Goal: Information Seeking & Learning: Check status

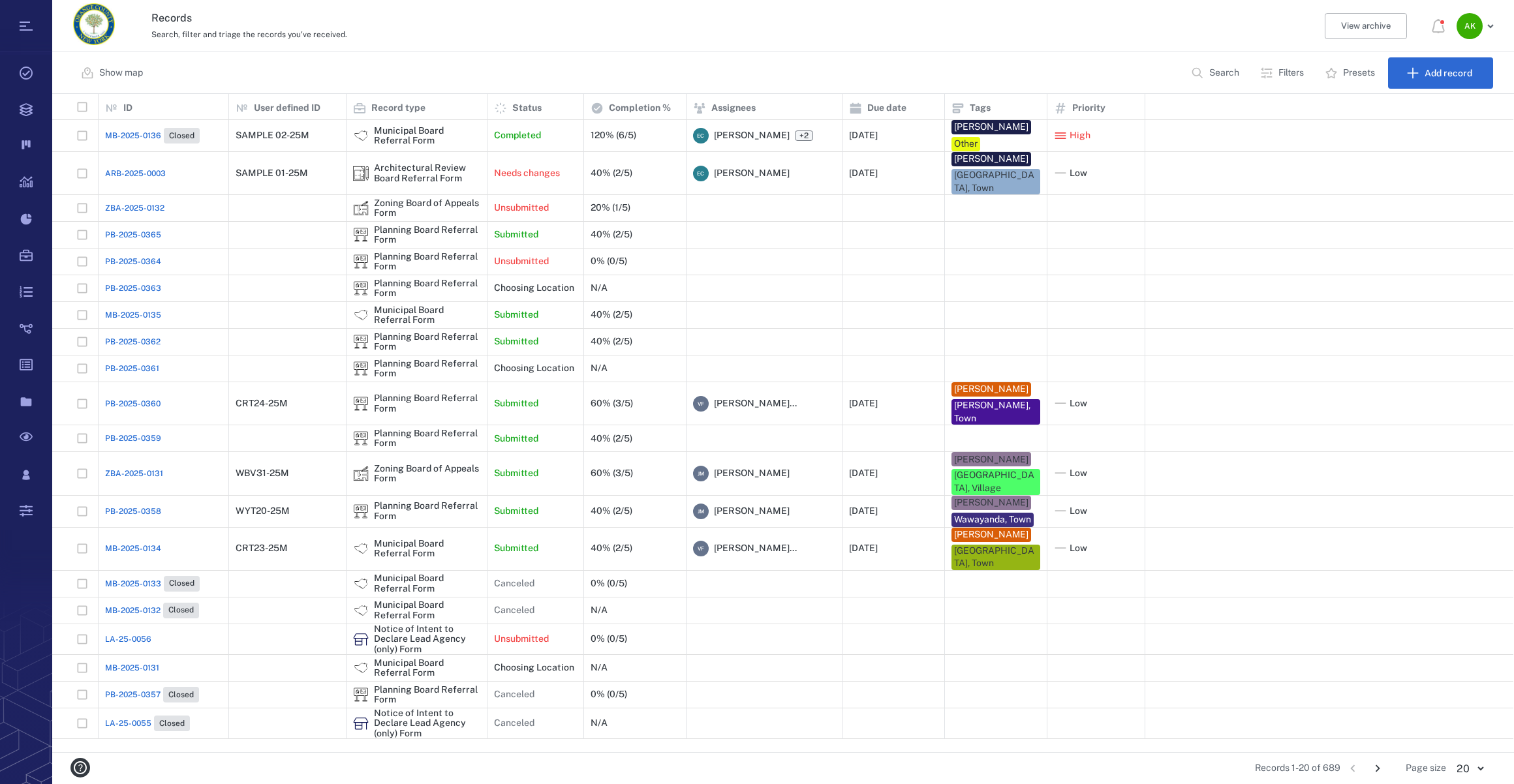
click at [1381, 769] on icon "Go to next page" at bounding box center [1378, 769] width 15 height 15
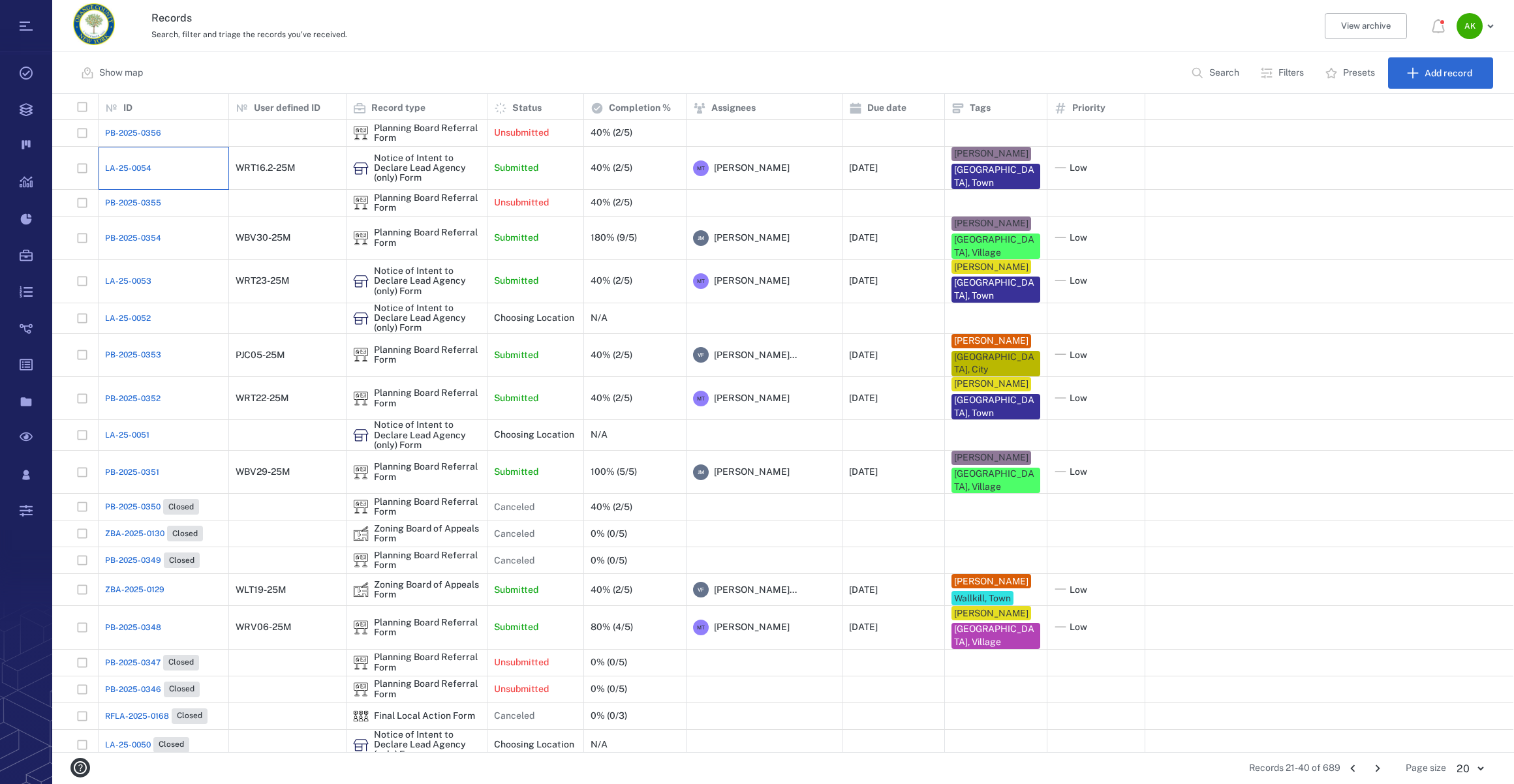
click at [125, 155] on div "LA-25-0054" at bounding box center [163, 168] width 117 height 26
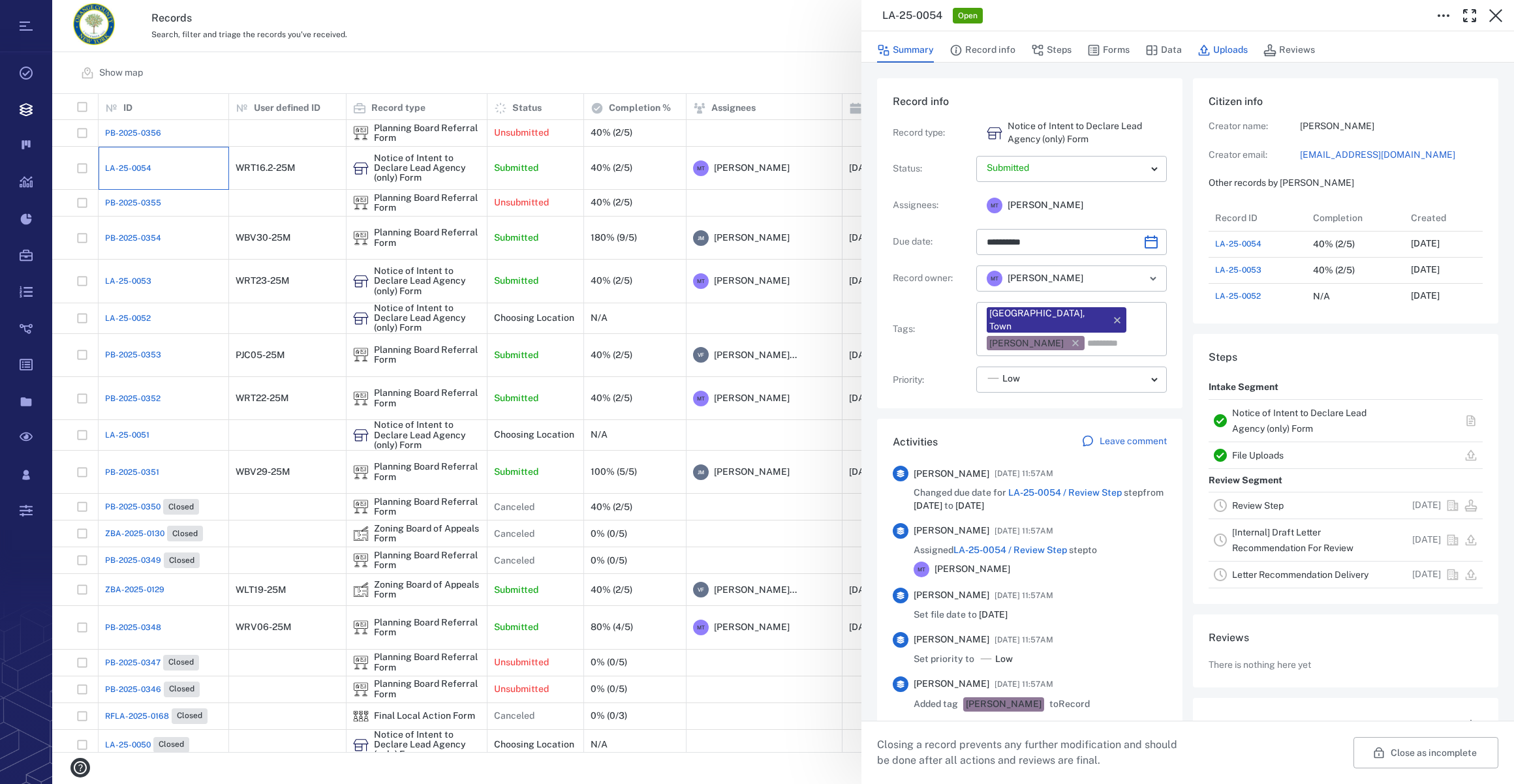
scroll to position [10, 9]
click at [1214, 46] on button "Uploads" at bounding box center [1222, 50] width 50 height 25
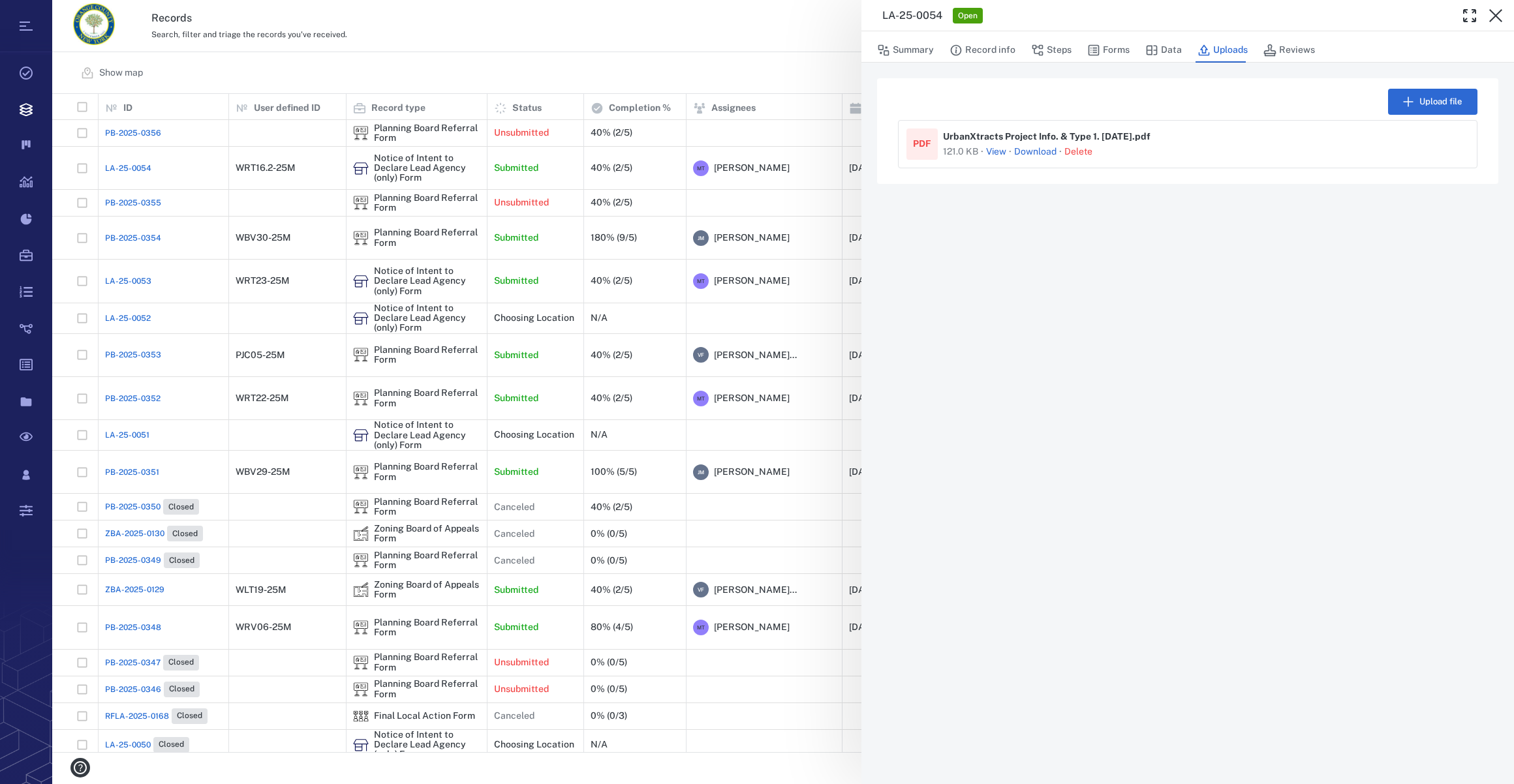
drag, startPoint x: 1494, startPoint y: 17, endPoint x: 1514, endPoint y: 14, distance: 20.2
click at [1494, 17] on icon "button" at bounding box center [1496, 15] width 16 height 15
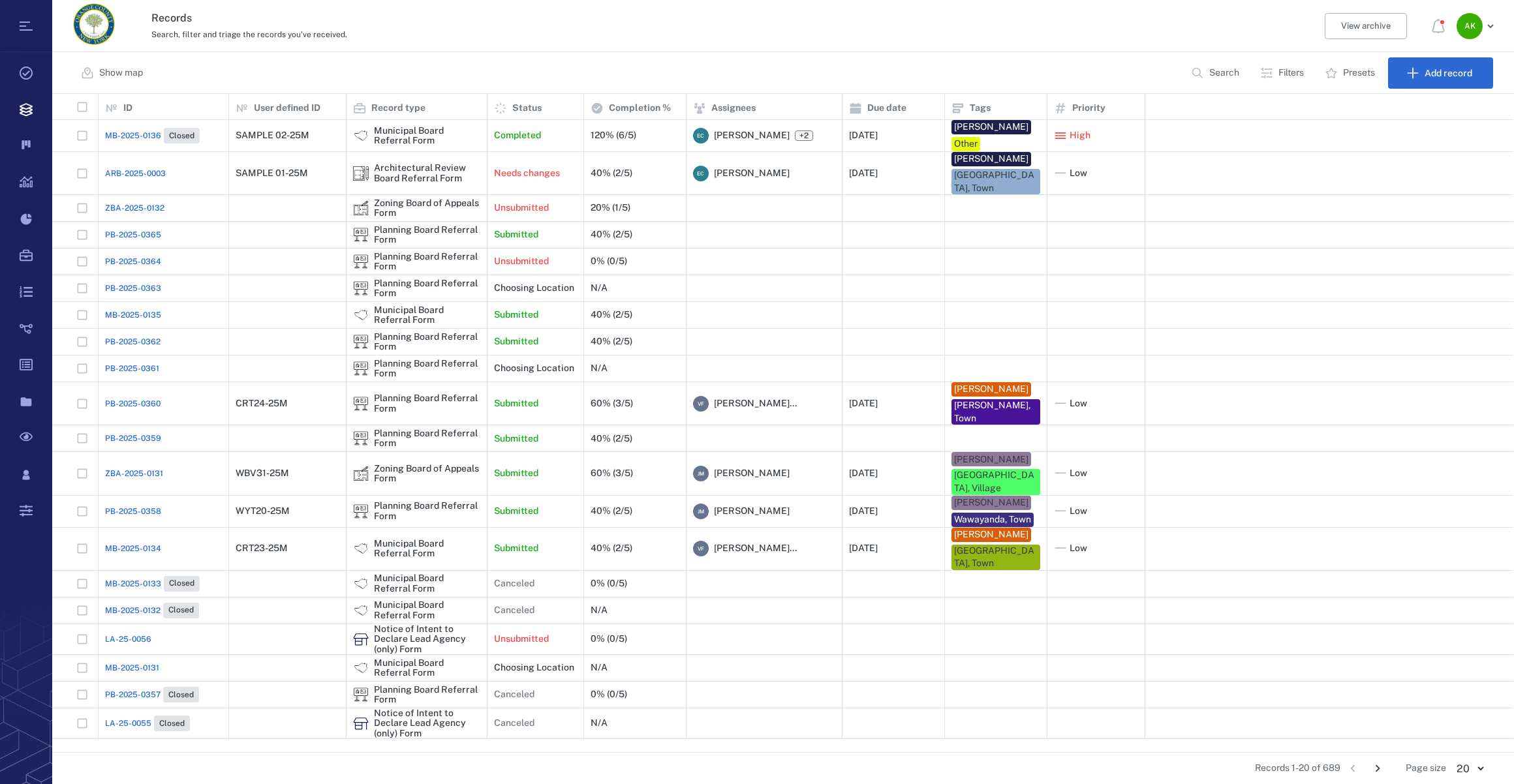
click at [148, 336] on span "PB-2025-0362" at bounding box center [132, 342] width 56 height 12
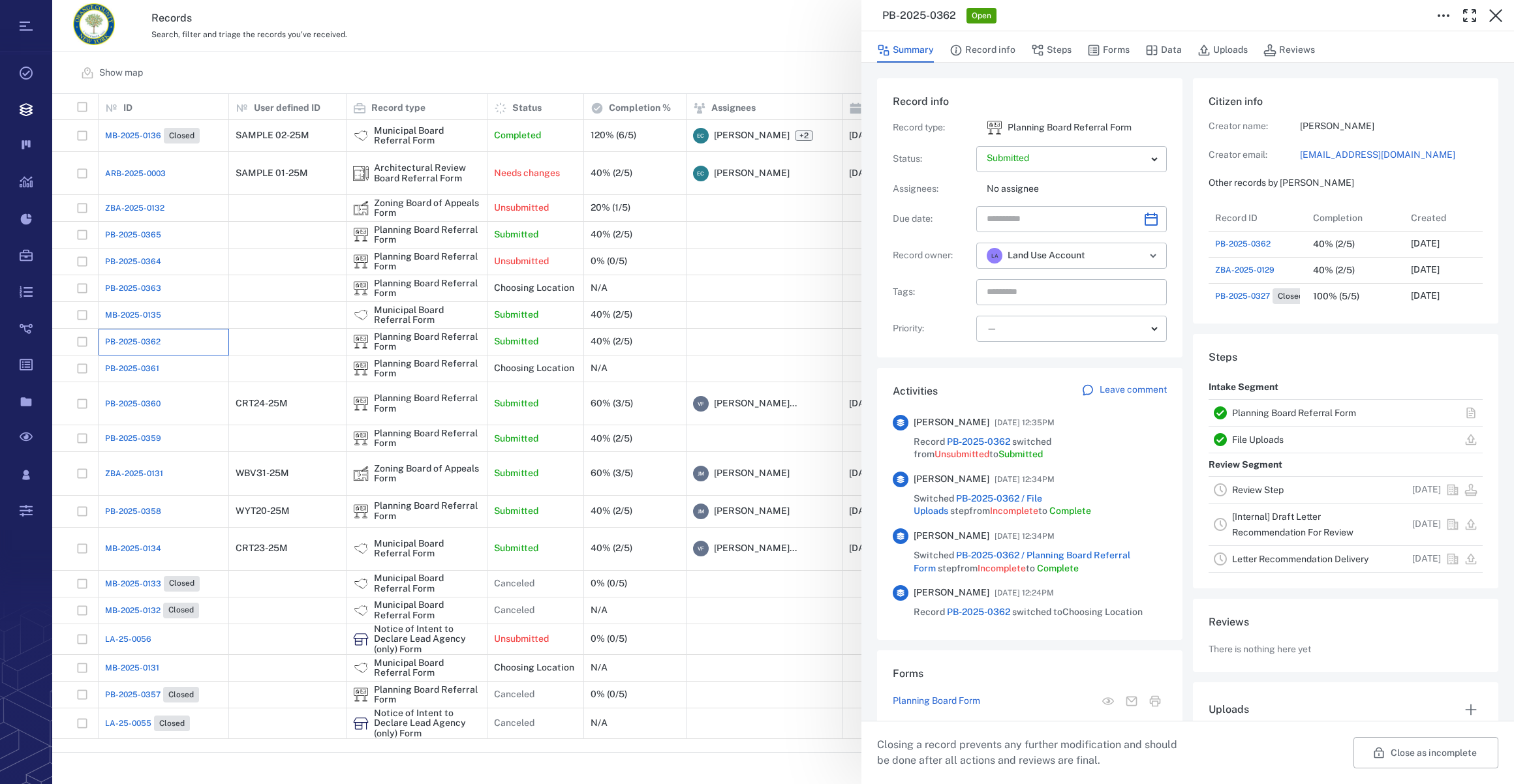
scroll to position [10, 9]
click at [1111, 55] on button "Forms" at bounding box center [1108, 50] width 43 height 25
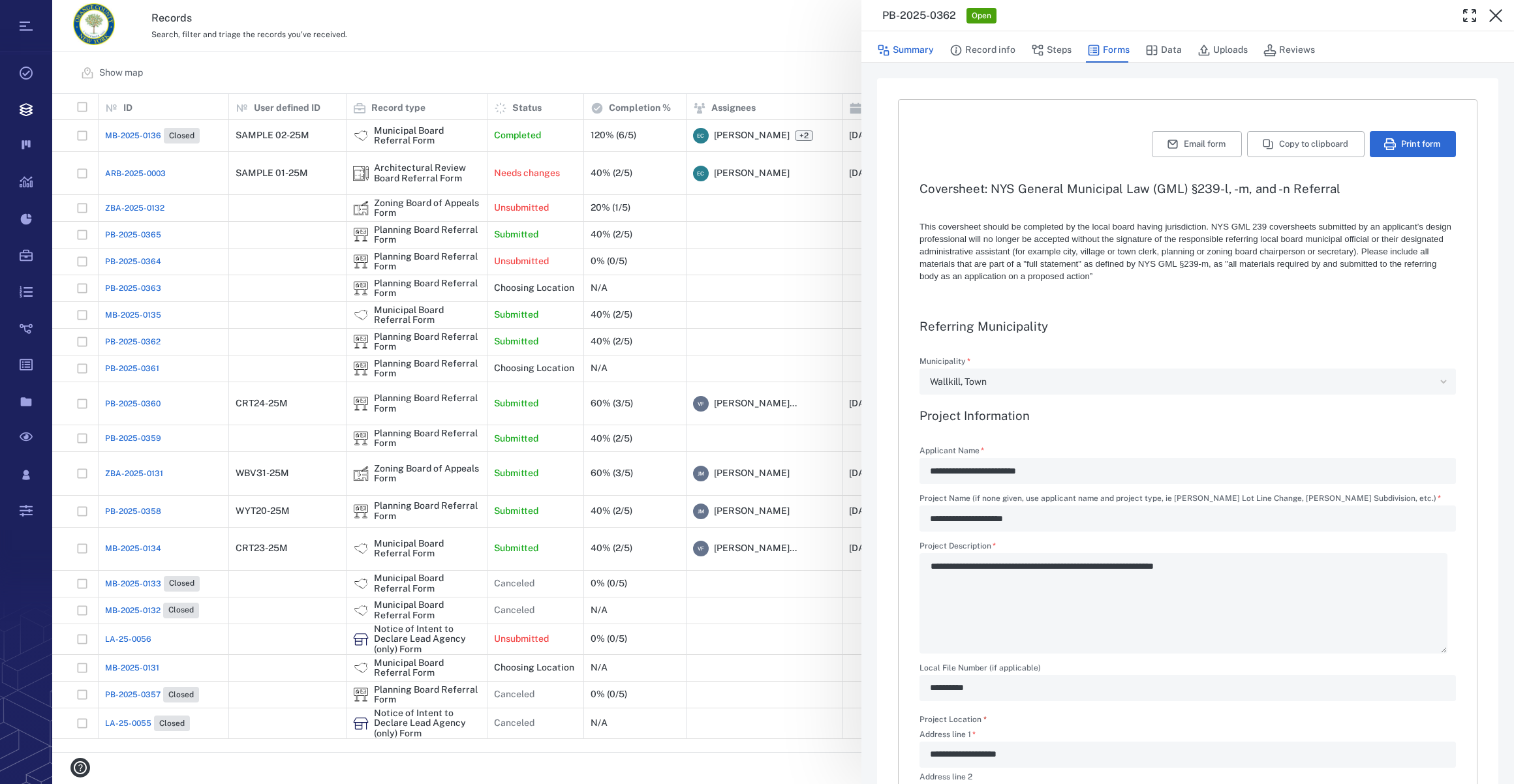
drag, startPoint x: 909, startPoint y: 49, endPoint x: 909, endPoint y: 58, distance: 9.0
click at [909, 49] on button "Summary" at bounding box center [906, 50] width 57 height 25
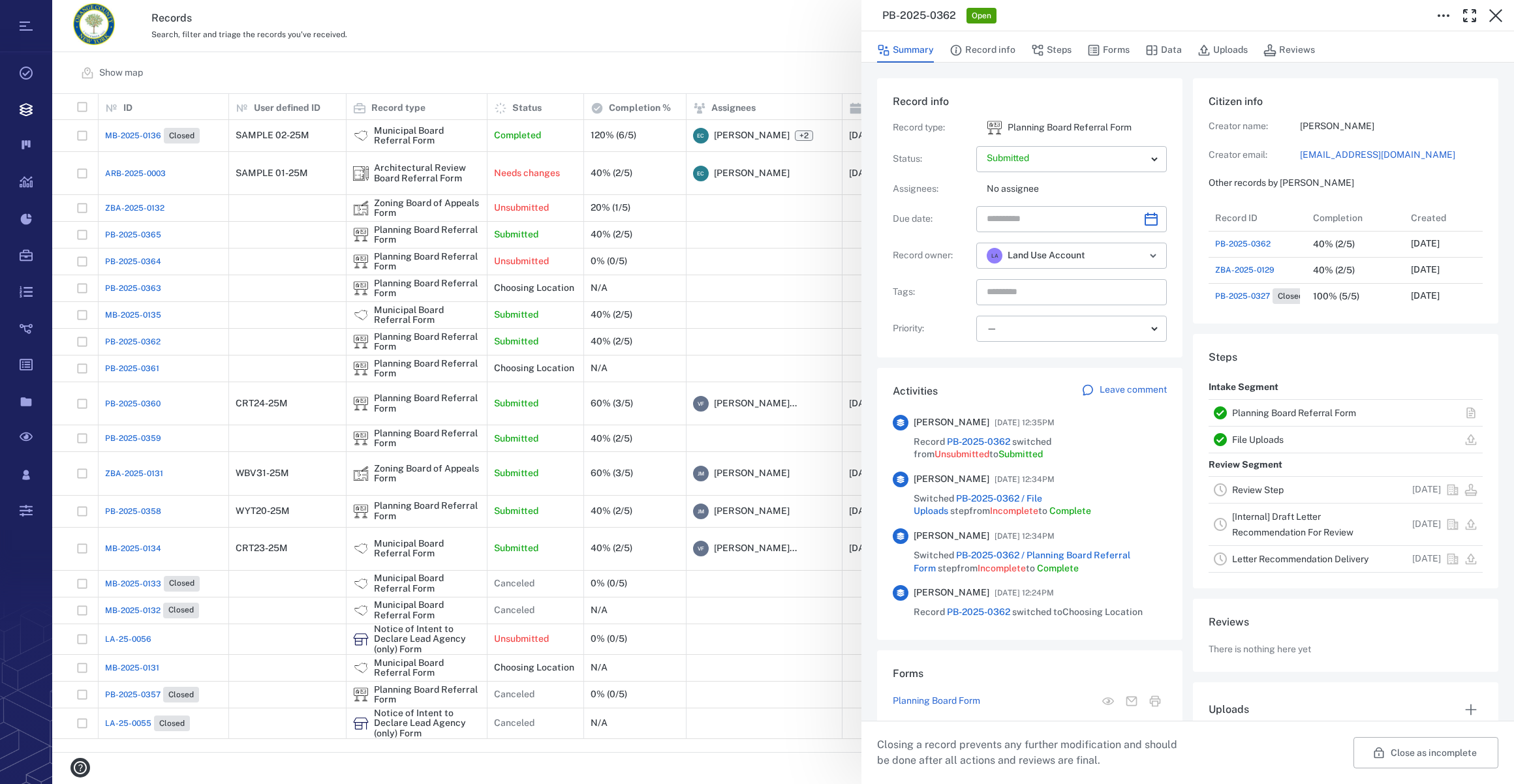
scroll to position [678, 252]
click at [1144, 222] on icon "Choose date" at bounding box center [1151, 219] width 16 height 15
click at [959, 324] on p "Priority :" at bounding box center [932, 329] width 78 height 13
click at [1152, 220] on icon "Choose date" at bounding box center [1151, 219] width 16 height 15
click at [1161, 252] on icon "Next month" at bounding box center [1165, 253] width 16 height 15
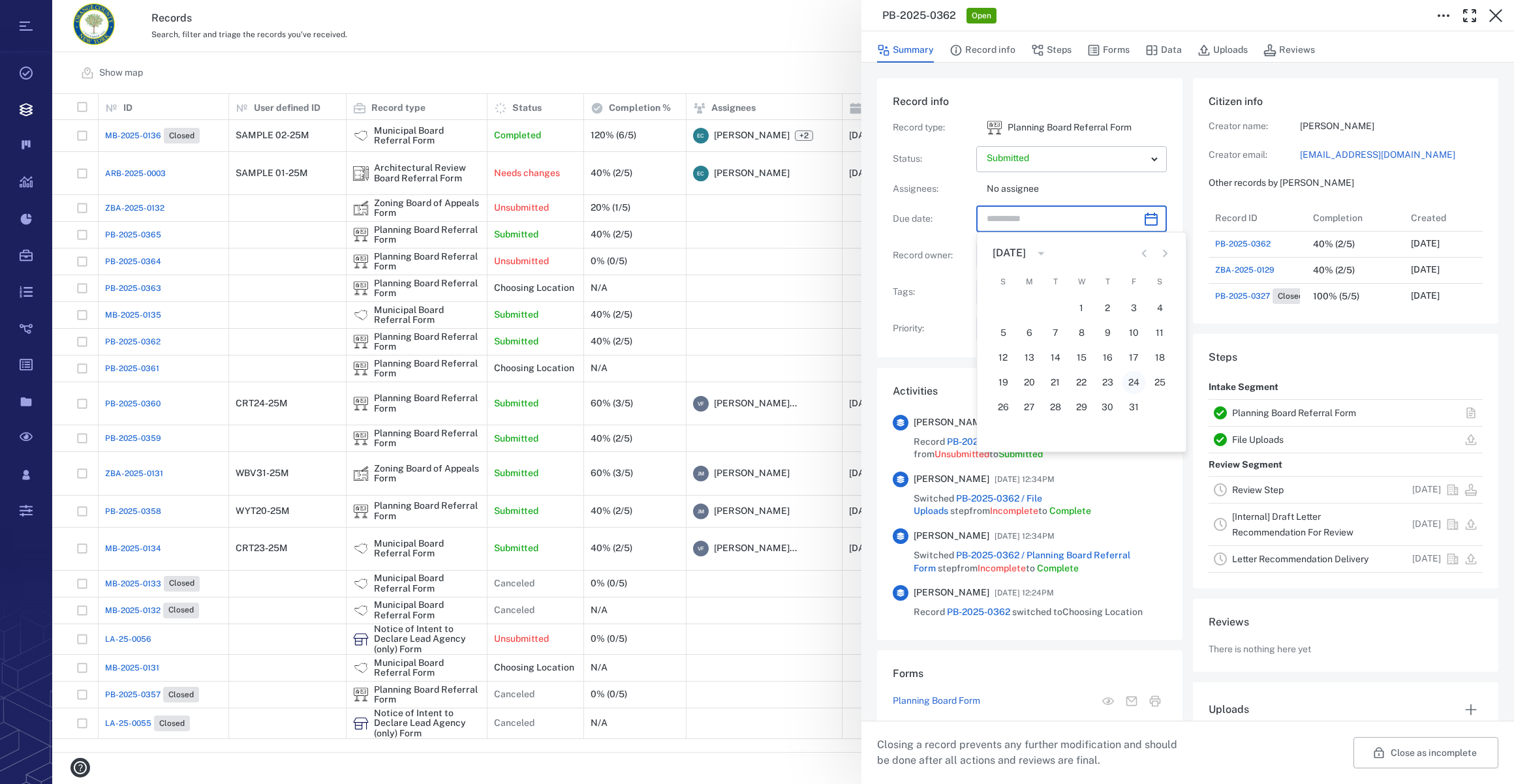
click at [1131, 379] on button "24" at bounding box center [1134, 383] width 24 height 24
type input "**********"
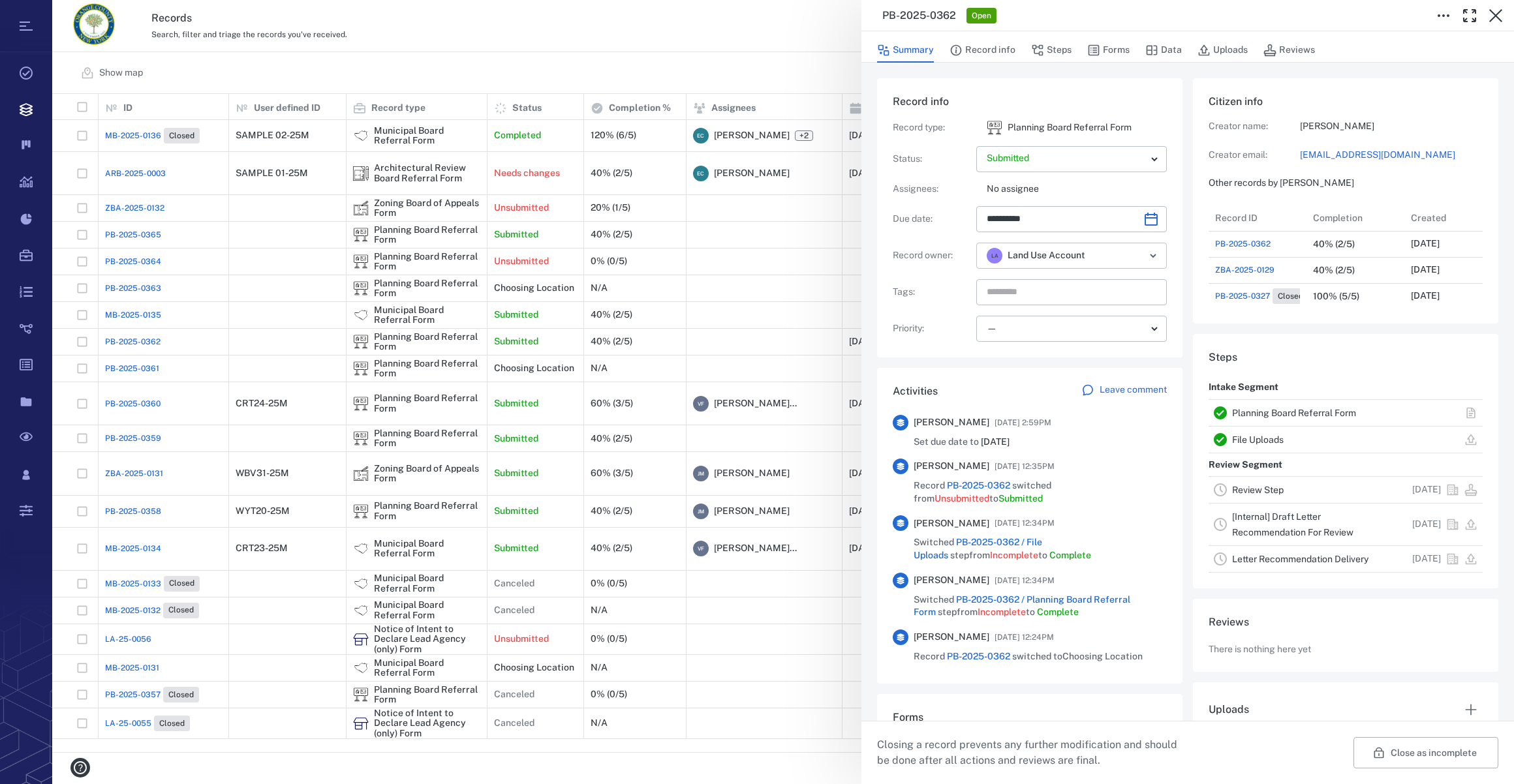
click at [1146, 253] on icon "Open" at bounding box center [1153, 255] width 16 height 15
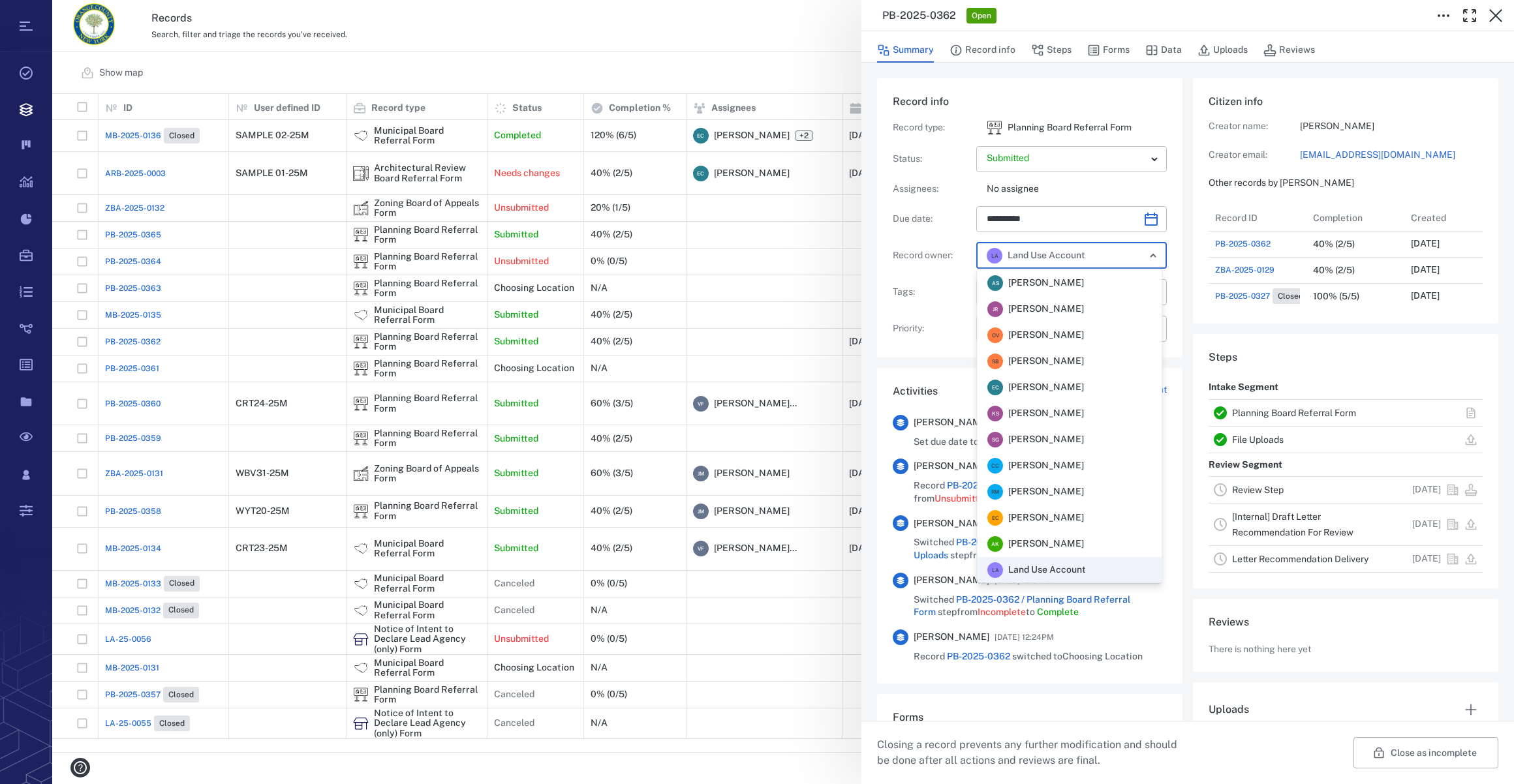
scroll to position [286, 0]
click at [1045, 493] on span "[PERSON_NAME]" at bounding box center [1046, 491] width 76 height 13
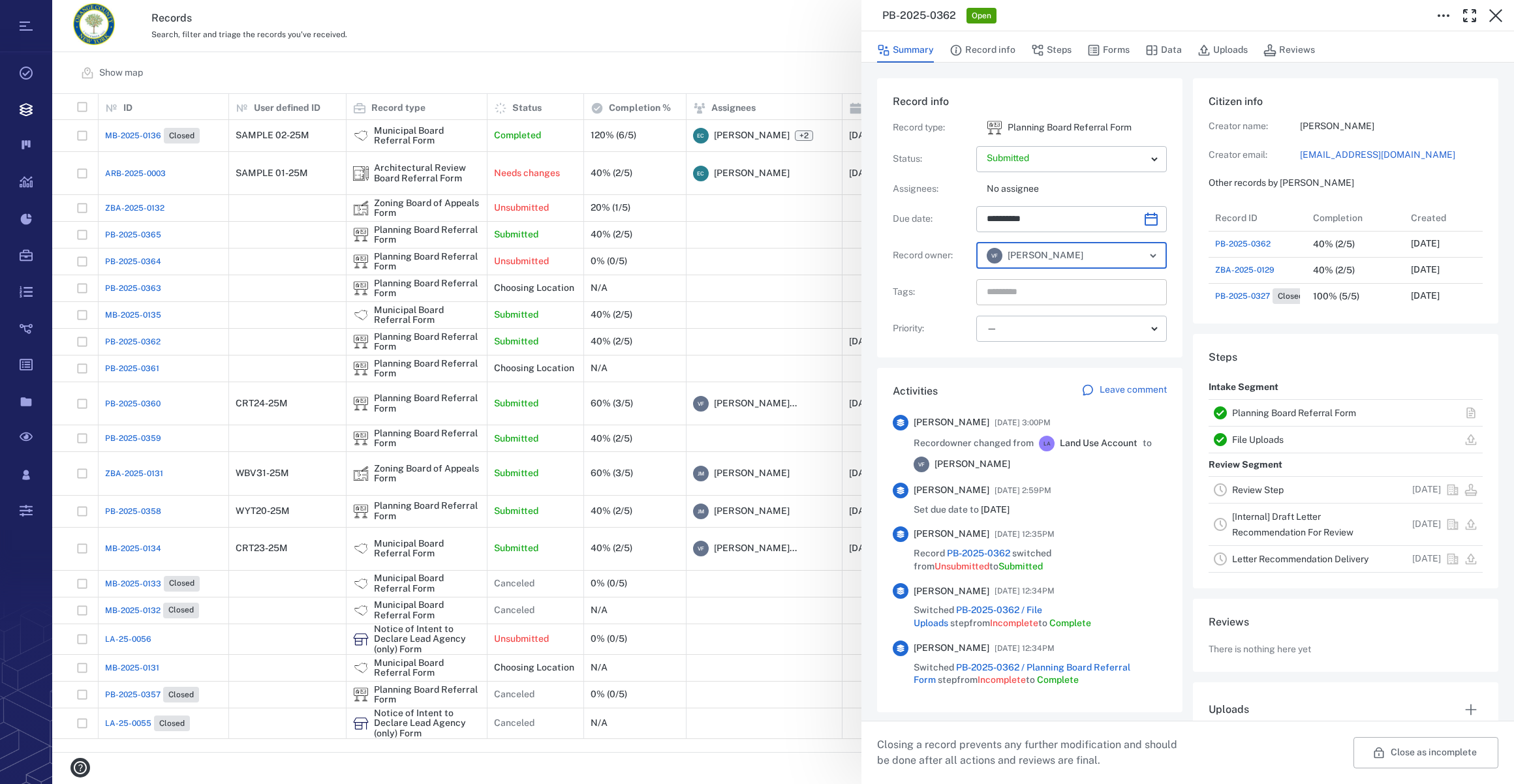
click at [1028, 287] on input "text" at bounding box center [1057, 293] width 142 height 18
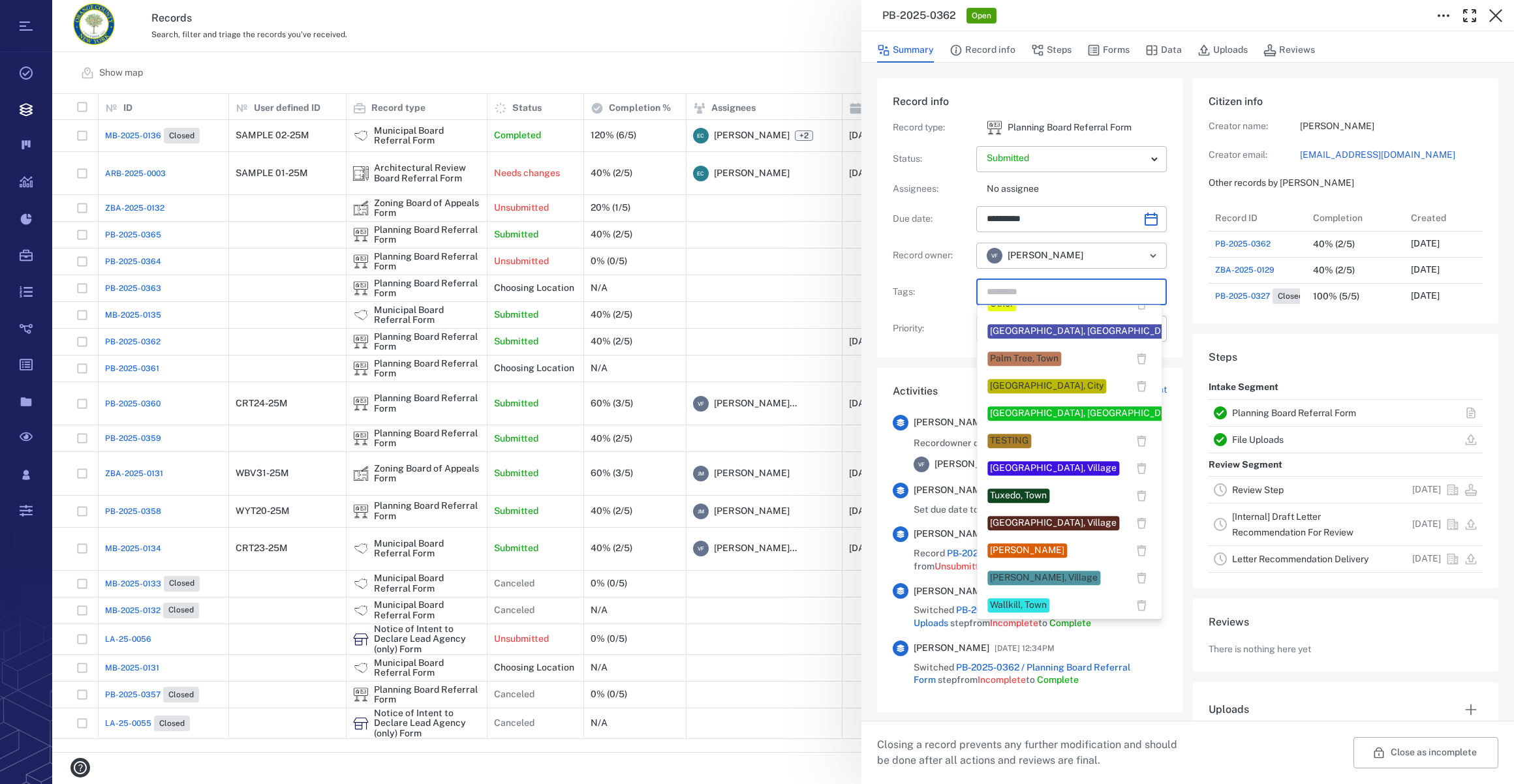
scroll to position [1110, 0]
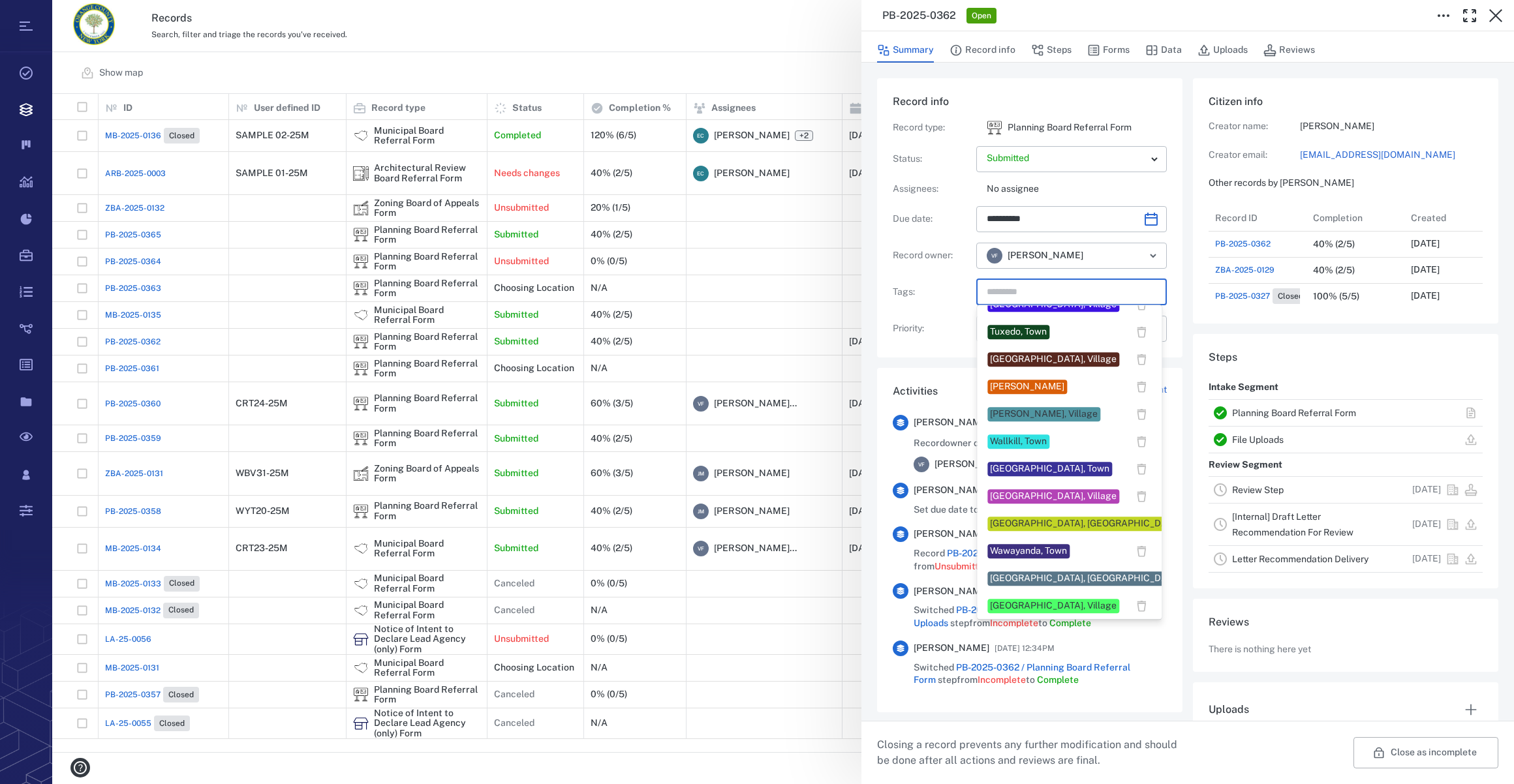
click at [1011, 444] on div "Wallkill, Town" at bounding box center [1019, 441] width 57 height 13
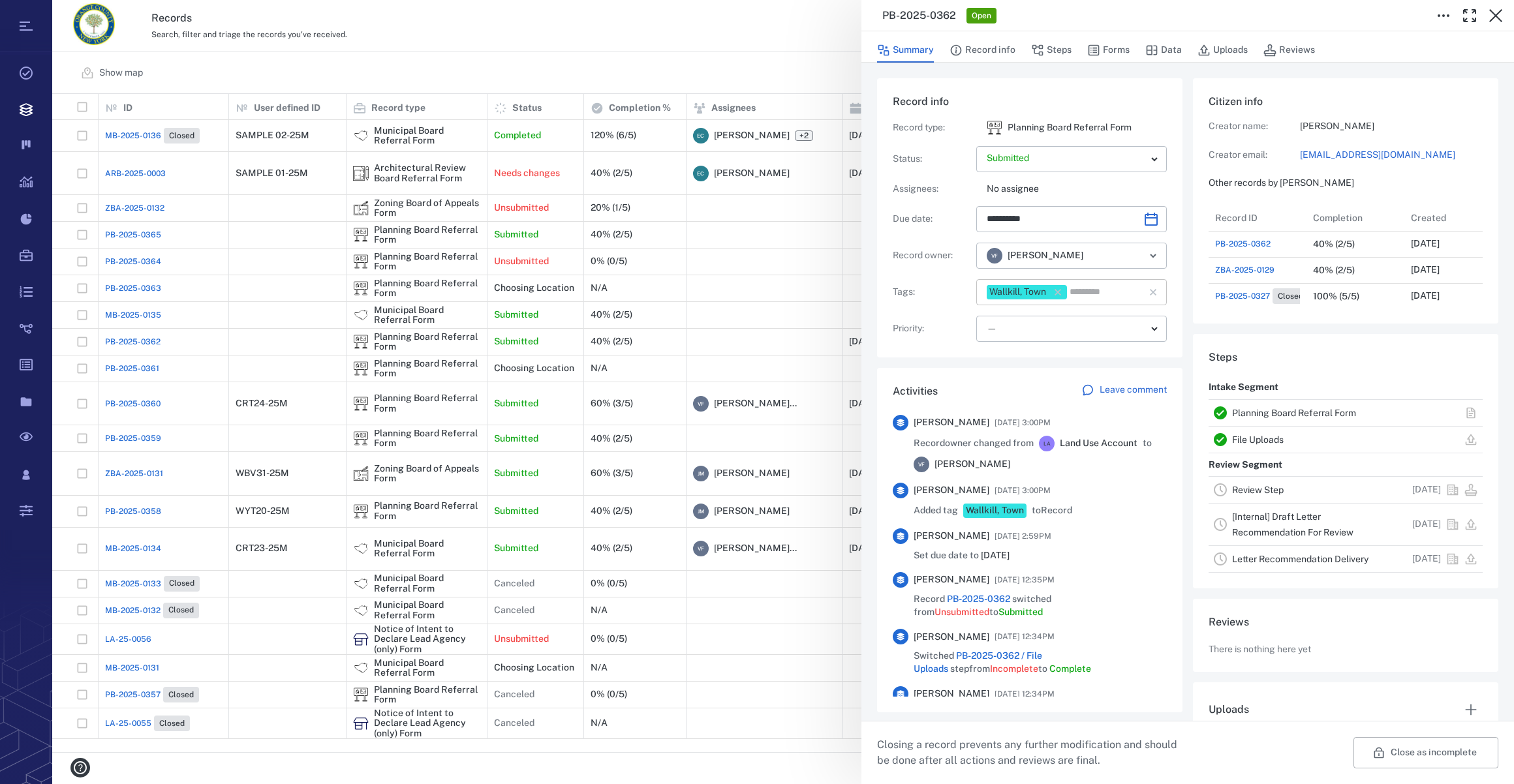
click at [1090, 293] on input "text" at bounding box center [1098, 293] width 59 height 18
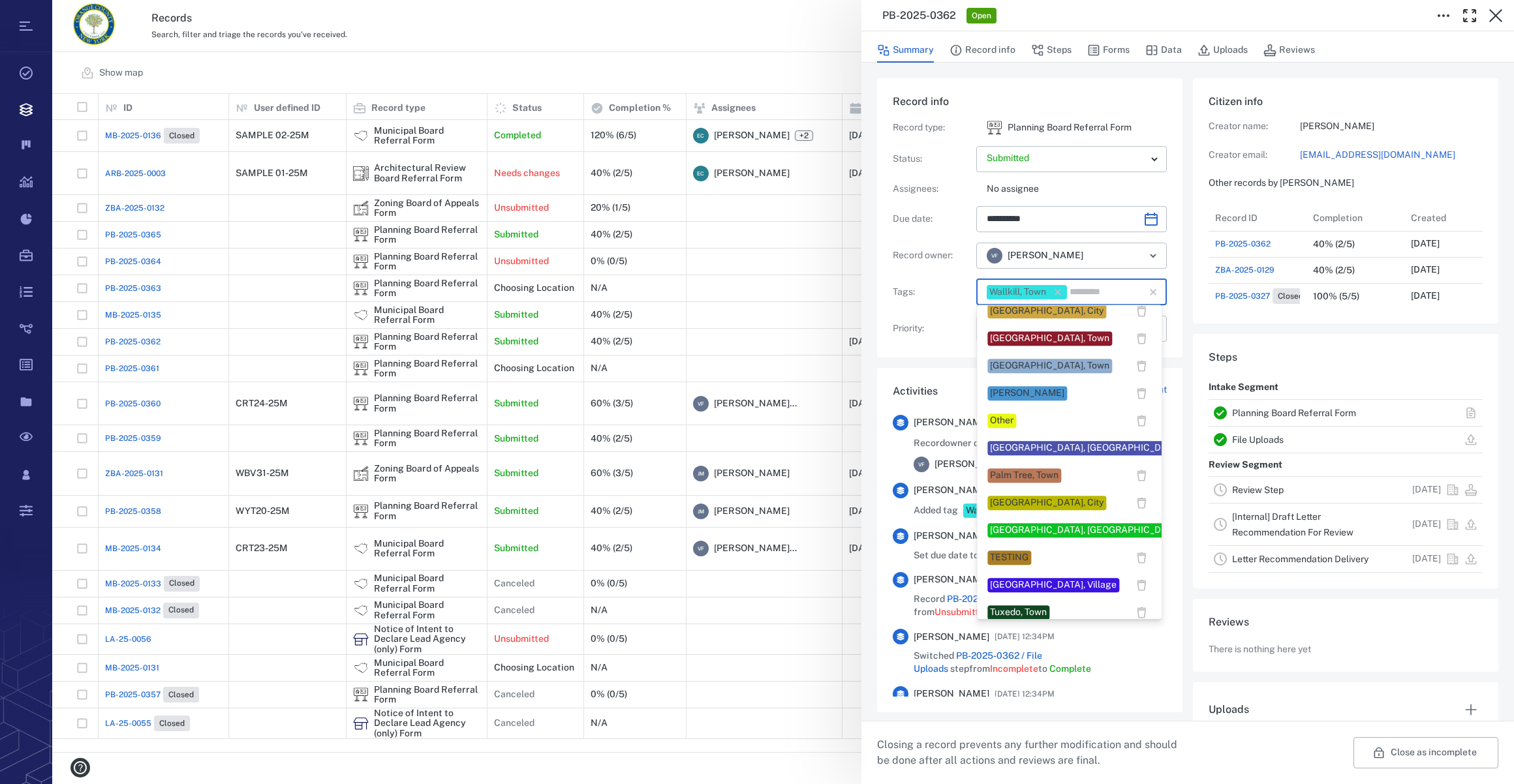
scroll to position [1008, 0]
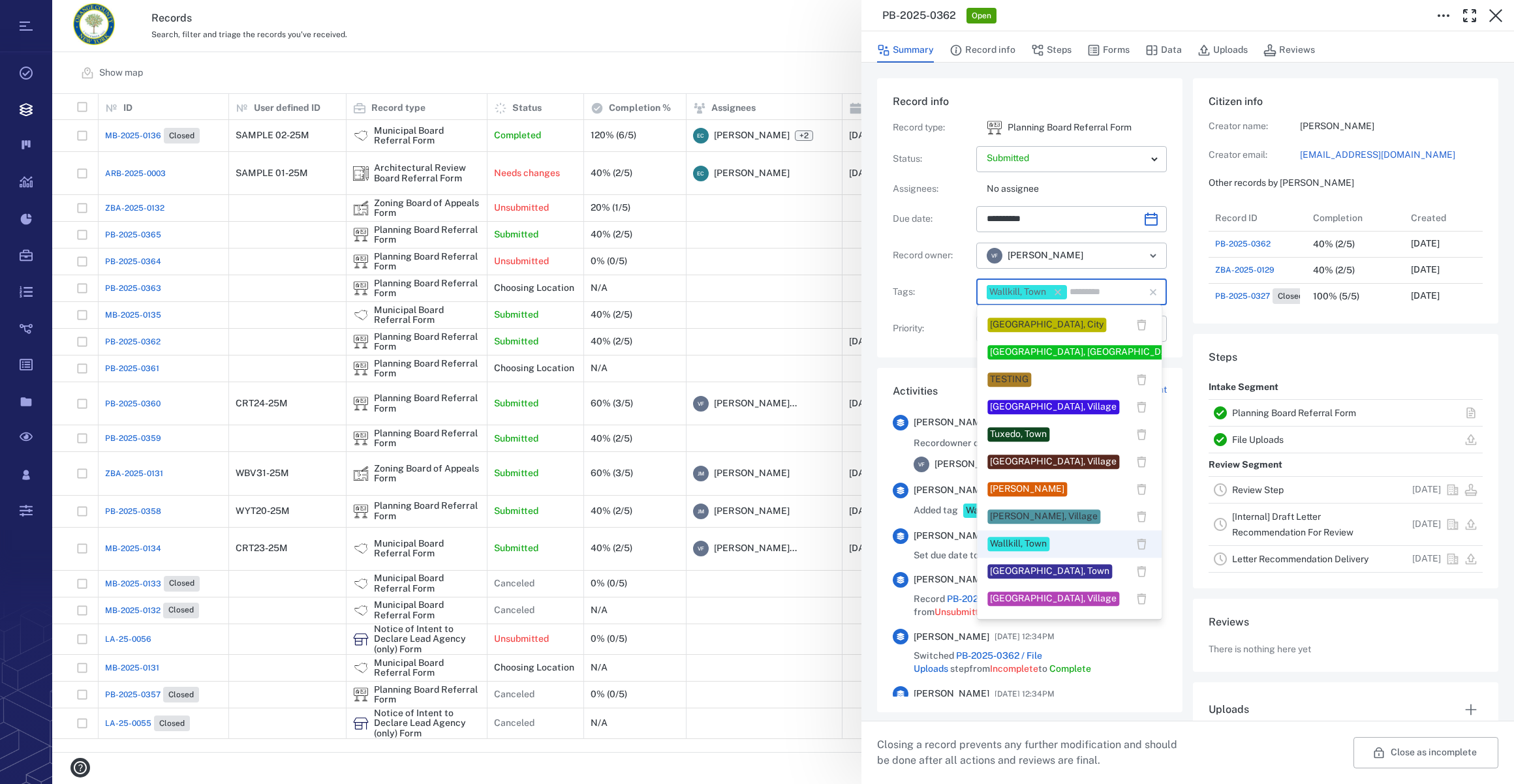
click at [1044, 488] on div "[PERSON_NAME]" at bounding box center [1028, 490] width 75 height 13
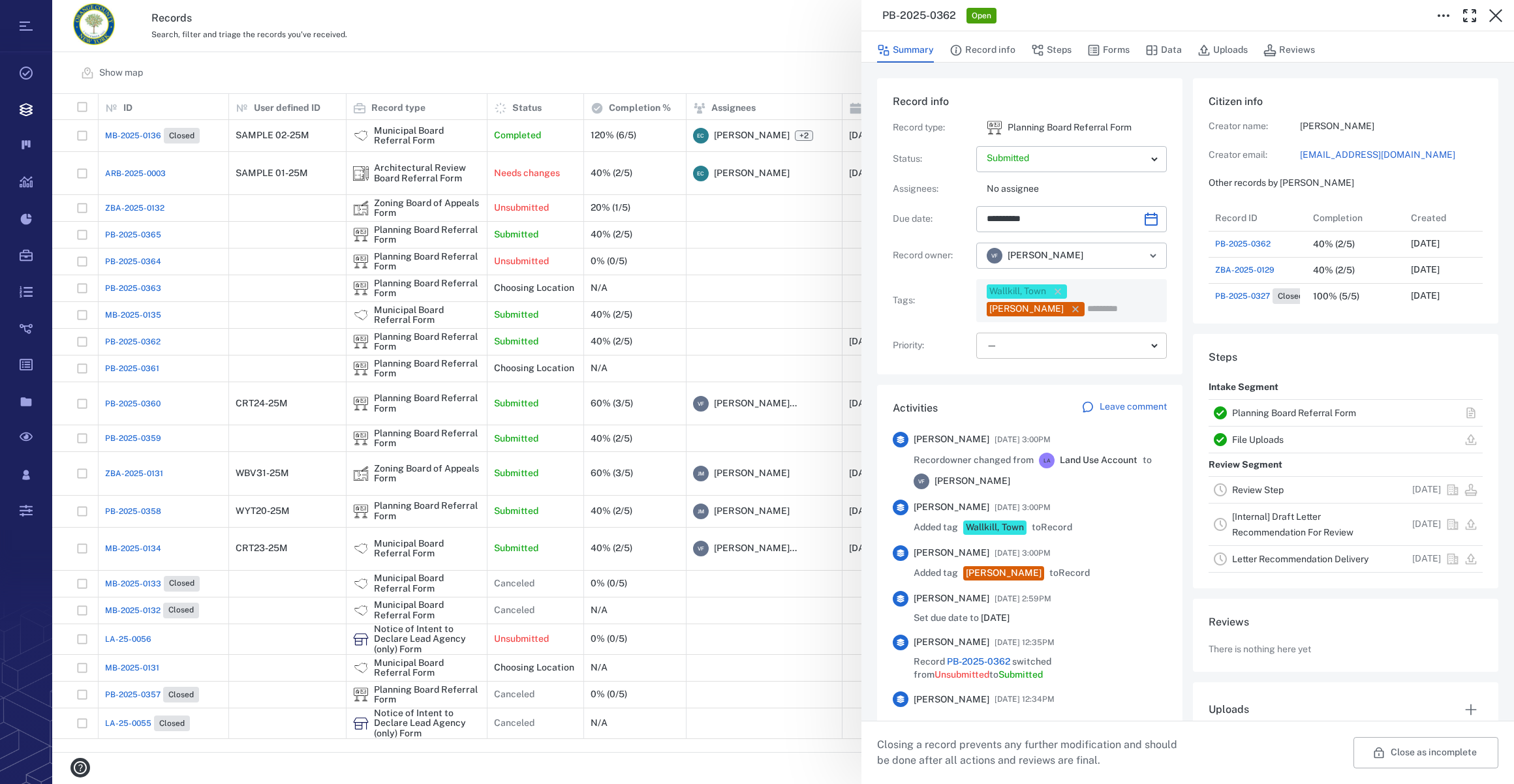
click at [1015, 339] on body "Tasks Records Boards Dashboard Reports Record types Guide steps Rules Form buil…" at bounding box center [757, 392] width 1514 height 784
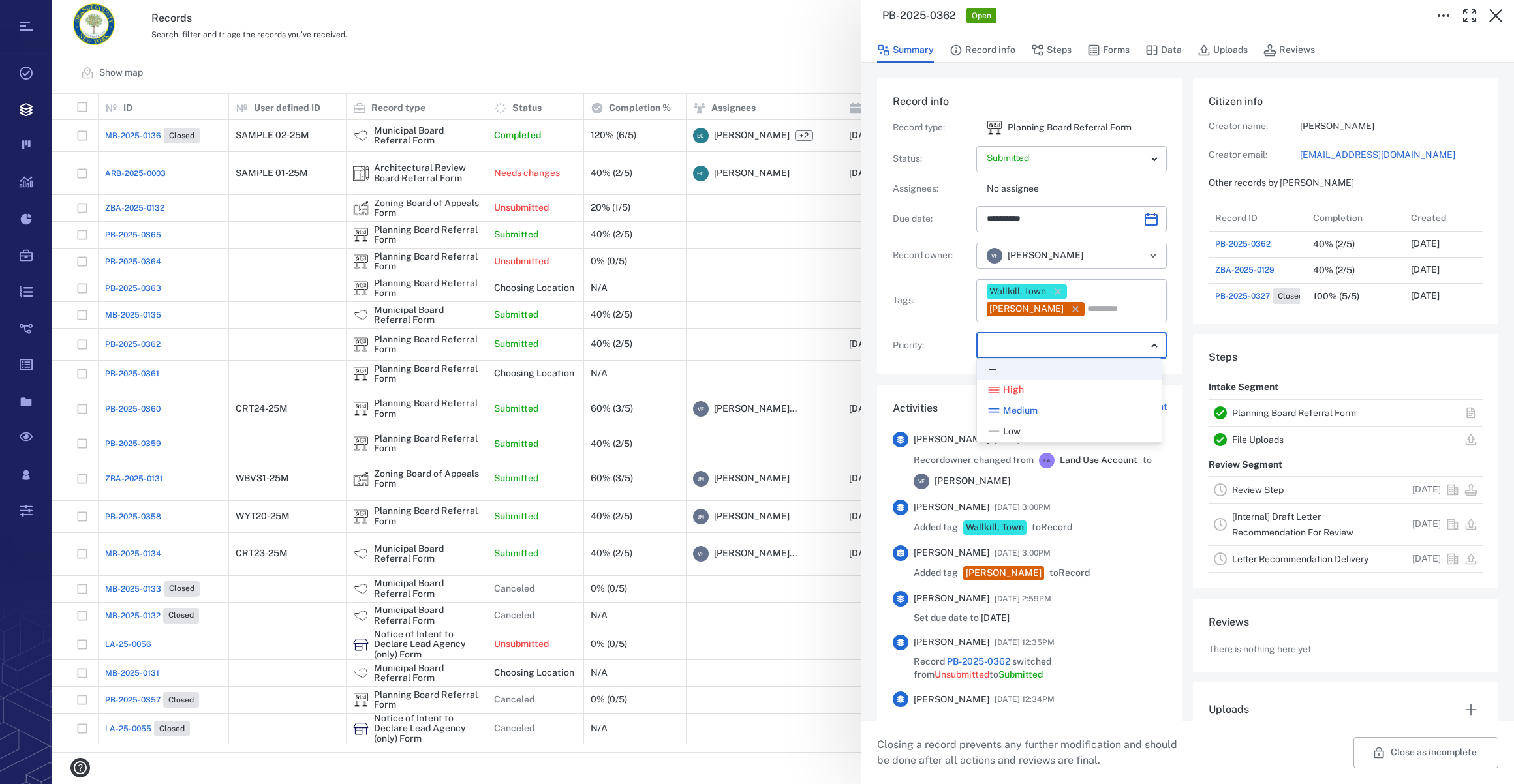
click at [1007, 426] on span "Low" at bounding box center [1011, 432] width 17 height 13
type input "**"
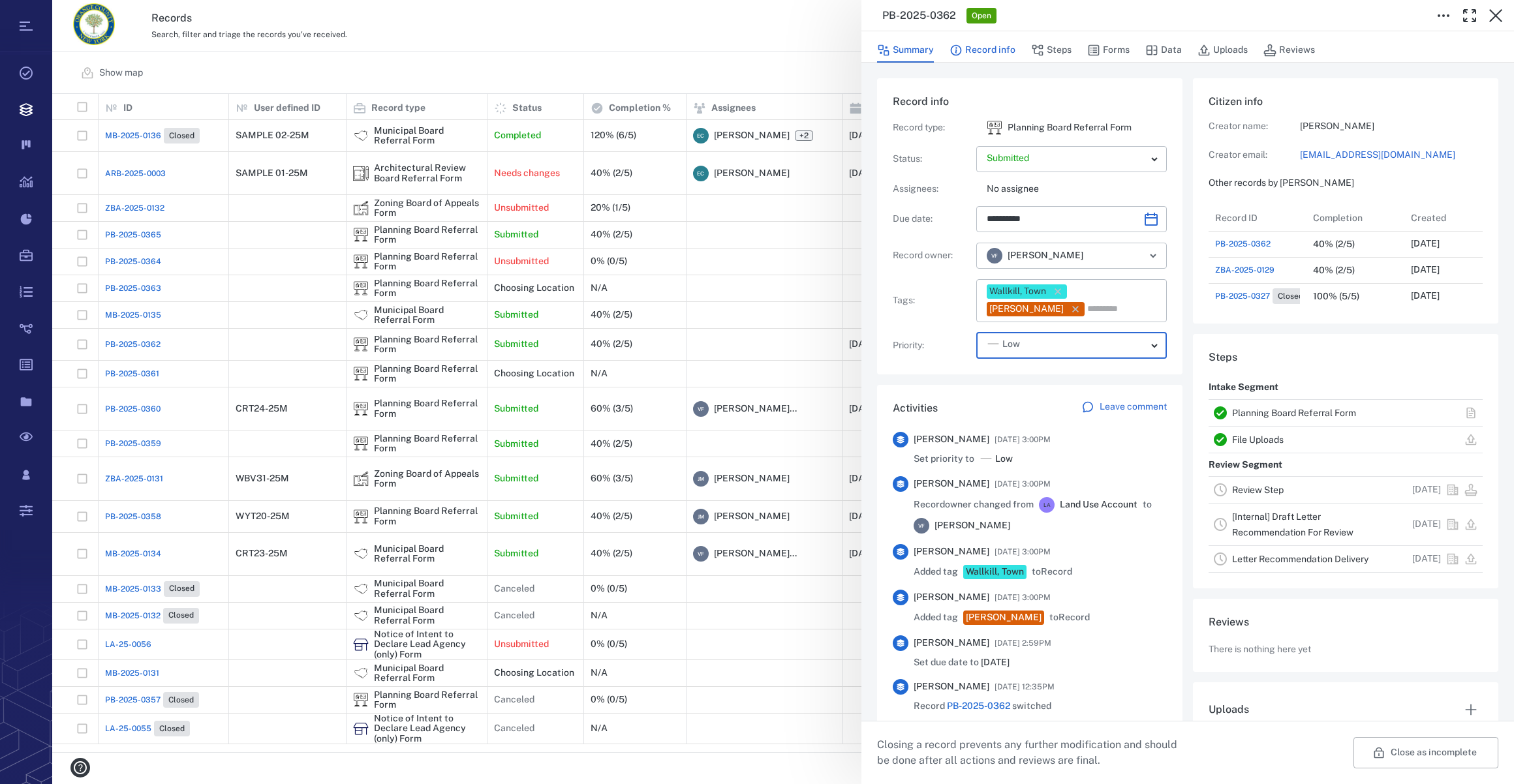
click at [1000, 47] on button "Record info" at bounding box center [982, 50] width 66 height 25
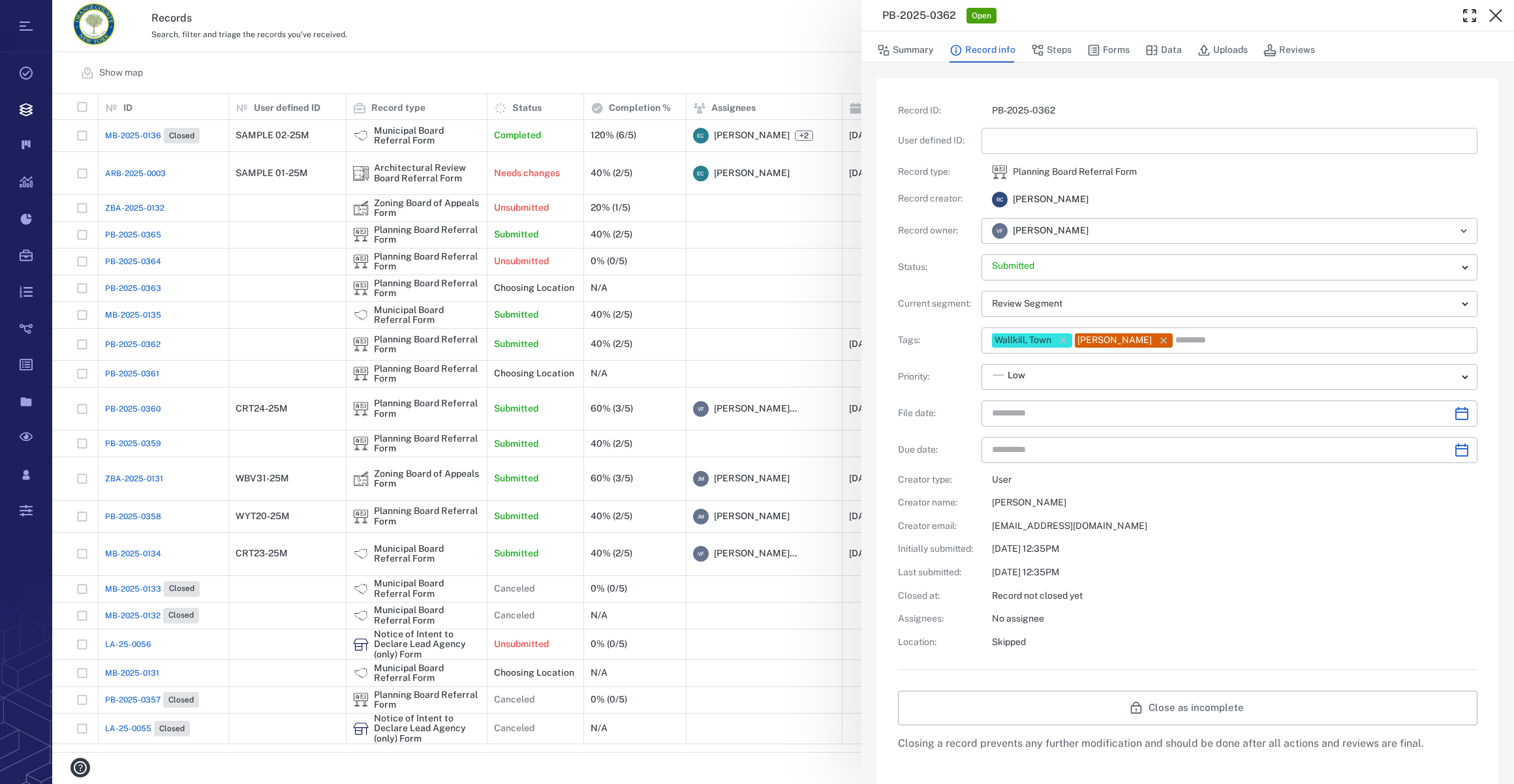
type input "**********"
click at [1008, 148] on input "text" at bounding box center [1229, 140] width 475 height 26
type input "*"
click at [1456, 417] on icon "Choose date" at bounding box center [1462, 414] width 13 height 13
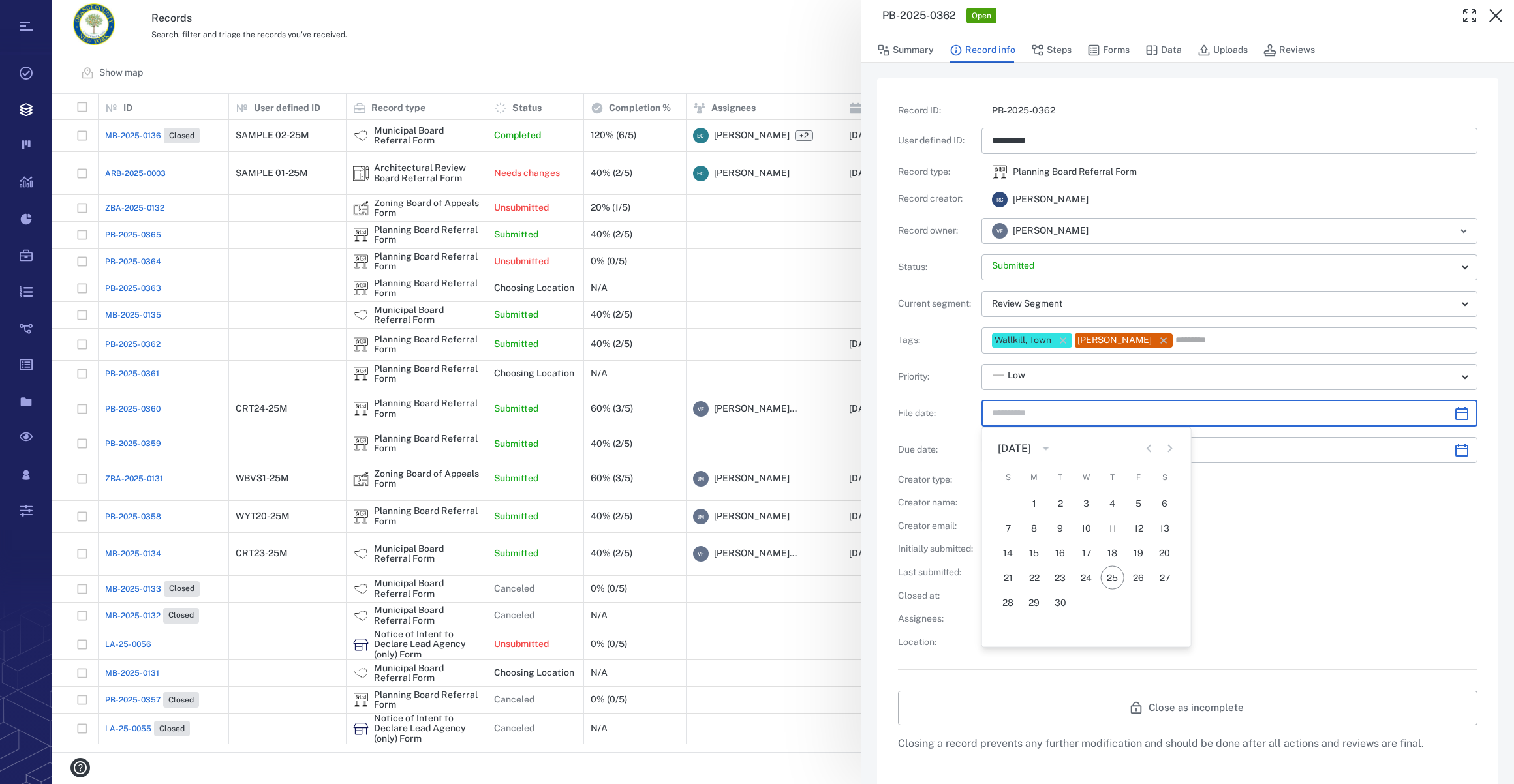
type input "*********"
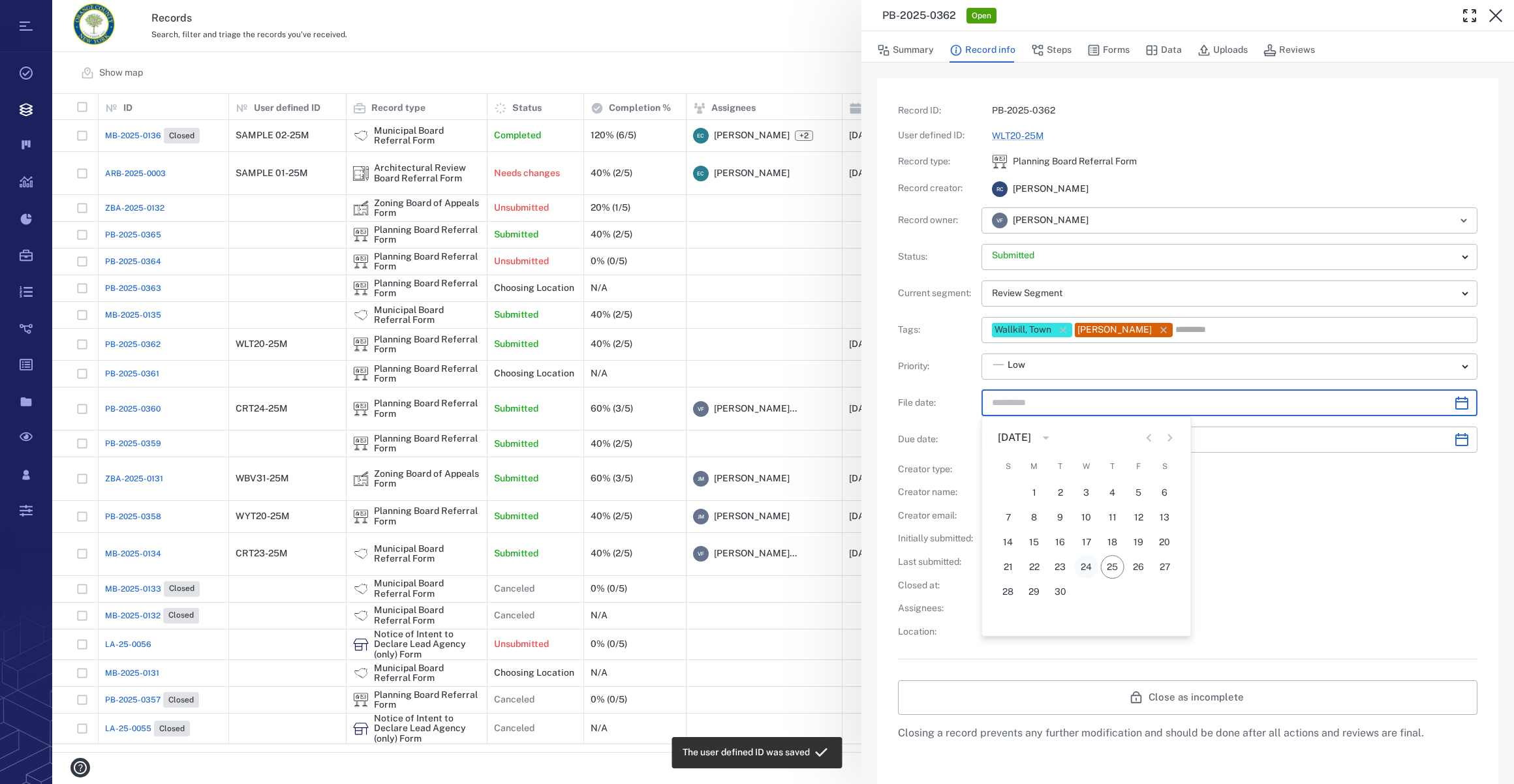
click at [1078, 576] on button "24" at bounding box center [1087, 567] width 24 height 24
type input "**********"
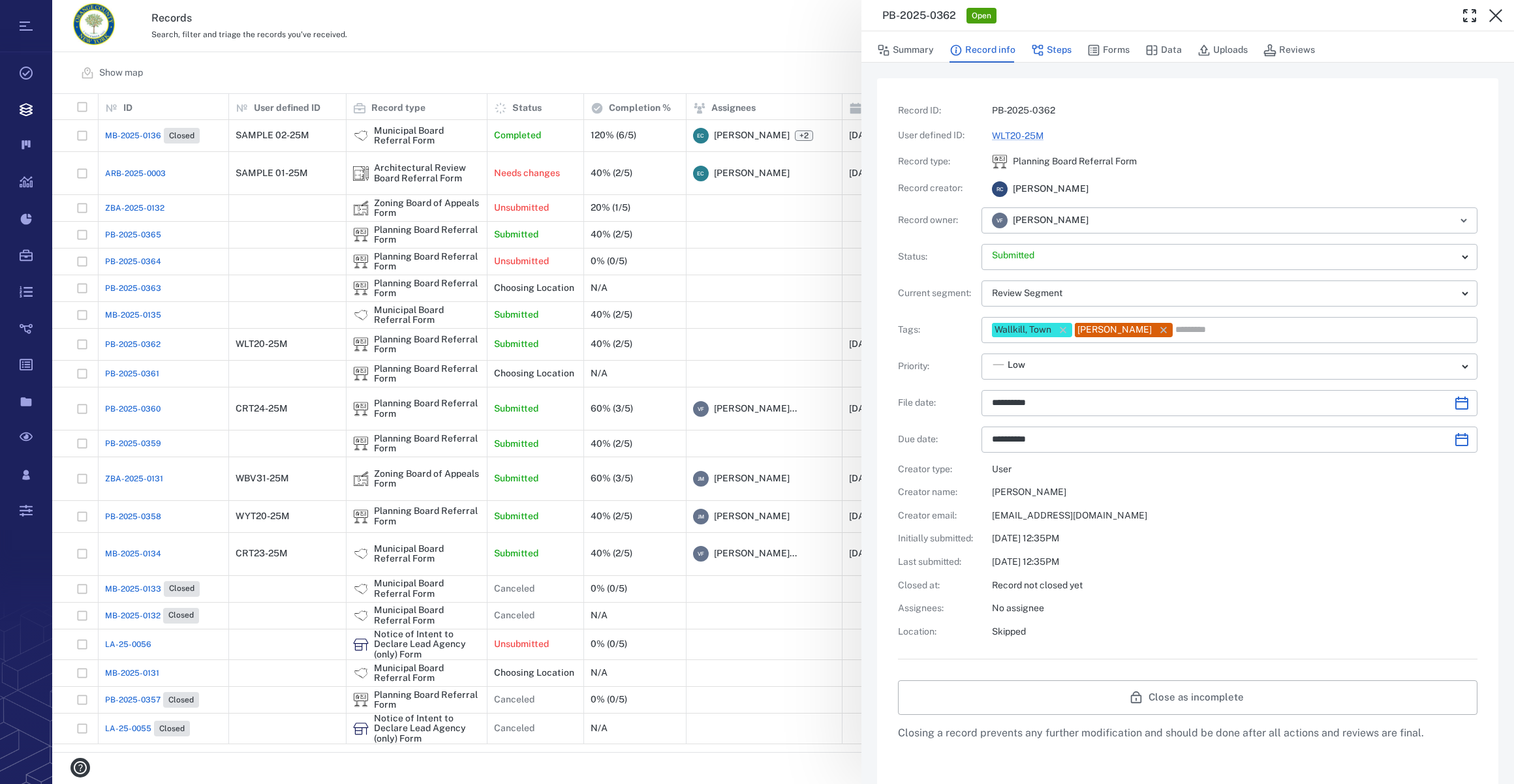
click at [1062, 45] on button "Steps" at bounding box center [1052, 50] width 40 height 25
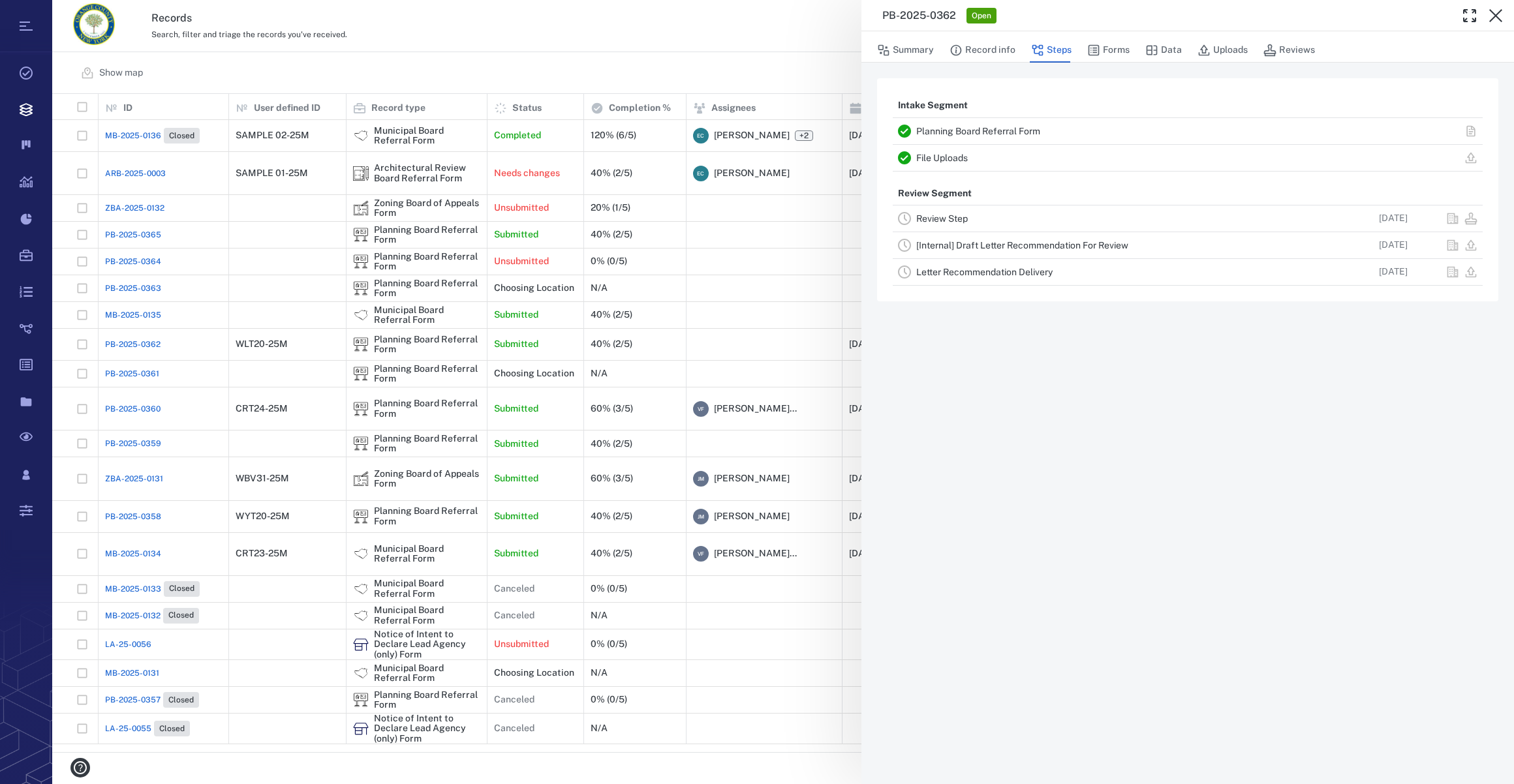
click at [940, 216] on link "Review Step" at bounding box center [942, 218] width 52 height 10
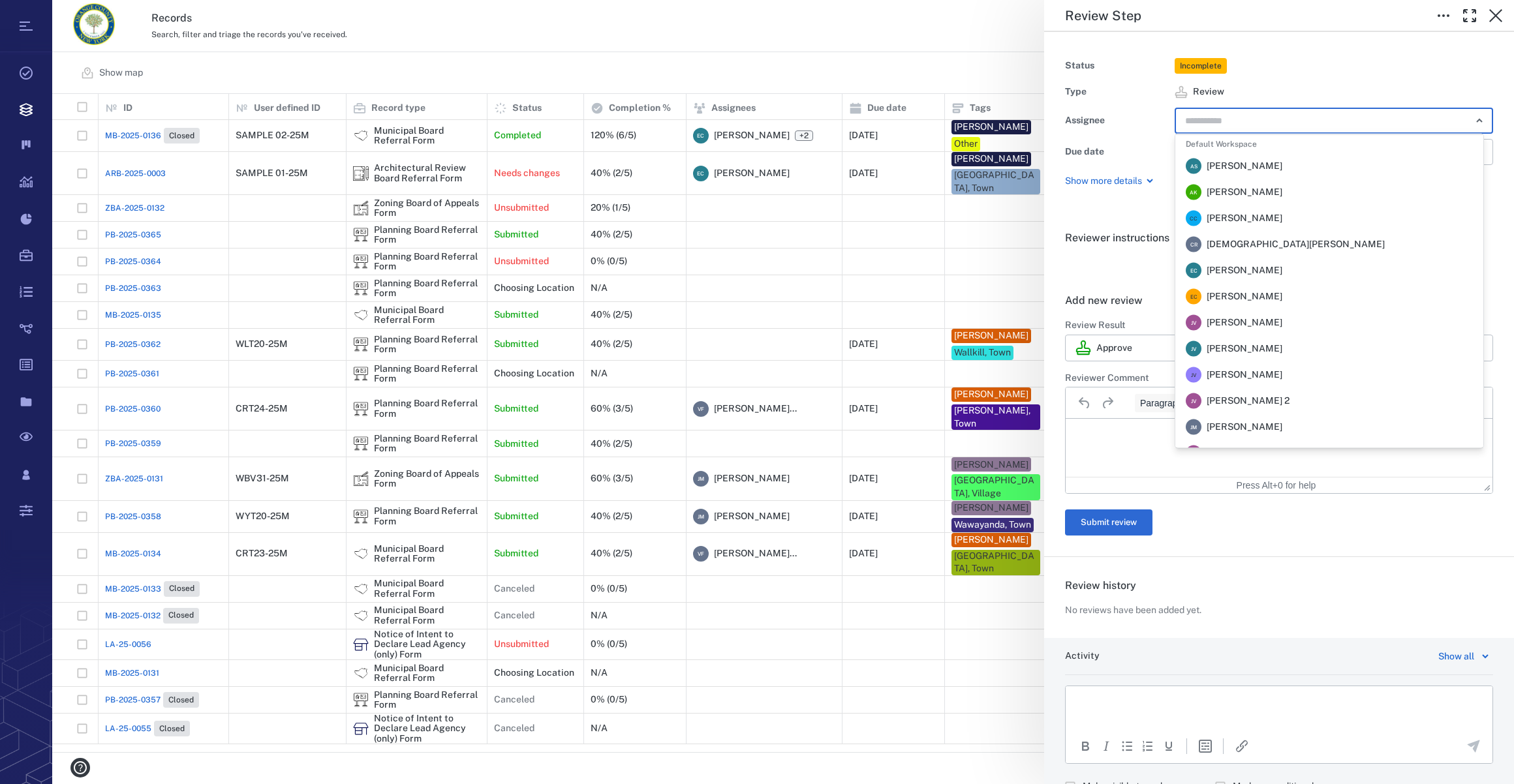
click at [1203, 126] on input "text" at bounding box center [1319, 120] width 270 height 18
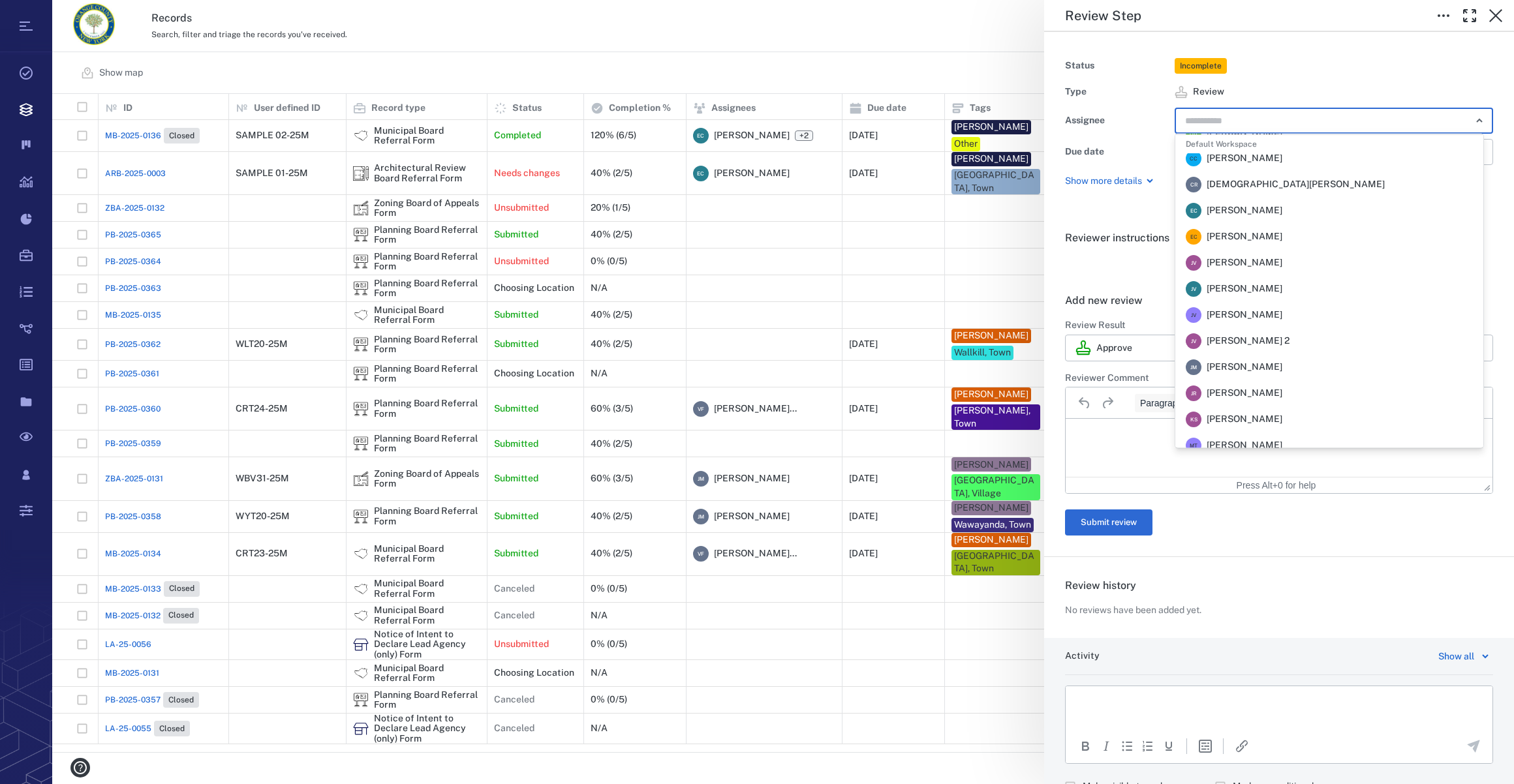
scroll to position [178, 0]
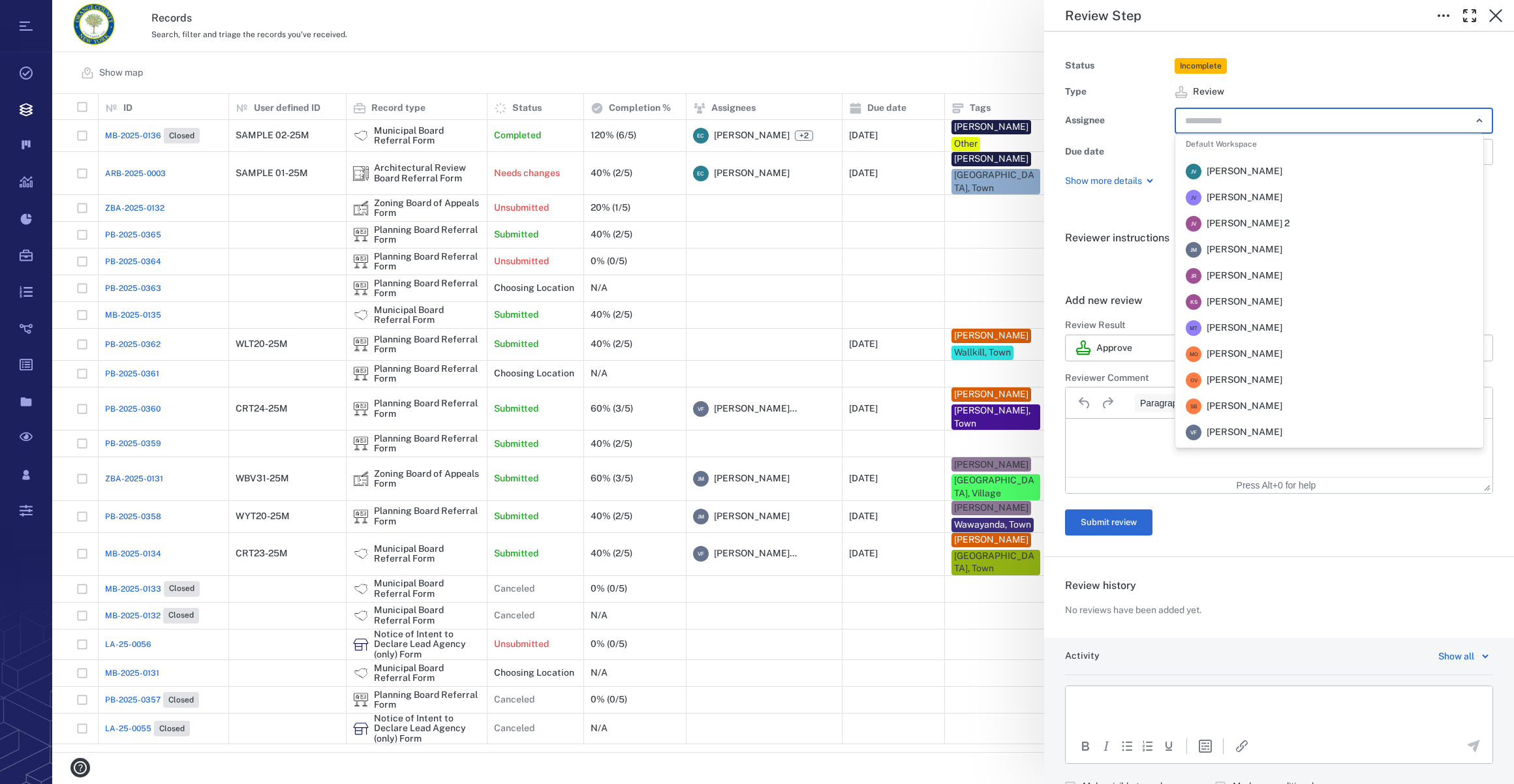
click at [1253, 426] on span "[PERSON_NAME]" at bounding box center [1244, 432] width 76 height 13
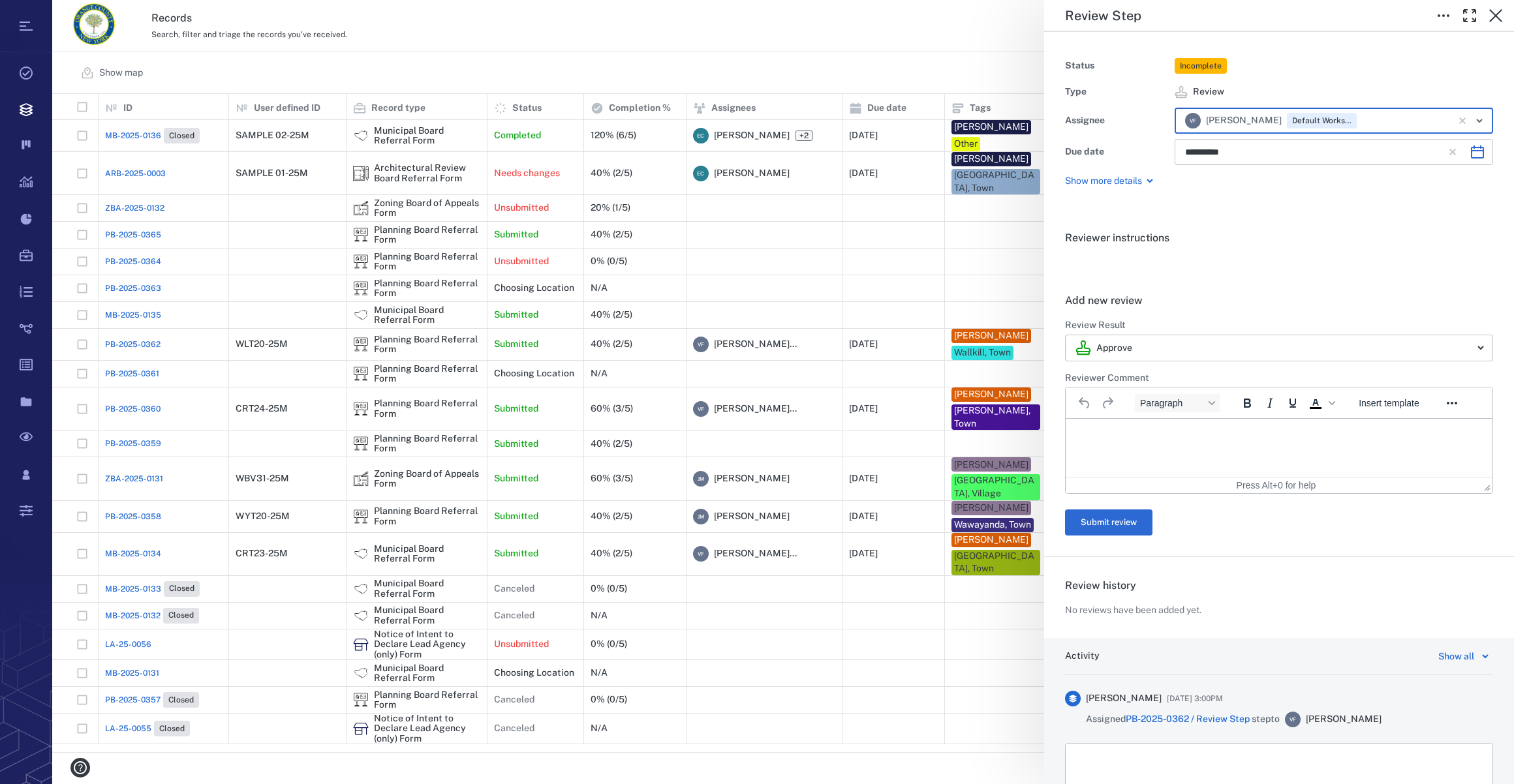
click at [1471, 148] on icon "Choose date, selected date is Nov 6, 2025" at bounding box center [1478, 152] width 13 height 13
click at [1343, 190] on icon "Previous month" at bounding box center [1342, 186] width 5 height 8
click at [1335, 315] on button "24" at bounding box center [1333, 316] width 24 height 24
type input "**********"
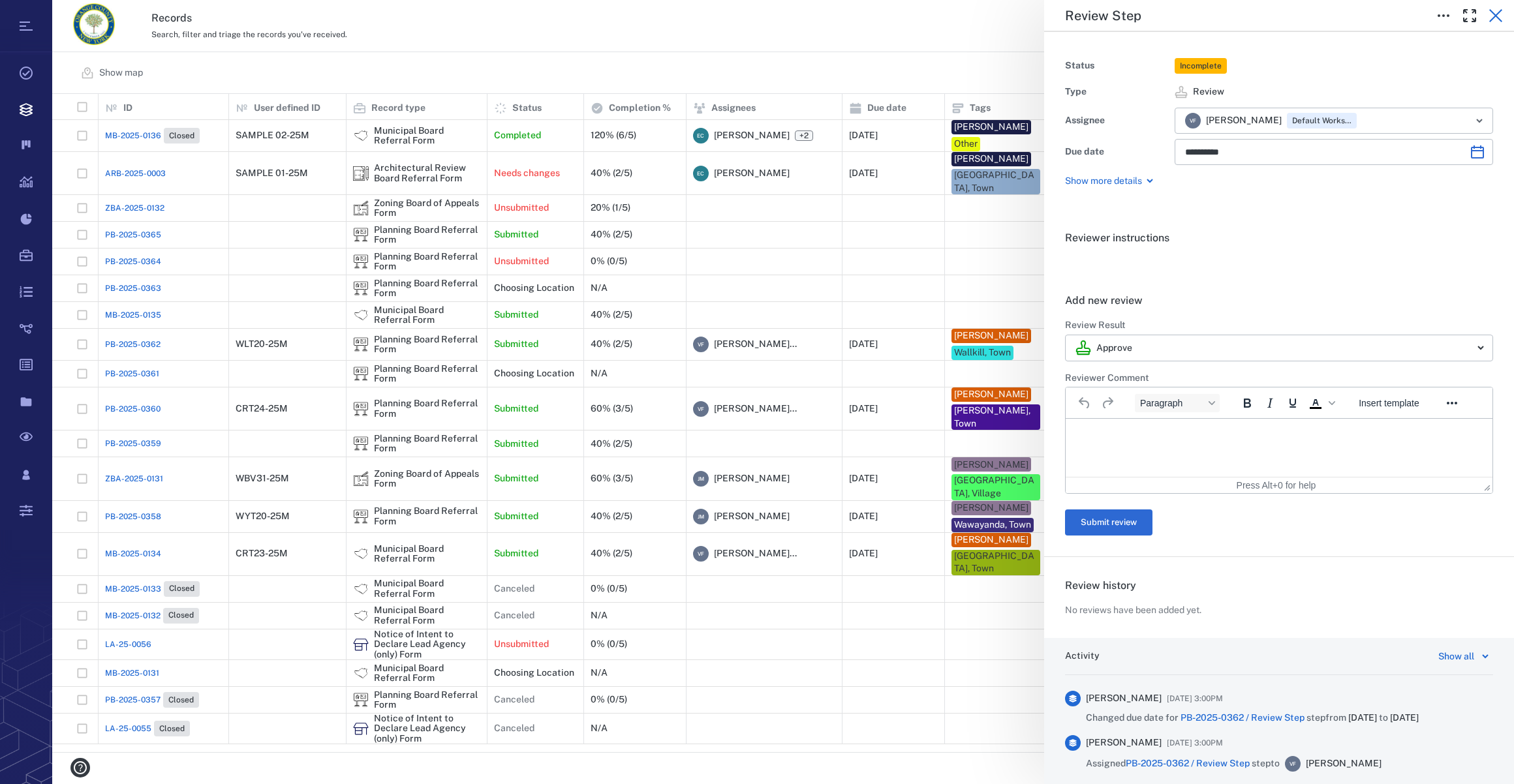
click at [1491, 17] on icon "button" at bounding box center [1496, 15] width 16 height 15
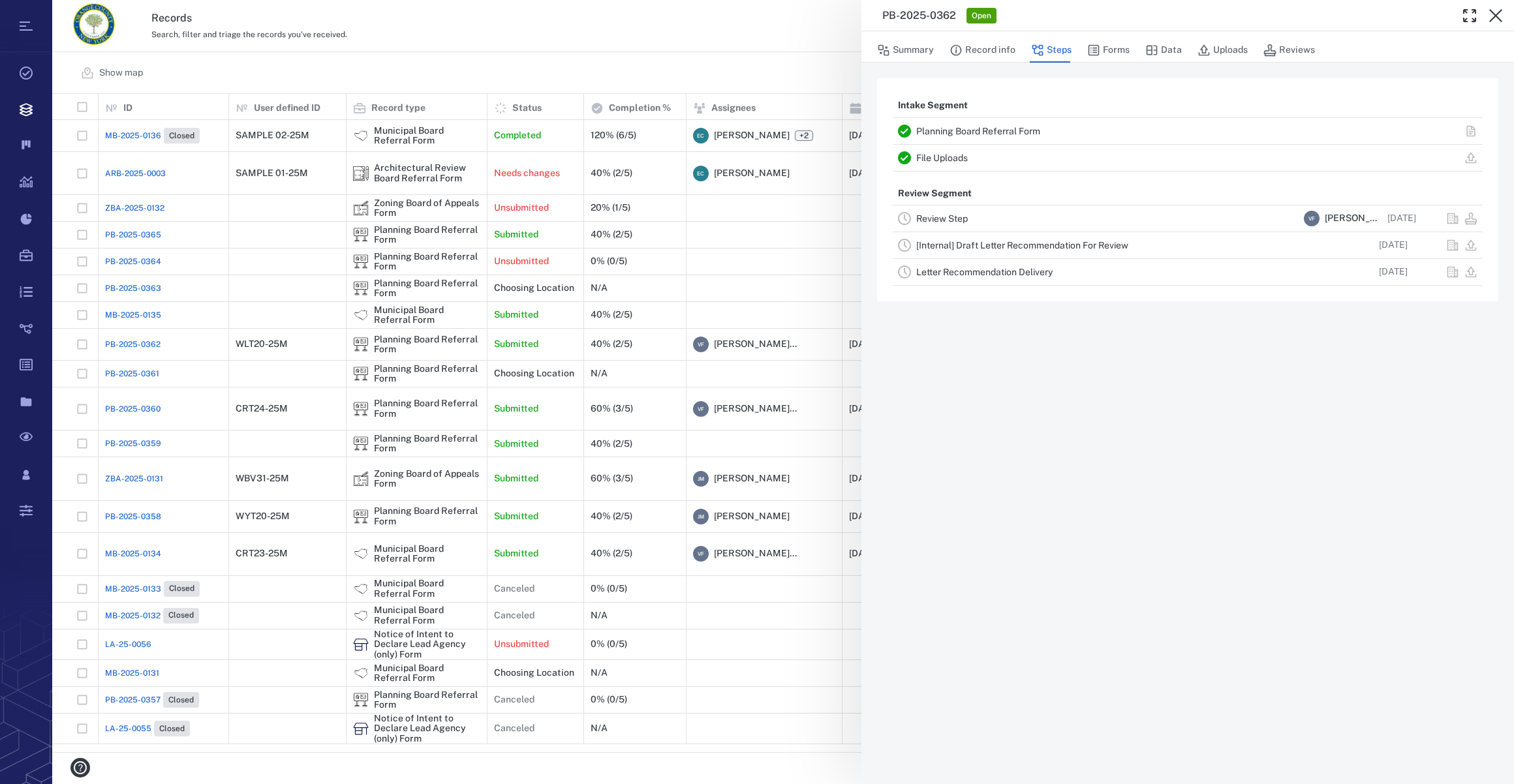
click at [1491, 17] on icon "button" at bounding box center [1496, 15] width 16 height 15
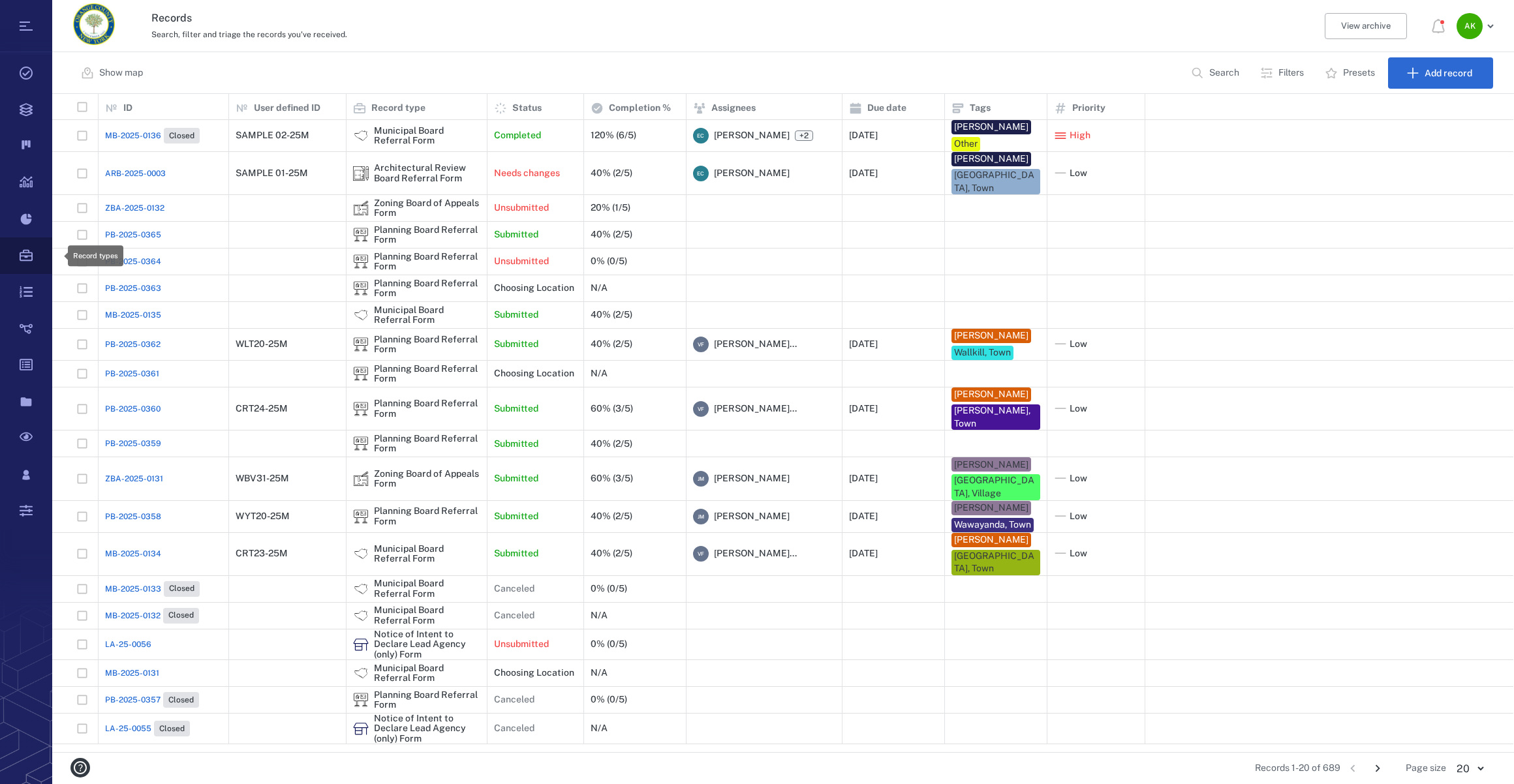
scroll to position [649, 1452]
click at [150, 338] on span "PB-2025-0362" at bounding box center [132, 344] width 56 height 12
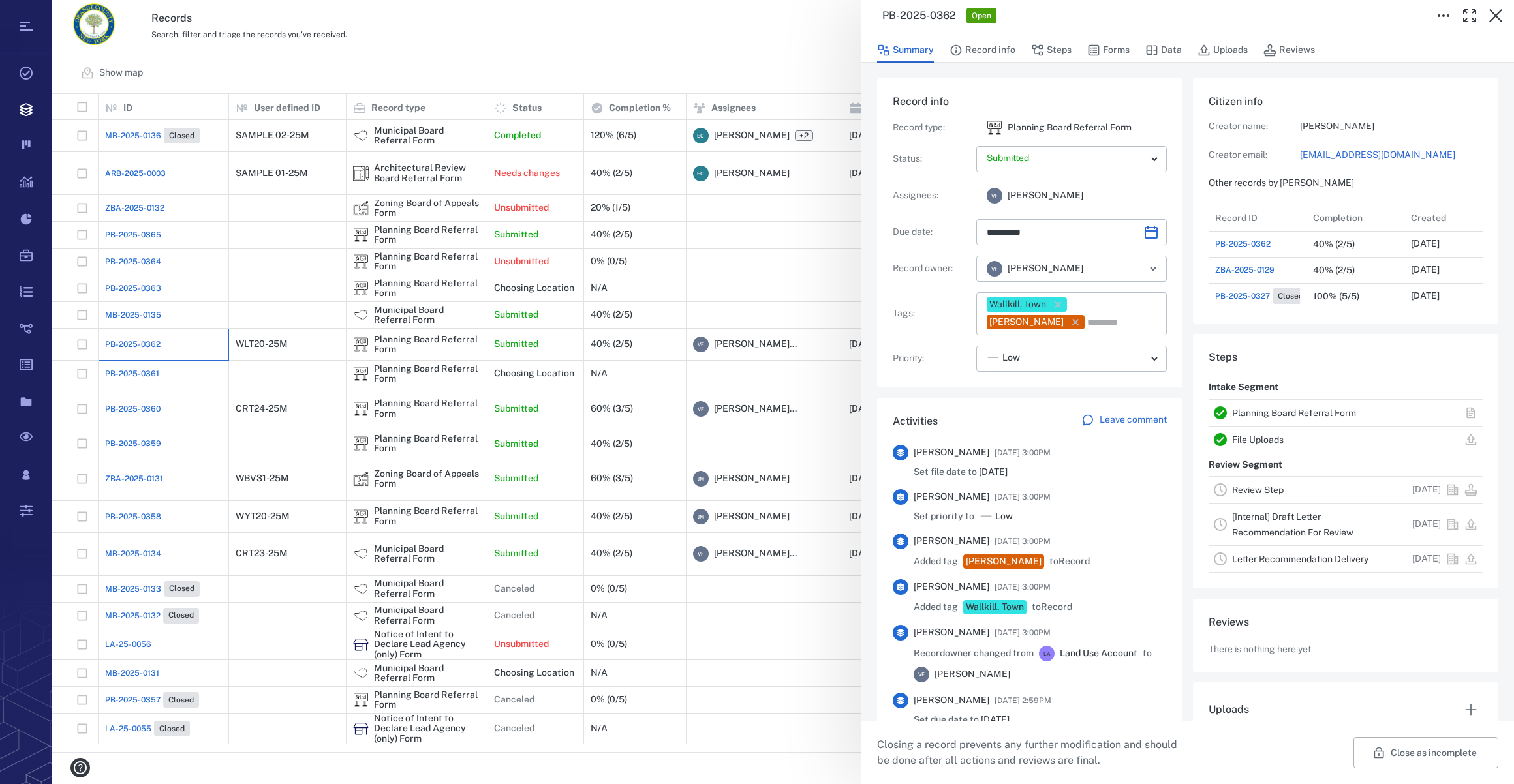
type input "**********"
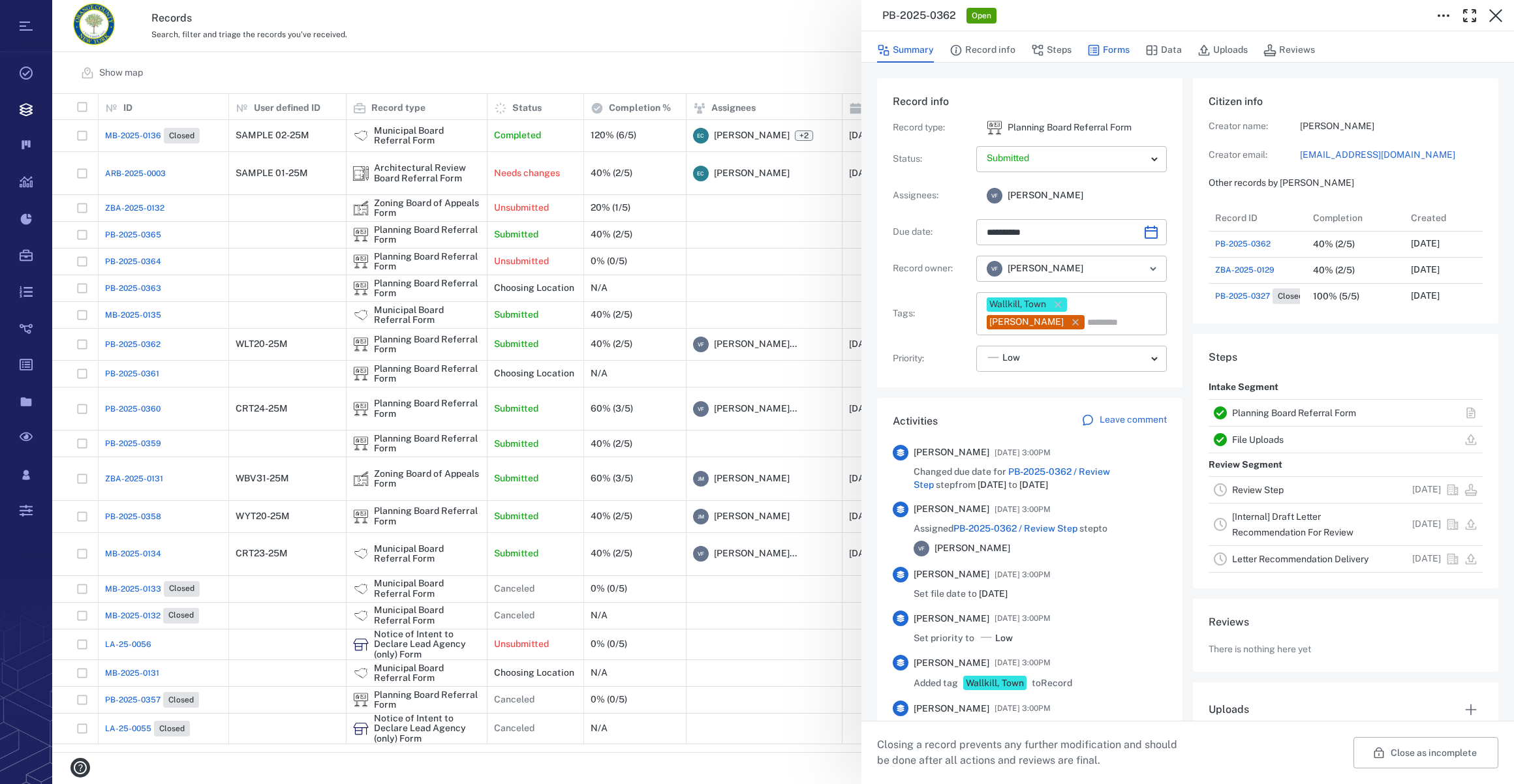
click at [1113, 49] on button "Forms" at bounding box center [1108, 50] width 43 height 25
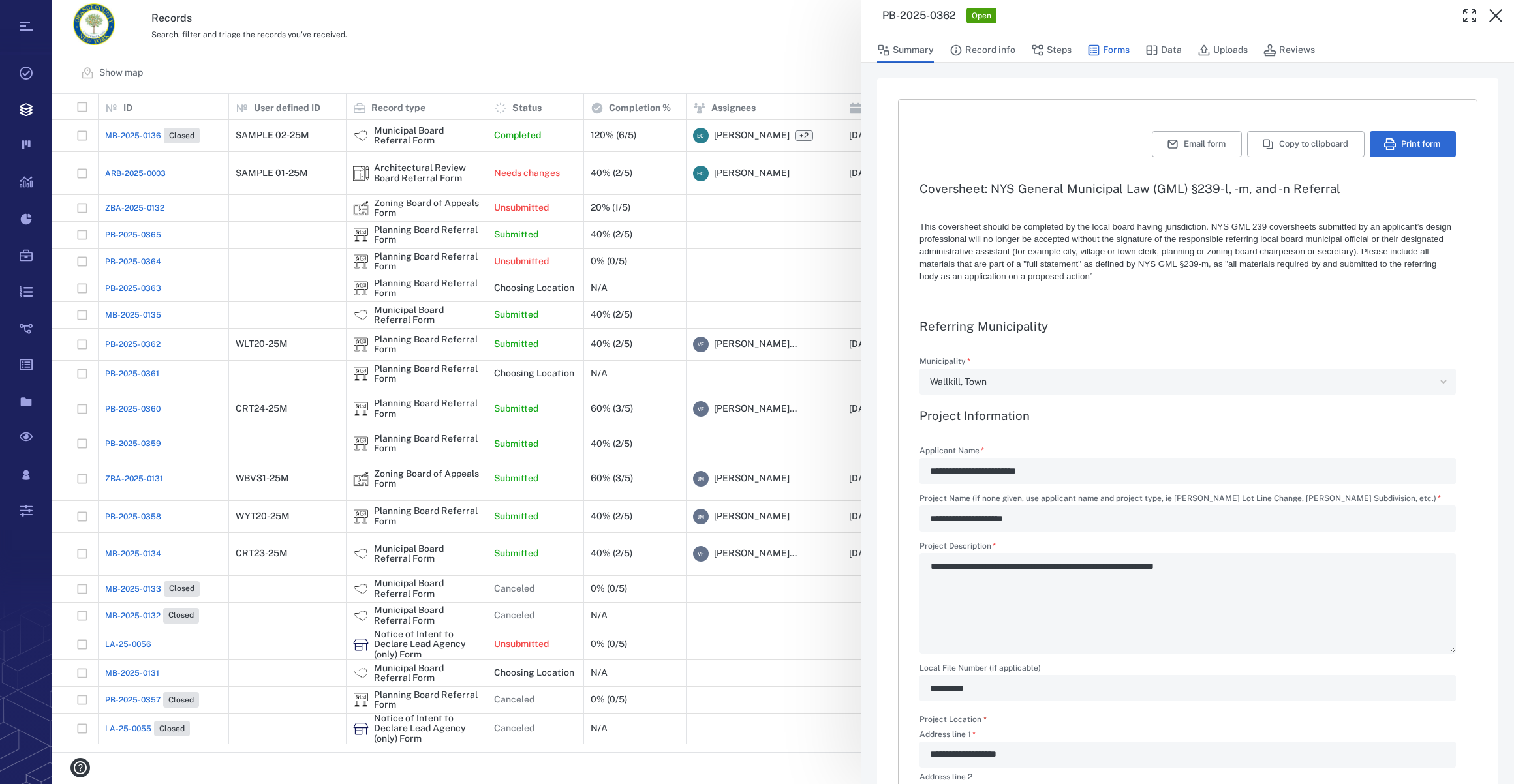
type textarea "*"
click at [1495, 8] on icon "button" at bounding box center [1496, 15] width 16 height 15
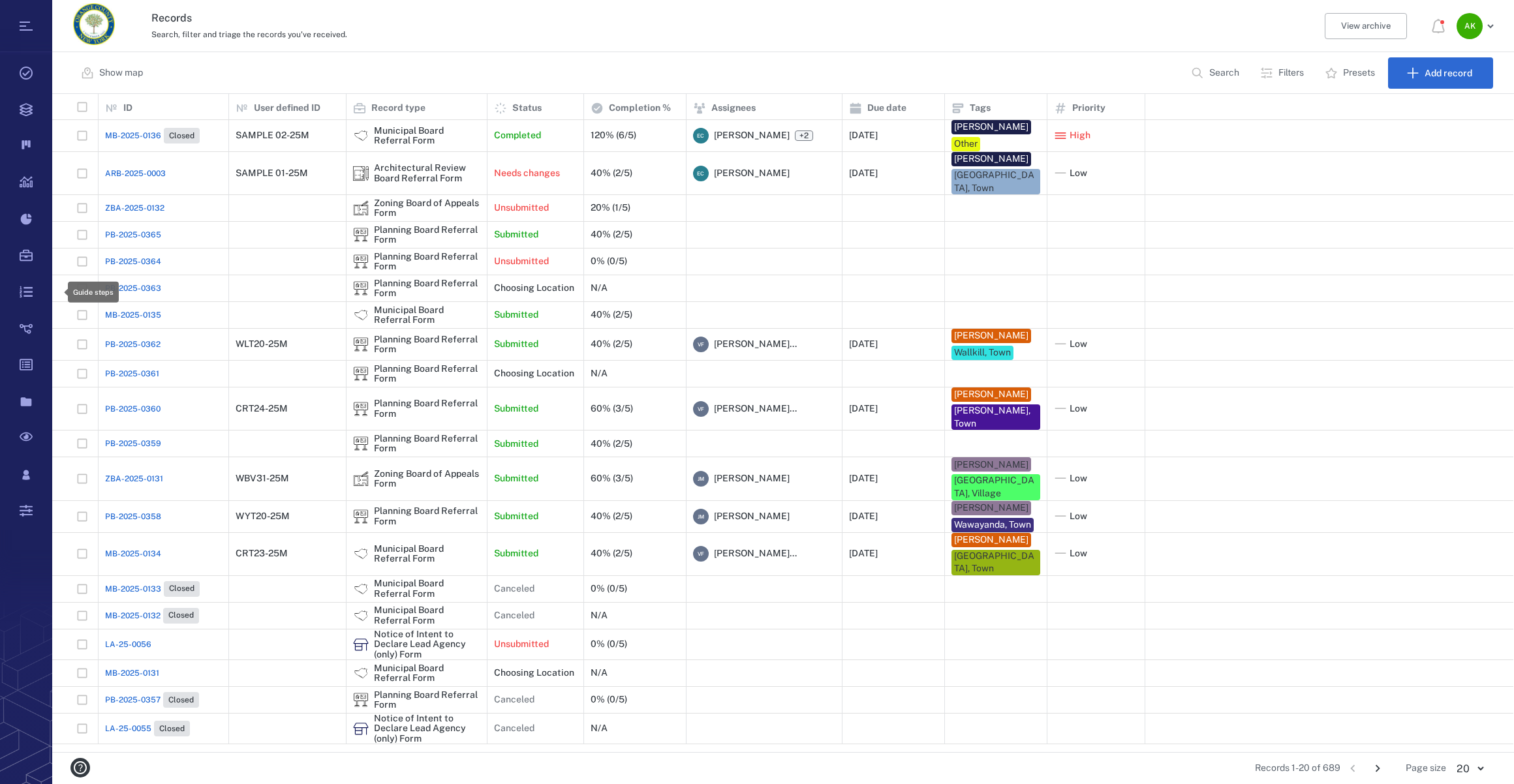
scroll to position [649, 1452]
click at [129, 338] on span "PB-2025-0362" at bounding box center [132, 344] width 56 height 12
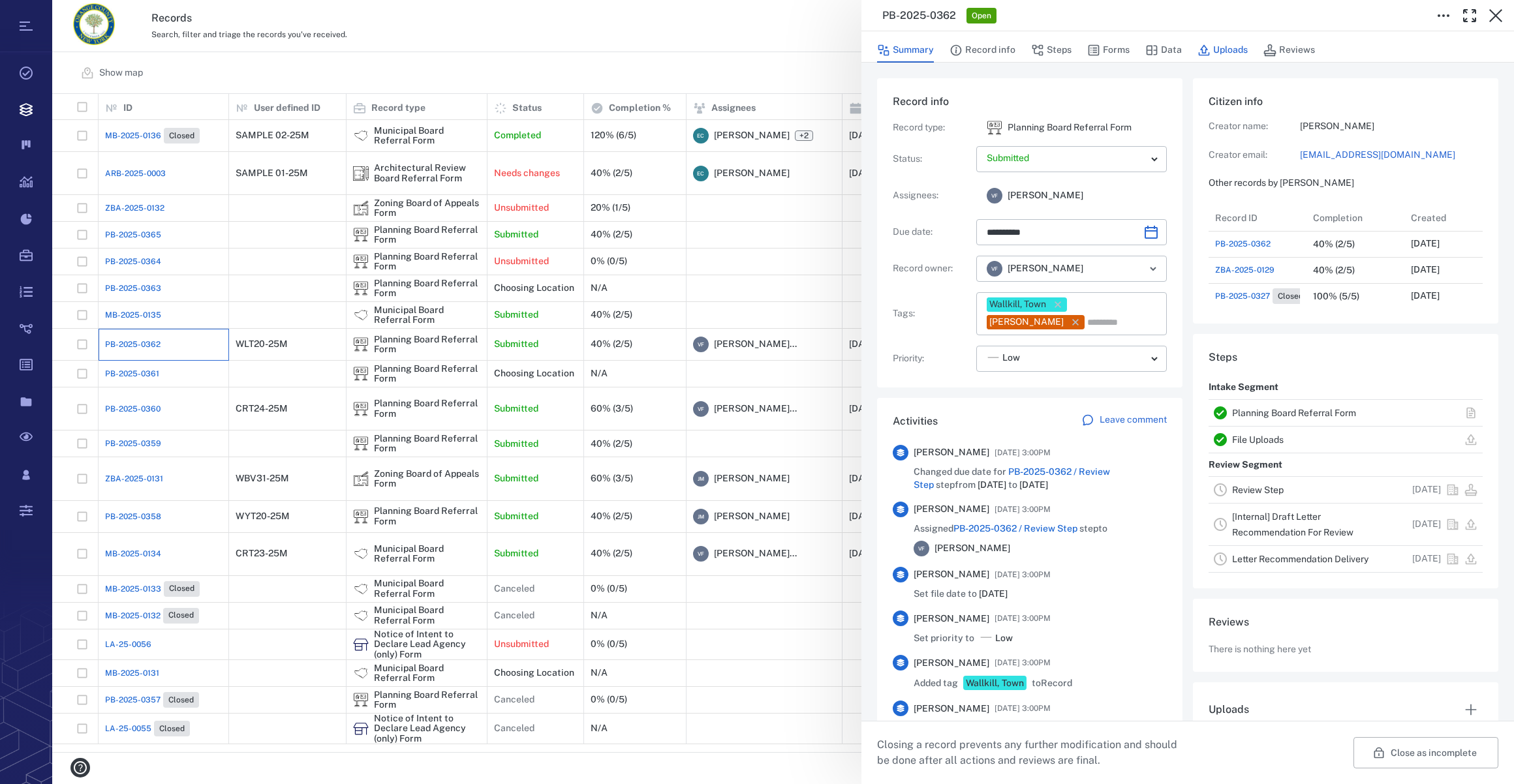
type input "**********"
click at [1218, 57] on button "Uploads" at bounding box center [1222, 50] width 50 height 25
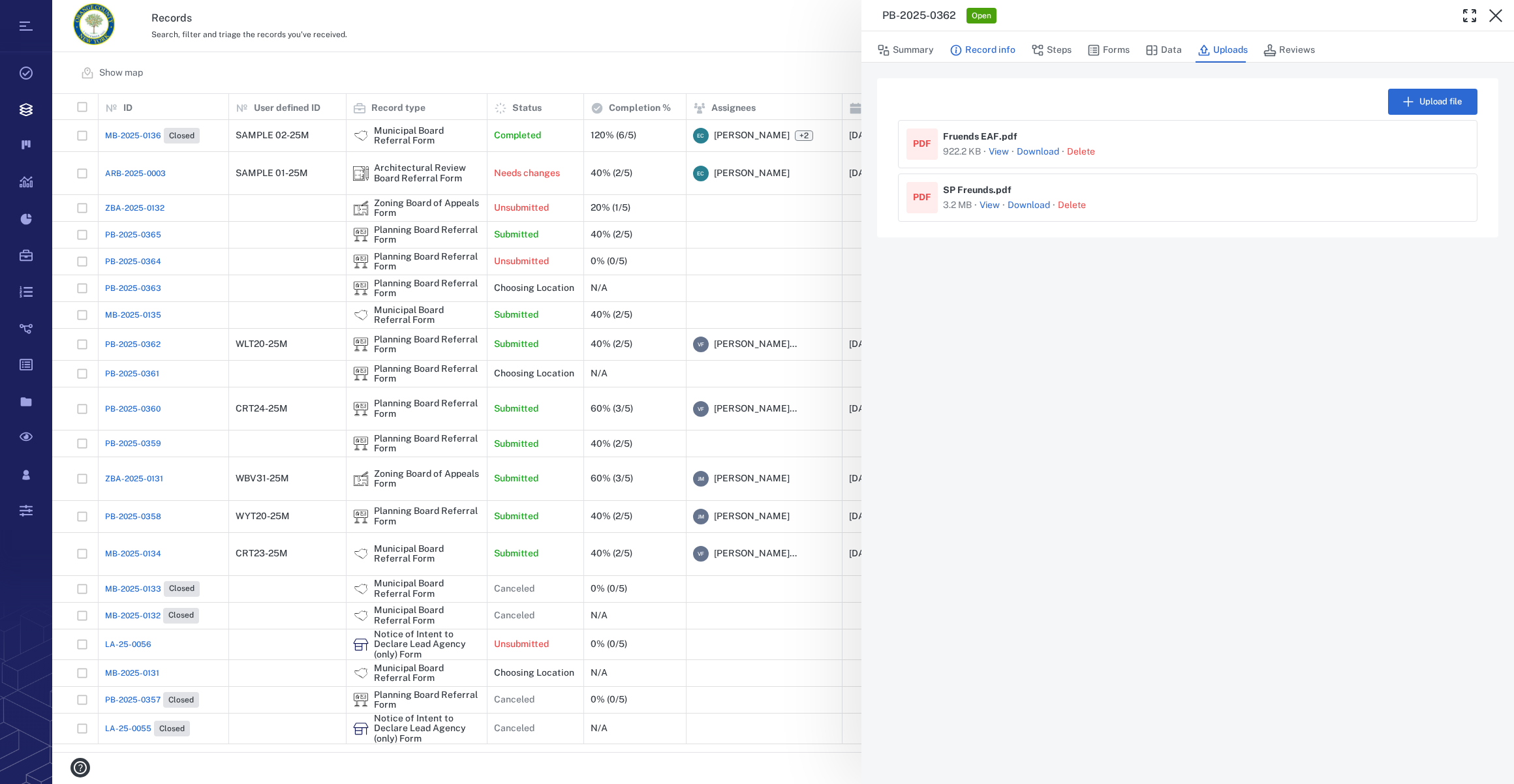
click at [968, 46] on button "Record info" at bounding box center [982, 50] width 66 height 25
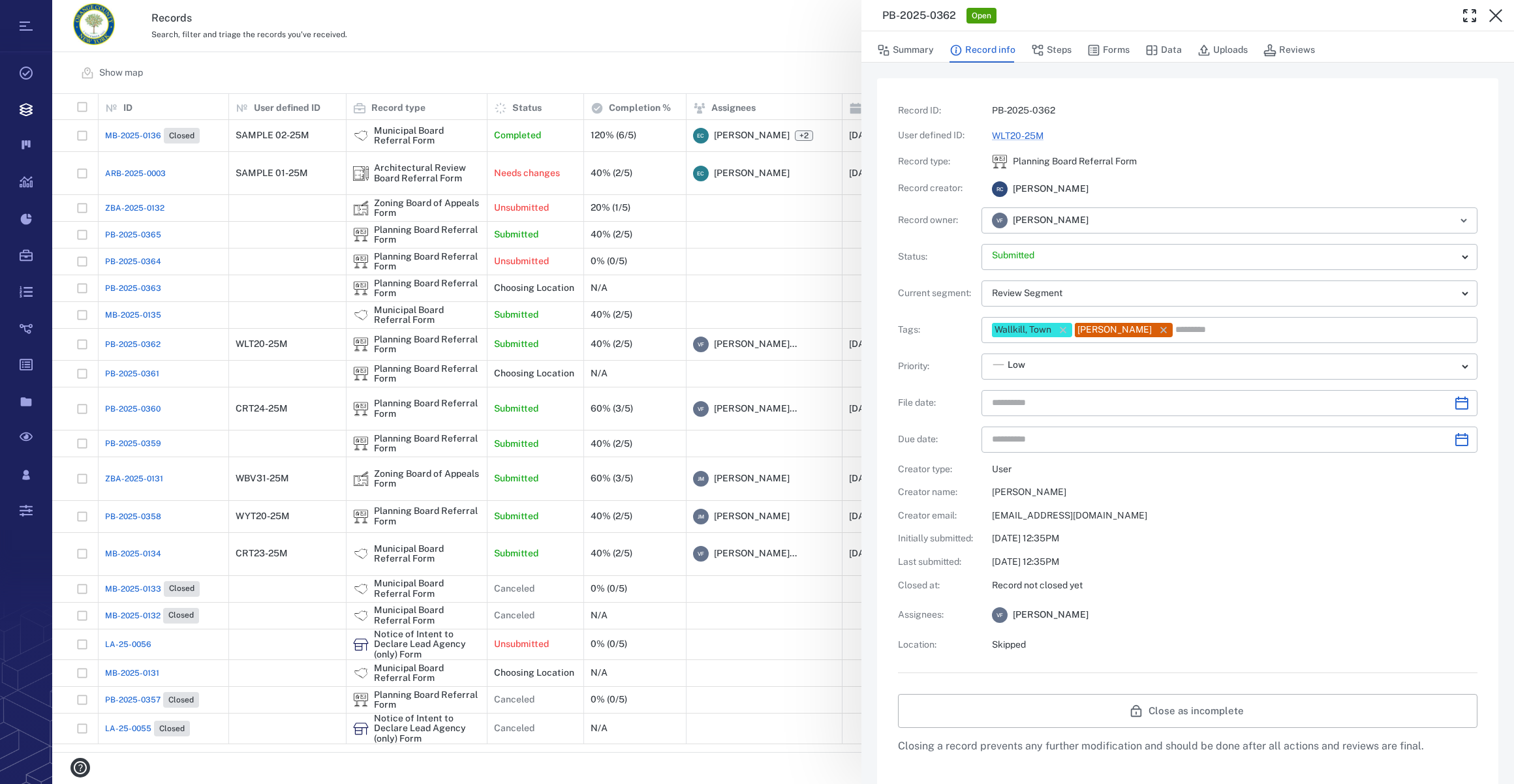
type input "**********"
click at [1125, 48] on button "Forms" at bounding box center [1108, 50] width 43 height 25
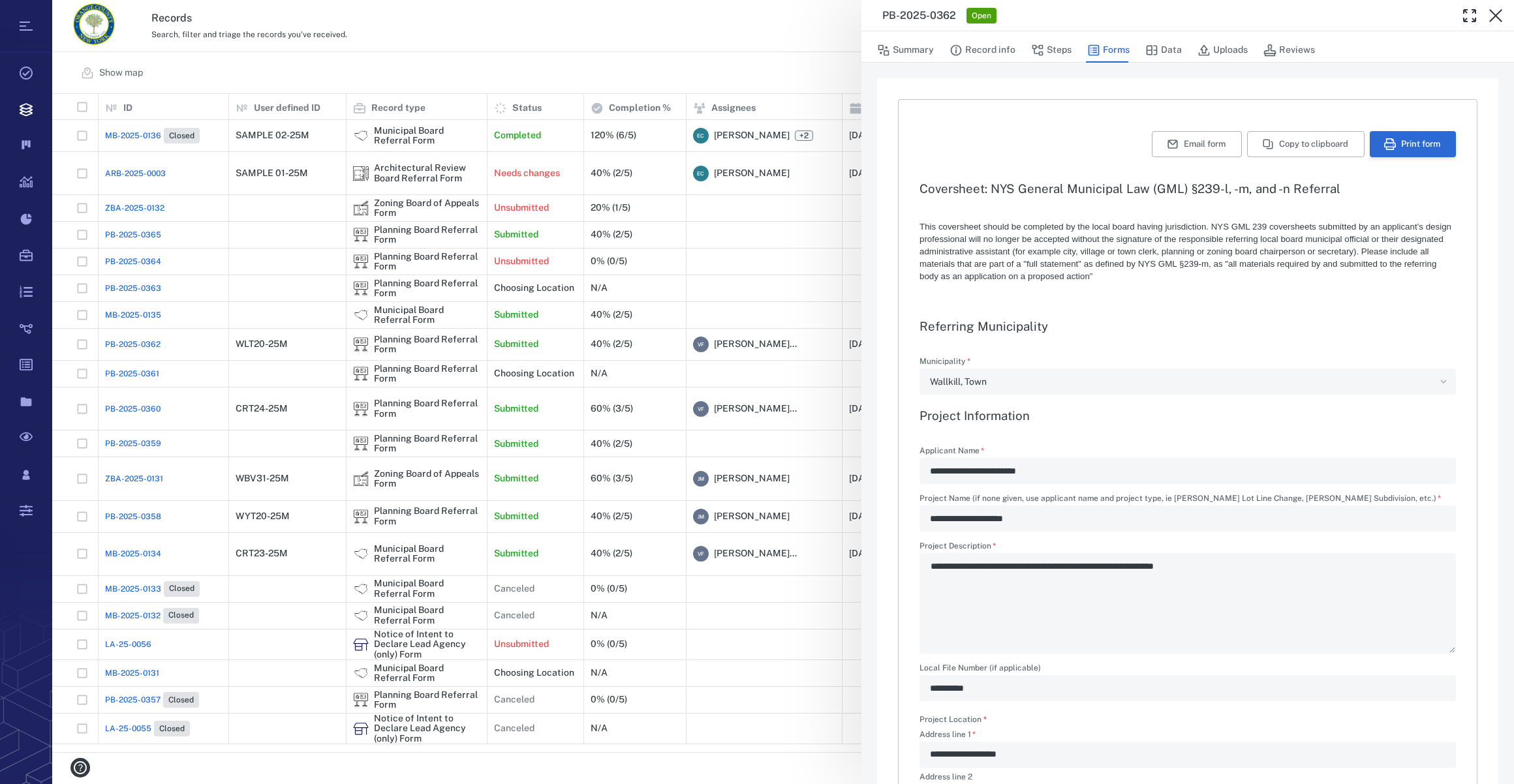
type textarea "*"
click at [1405, 149] on button "Print form" at bounding box center [1413, 144] width 86 height 26
click at [1494, 14] on icon "button" at bounding box center [1496, 15] width 13 height 13
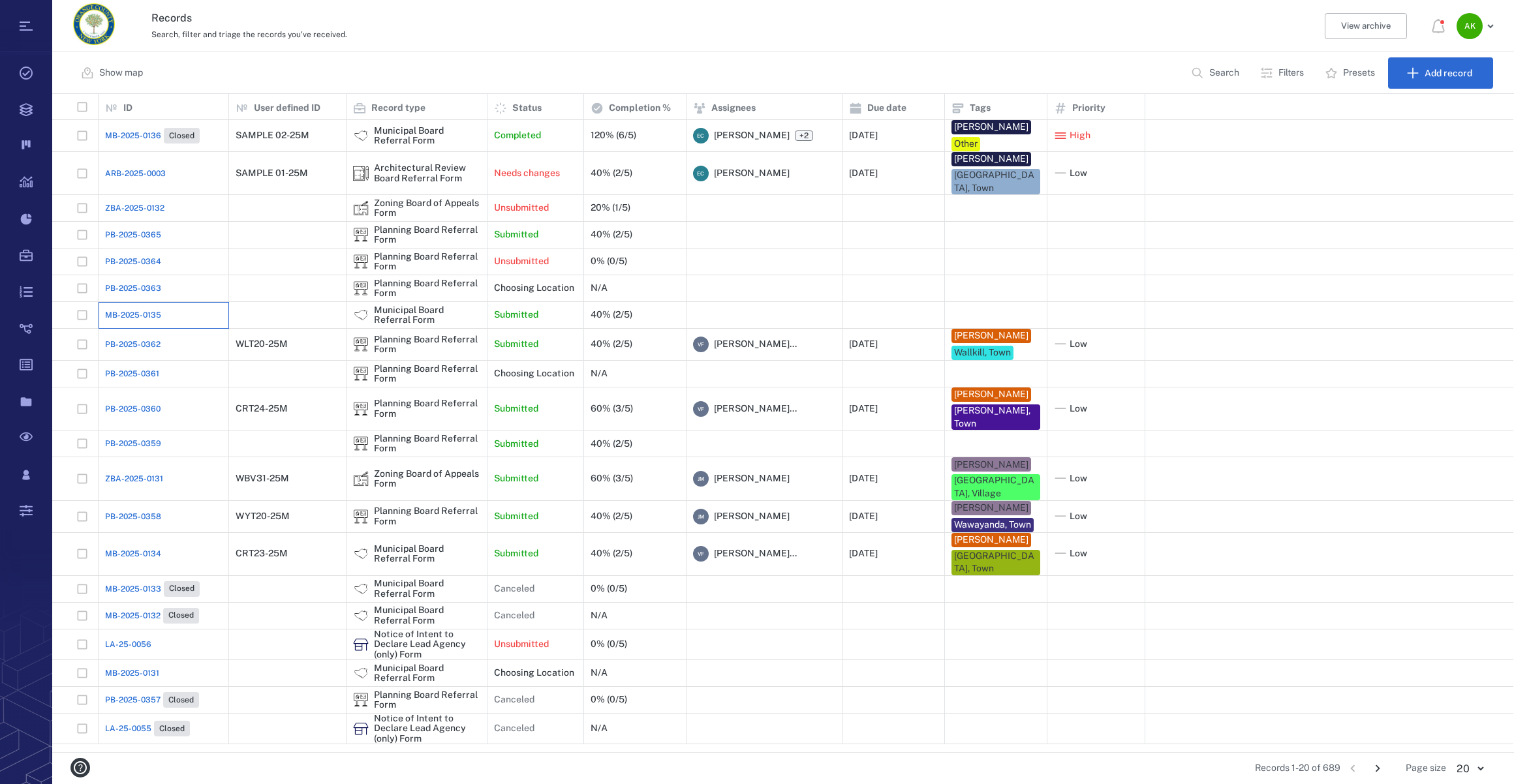
click at [176, 302] on div "MB-2025-0135" at bounding box center [163, 315] width 117 height 26
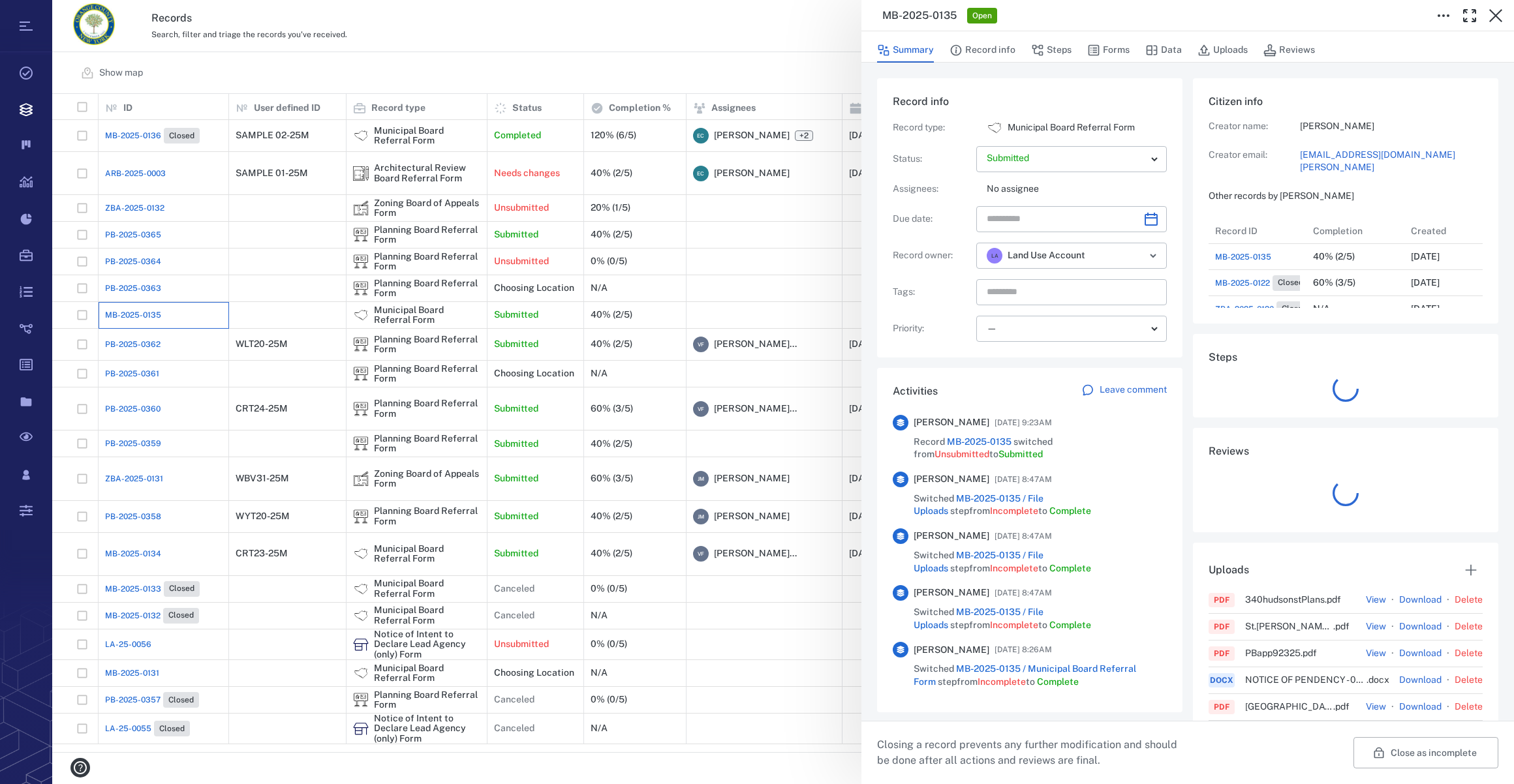
scroll to position [600, 252]
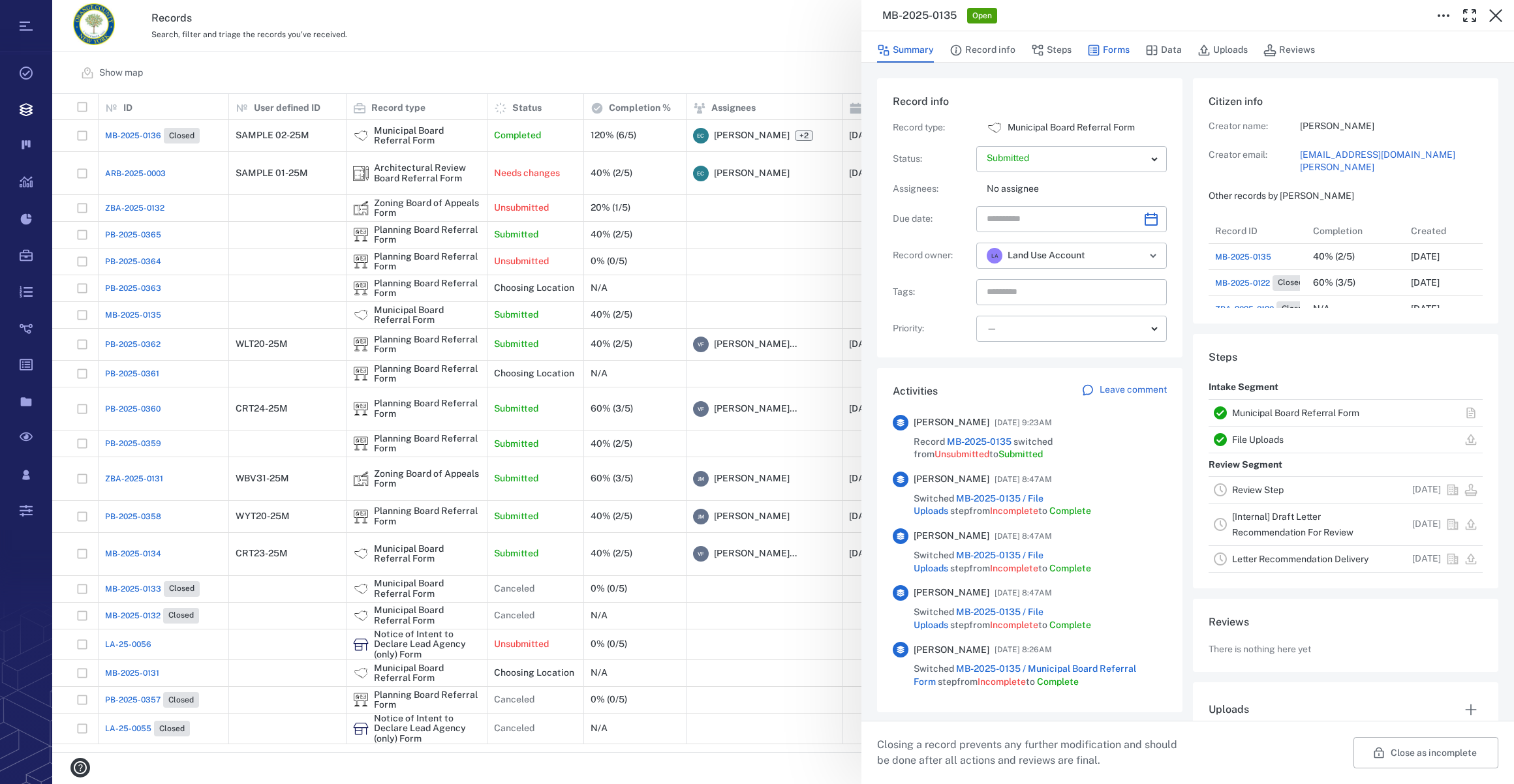
click at [1121, 50] on button "Forms" at bounding box center [1108, 50] width 43 height 25
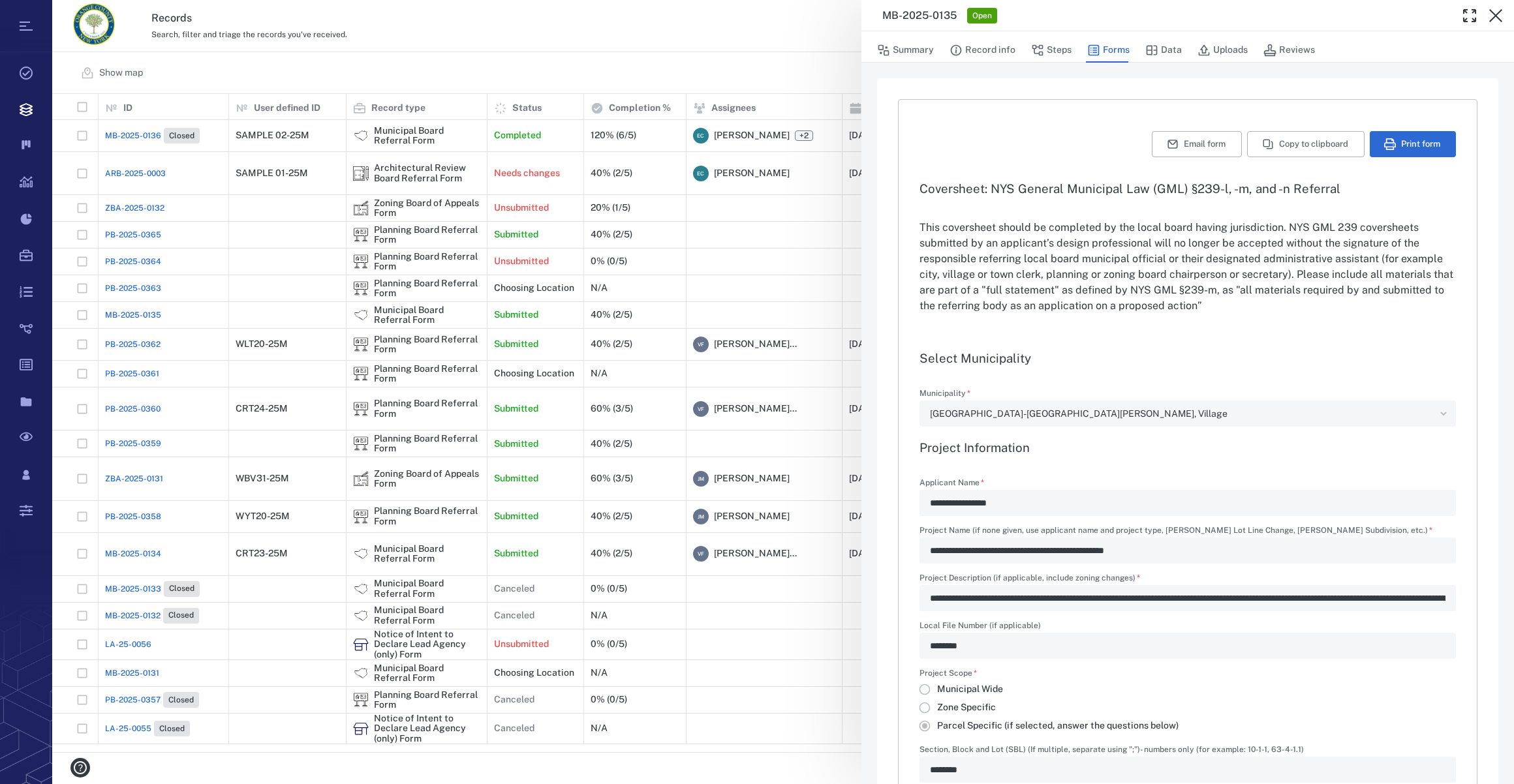
type input "**********"
click at [1053, 52] on button "Steps" at bounding box center [1052, 50] width 40 height 25
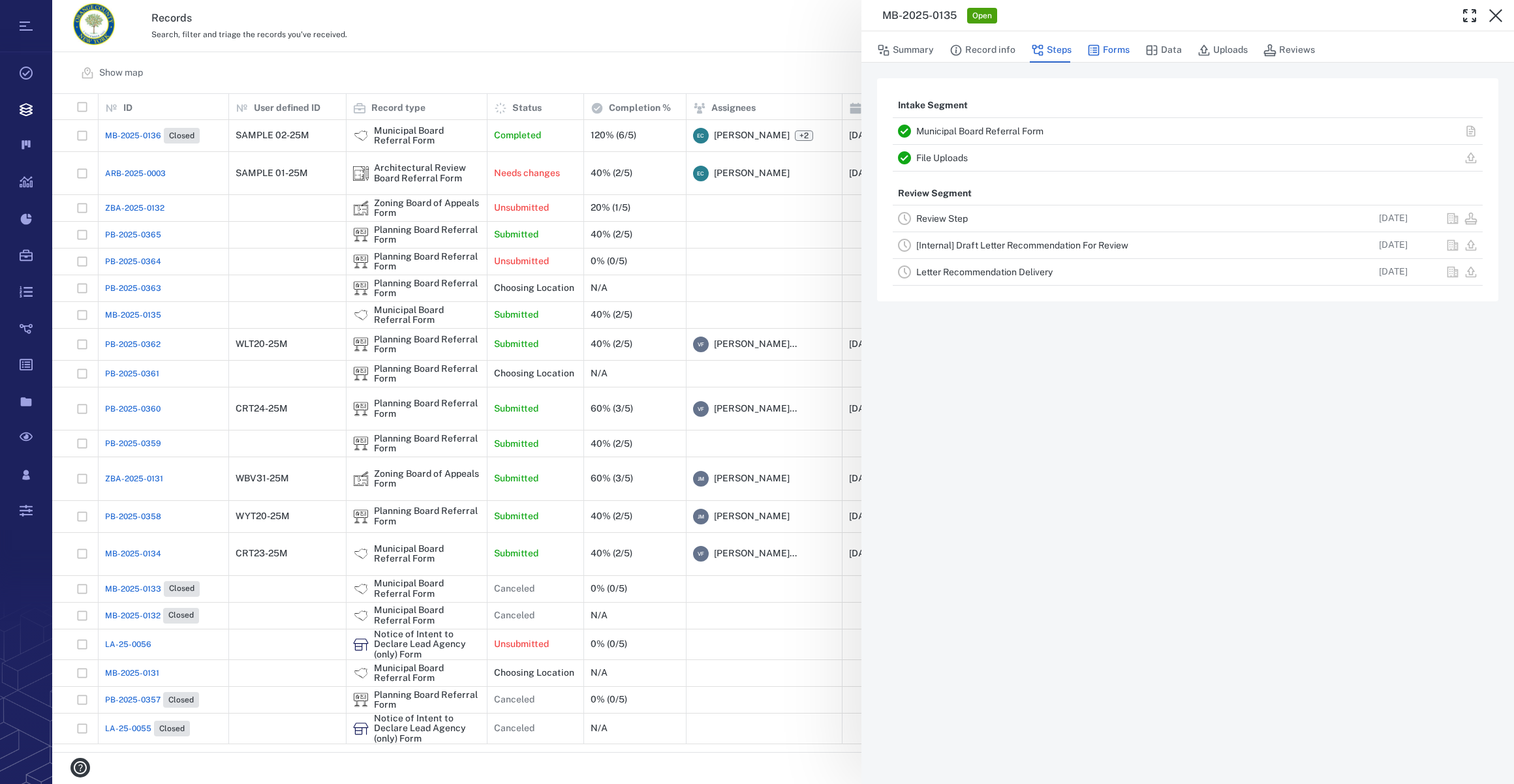
click at [1118, 45] on button "Forms" at bounding box center [1108, 50] width 43 height 25
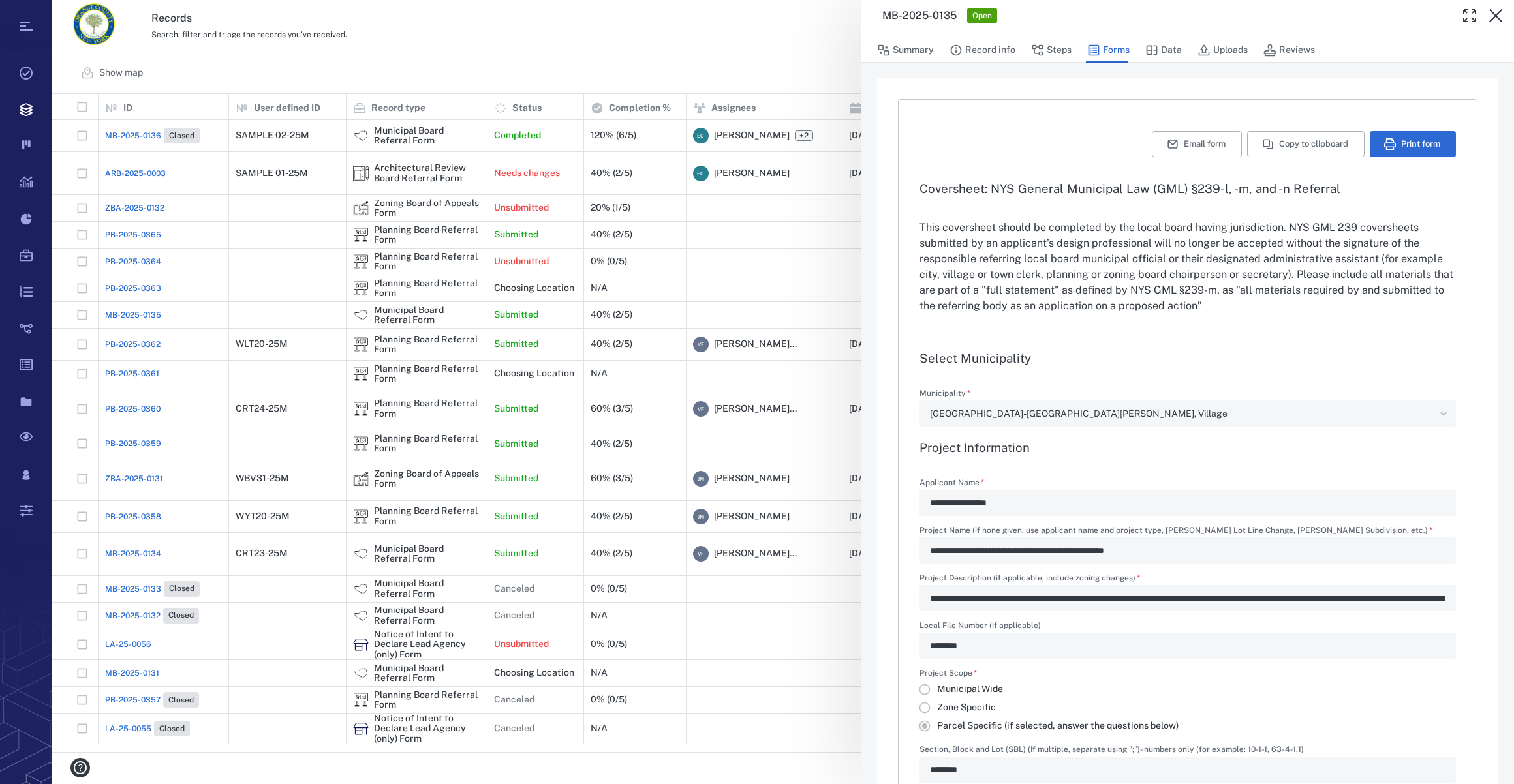
type input "**********"
click at [925, 54] on button "Summary" at bounding box center [906, 50] width 57 height 25
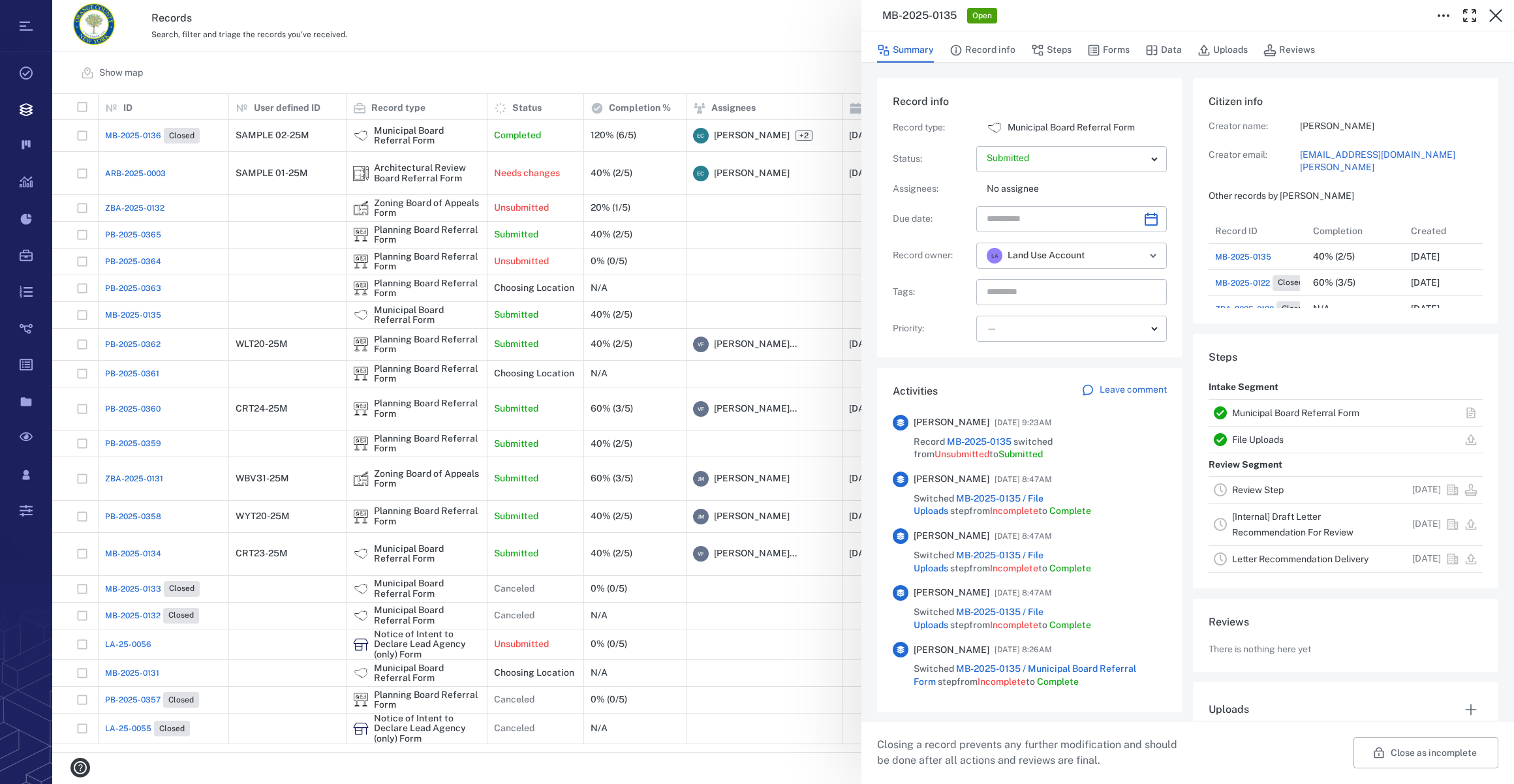
scroll to position [600, 252]
click at [1148, 222] on icon "Choose date" at bounding box center [1151, 219] width 16 height 15
click at [943, 381] on div "Activities Leave comment Janel Stong 09/25/2025 at 9:23AM Record MB-2025-0135 s…" at bounding box center [1030, 541] width 306 height 345
click at [1145, 219] on icon "Choose date" at bounding box center [1151, 219] width 16 height 15
click at [1161, 248] on icon "Next month" at bounding box center [1165, 253] width 16 height 15
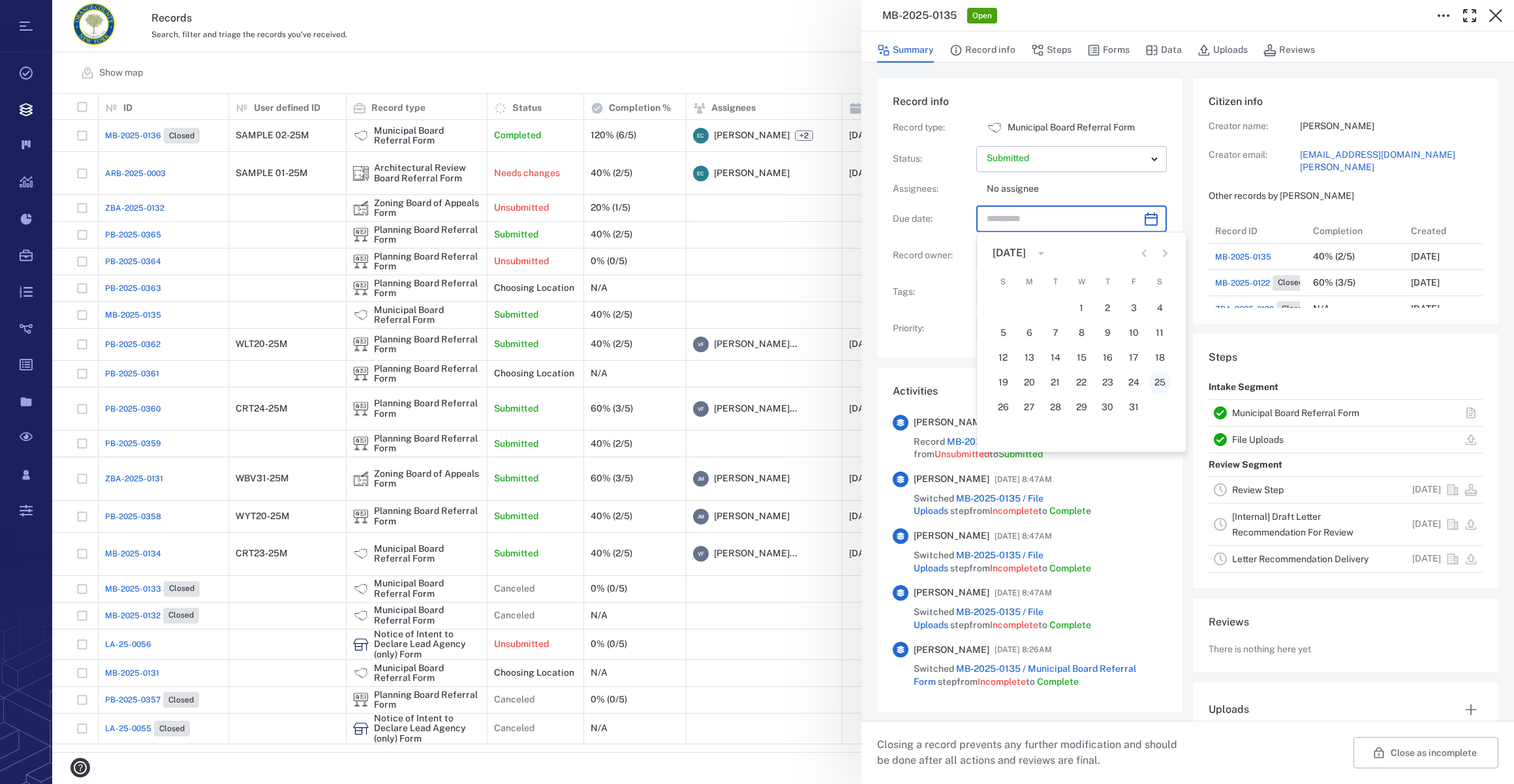
click at [1161, 384] on button "25" at bounding box center [1160, 383] width 24 height 24
type input "**********"
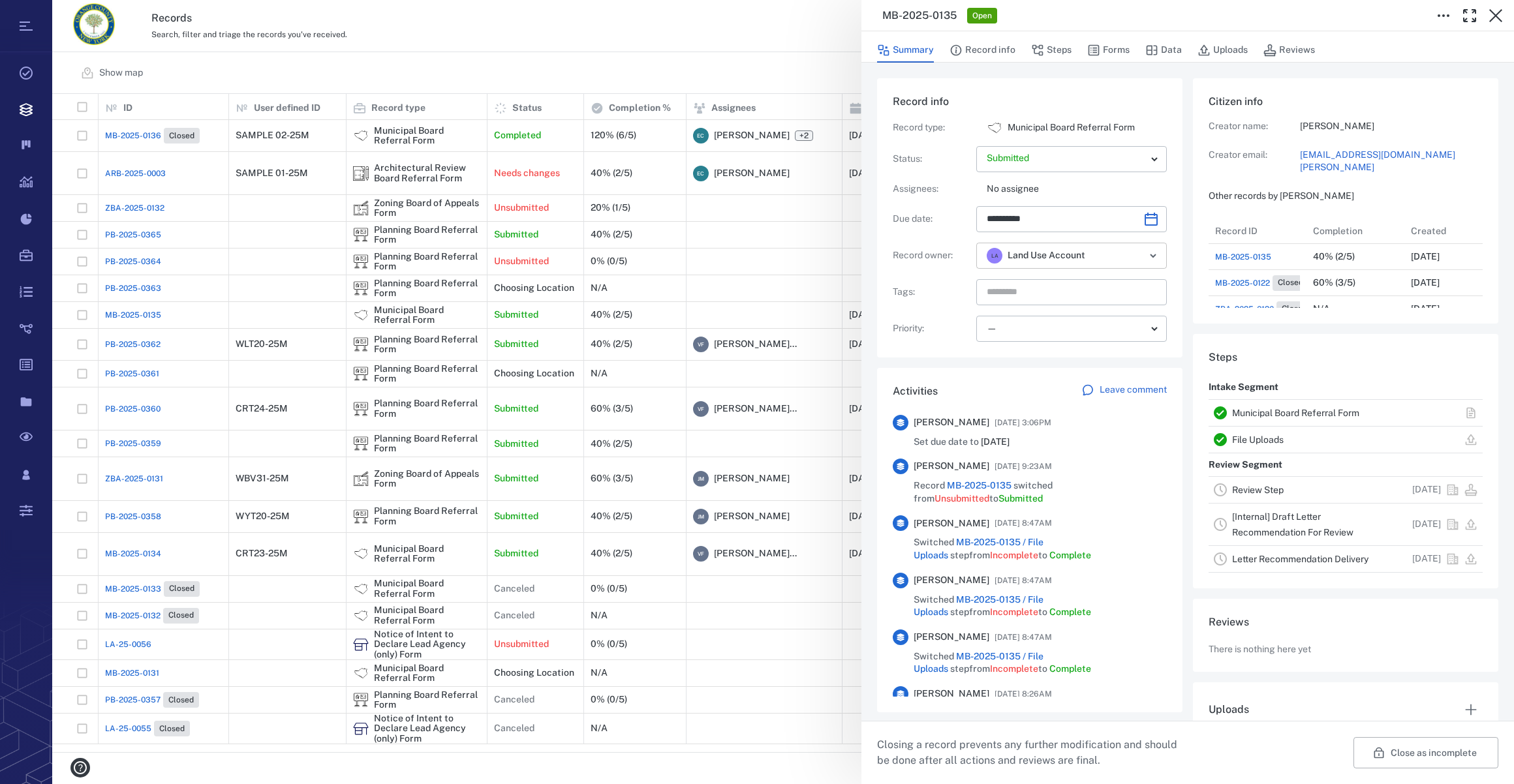
click at [1146, 258] on icon "Open" at bounding box center [1153, 255] width 16 height 15
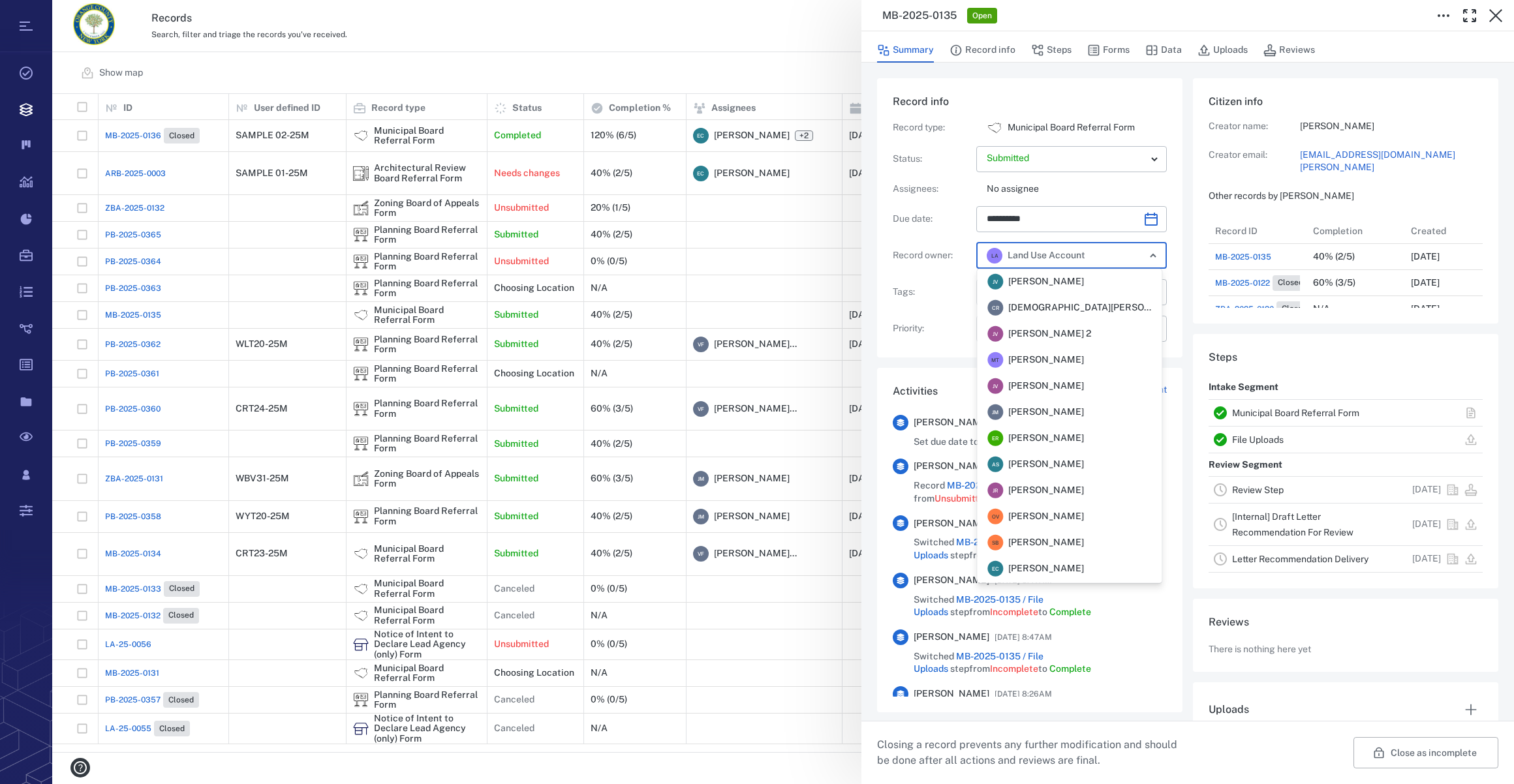
scroll to position [0, 0]
click at [1032, 362] on span "[PERSON_NAME]" at bounding box center [1046, 361] width 76 height 13
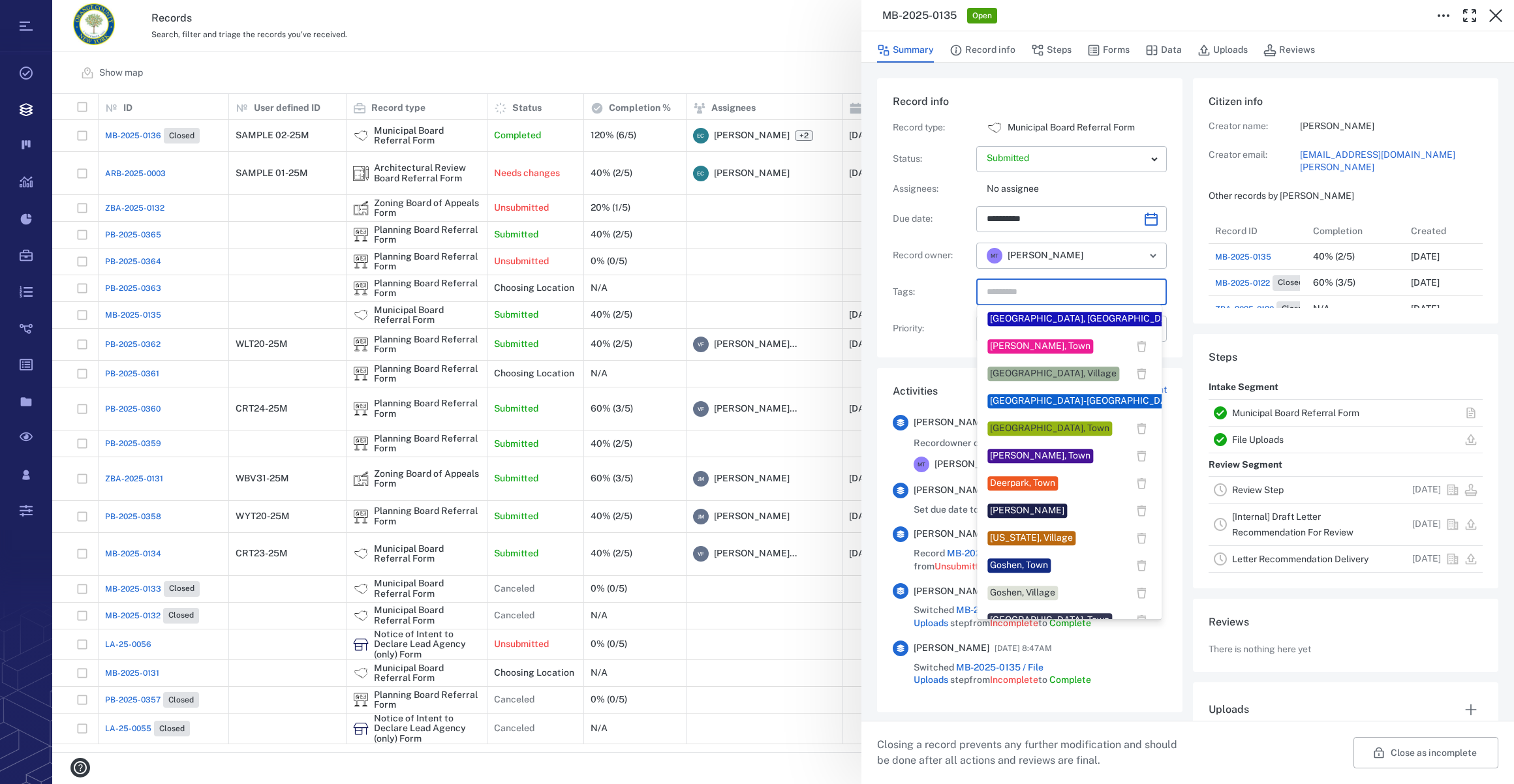
click at [998, 294] on input "text" at bounding box center [1057, 293] width 142 height 18
click at [1090, 406] on div "[GEOGRAPHIC_DATA]-[GEOGRAPHIC_DATA][PERSON_NAME], Village" at bounding box center [1139, 401] width 297 height 13
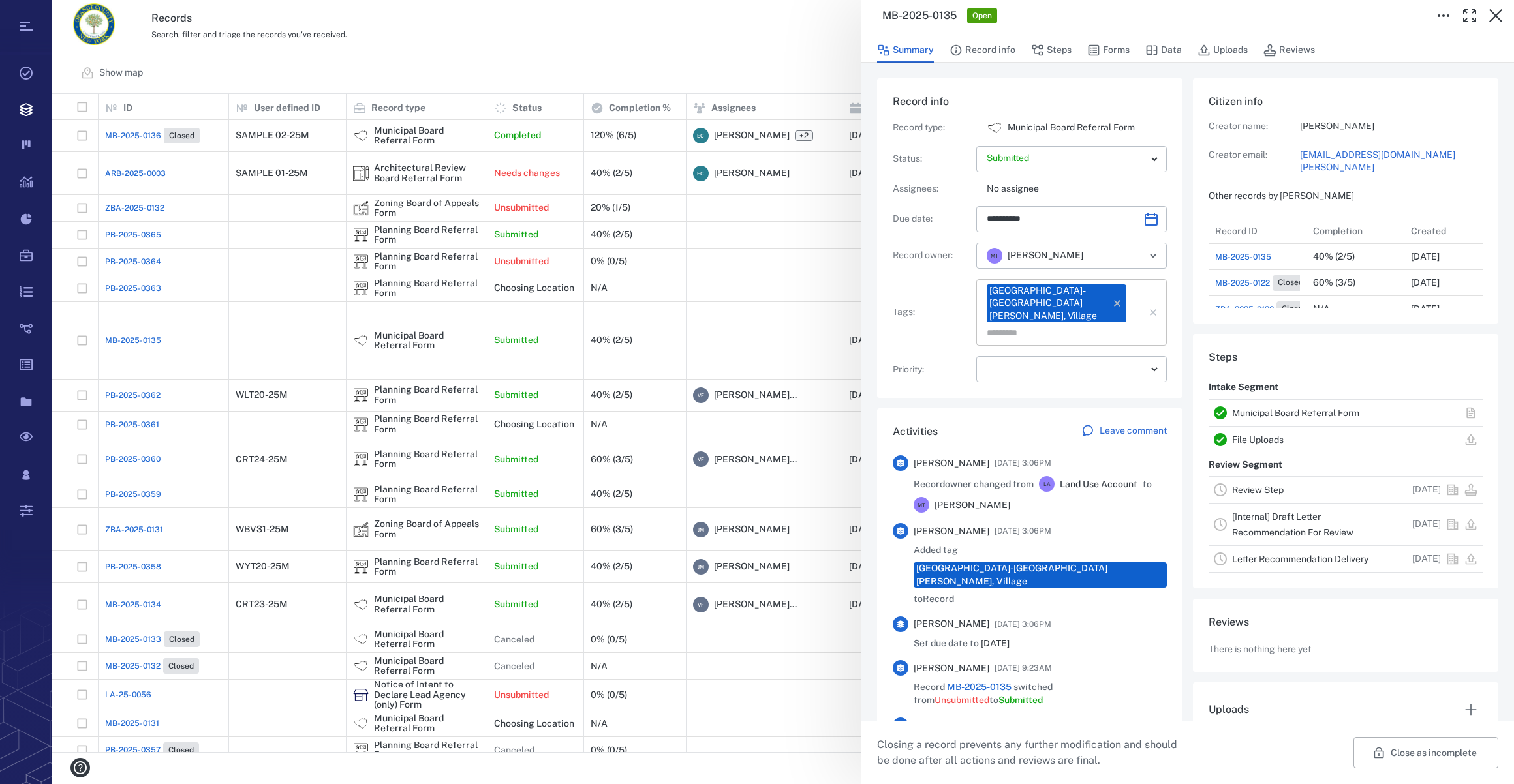
drag, startPoint x: 1042, startPoint y: 315, endPoint x: 1025, endPoint y: 326, distance: 20.2
click at [1042, 324] on input "text" at bounding box center [1057, 333] width 142 height 18
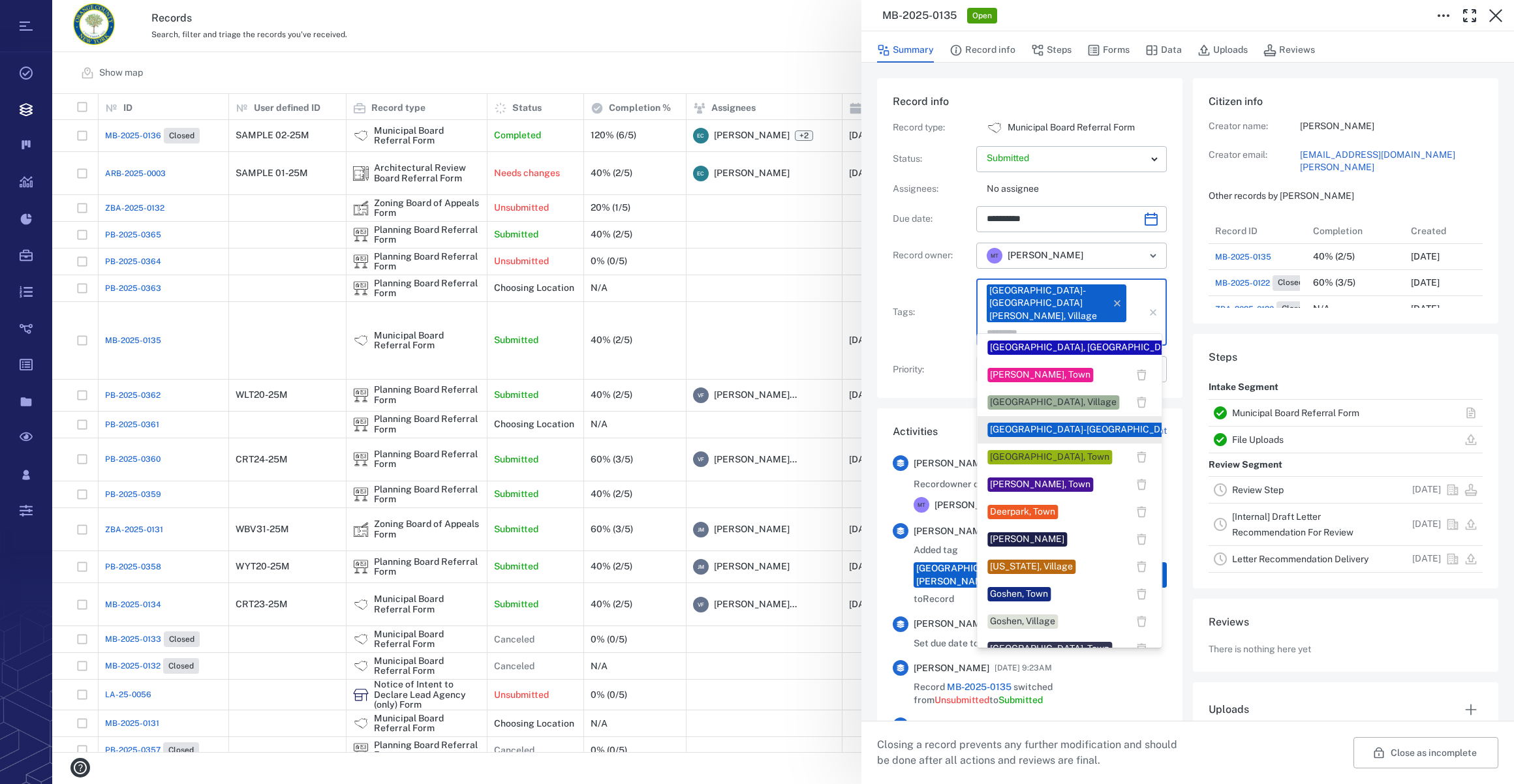
click at [1095, 432] on div "[GEOGRAPHIC_DATA]-[GEOGRAPHIC_DATA][PERSON_NAME], Village" at bounding box center [1139, 429] width 297 height 13
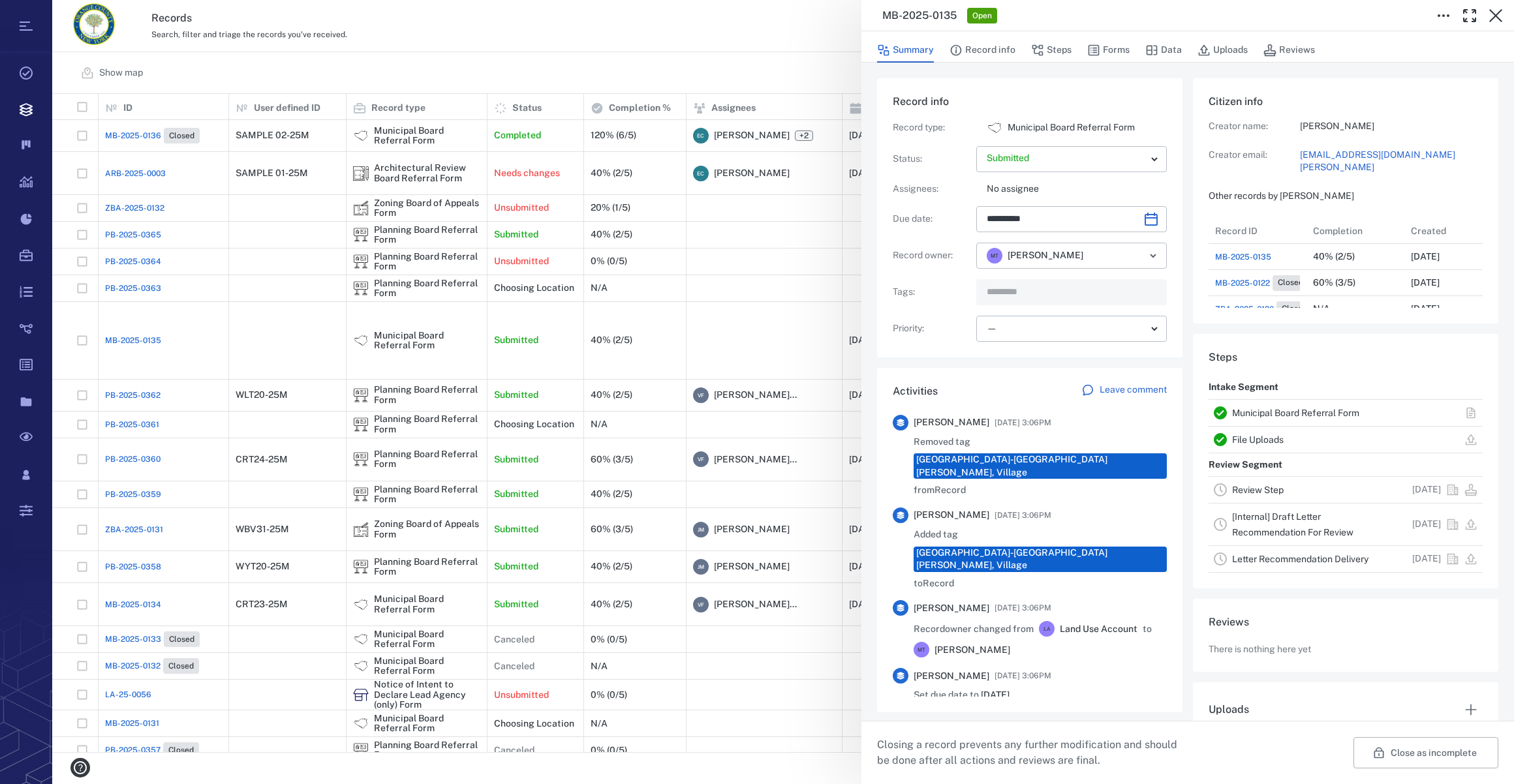
click at [1021, 293] on input "text" at bounding box center [1057, 293] width 142 height 18
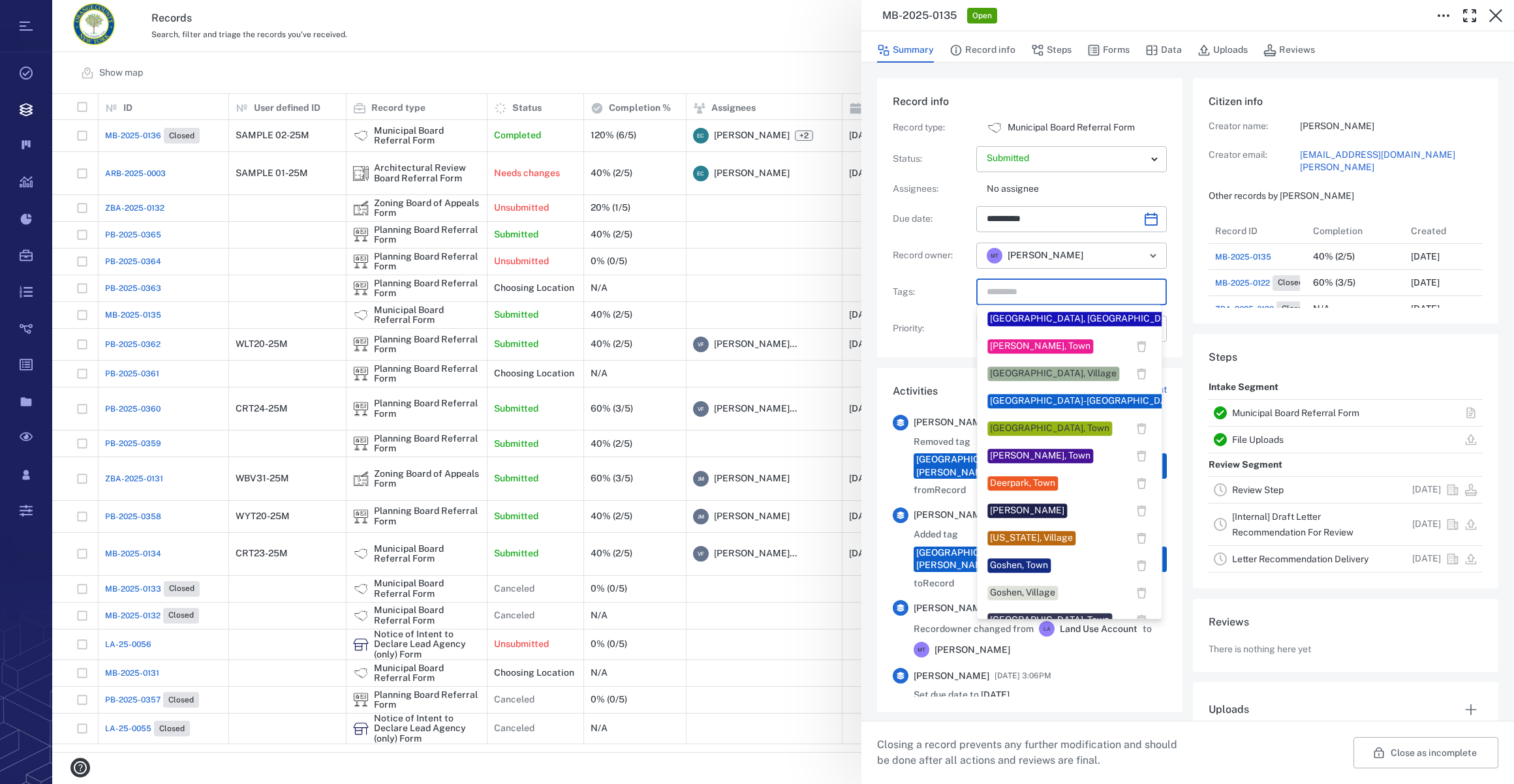
click at [1064, 400] on div "[GEOGRAPHIC_DATA]-[GEOGRAPHIC_DATA][PERSON_NAME], Village" at bounding box center [1139, 401] width 297 height 13
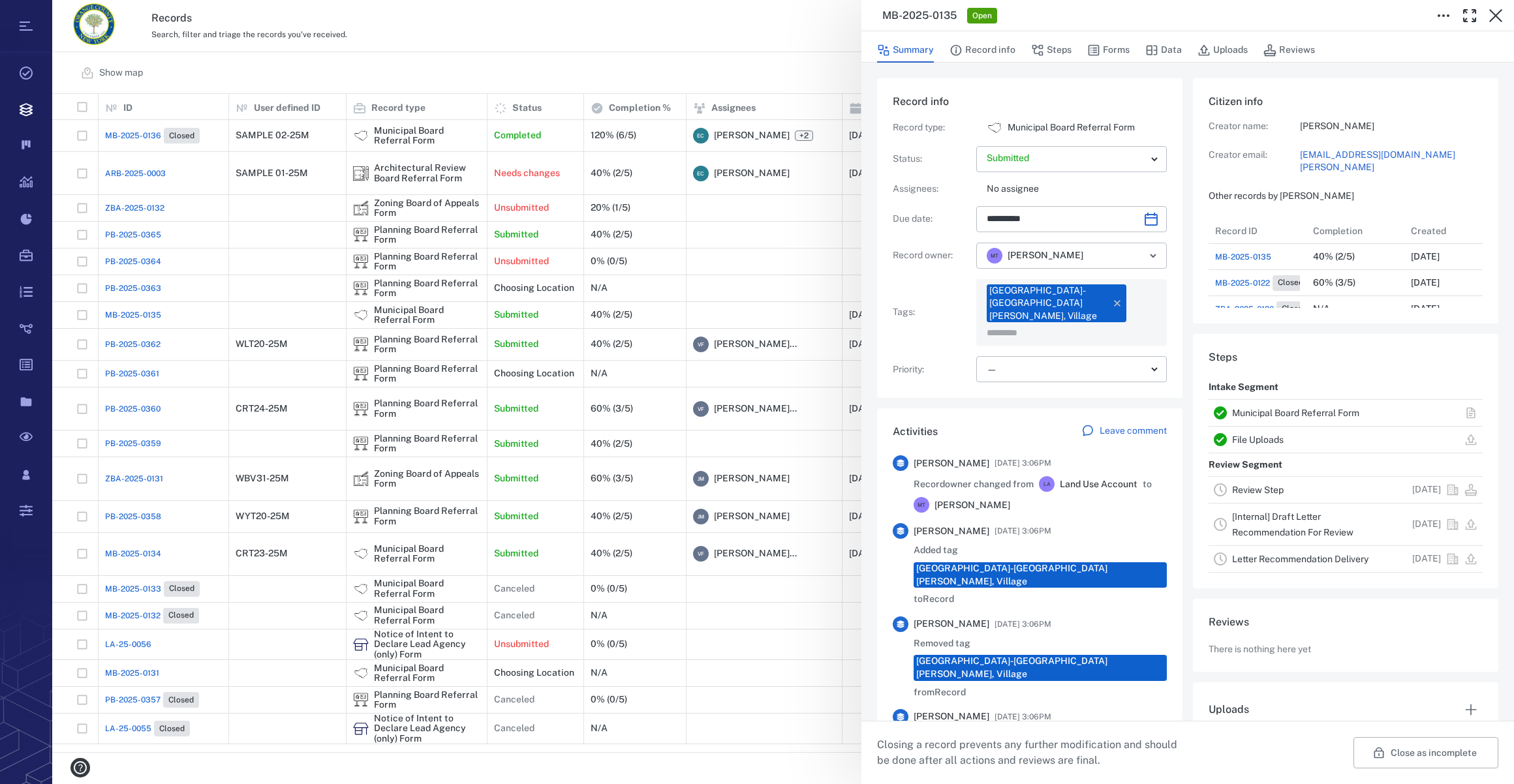
click at [1039, 324] on input "text" at bounding box center [1057, 333] width 142 height 18
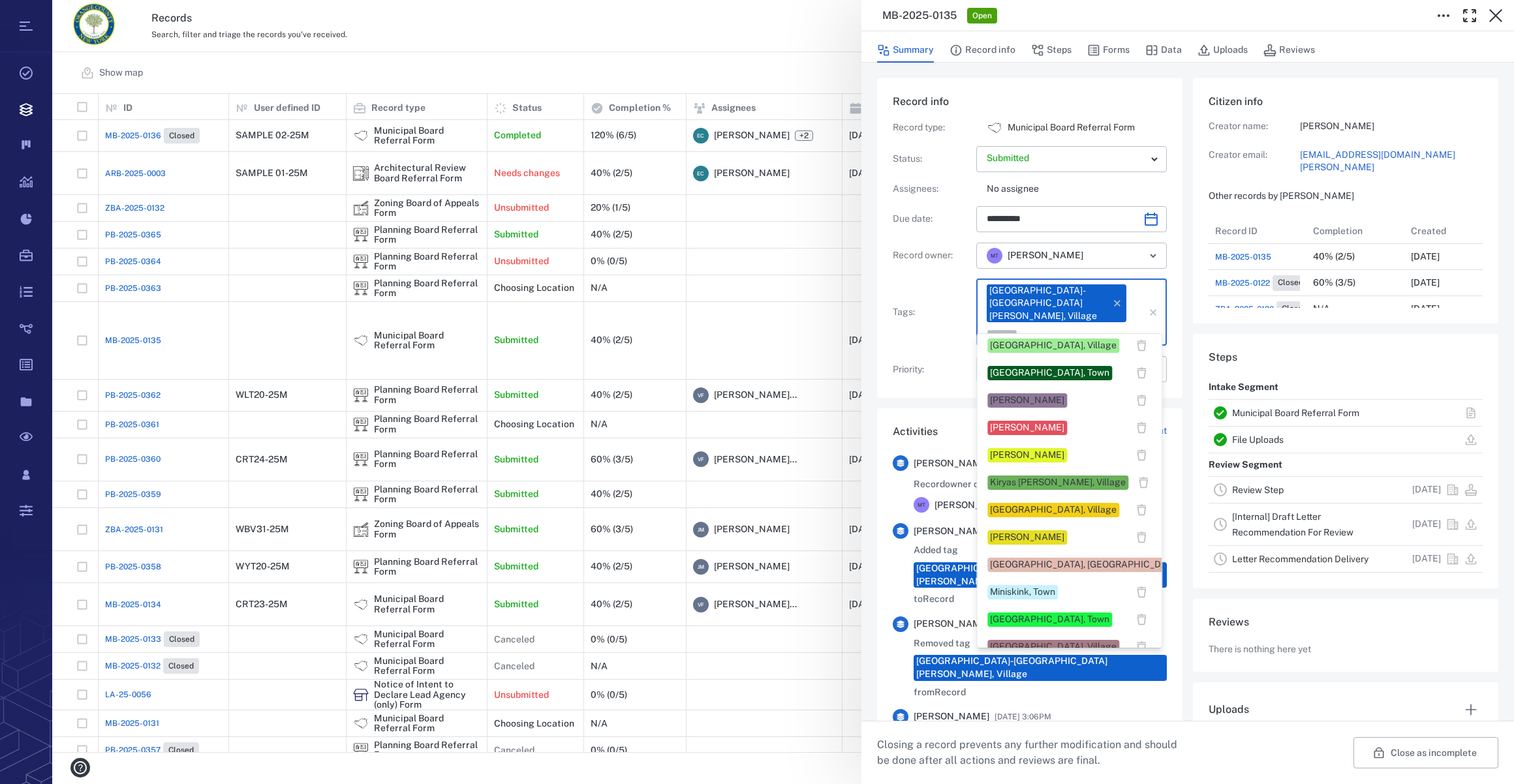
scroll to position [415, 0]
click at [1057, 539] on div "[PERSON_NAME]" at bounding box center [1028, 535] width 75 height 13
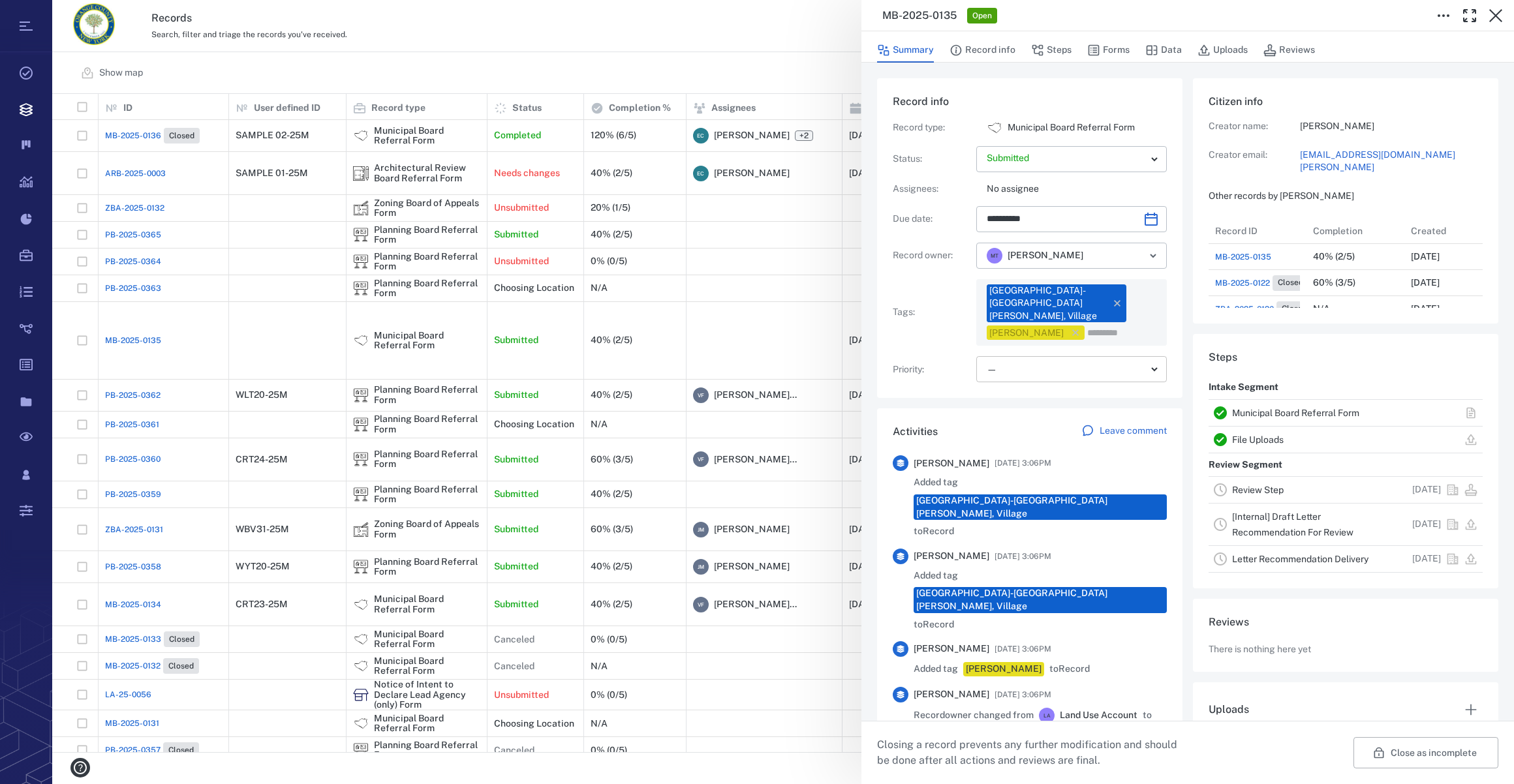
click at [1037, 362] on body "Tasks Records Boards Dashboard Reports Record types Guide steps Rules Form buil…" at bounding box center [757, 392] width 1514 height 784
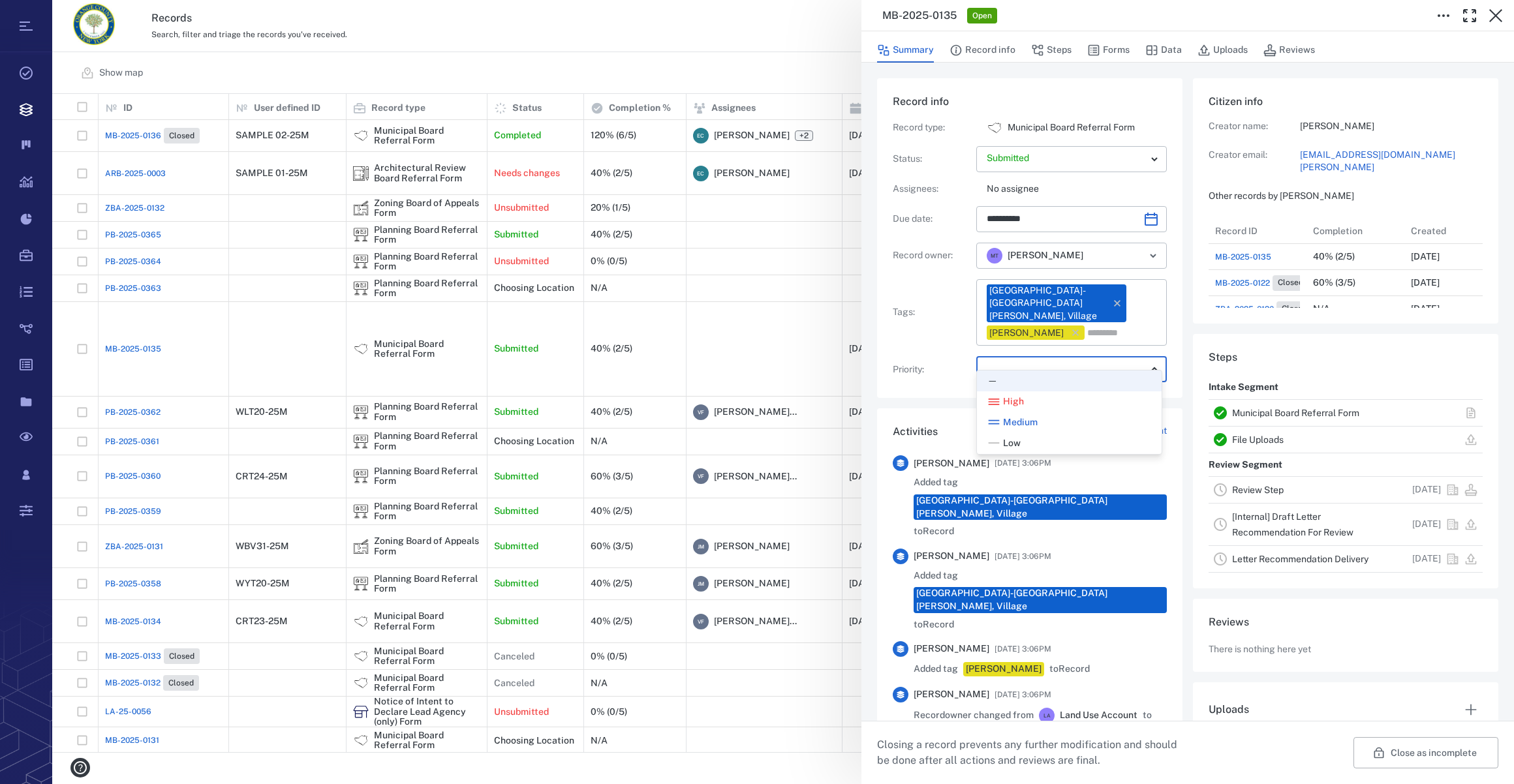
click at [1014, 439] on span "Low" at bounding box center [1011, 444] width 17 height 13
type input "**"
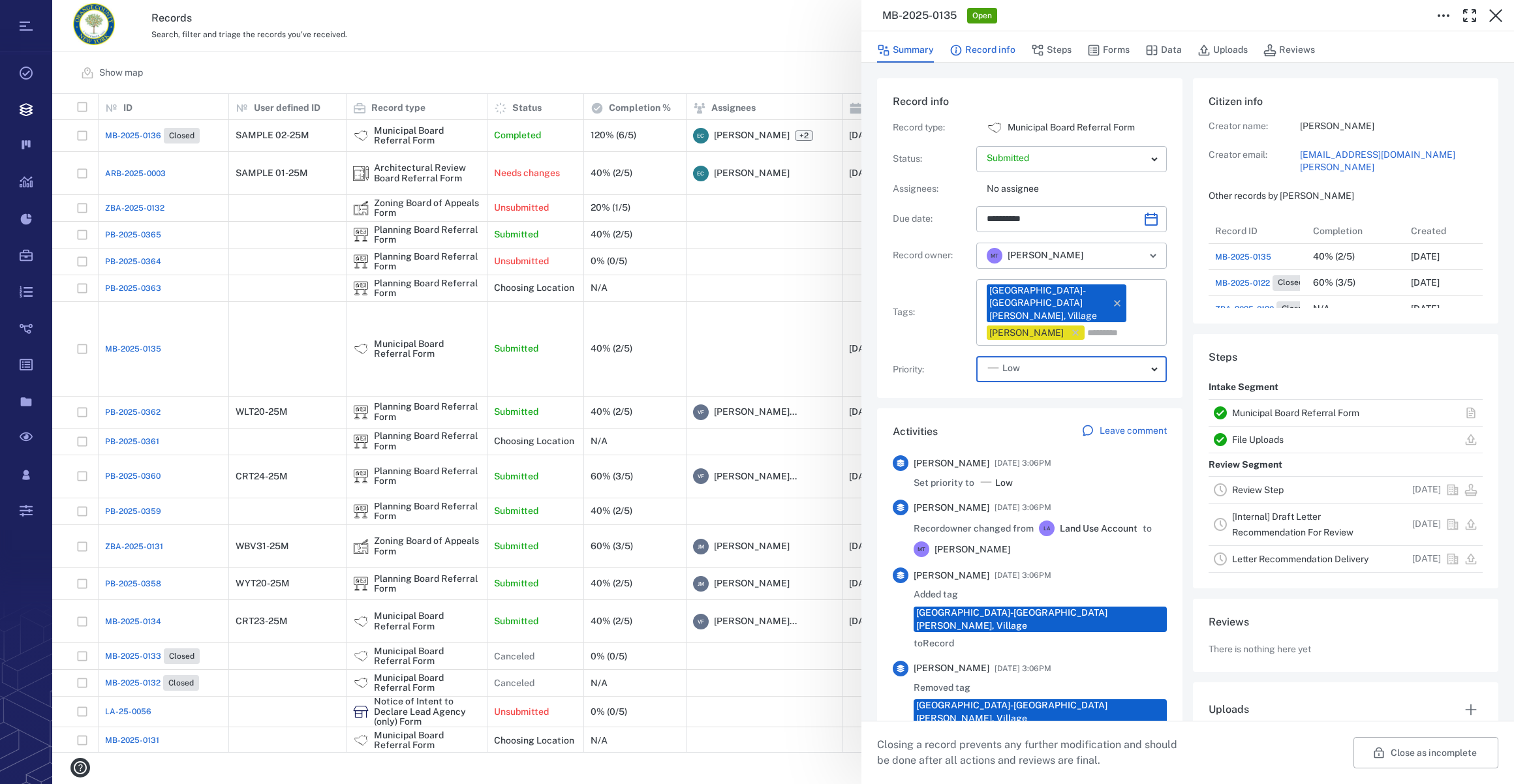
click at [977, 46] on button "Record info" at bounding box center [982, 50] width 66 height 25
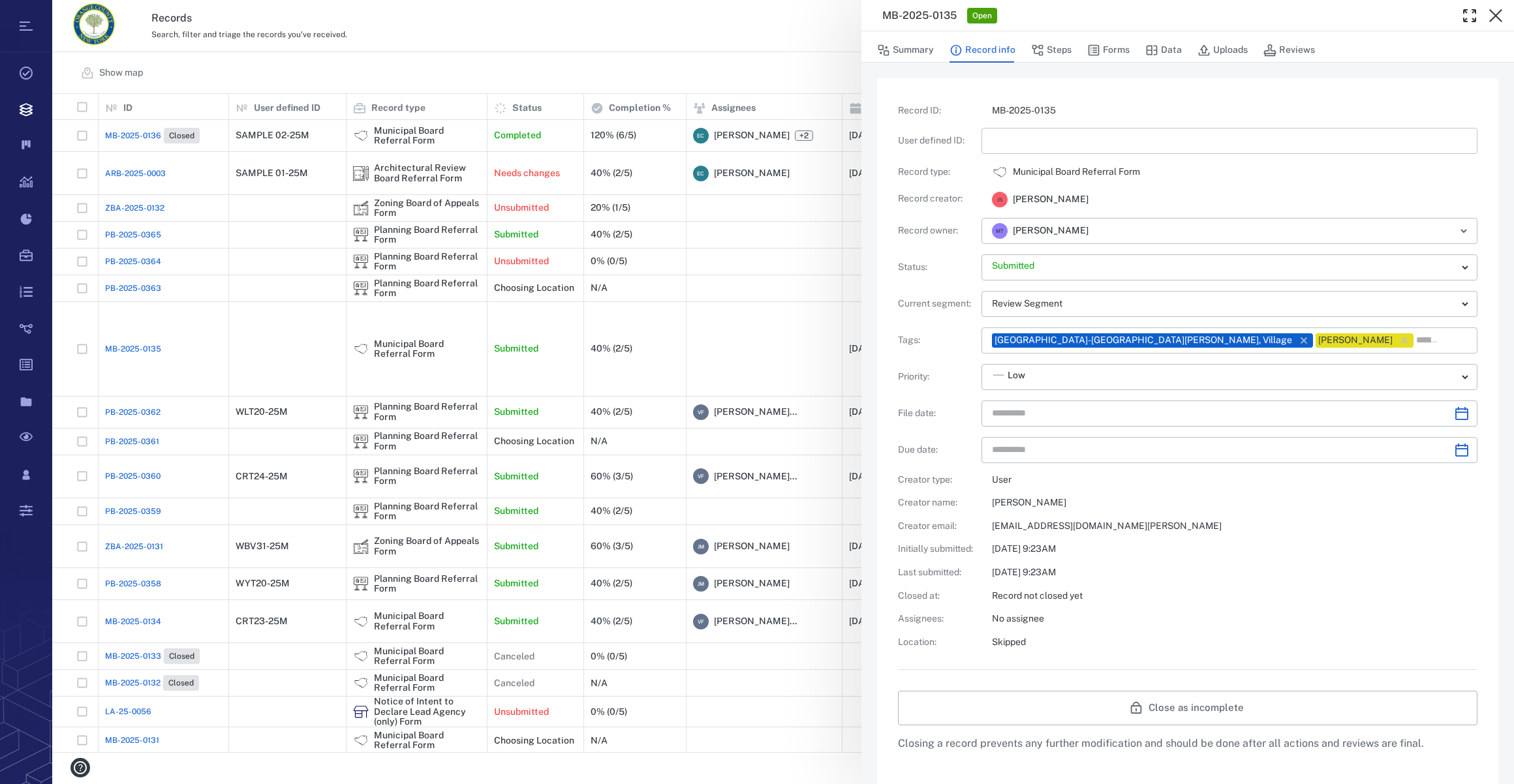
type input "**********"
drag, startPoint x: 1019, startPoint y: 145, endPoint x: 1032, endPoint y: 139, distance: 14.3
click at [1019, 145] on input "text" at bounding box center [1229, 140] width 475 height 26
type input "*********"
click at [1455, 410] on icon "Choose date" at bounding box center [1462, 413] width 16 height 15
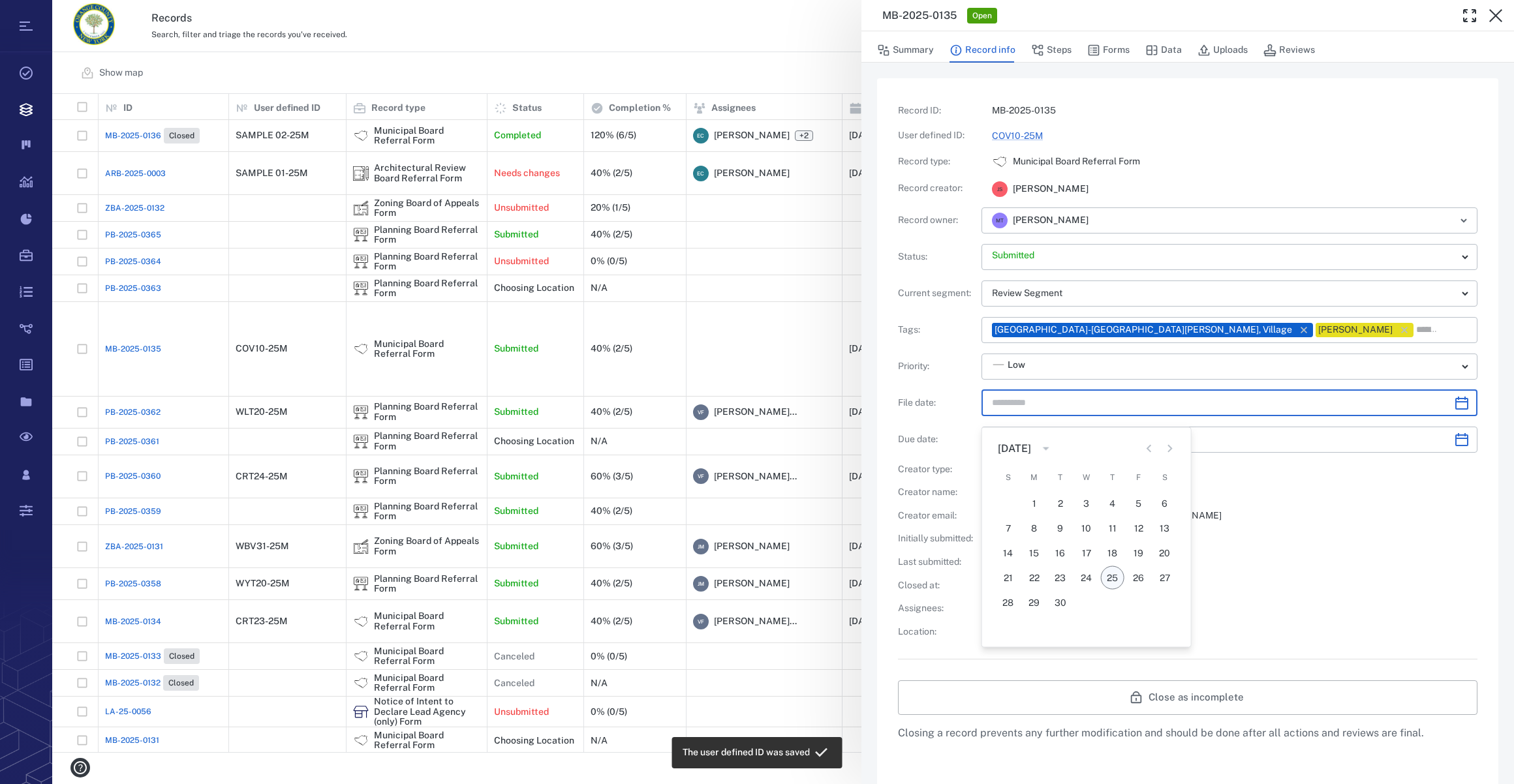
click at [1110, 573] on button "25" at bounding box center [1113, 578] width 24 height 24
type input "**********"
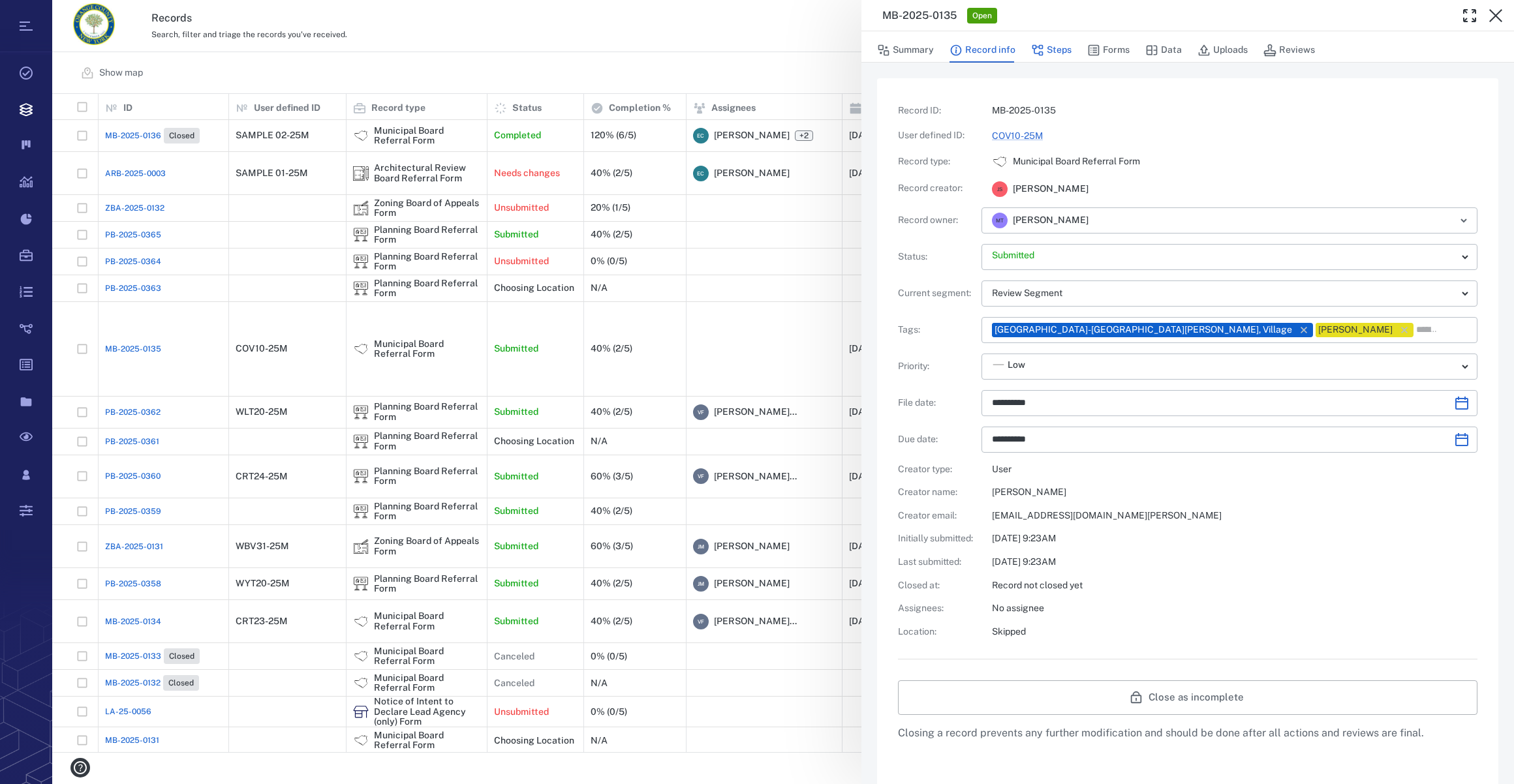
click at [1045, 46] on button "Steps" at bounding box center [1052, 50] width 40 height 25
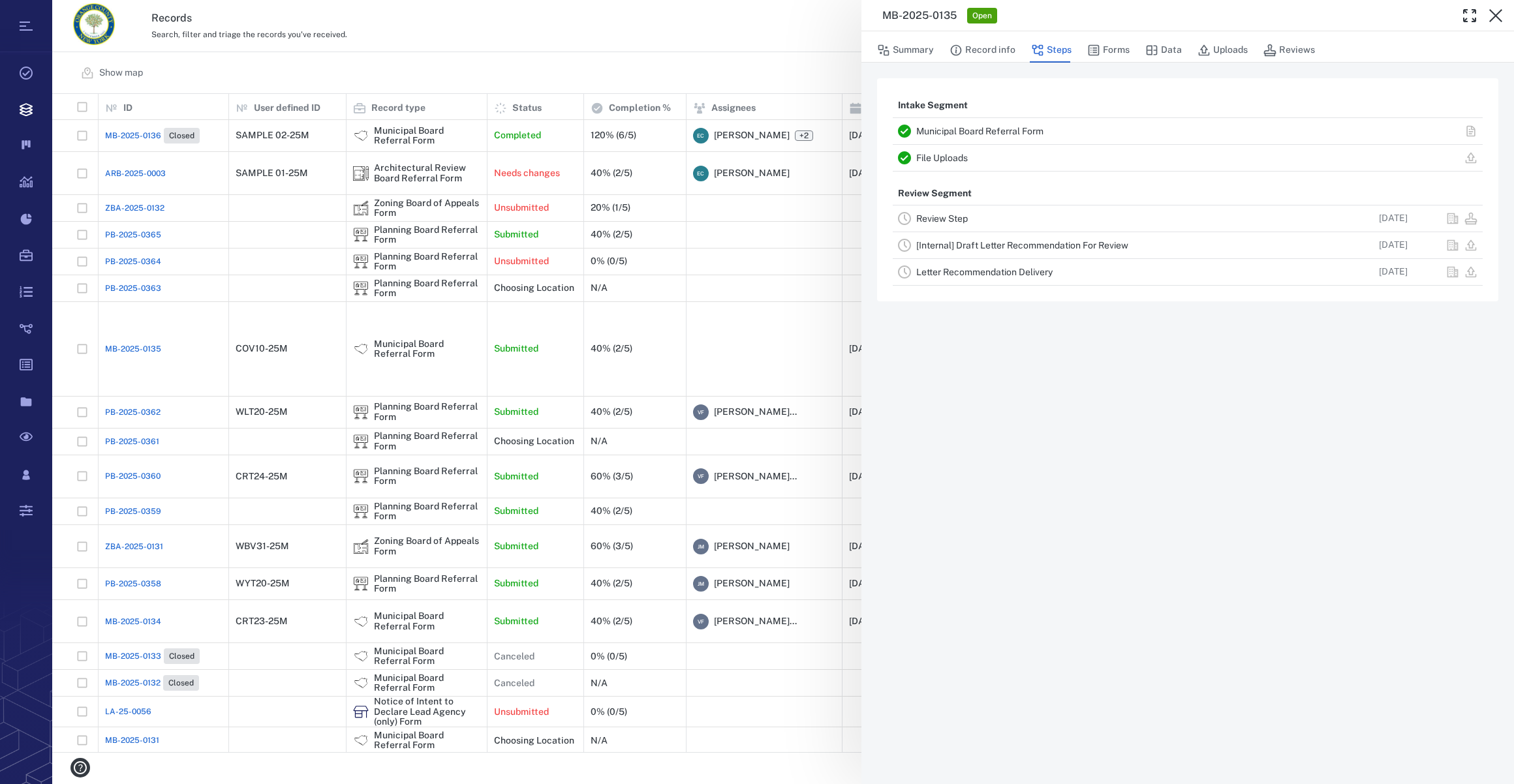
click at [945, 218] on link "Review Step" at bounding box center [942, 218] width 52 height 10
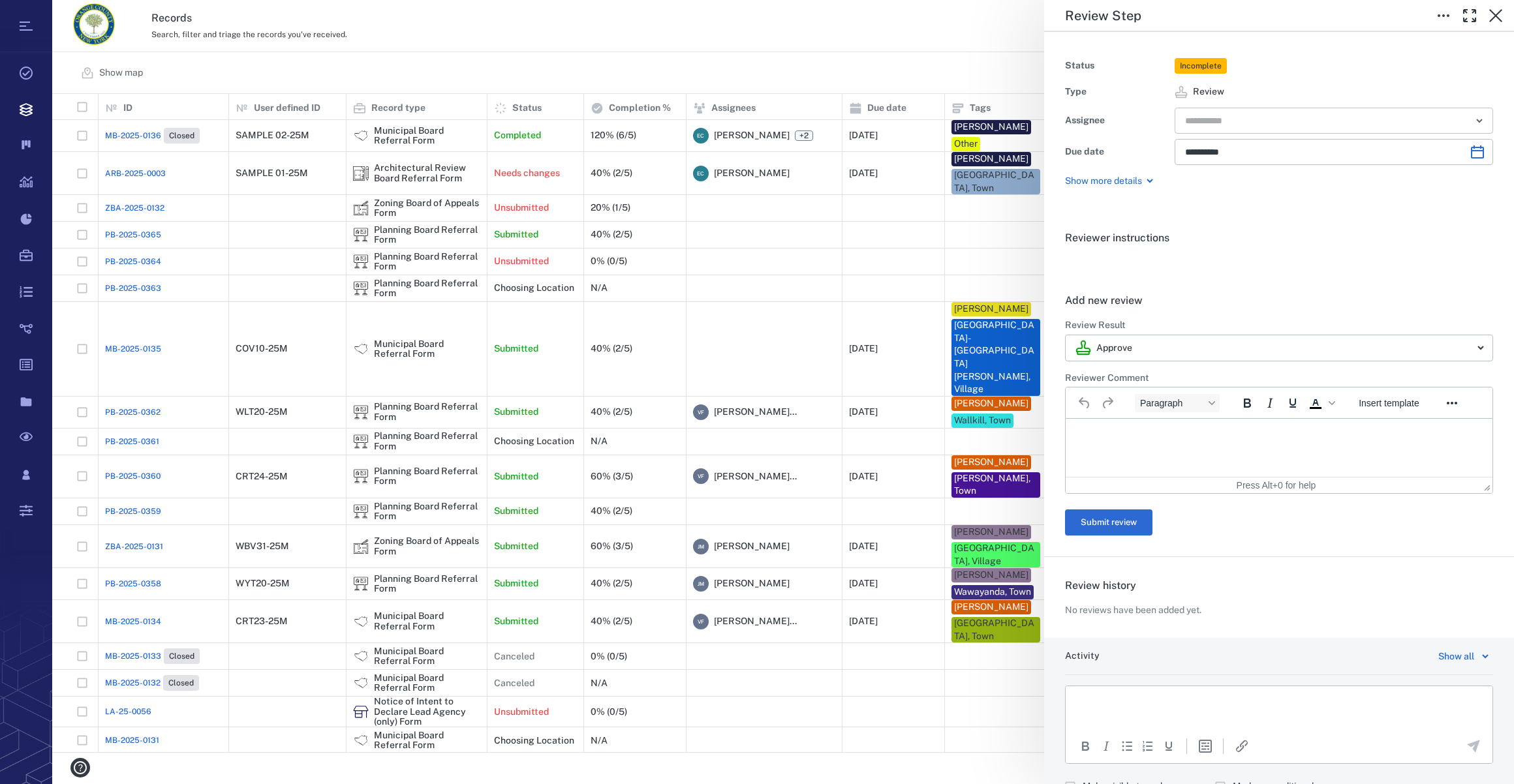
click at [1268, 119] on input "text" at bounding box center [1319, 120] width 270 height 18
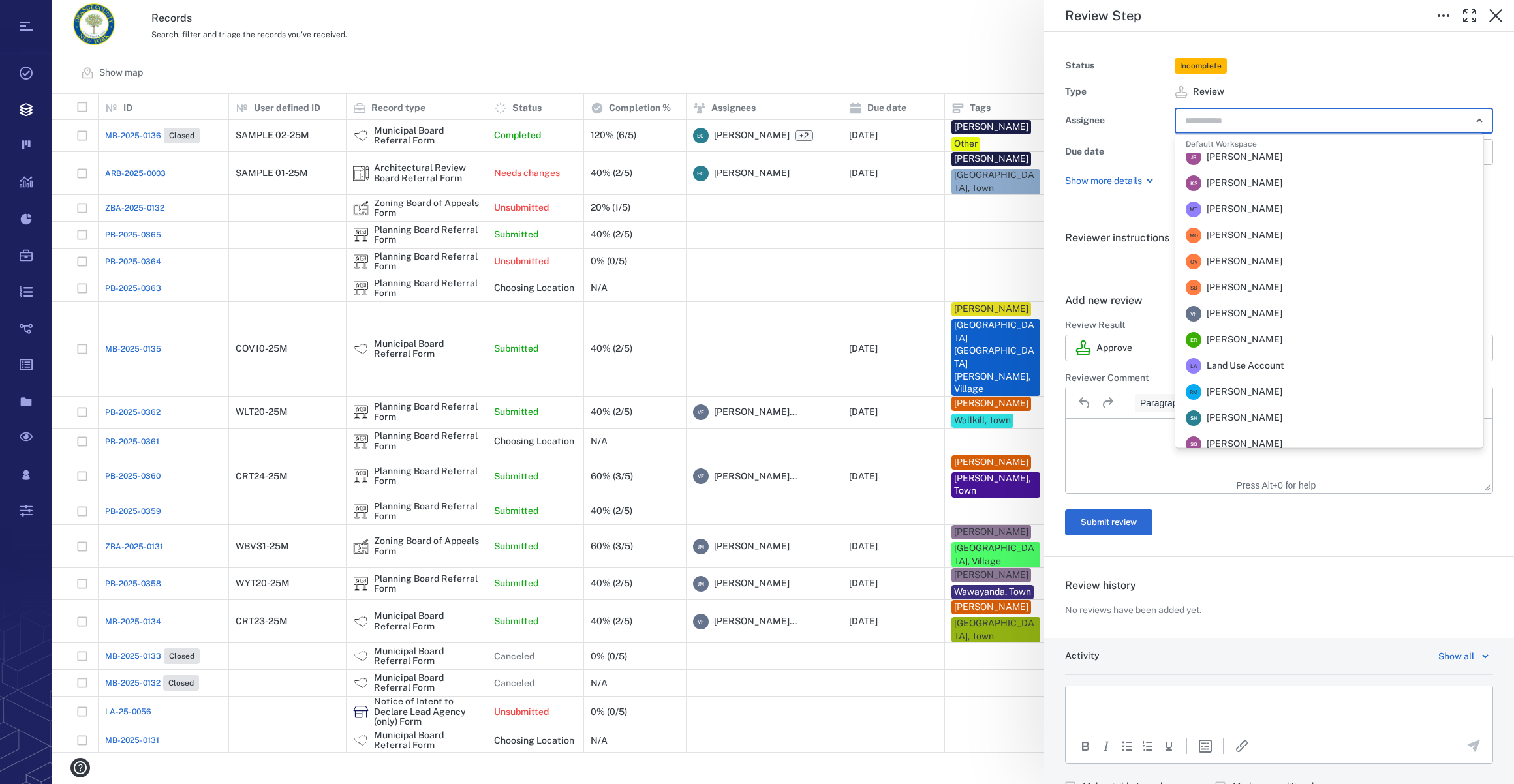
scroll to position [304, 0]
click at [1231, 195] on span "[PERSON_NAME]" at bounding box center [1244, 201] width 76 height 13
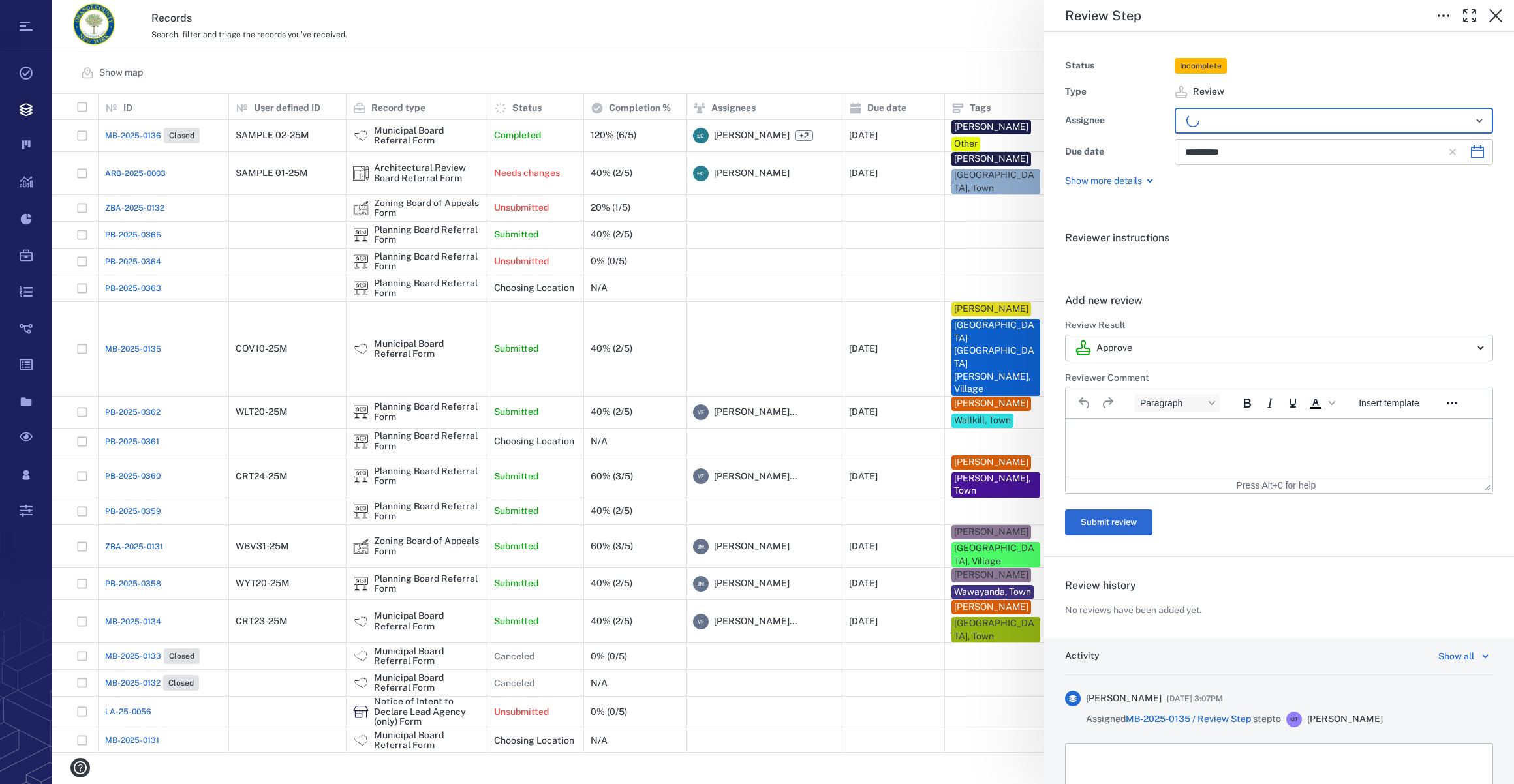
click at [1471, 148] on icon "Choose date, selected date is Nov 7, 2025" at bounding box center [1478, 152] width 13 height 13
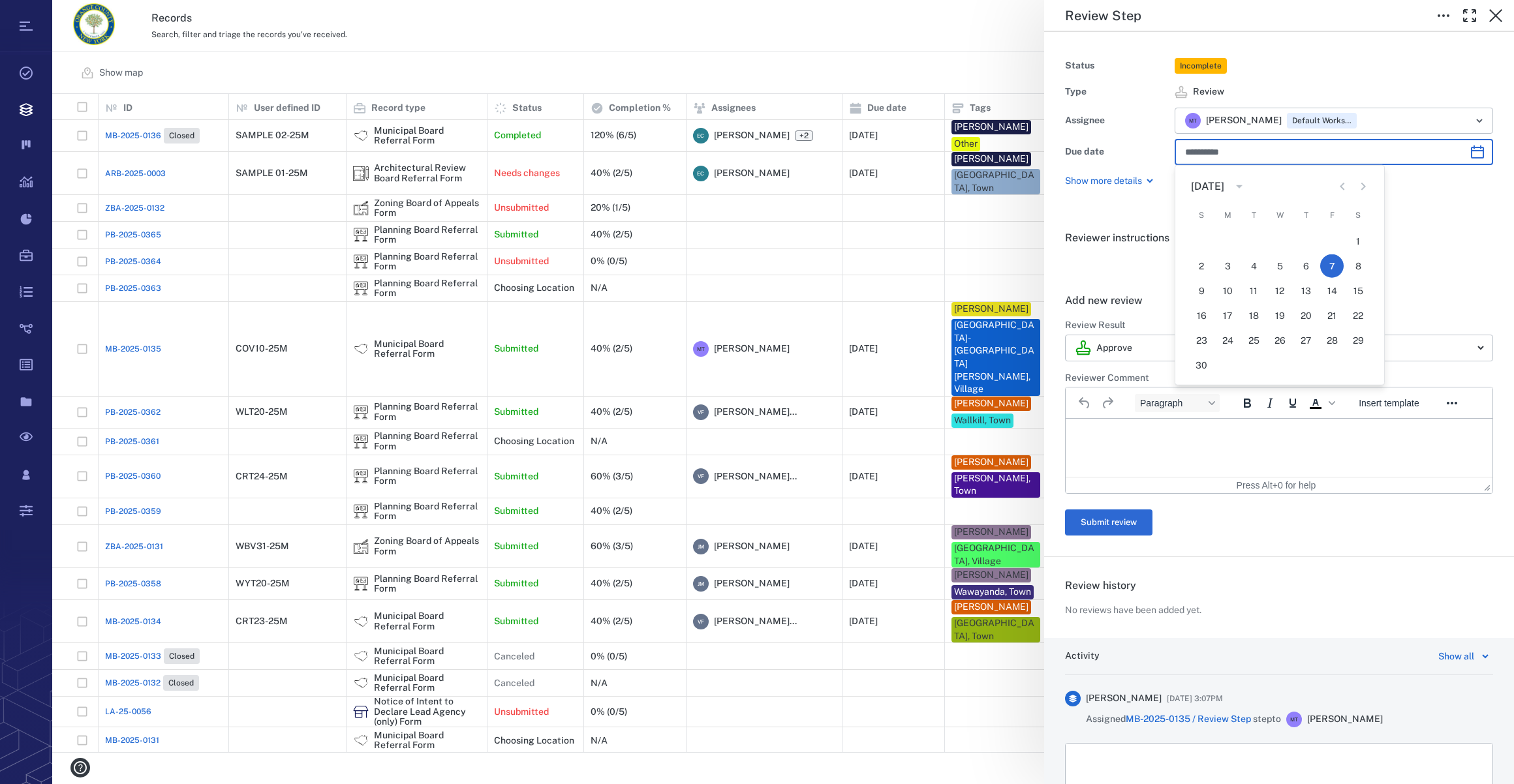
click at [1345, 183] on icon "Previous month" at bounding box center [1343, 186] width 16 height 15
click at [1359, 315] on button "25" at bounding box center [1359, 316] width 24 height 24
type input "**********"
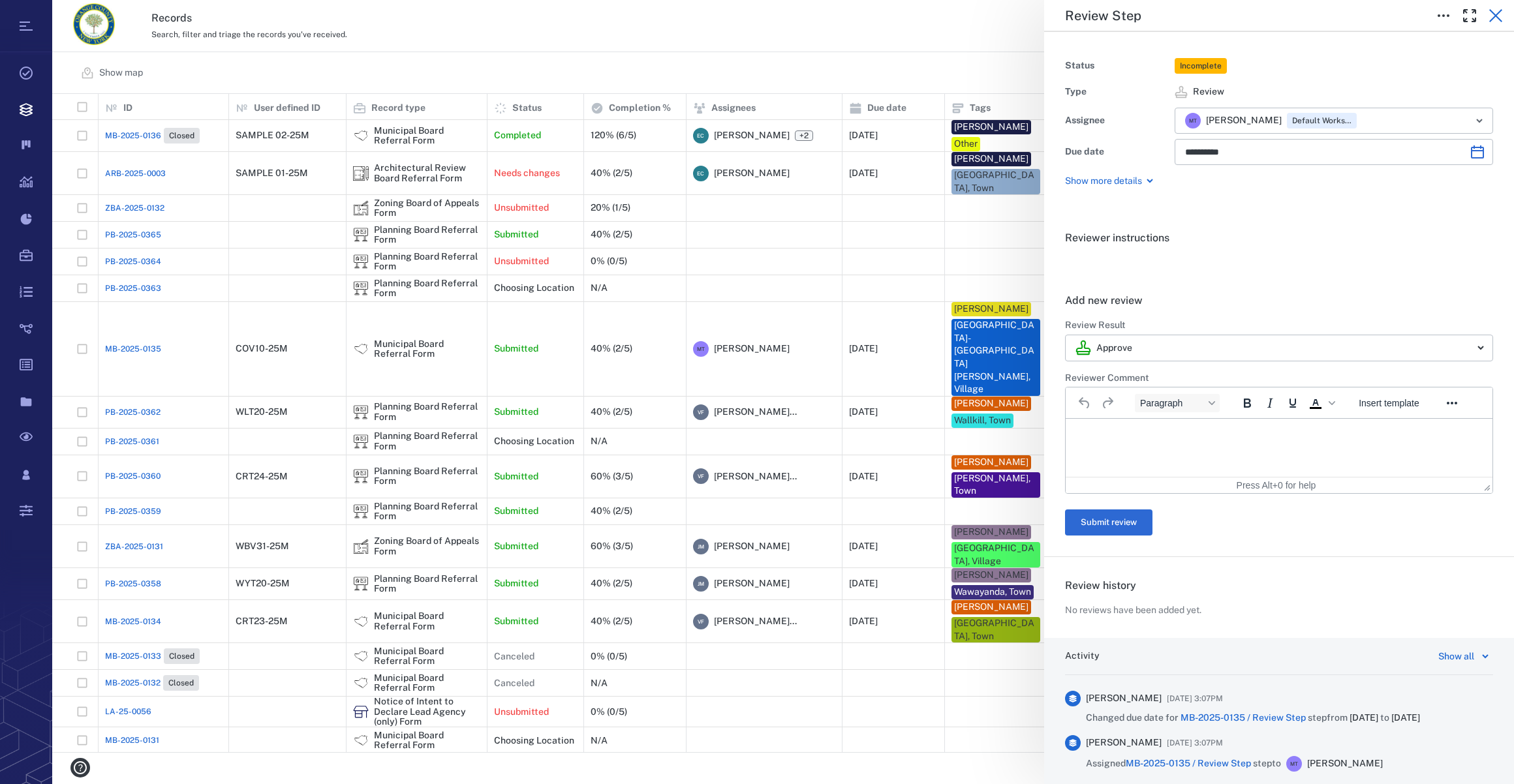
click at [1497, 13] on icon "button" at bounding box center [1496, 15] width 16 height 15
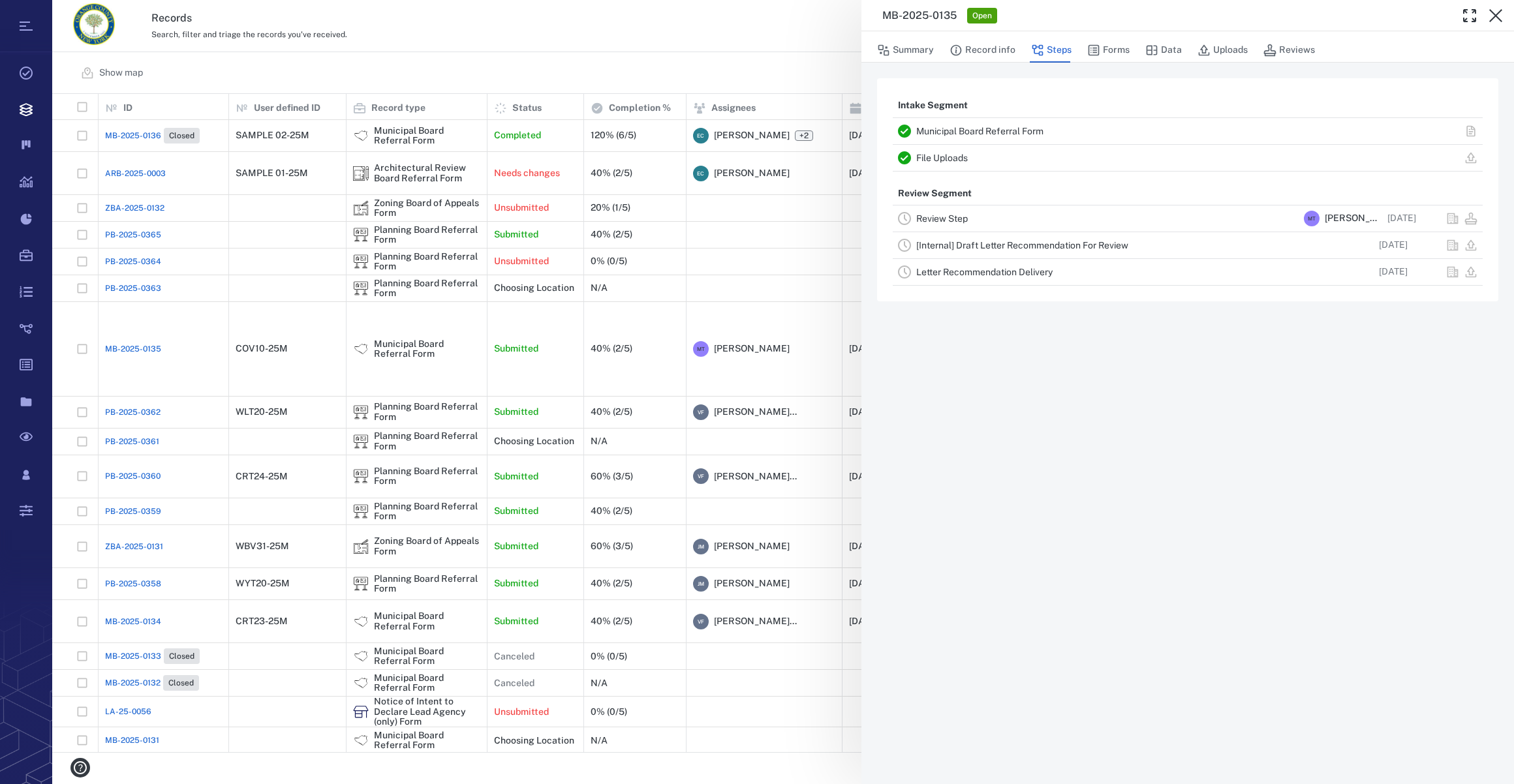
click at [1497, 13] on icon "button" at bounding box center [1496, 15] width 16 height 15
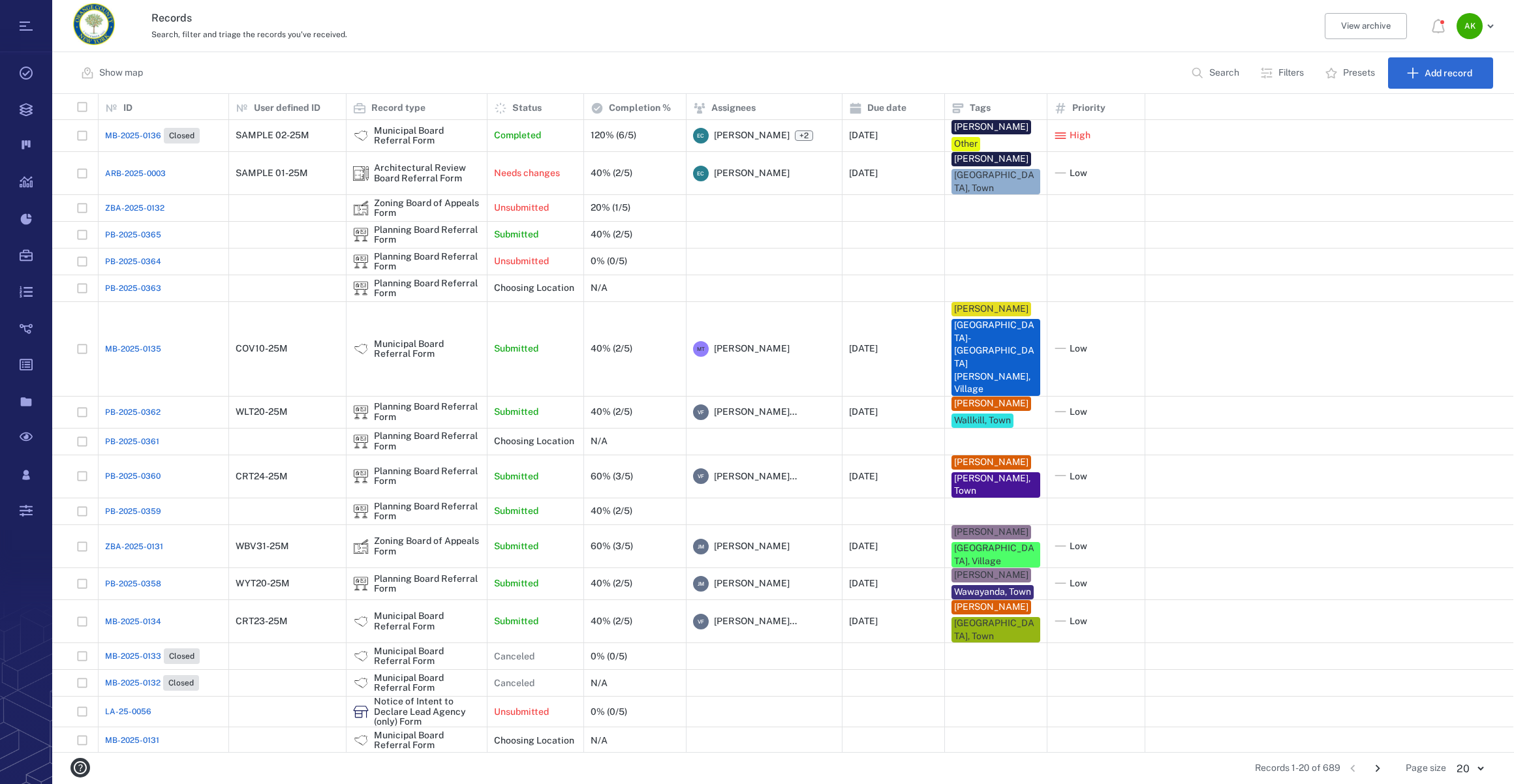
click at [123, 343] on span "MB-2025-0135" at bounding box center [133, 348] width 57 height 12
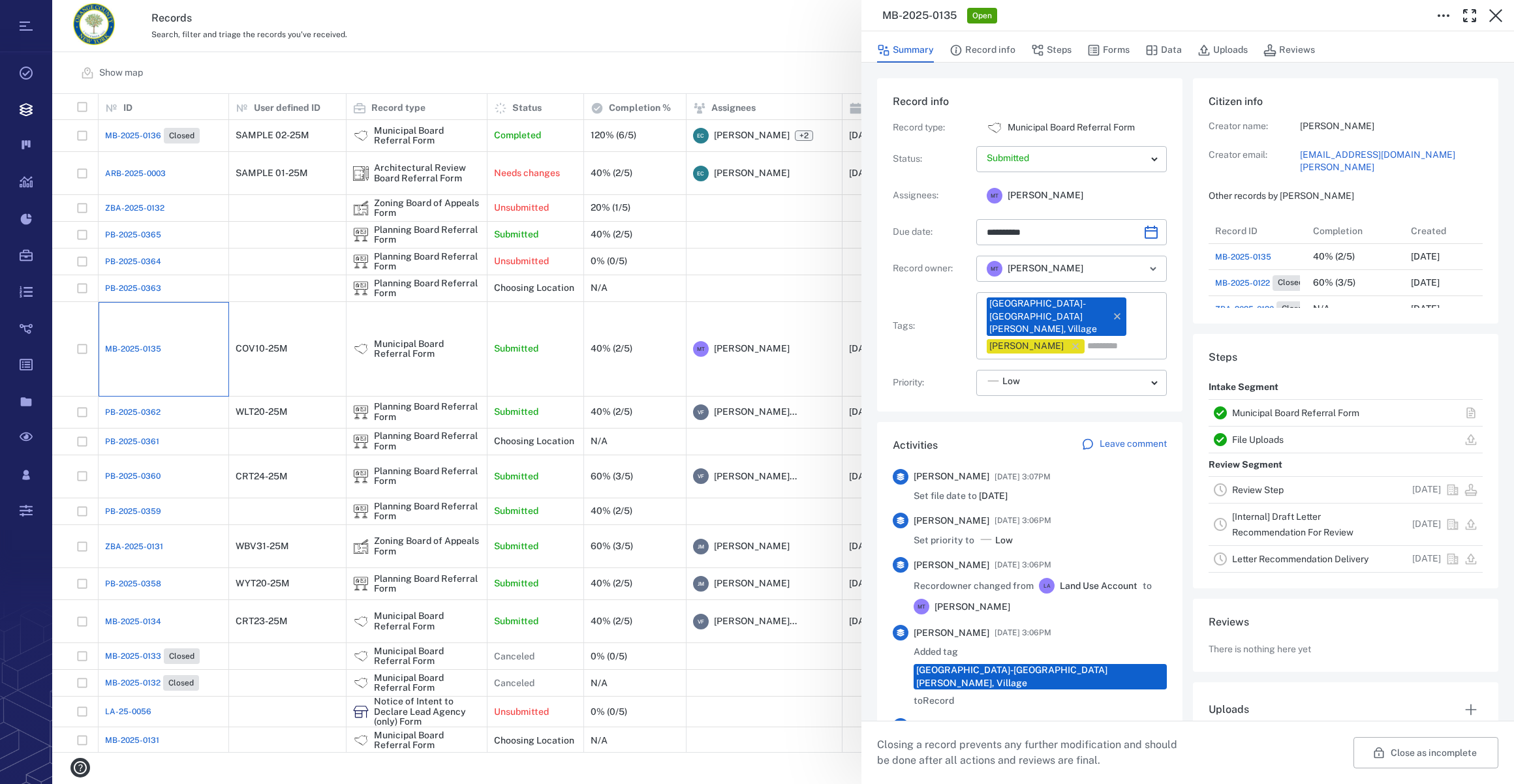
type input "**********"
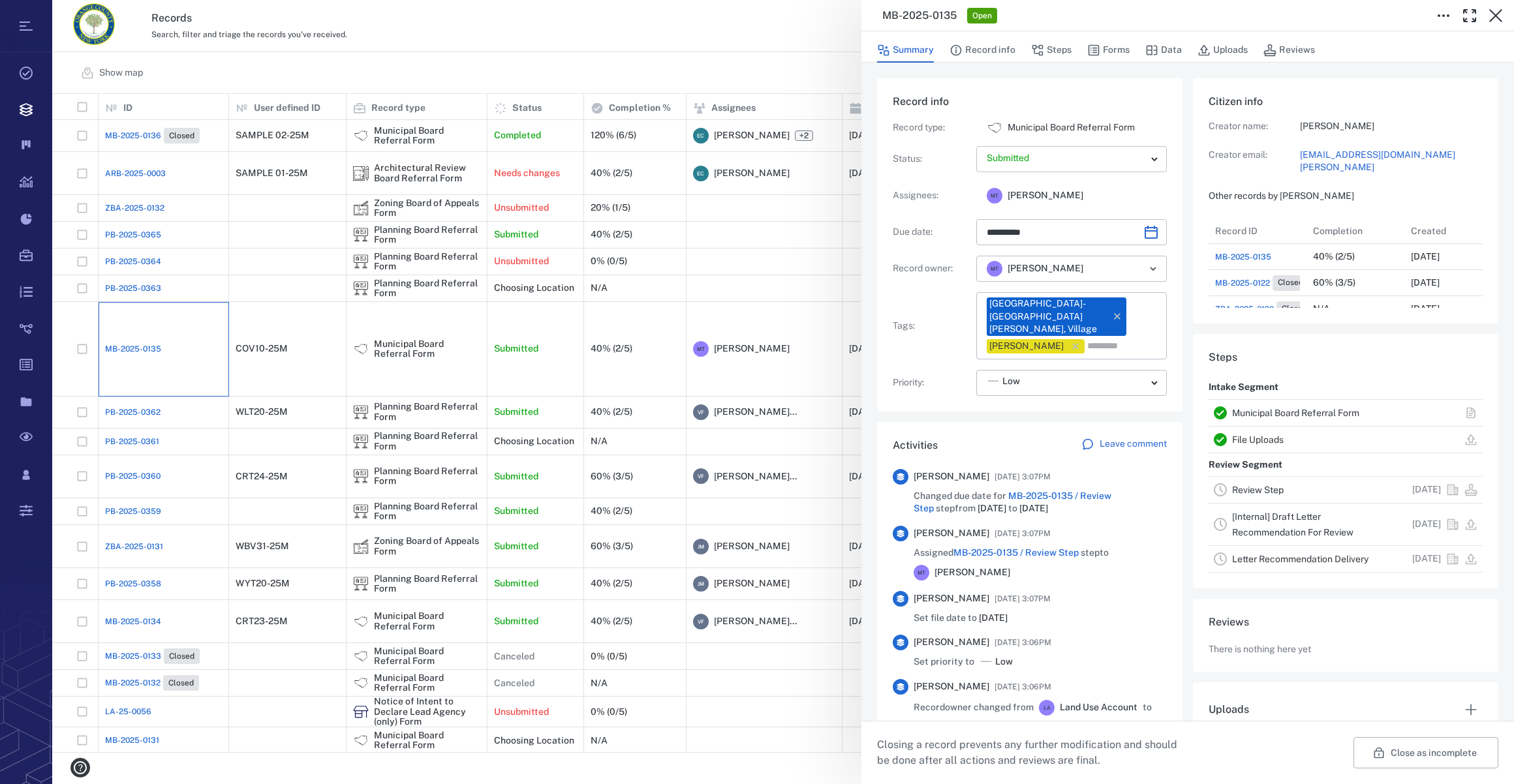
scroll to position [600, 252]
click at [1115, 49] on button "Forms" at bounding box center [1108, 50] width 43 height 25
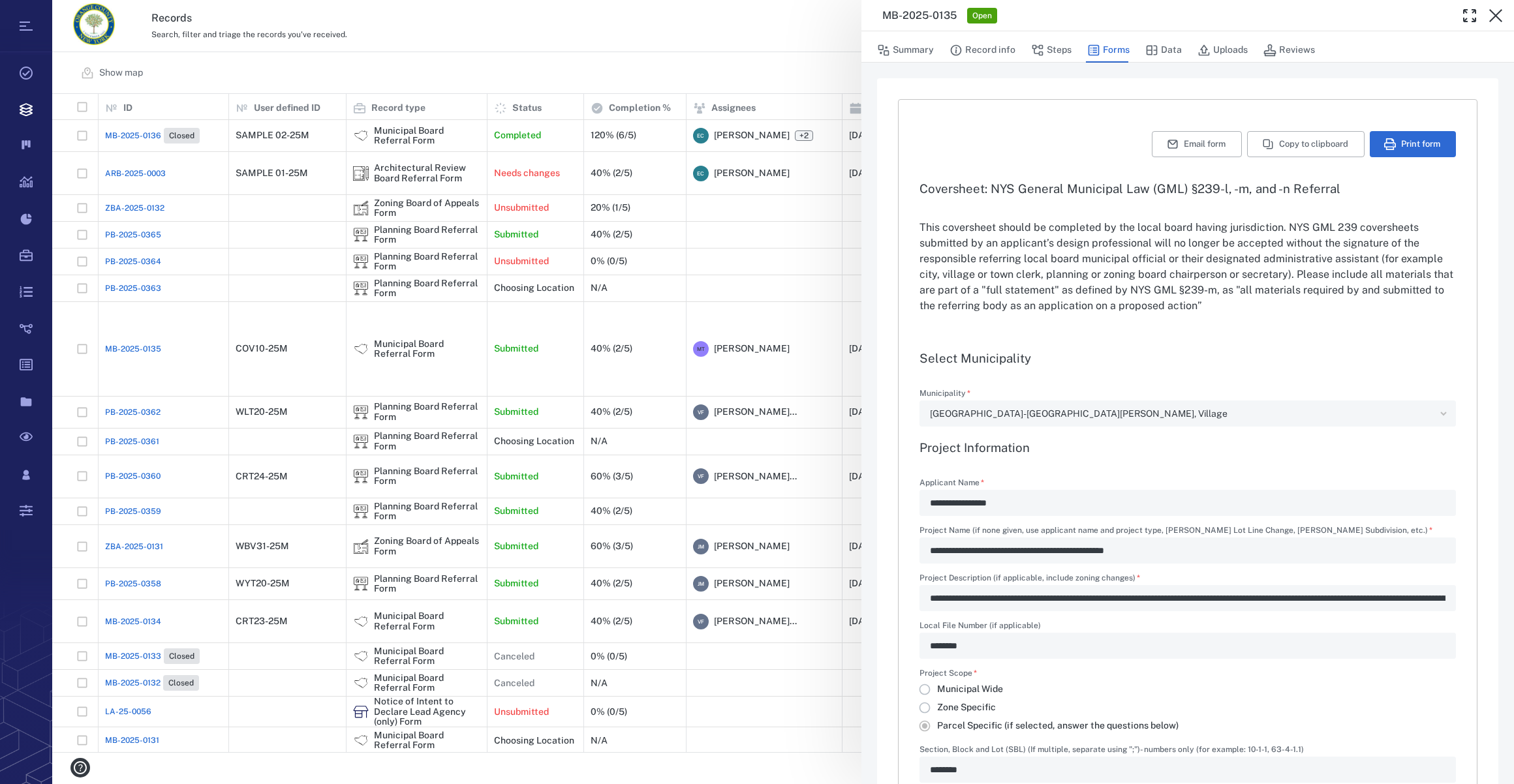
type input "**********"
click at [1208, 51] on button "Uploads" at bounding box center [1222, 50] width 50 height 25
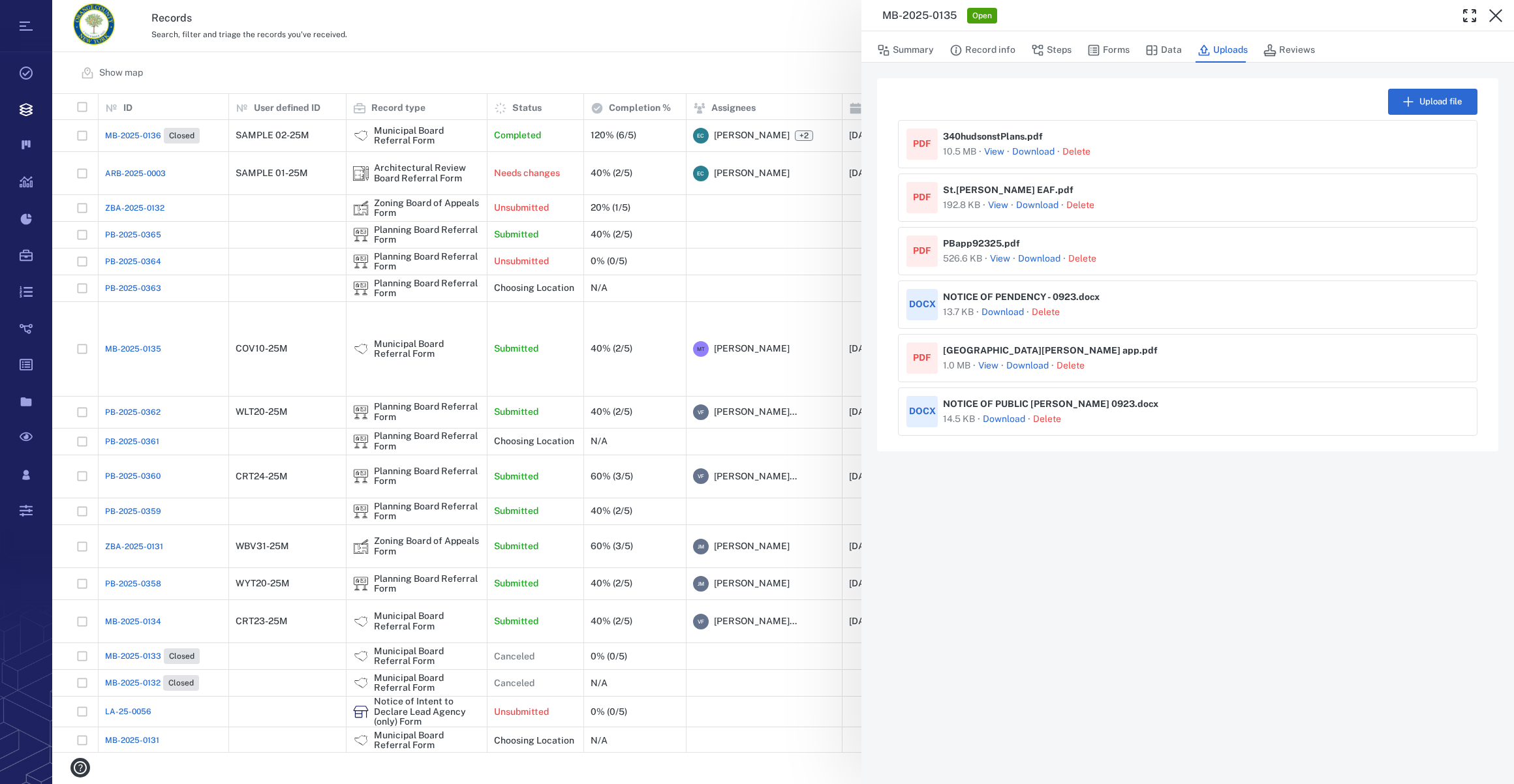
drag, startPoint x: 993, startPoint y: 53, endPoint x: 1500, endPoint y: 217, distance: 532.9
click at [993, 53] on button "Record info" at bounding box center [982, 50] width 66 height 25
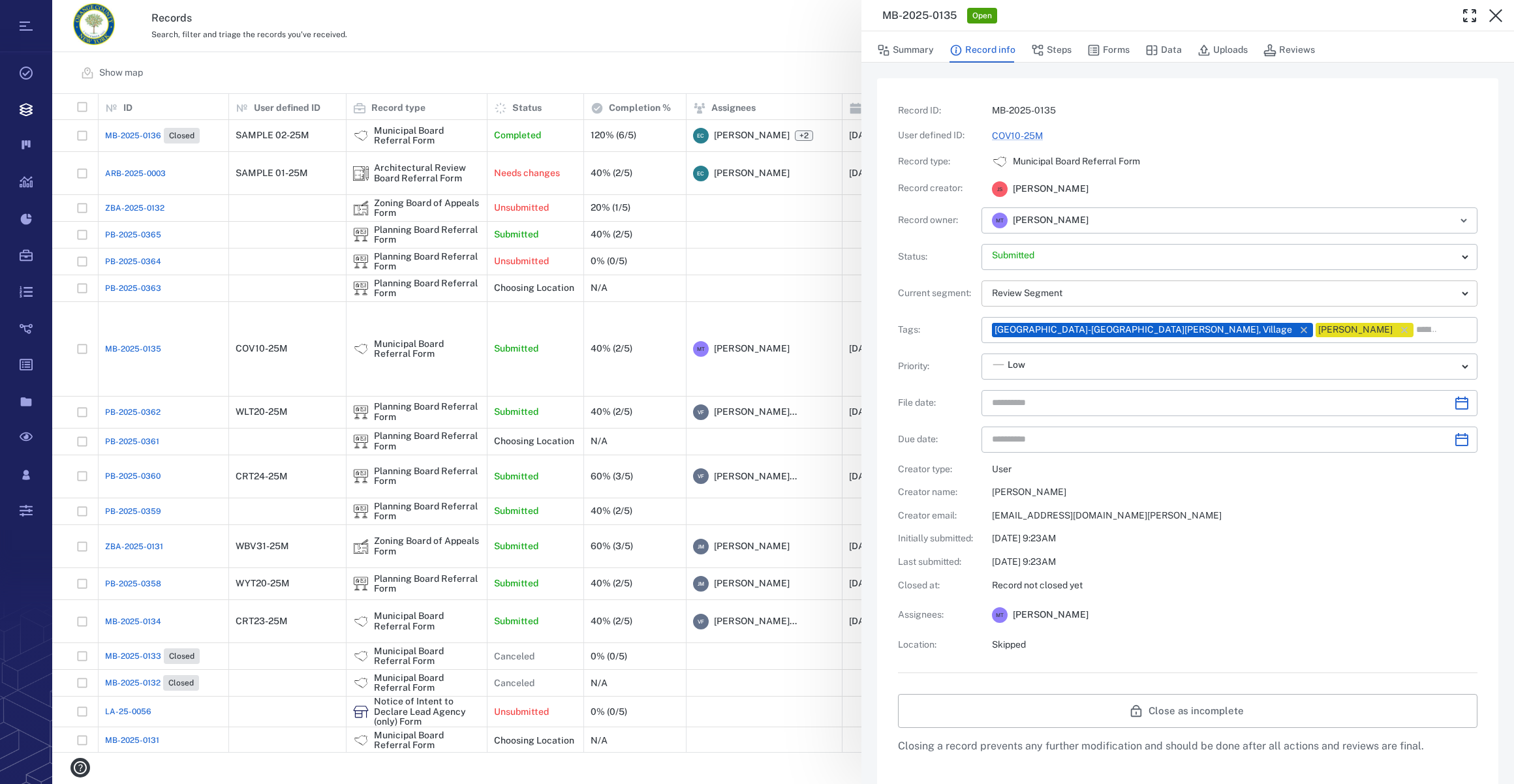
type input "**********"
click at [1120, 49] on button "Forms" at bounding box center [1108, 50] width 43 height 25
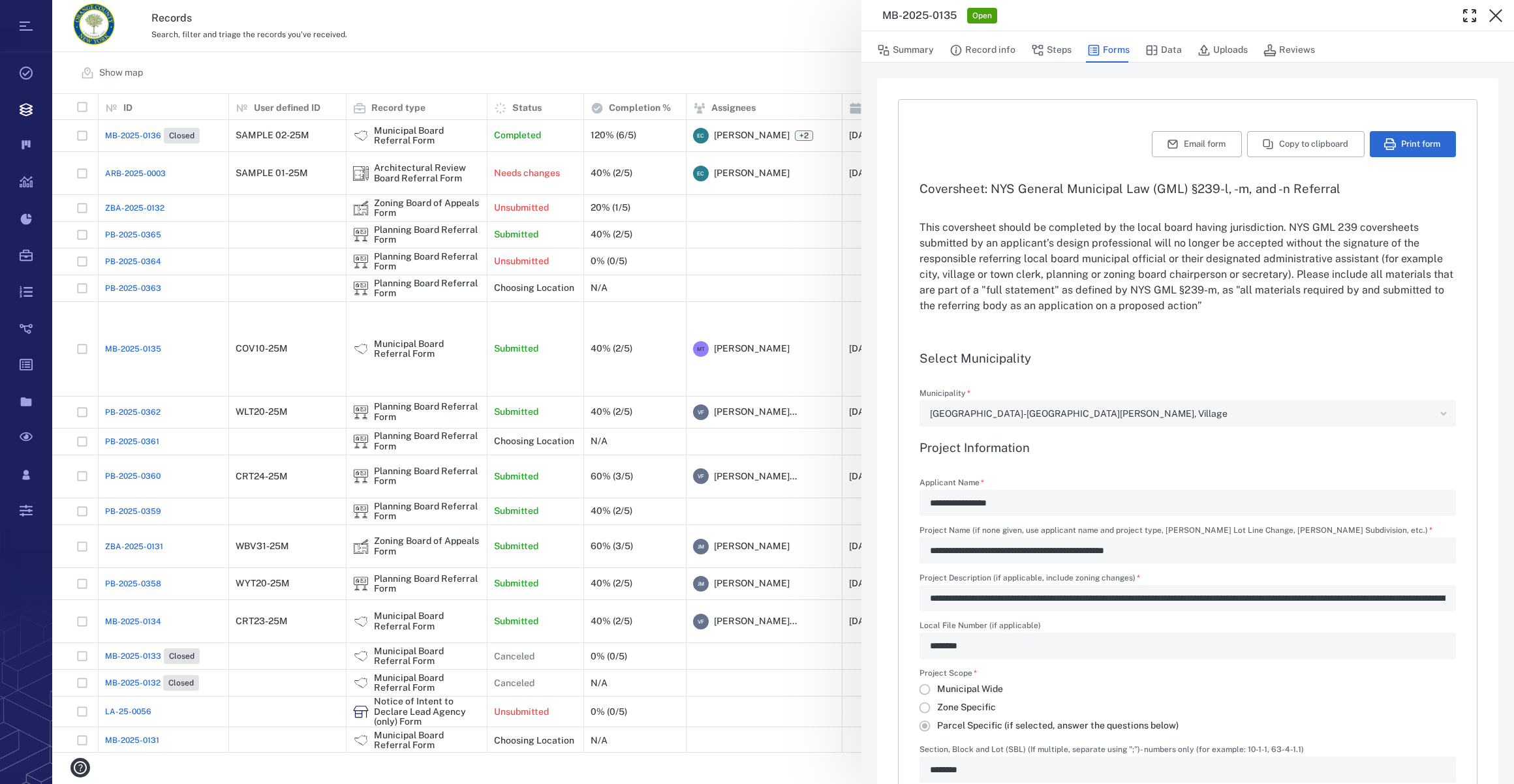
type input "**********"
click at [1404, 145] on button "Print form" at bounding box center [1413, 144] width 86 height 26
click at [1498, 13] on icon "button" at bounding box center [1496, 15] width 13 height 13
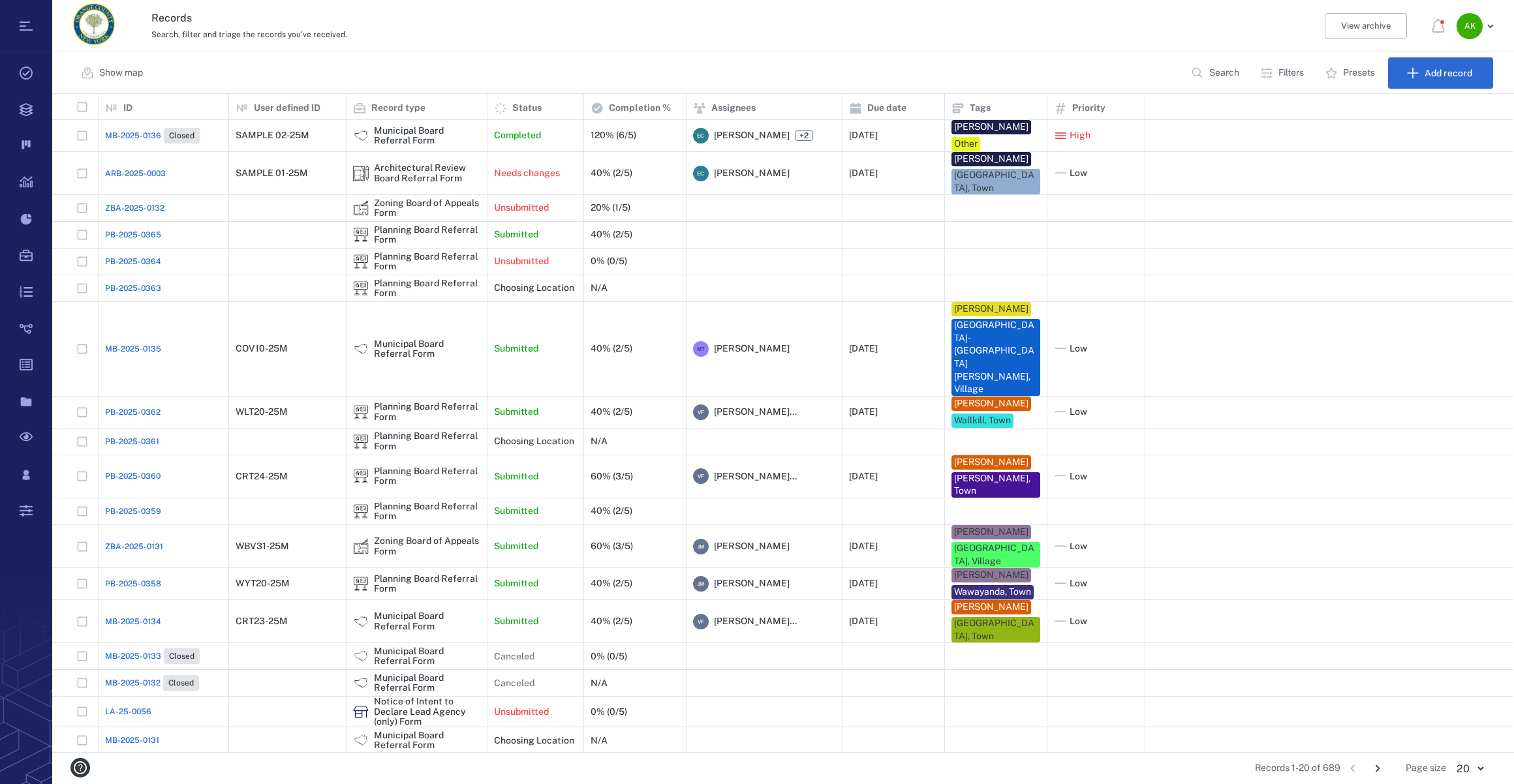
scroll to position [649, 1452]
click at [139, 229] on span "PB-2025-0365" at bounding box center [133, 234] width 57 height 12
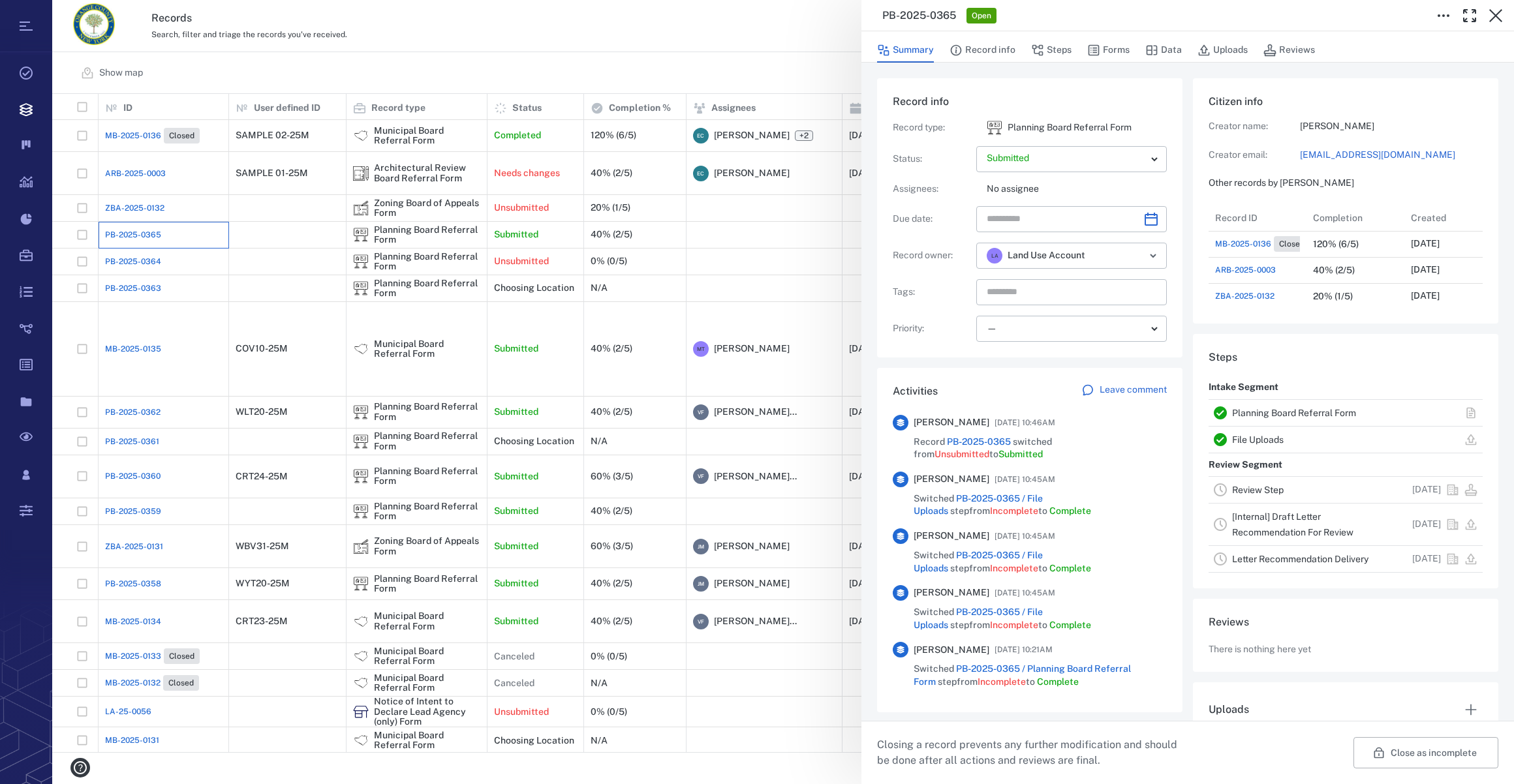
scroll to position [10, 9]
click at [1120, 54] on button "Forms" at bounding box center [1108, 50] width 43 height 25
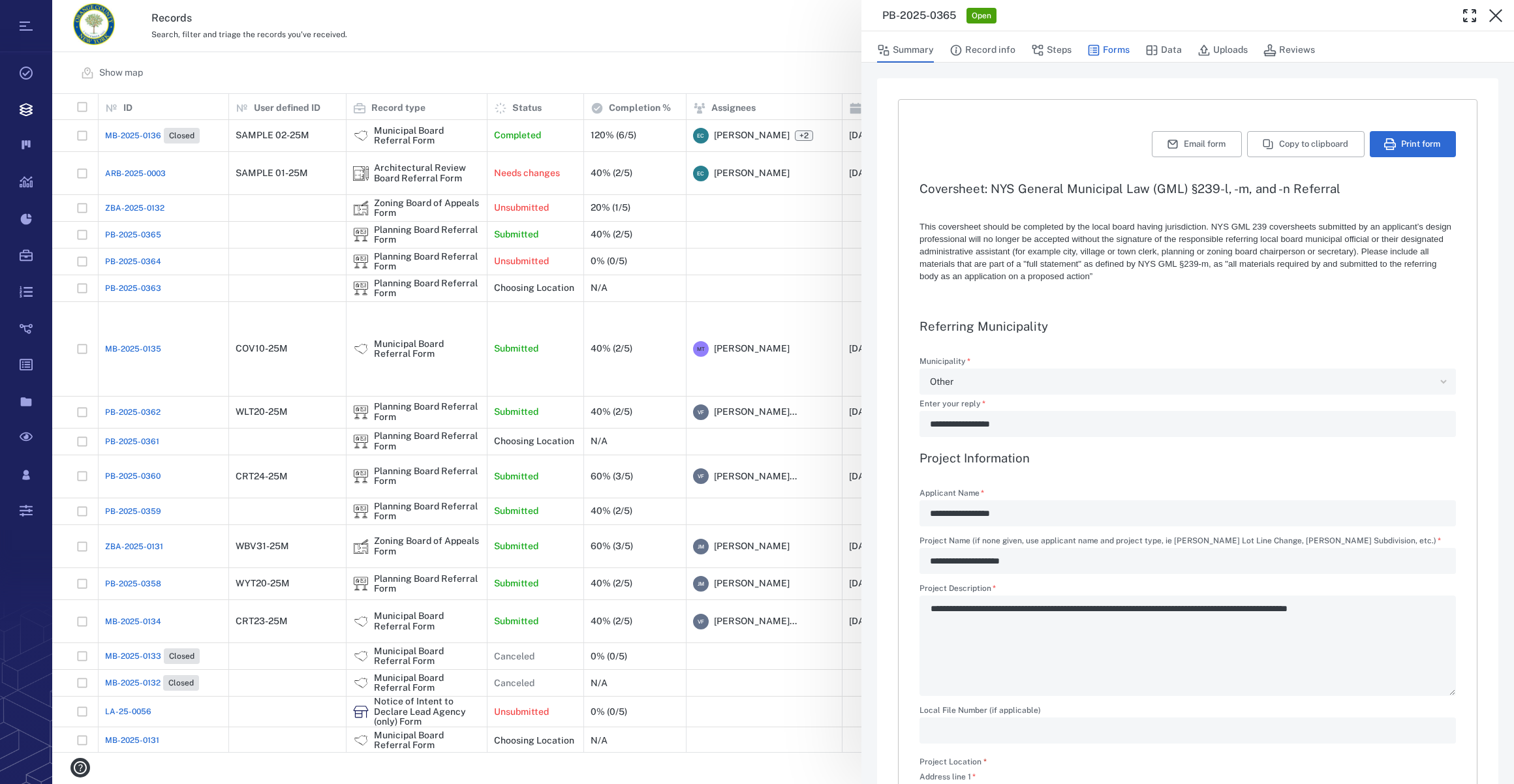
type textarea "*"
click at [1497, 13] on icon "button" at bounding box center [1496, 15] width 16 height 15
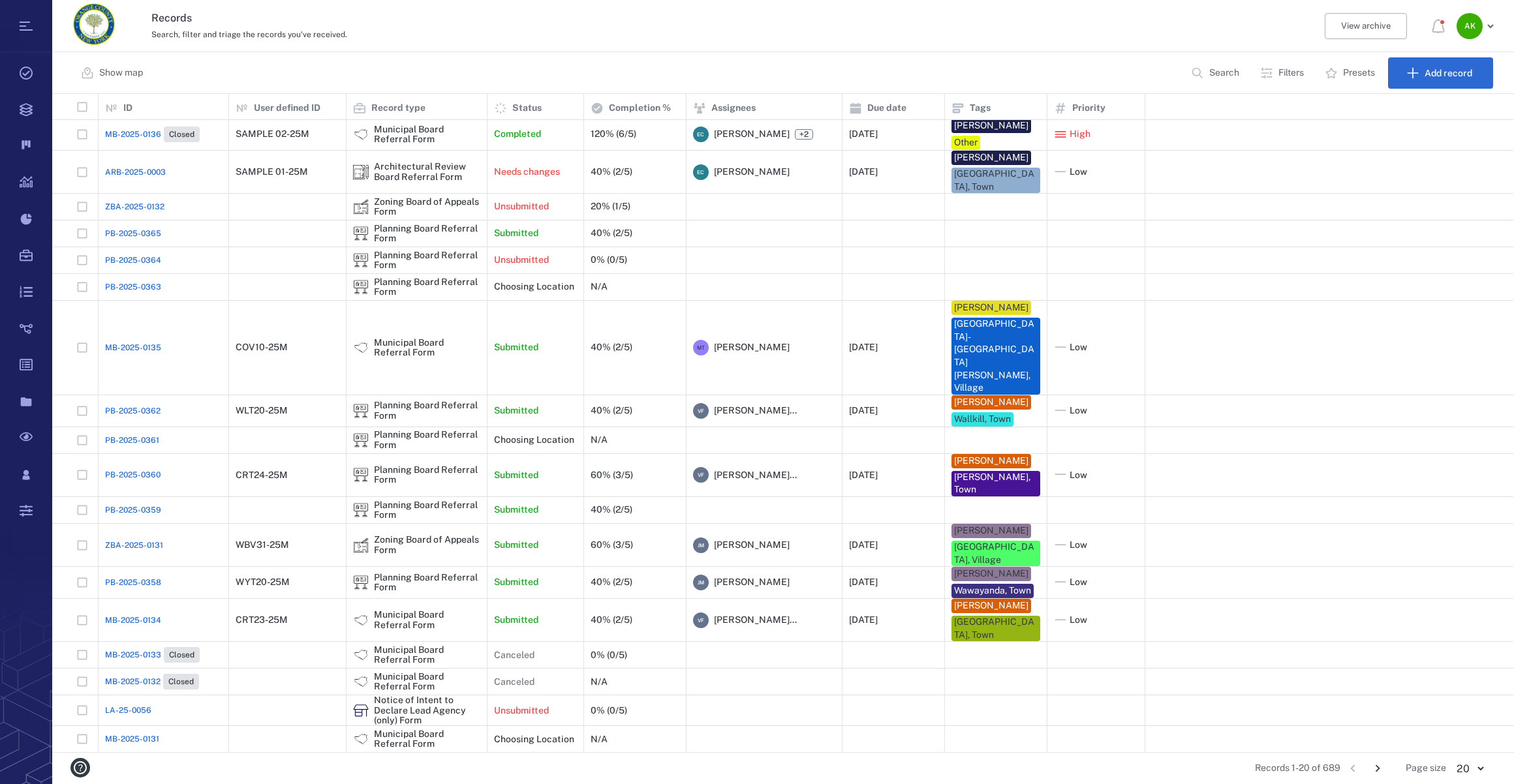
scroll to position [2, 0]
click at [271, 642] on div at bounding box center [287, 655] width 104 height 26
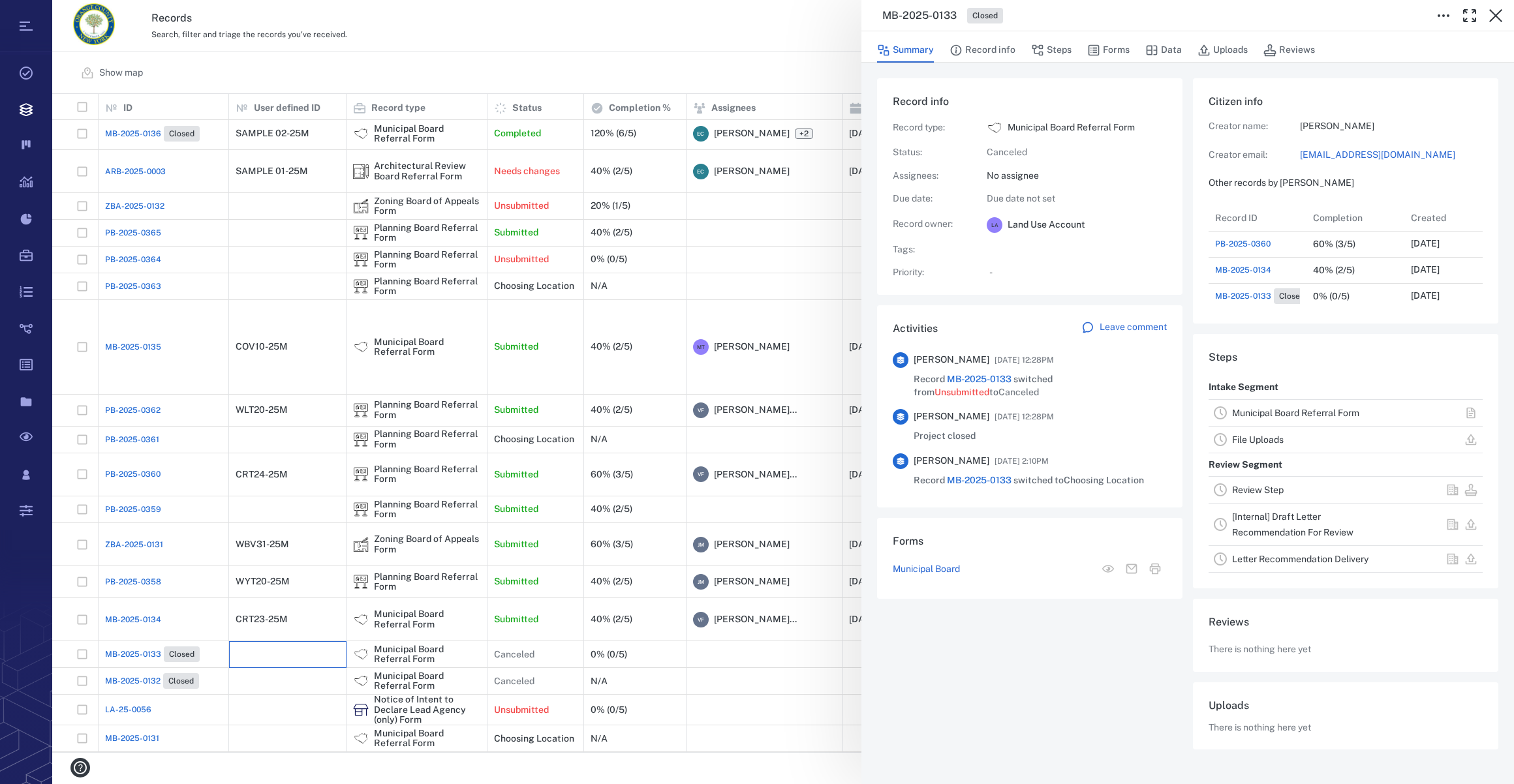
scroll to position [678, 256]
click at [1494, 14] on icon "button" at bounding box center [1496, 15] width 16 height 15
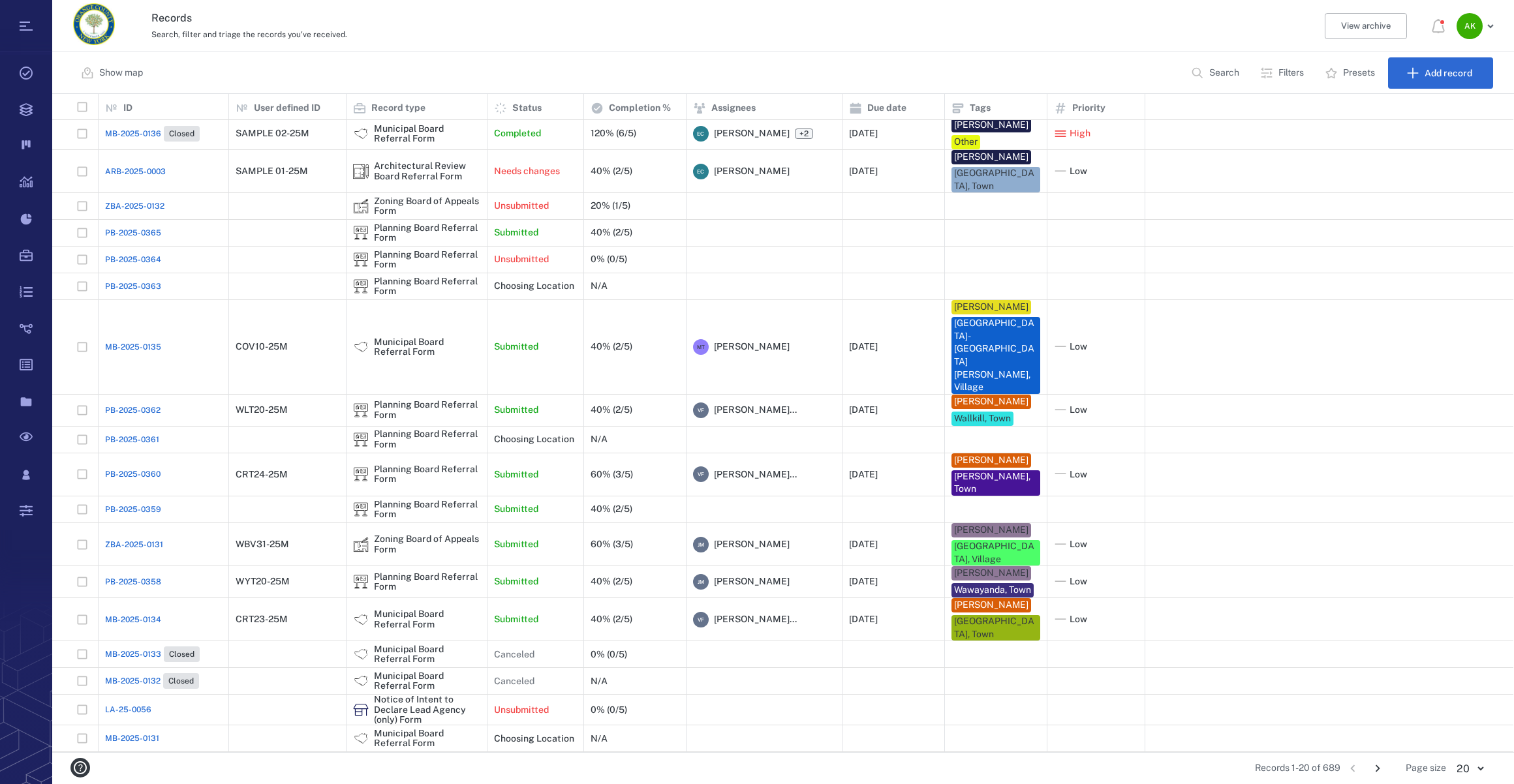
scroll to position [649, 1452]
click at [150, 166] on span "ARB-2025-0003" at bounding box center [135, 171] width 61 height 12
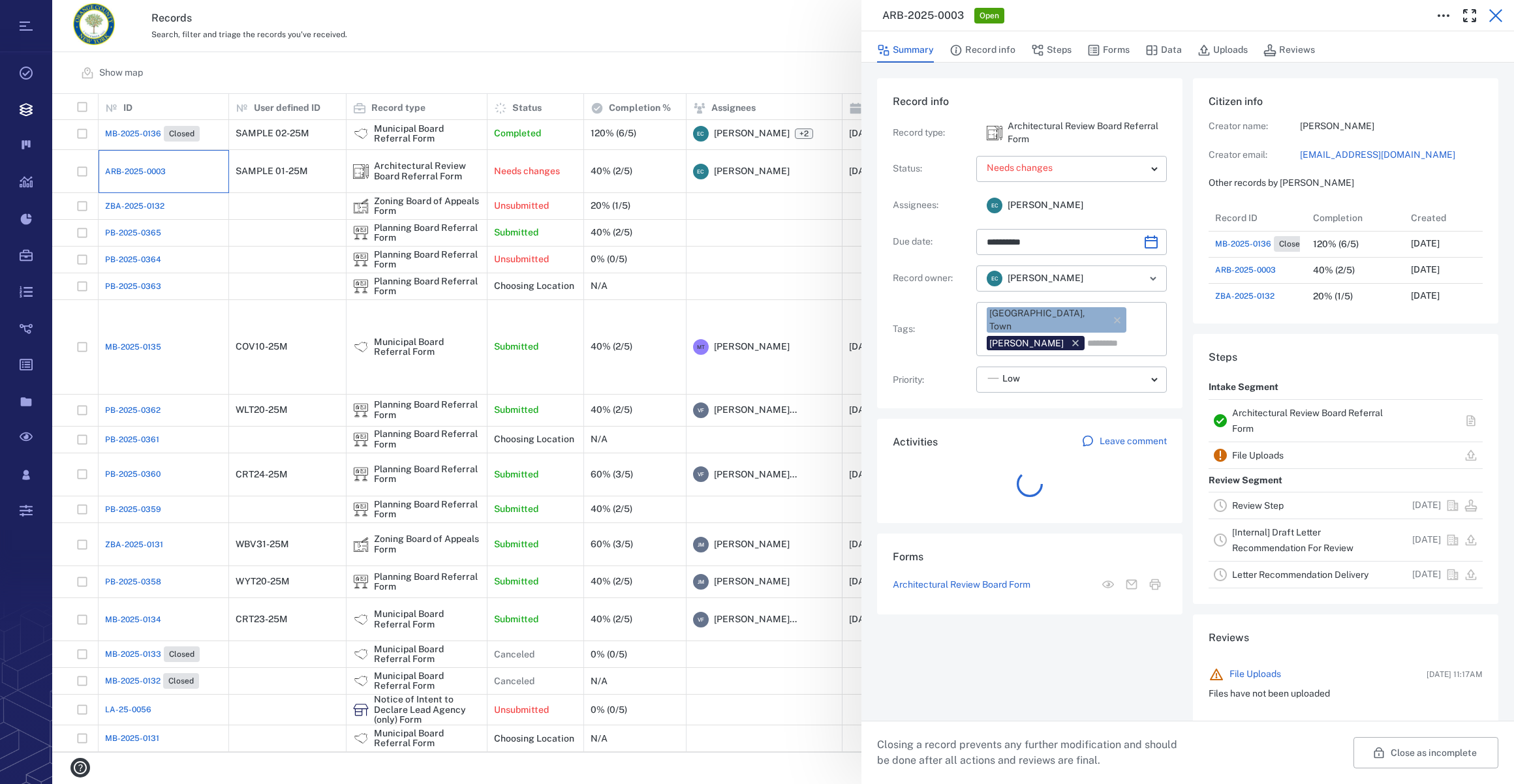
scroll to position [10, 9]
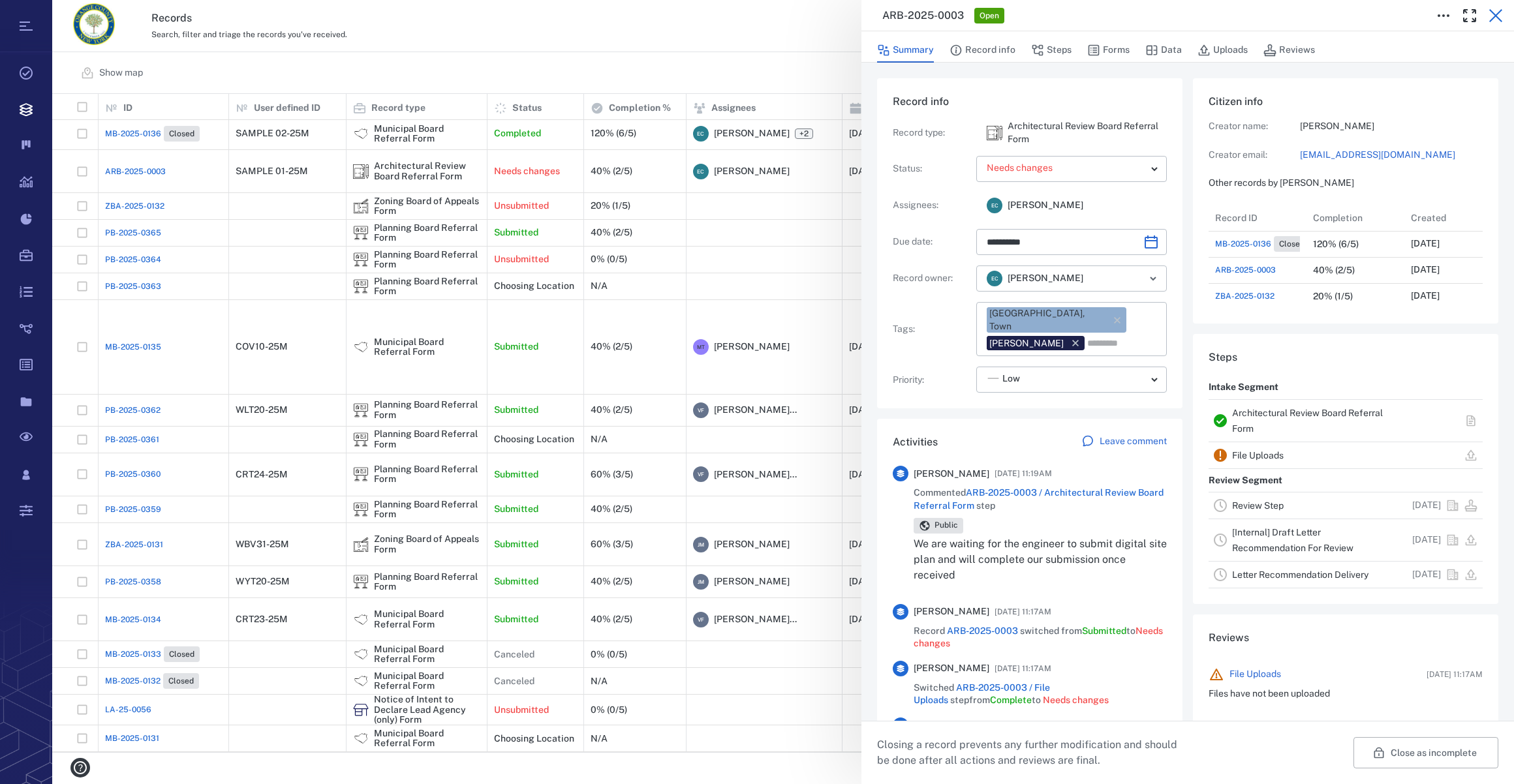
click at [1503, 17] on icon "button" at bounding box center [1496, 15] width 16 height 15
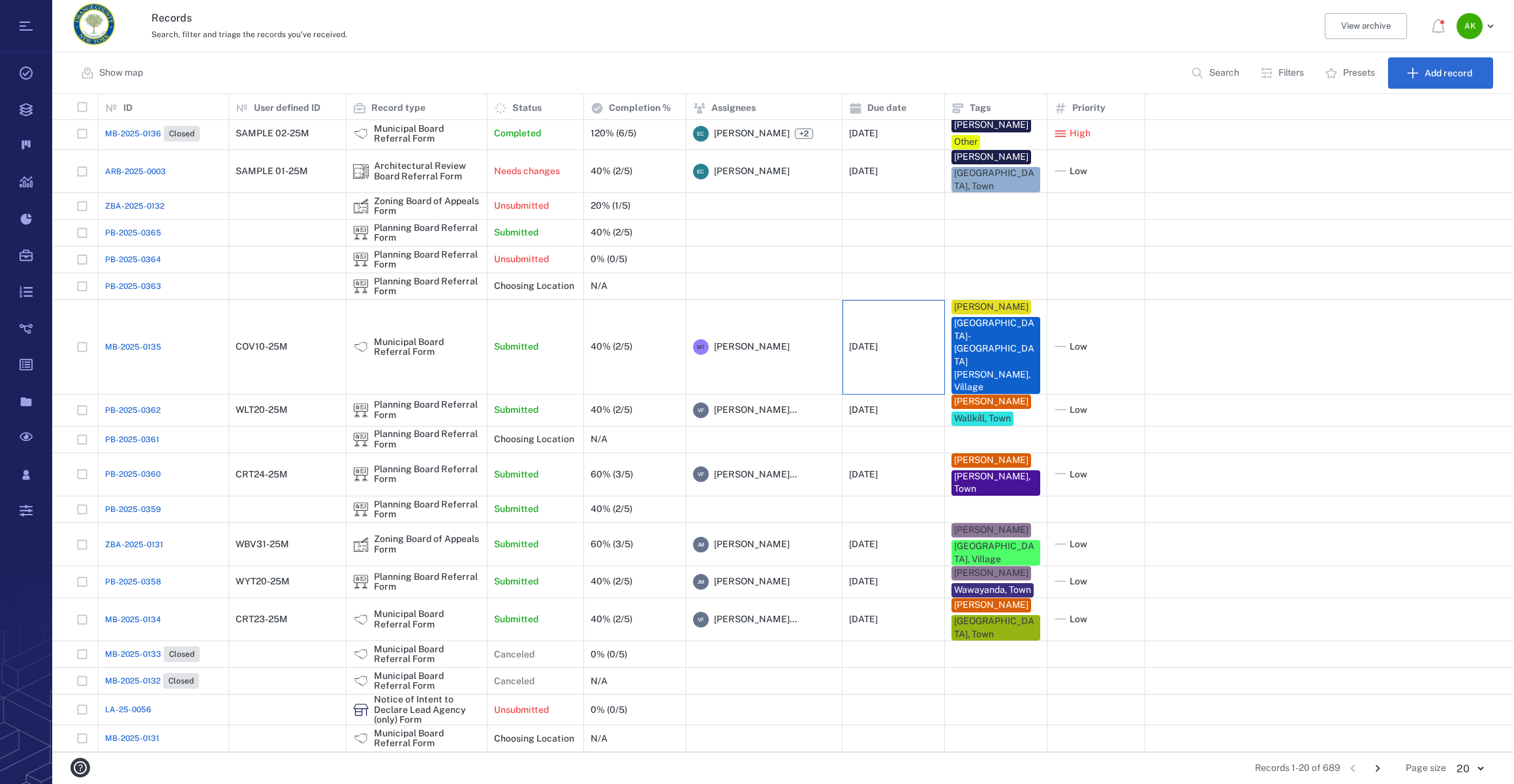
drag, startPoint x: 914, startPoint y: 332, endPoint x: 903, endPoint y: 339, distance: 13.0
click at [904, 338] on div "MB-2025-0136 Closed SAMPLE 02-25M Municipal Board Referral Form Completed 120% …" at bounding box center [784, 464] width 1466 height 692
click at [903, 395] on div "[DATE]" at bounding box center [894, 410] width 102 height 32
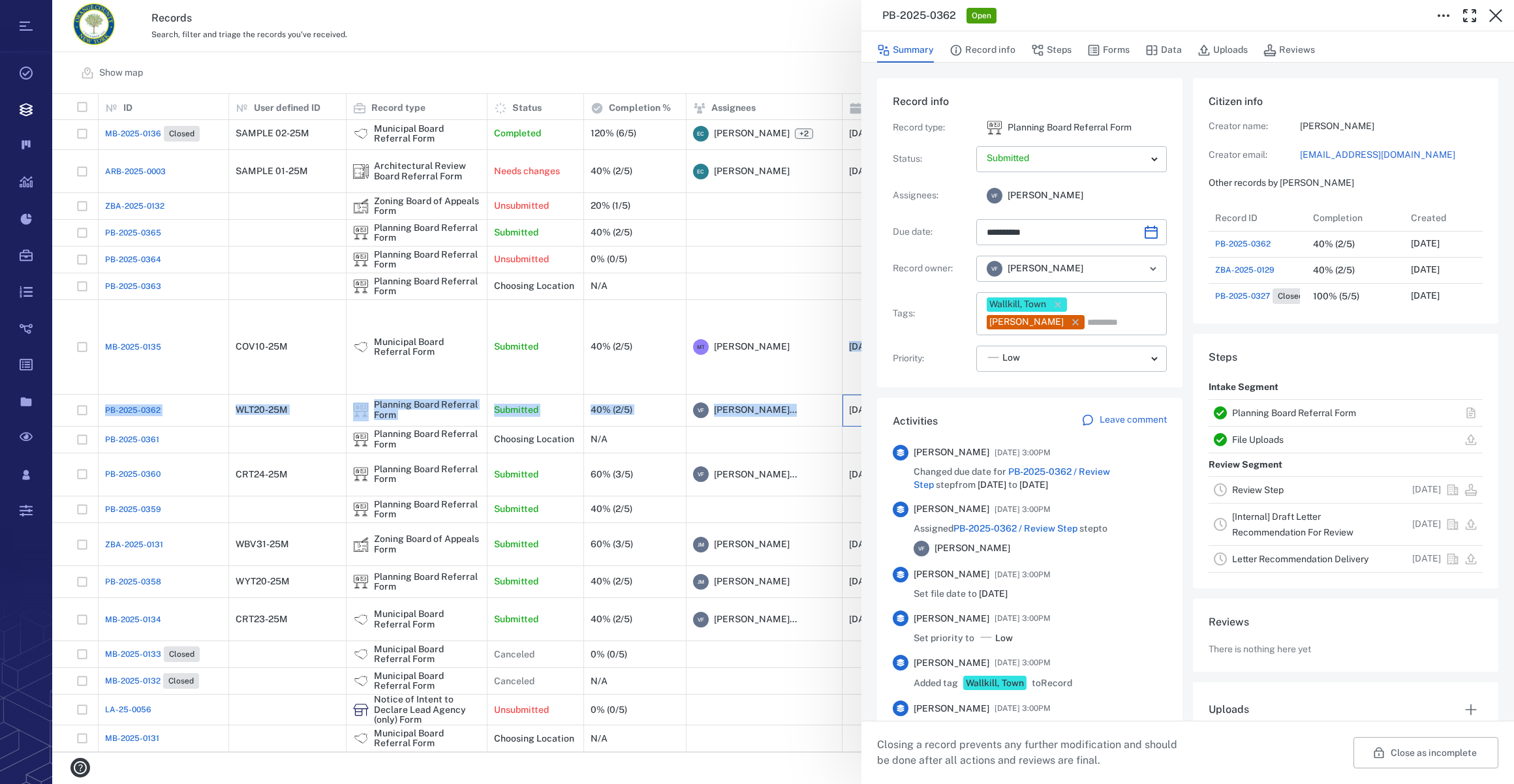
scroll to position [10, 9]
click at [507, 47] on div "**********" at bounding box center [783, 392] width 1462 height 784
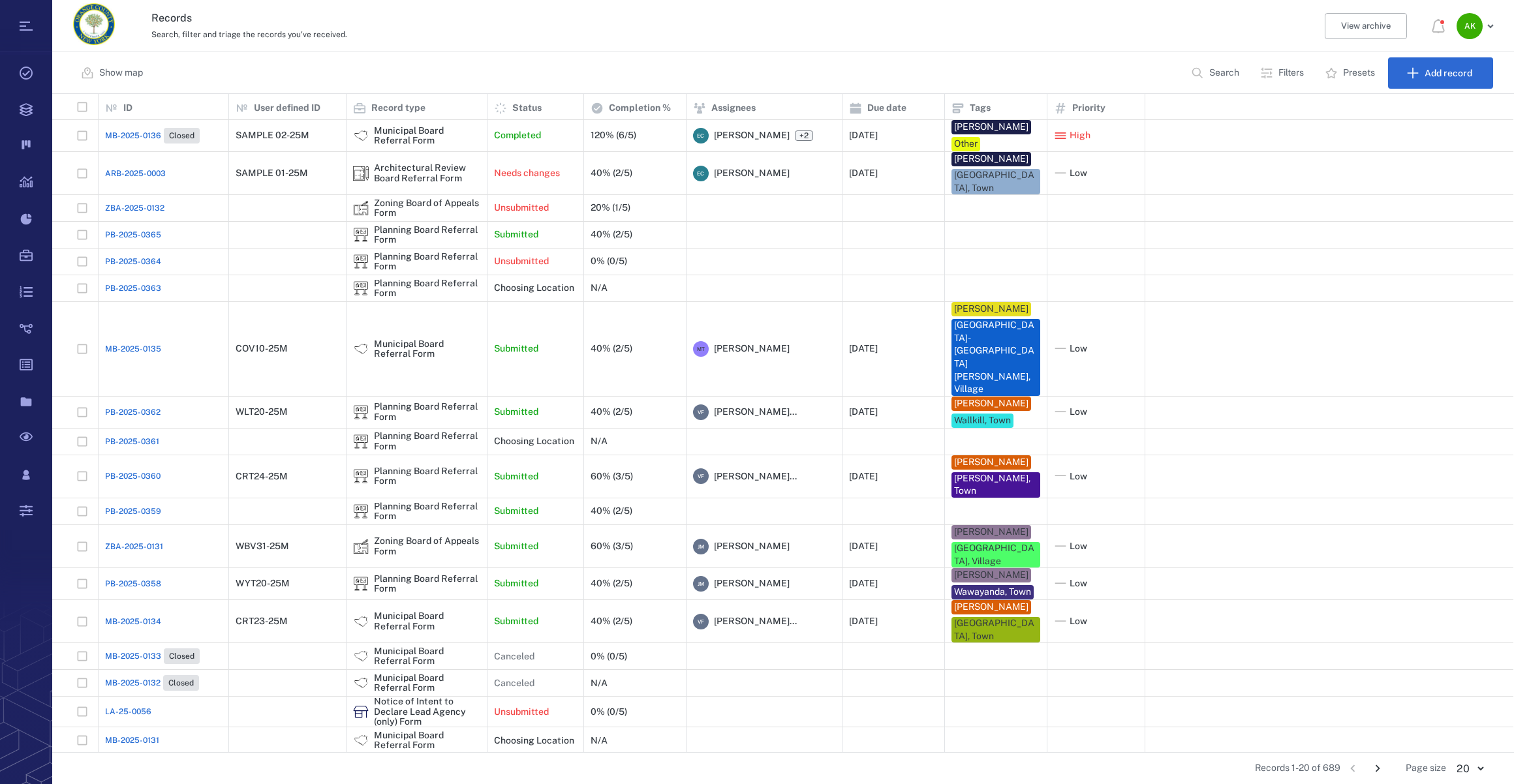
click at [1209, 78] on p "Search" at bounding box center [1224, 73] width 30 height 13
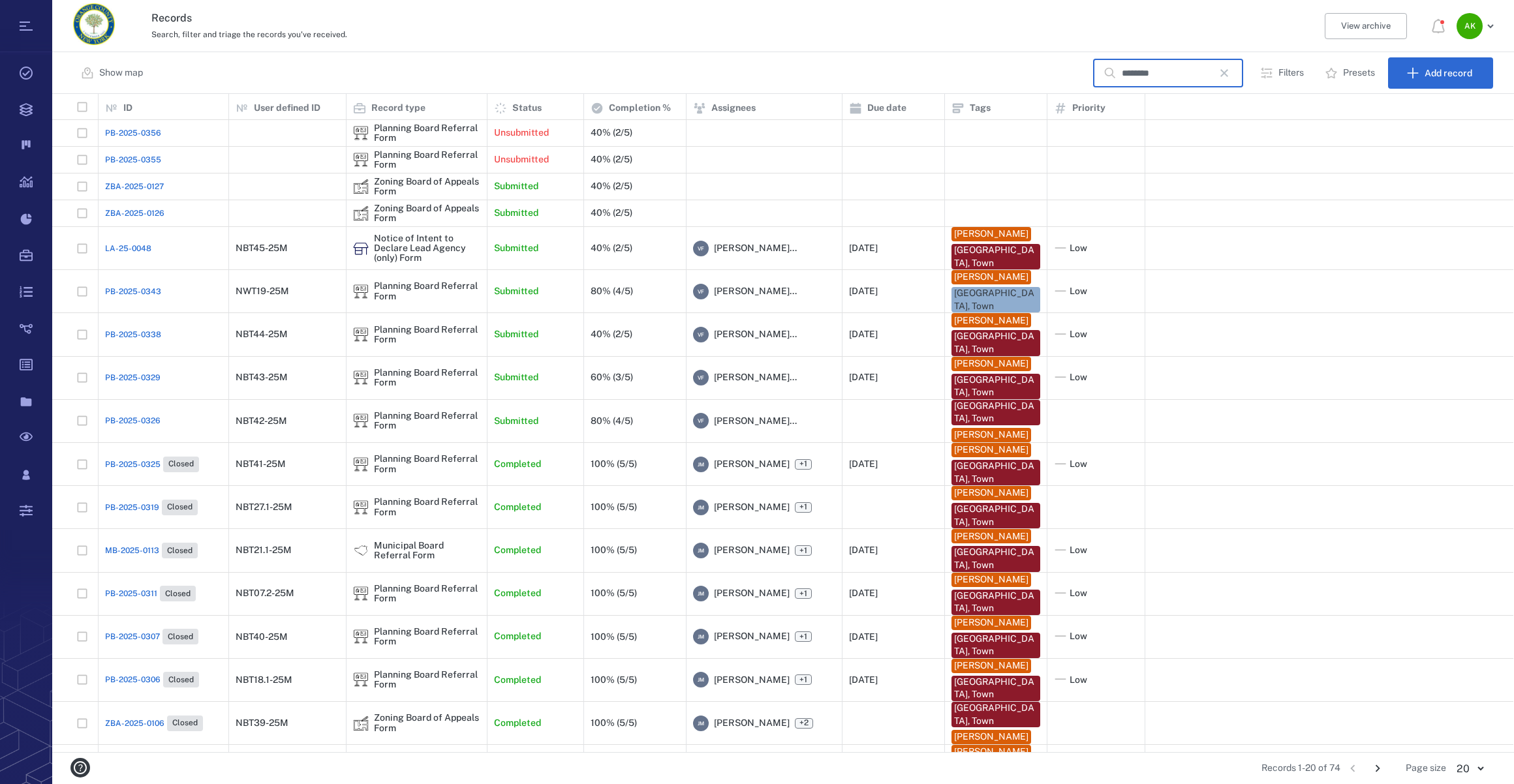
type input "********"
click at [130, 414] on div "PB-2025-0326" at bounding box center [163, 420] width 117 height 26
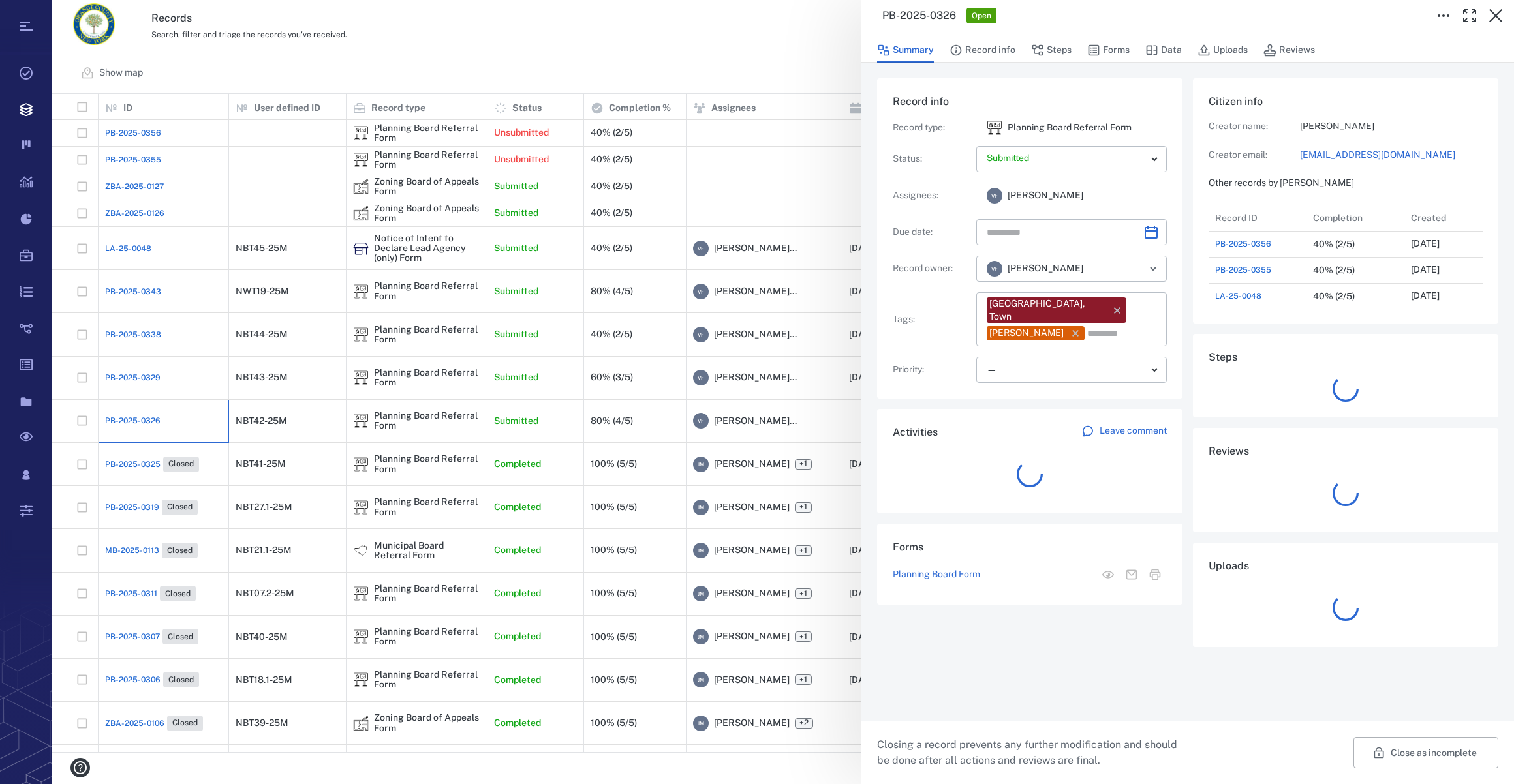
scroll to position [10, 9]
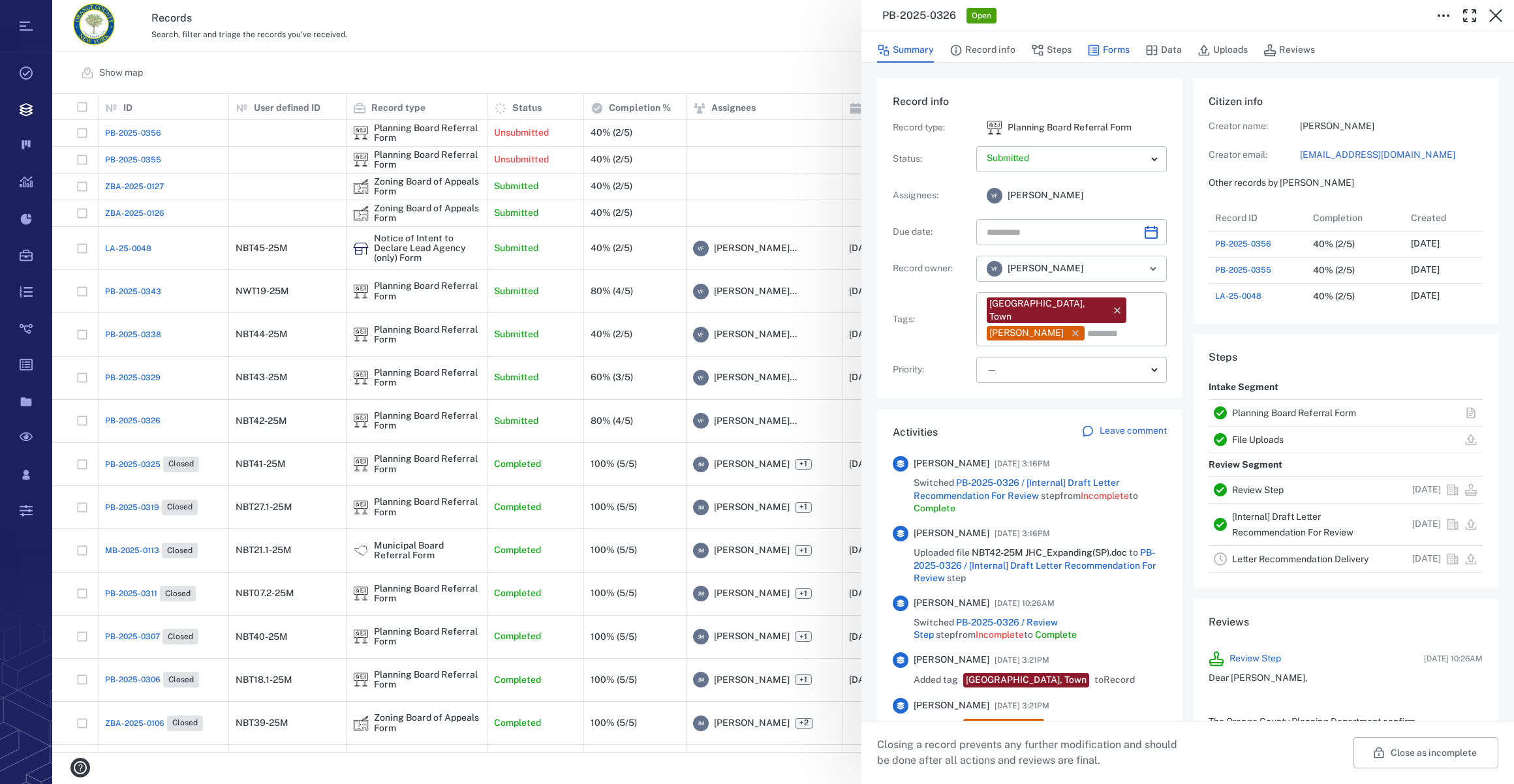
click at [1124, 47] on button "Forms" at bounding box center [1108, 50] width 43 height 25
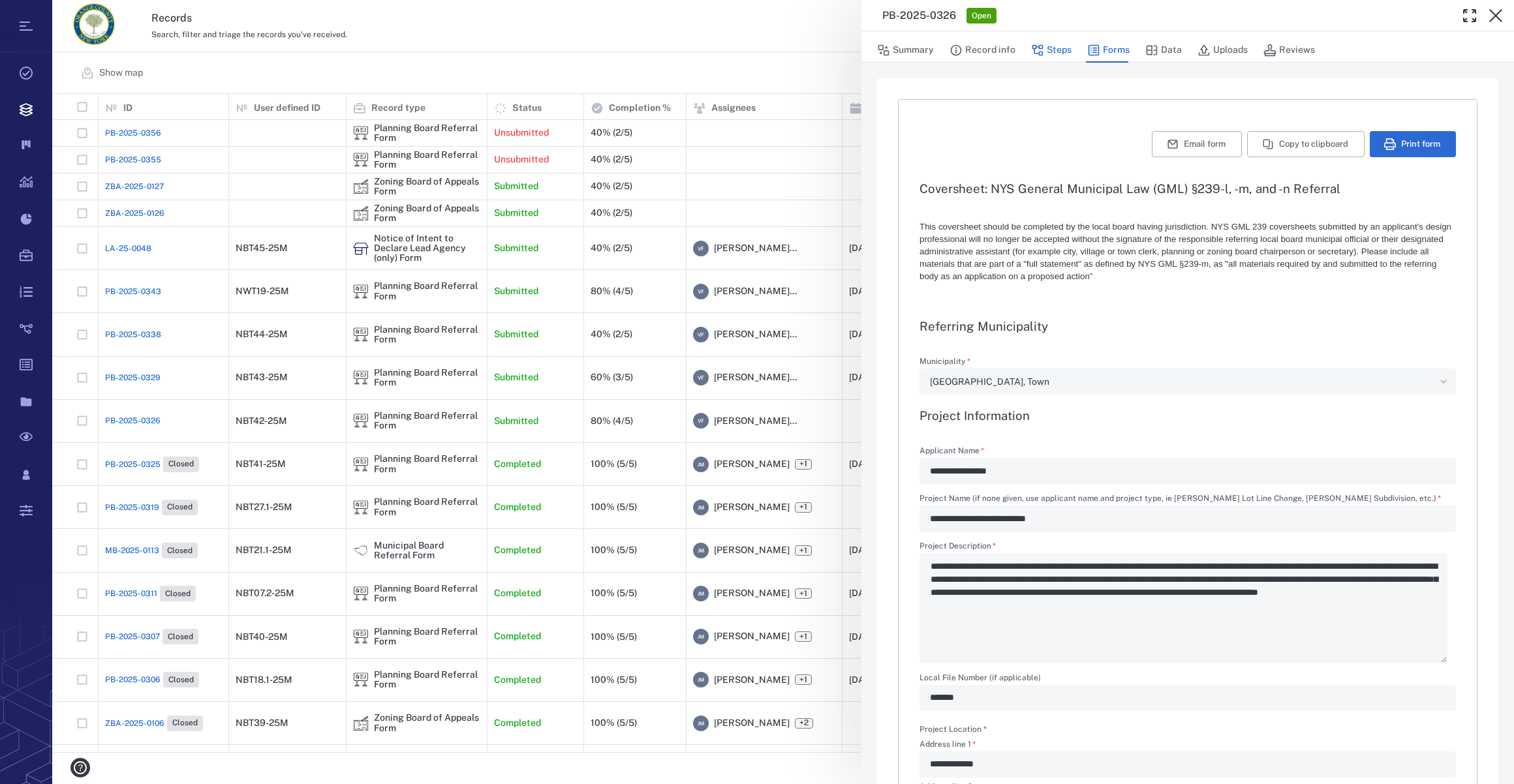
click at [1062, 45] on button "Steps" at bounding box center [1052, 50] width 40 height 25
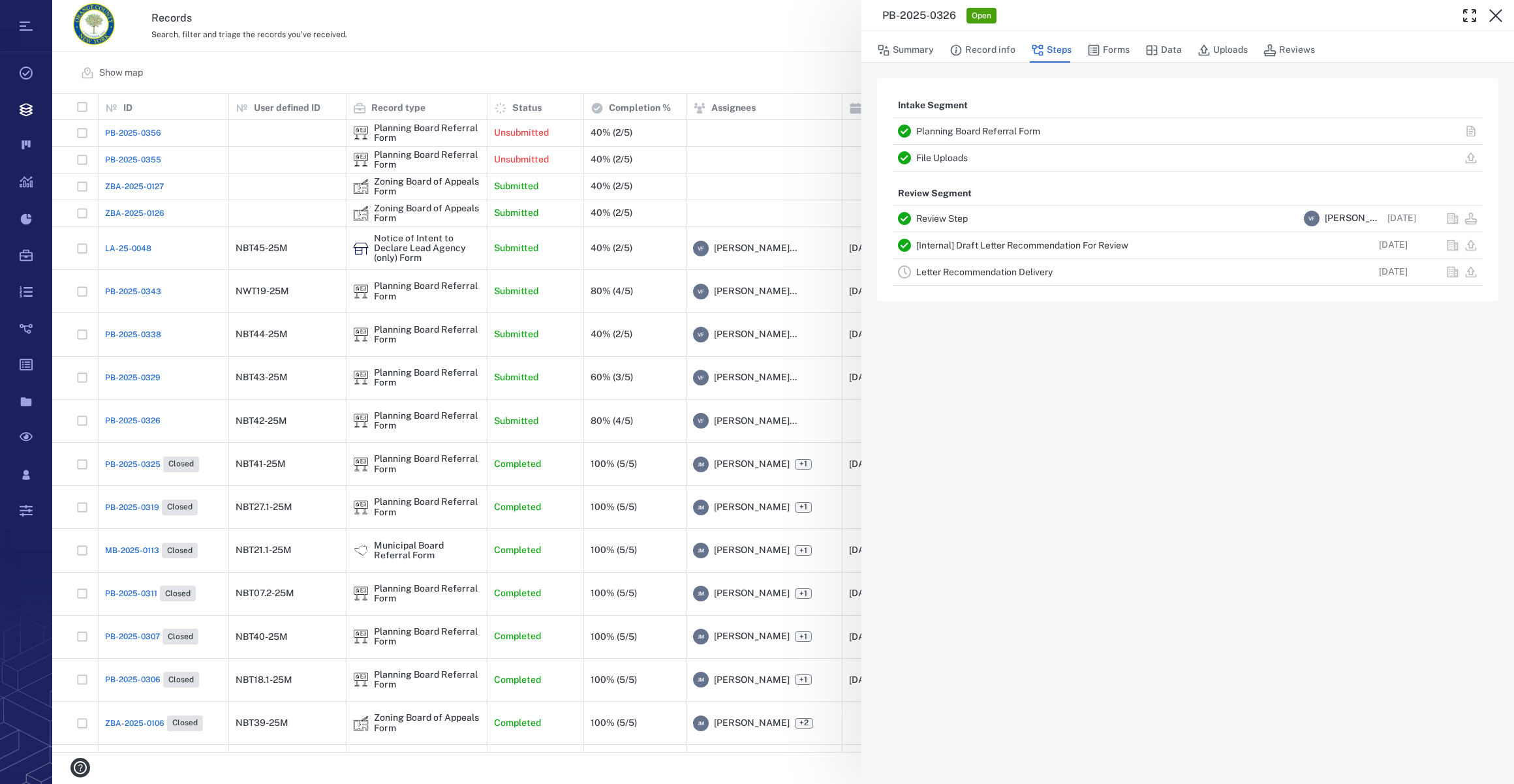
click at [927, 267] on link "Letter Recommendation Delivery" at bounding box center [985, 272] width 137 height 10
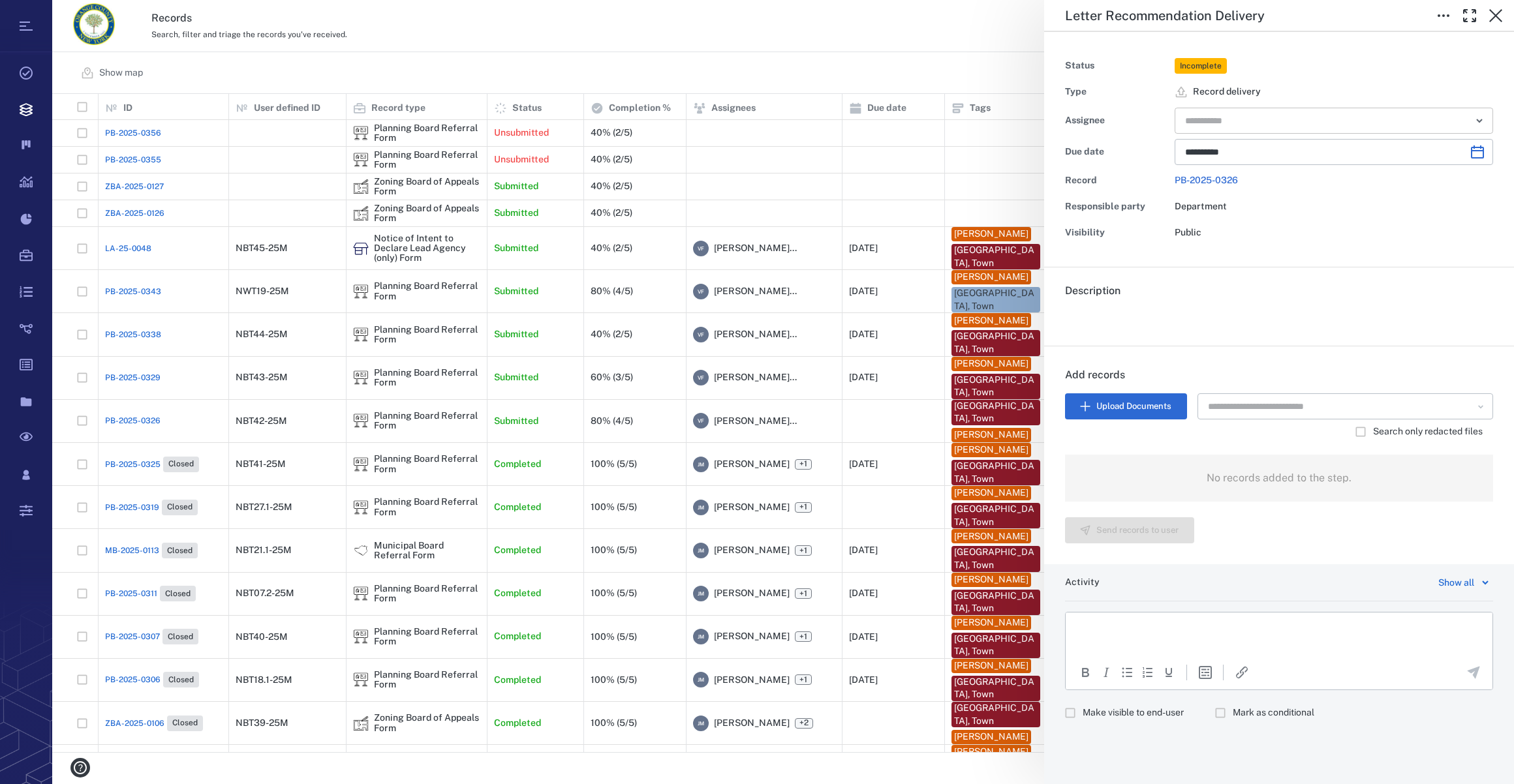
click at [1368, 116] on input "text" at bounding box center [1319, 120] width 270 height 18
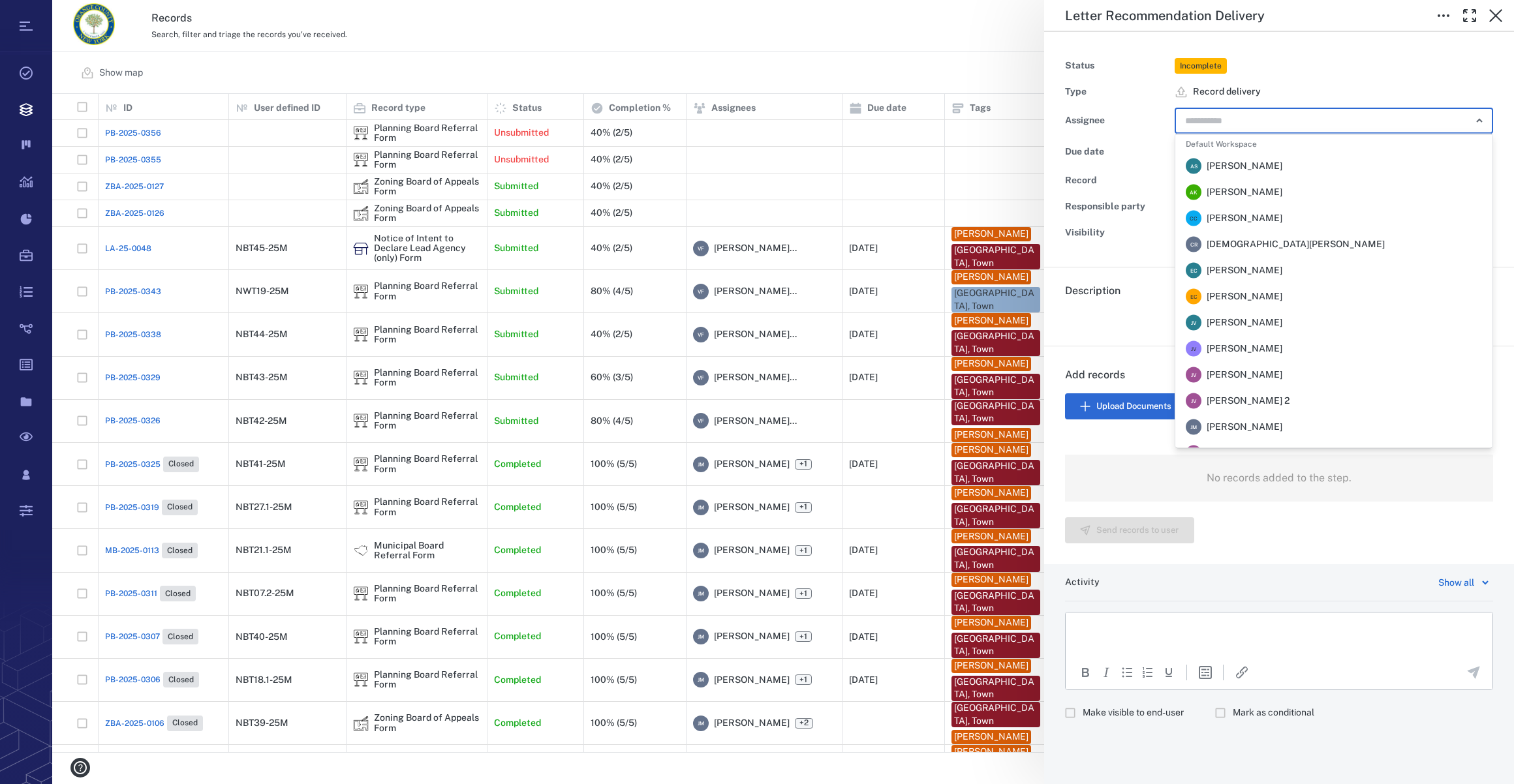
click at [1242, 430] on span "[PERSON_NAME]" at bounding box center [1244, 428] width 76 height 13
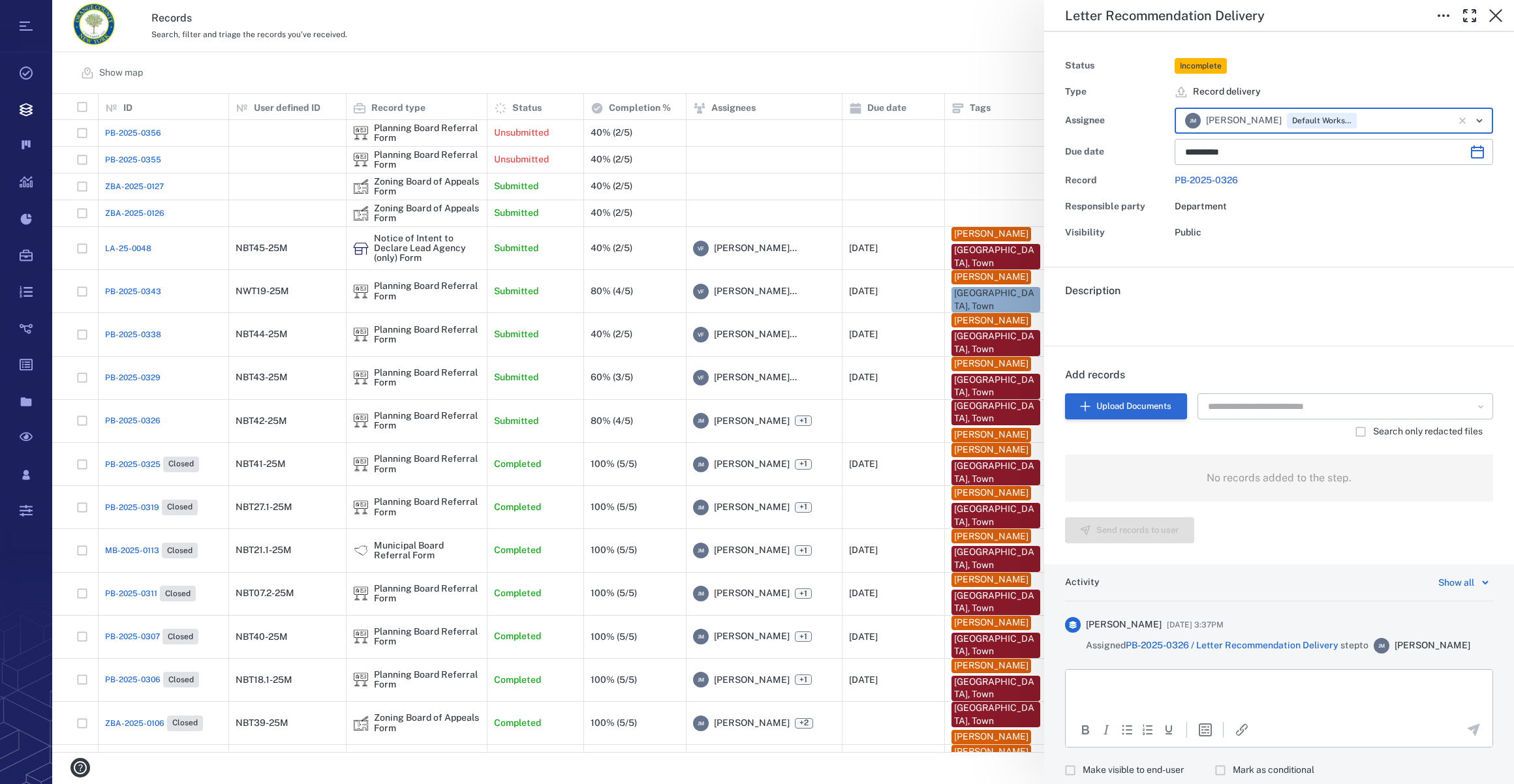
click at [1100, 409] on button "Upload Documents" at bounding box center [1126, 407] width 122 height 26
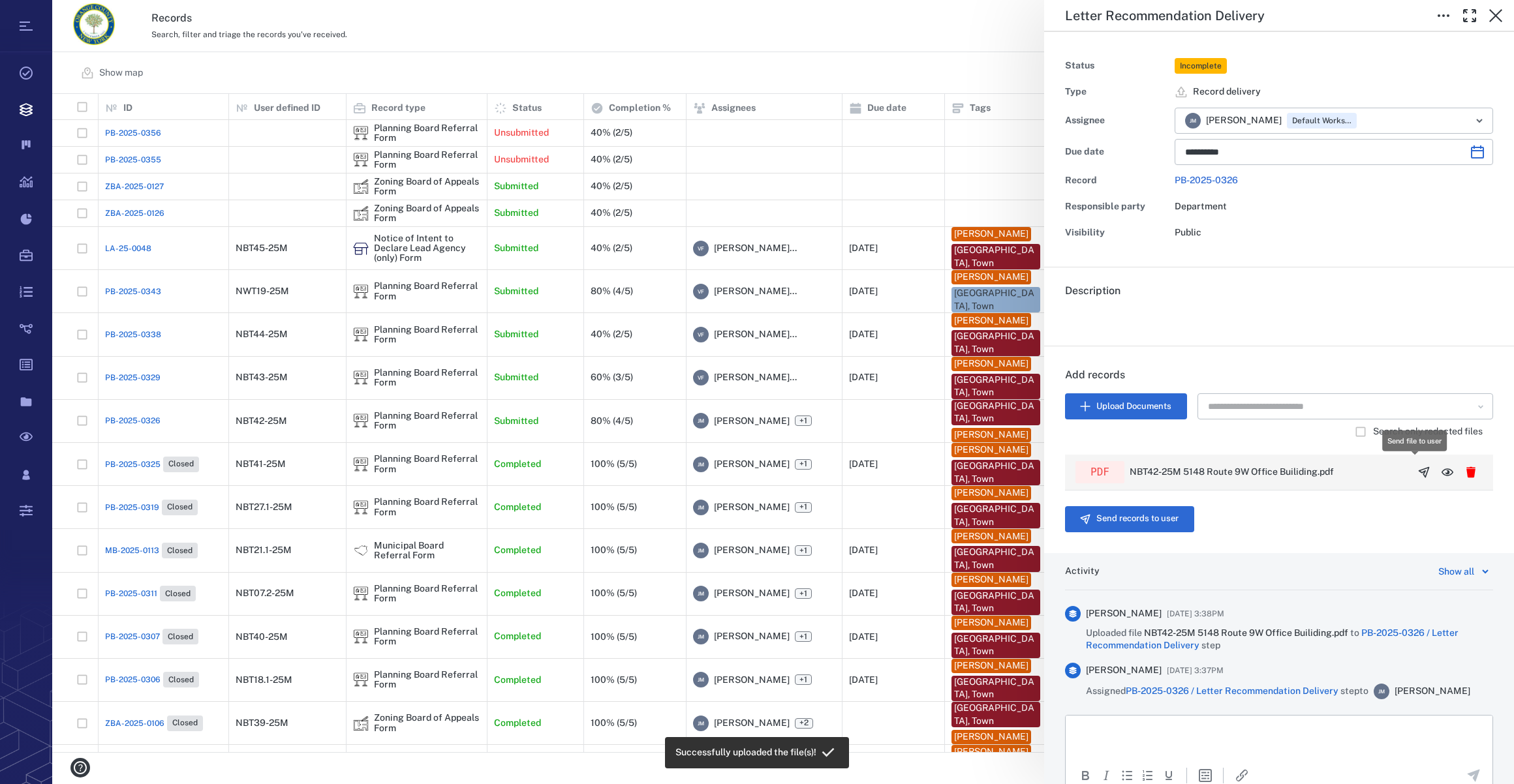
click at [1418, 469] on icon "button" at bounding box center [1425, 472] width 13 height 13
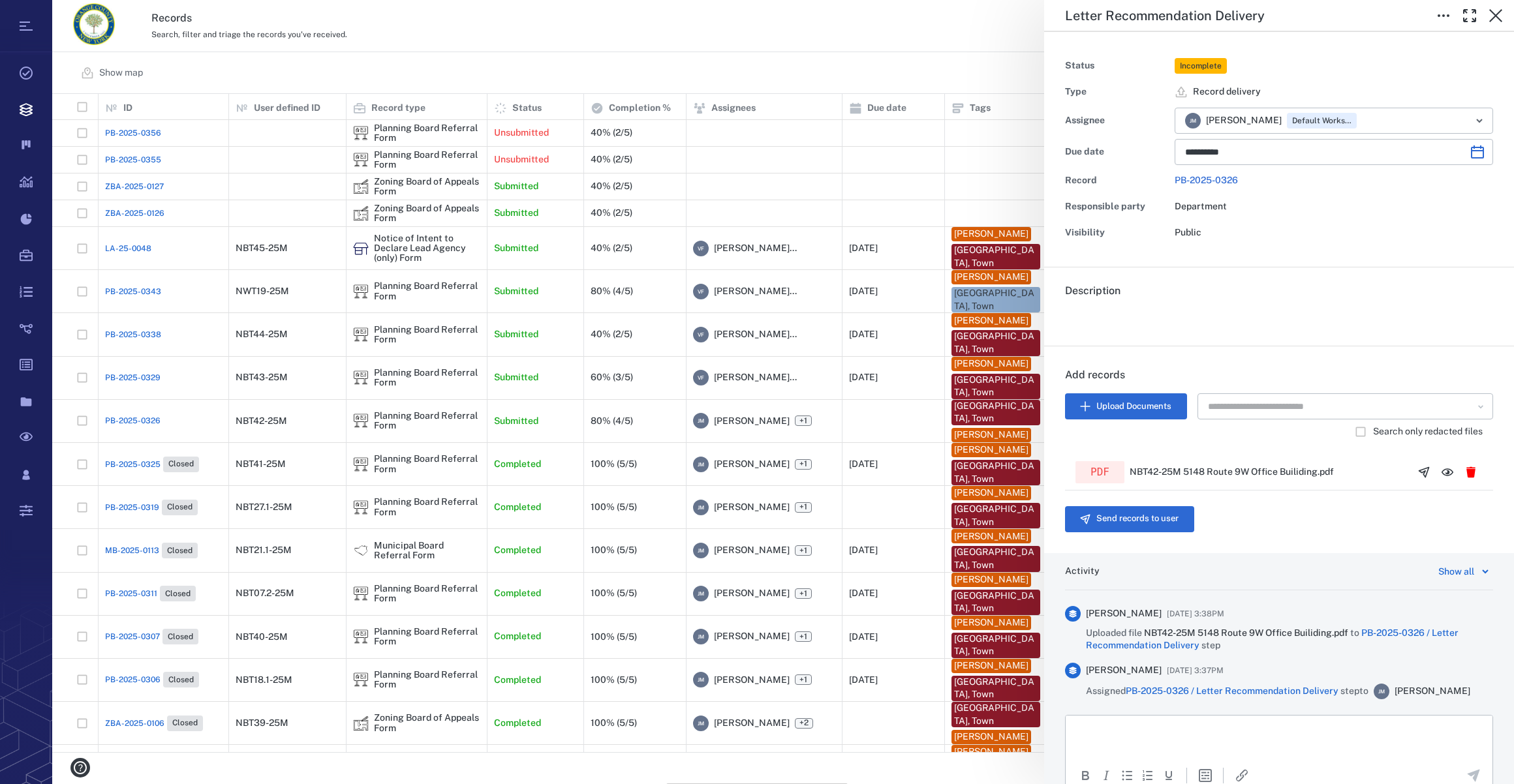
scroll to position [649, 1452]
click at [1115, 521] on button "Send records to user" at bounding box center [1130, 519] width 130 height 26
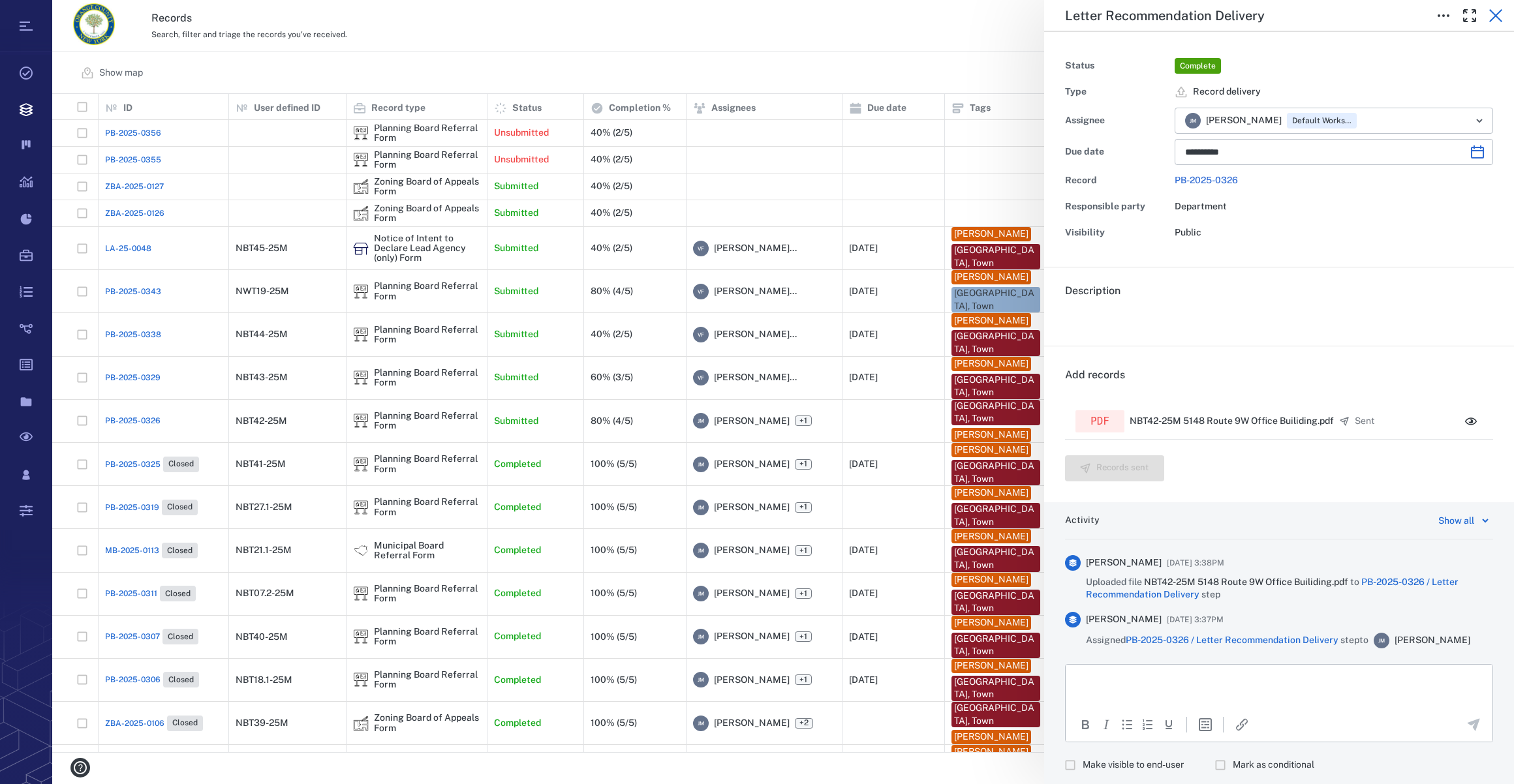
click at [1495, 23] on icon "button" at bounding box center [1496, 15] width 16 height 15
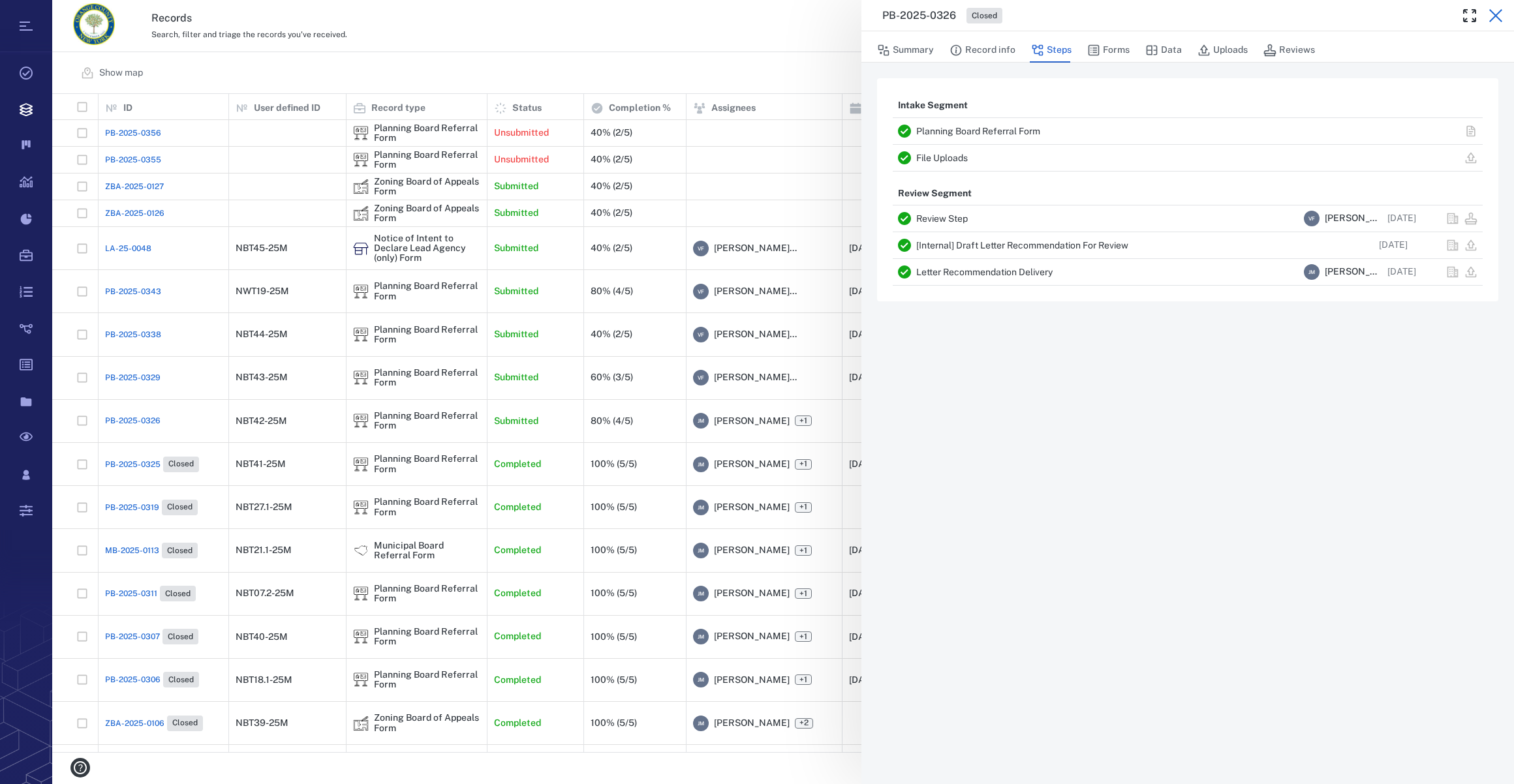
click at [1499, 16] on icon "button" at bounding box center [1496, 15] width 16 height 15
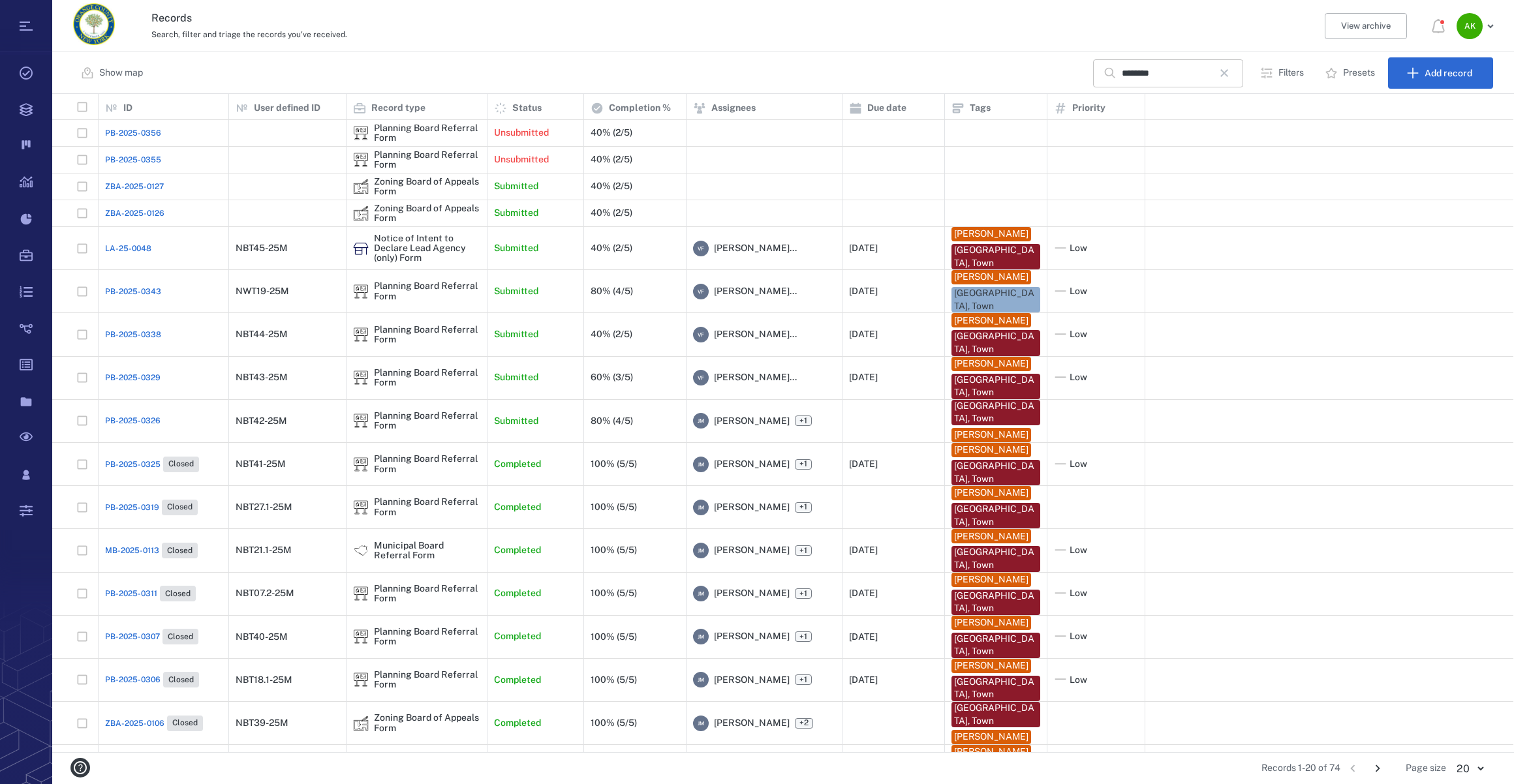
click at [1228, 70] on icon "button" at bounding box center [1224, 73] width 8 height 8
click at [1143, 72] on input "text" at bounding box center [1167, 73] width 91 height 28
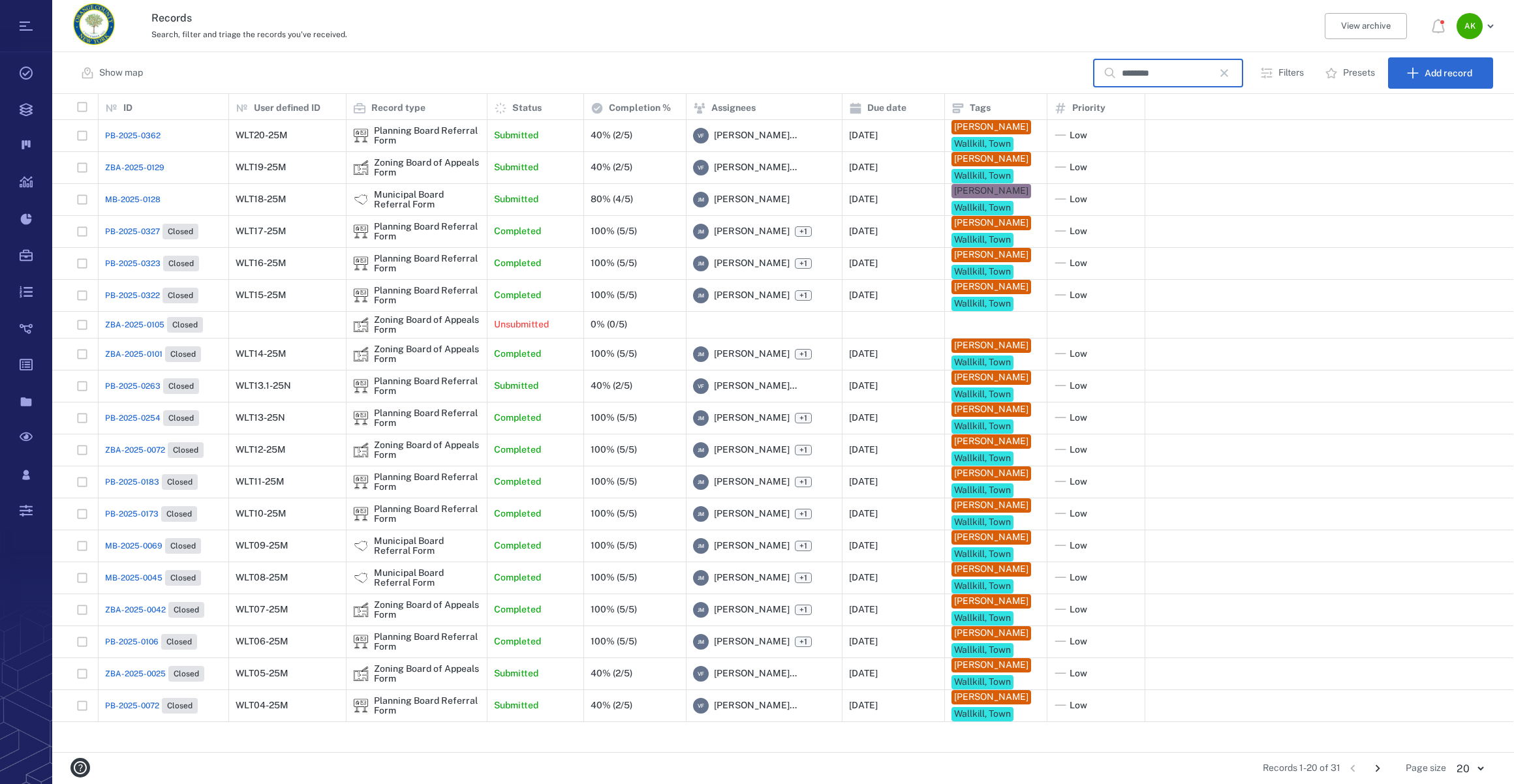
type input "********"
click at [137, 205] on span "MB-2025-0128" at bounding box center [132, 200] width 56 height 12
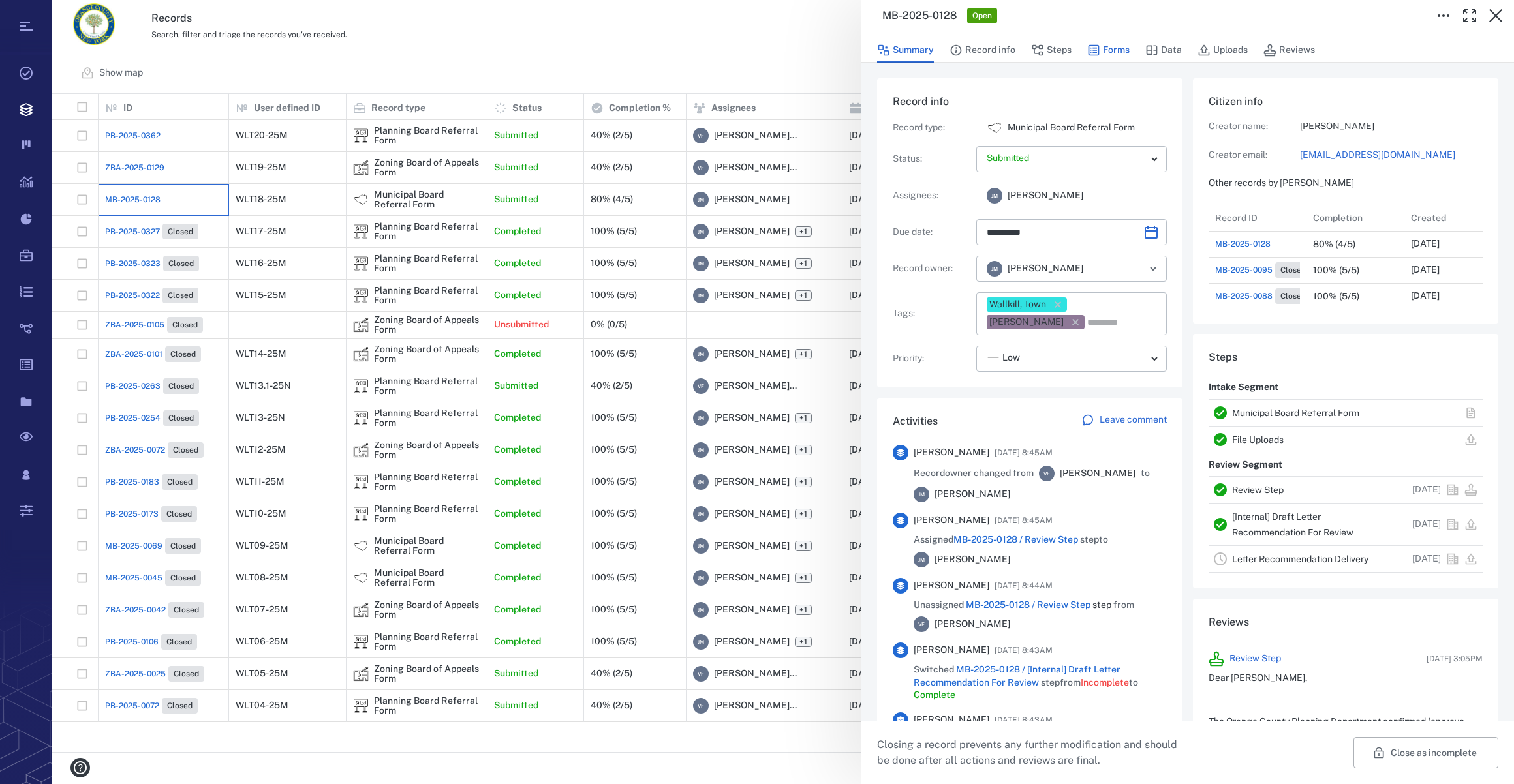
scroll to position [182, 252]
click at [1110, 49] on button "Forms" at bounding box center [1108, 50] width 43 height 25
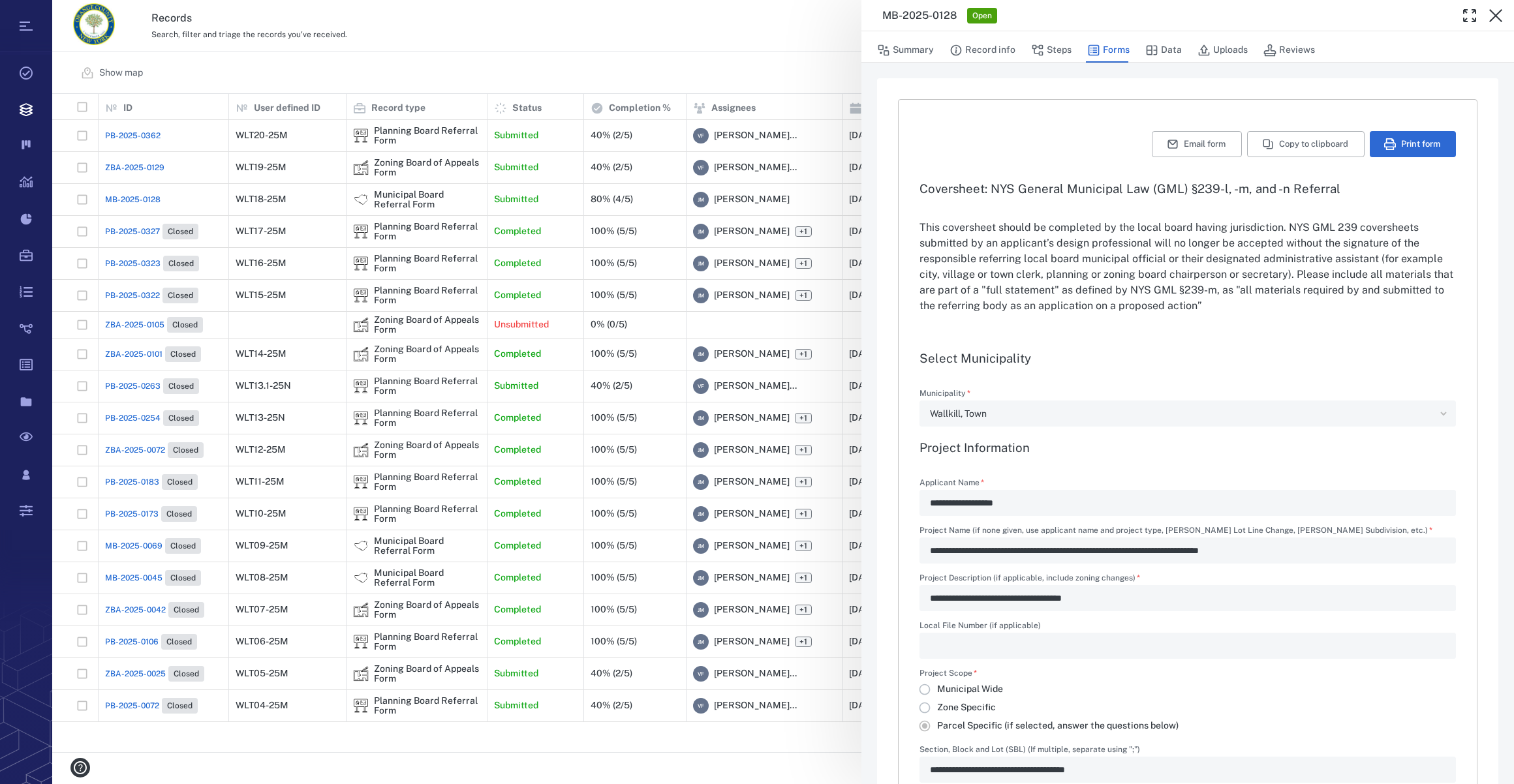
type input "**********"
click at [1063, 51] on button "Steps" at bounding box center [1052, 50] width 40 height 25
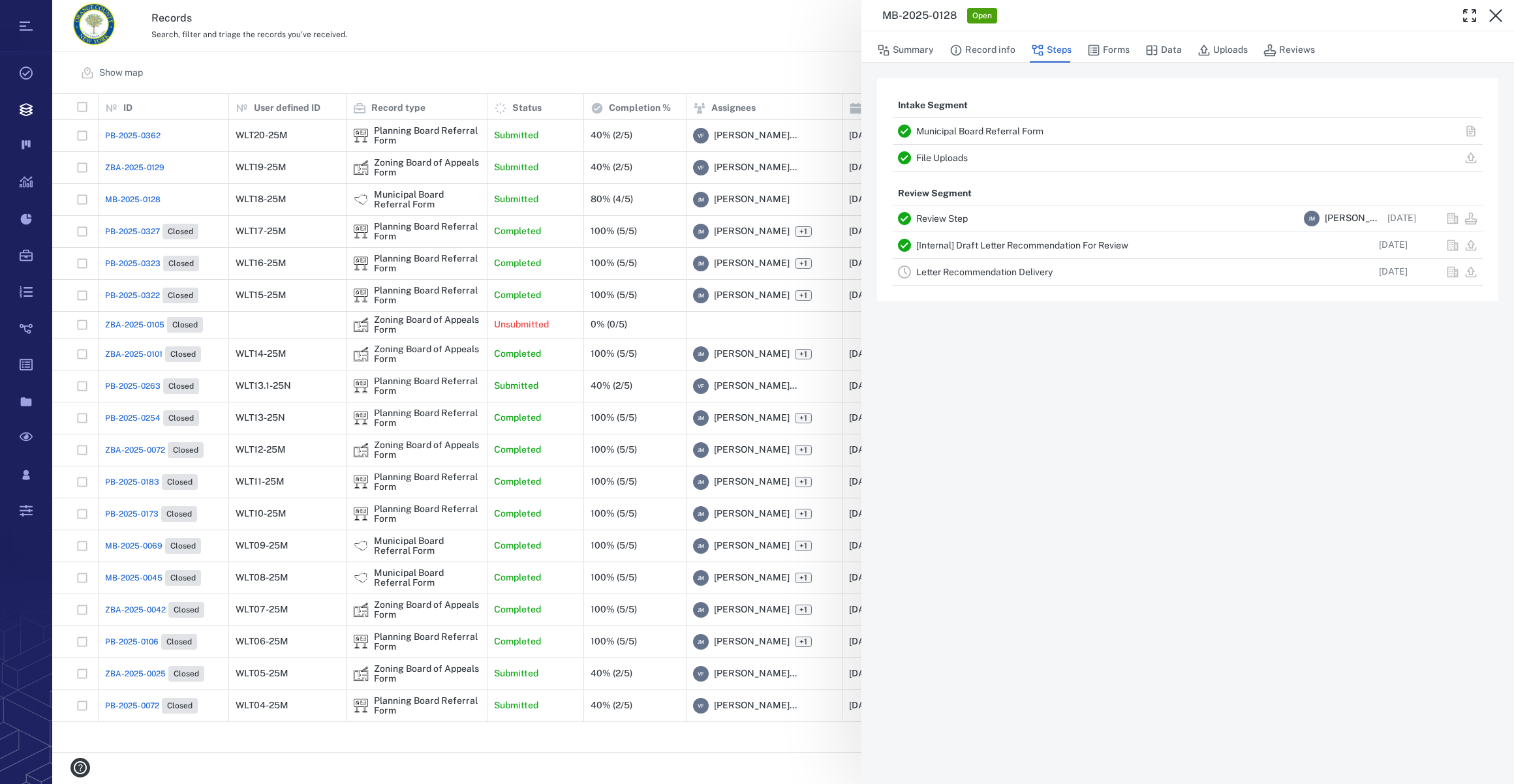
click at [930, 274] on link "Letter Recommendation Delivery" at bounding box center [985, 272] width 137 height 10
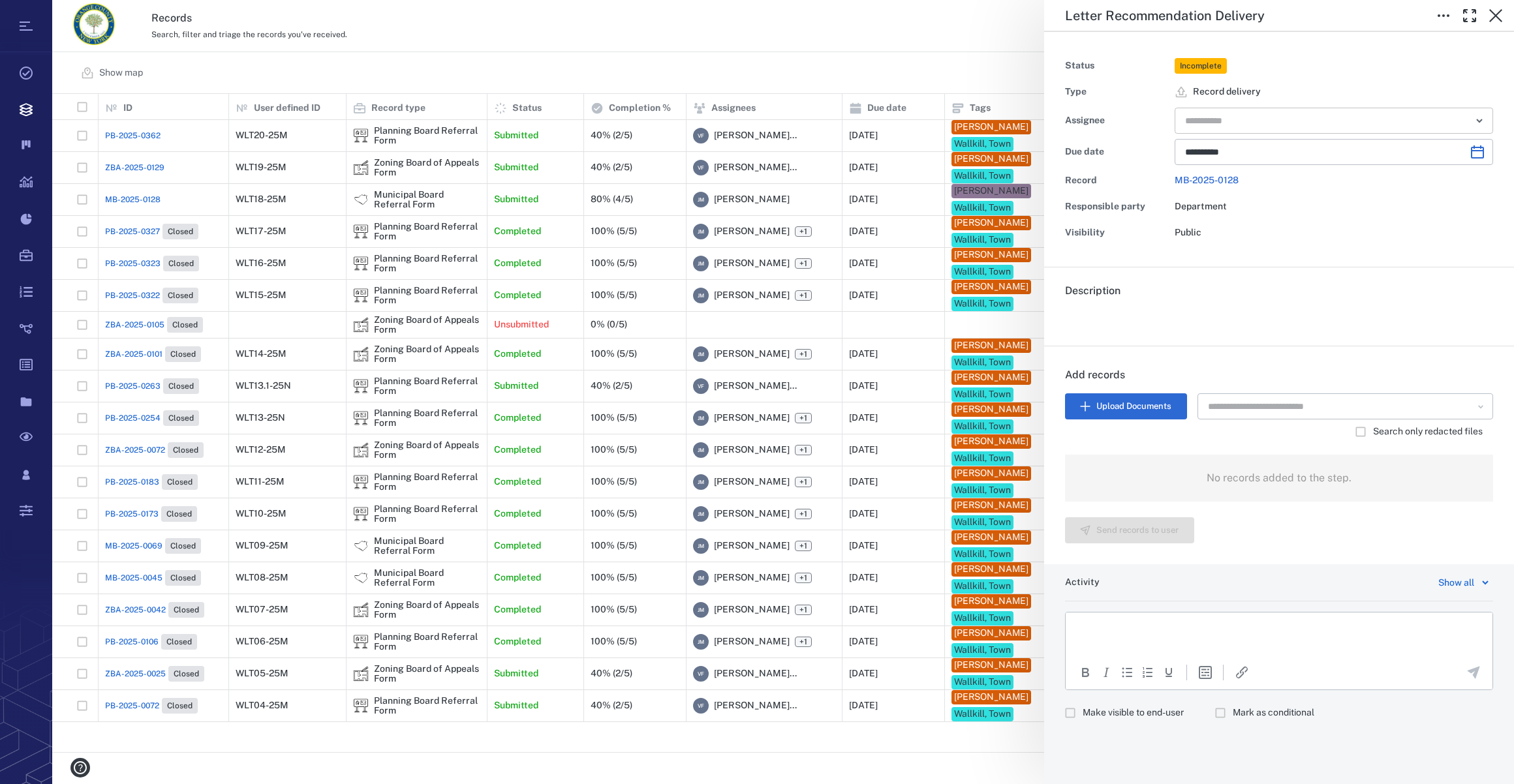
click at [1261, 119] on input "text" at bounding box center [1319, 120] width 270 height 18
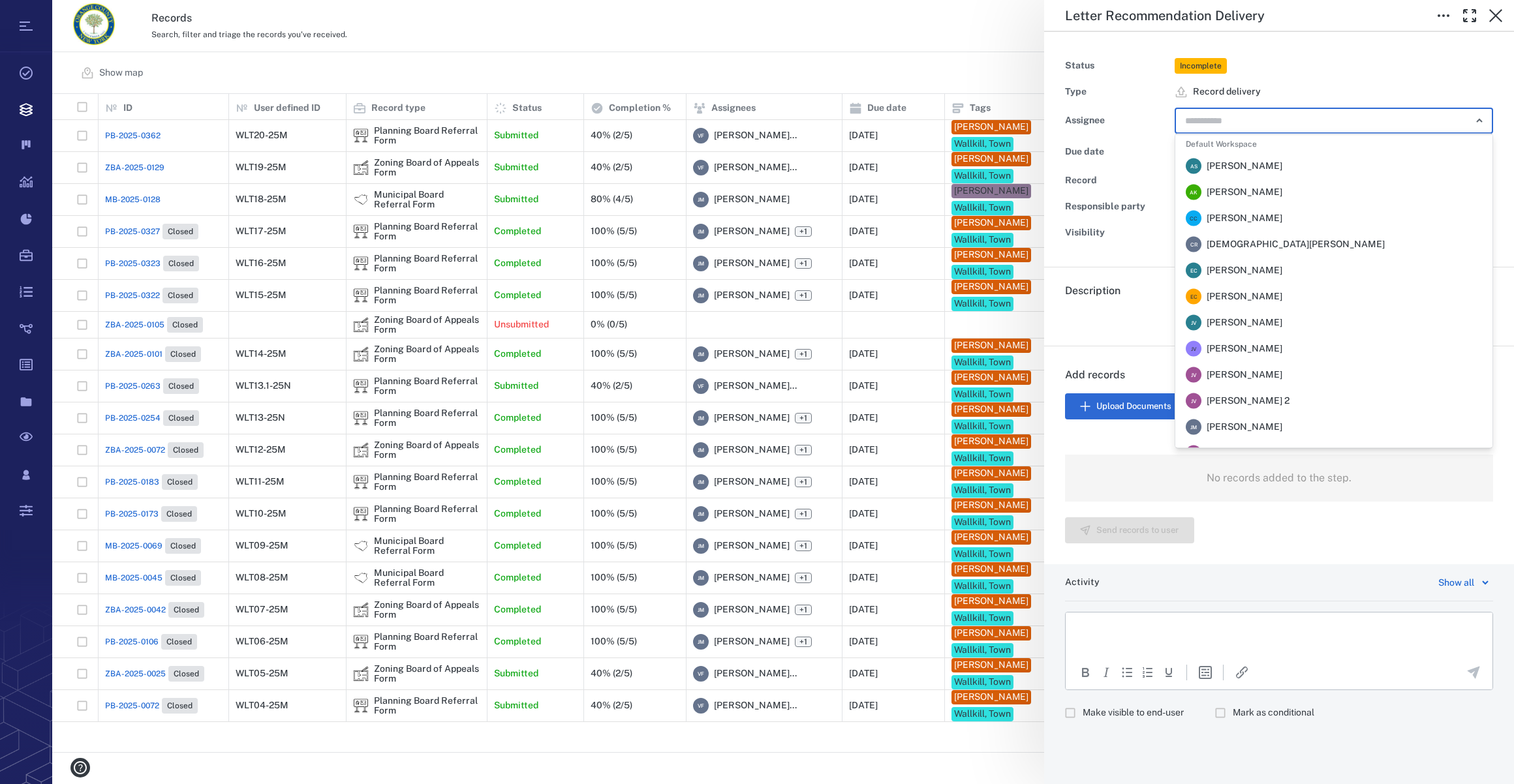
click at [1235, 430] on span "[PERSON_NAME]" at bounding box center [1244, 428] width 76 height 13
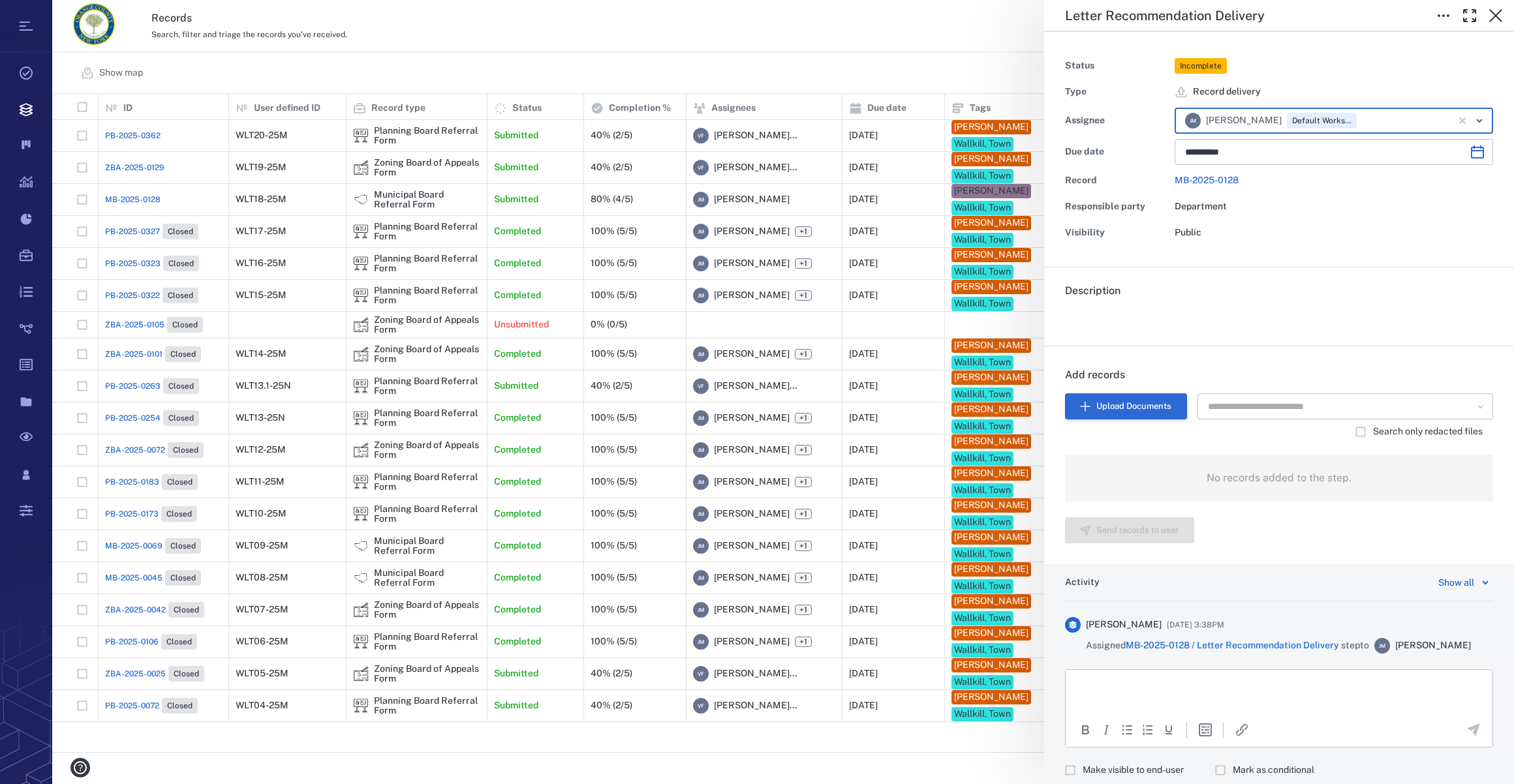
click at [1098, 409] on button "Upload Documents" at bounding box center [1126, 407] width 122 height 26
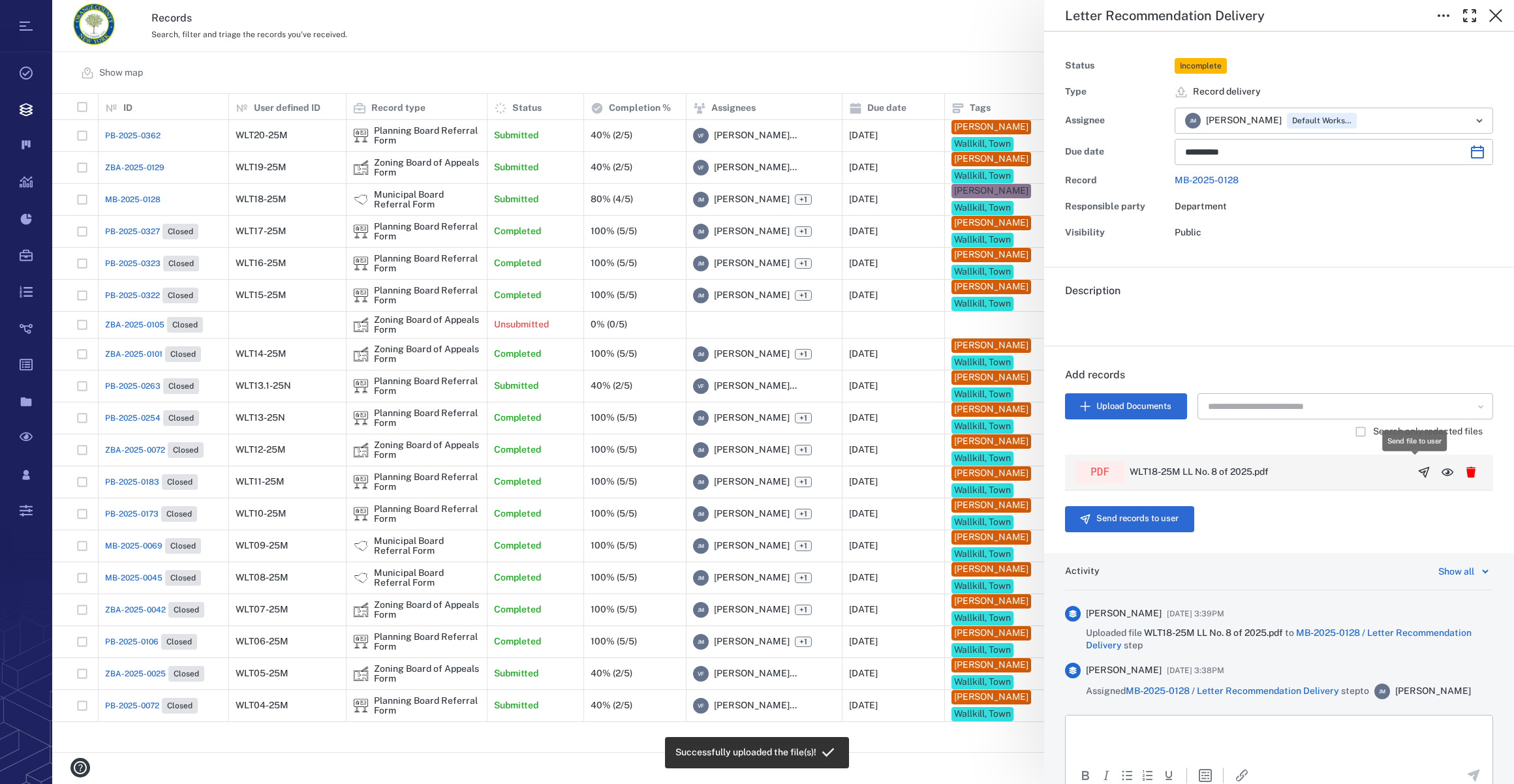
drag, startPoint x: 1415, startPoint y: 469, endPoint x: 1402, endPoint y: 470, distance: 13.0
click at [1418, 469] on icon "button" at bounding box center [1425, 472] width 13 height 13
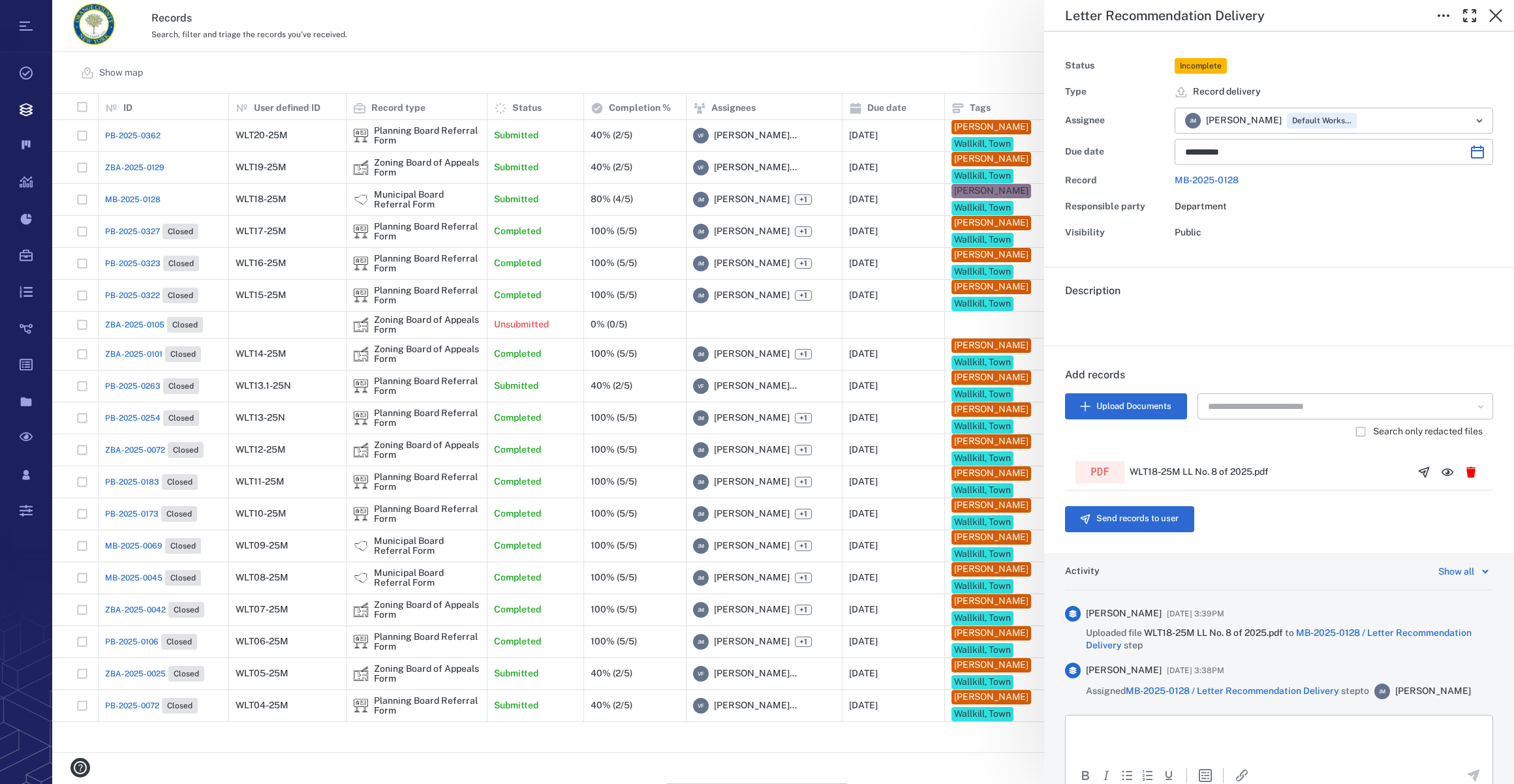
scroll to position [649, 1452]
click at [1177, 519] on button "Send records to user" at bounding box center [1130, 519] width 130 height 26
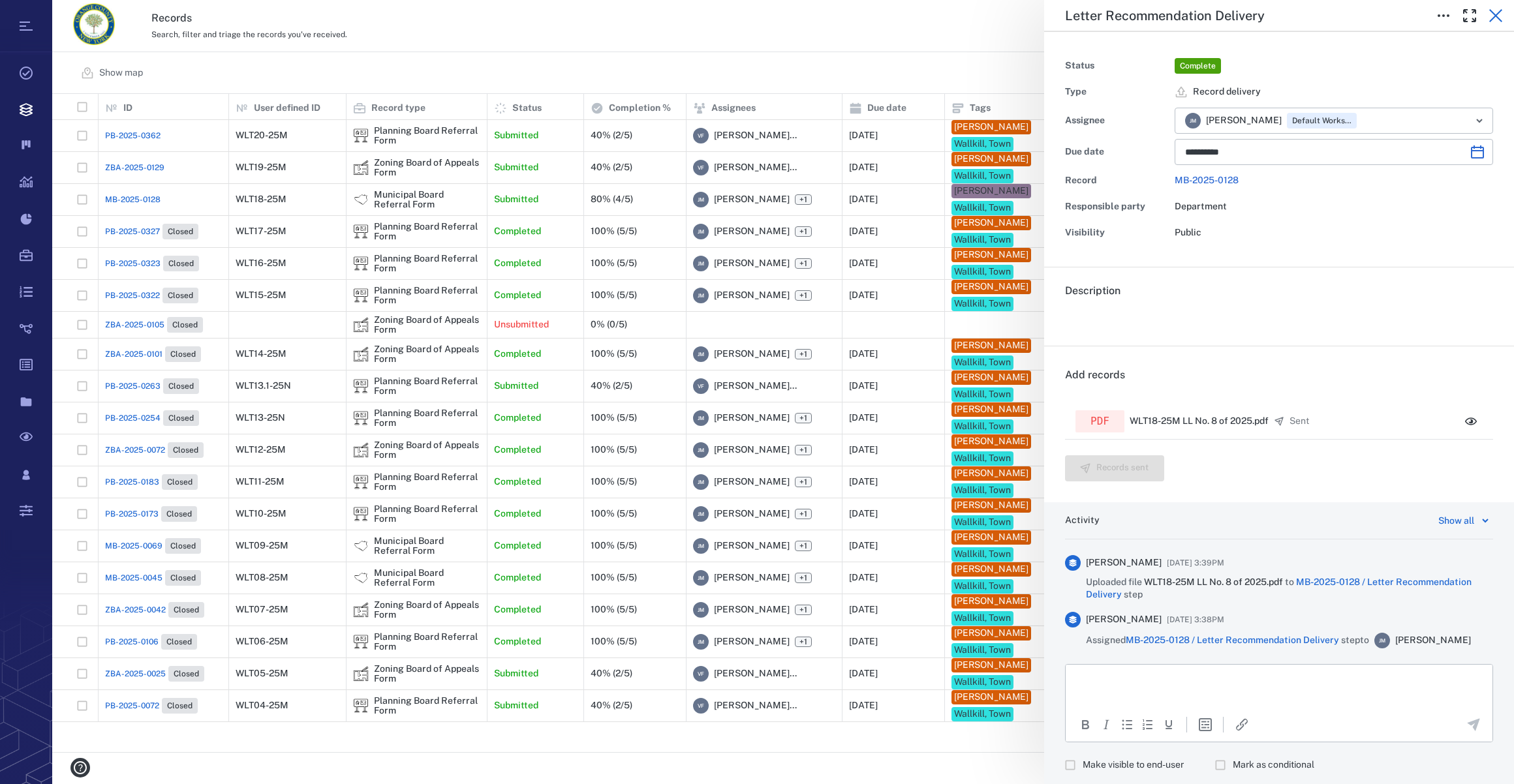
click at [1492, 15] on icon "button" at bounding box center [1496, 15] width 16 height 15
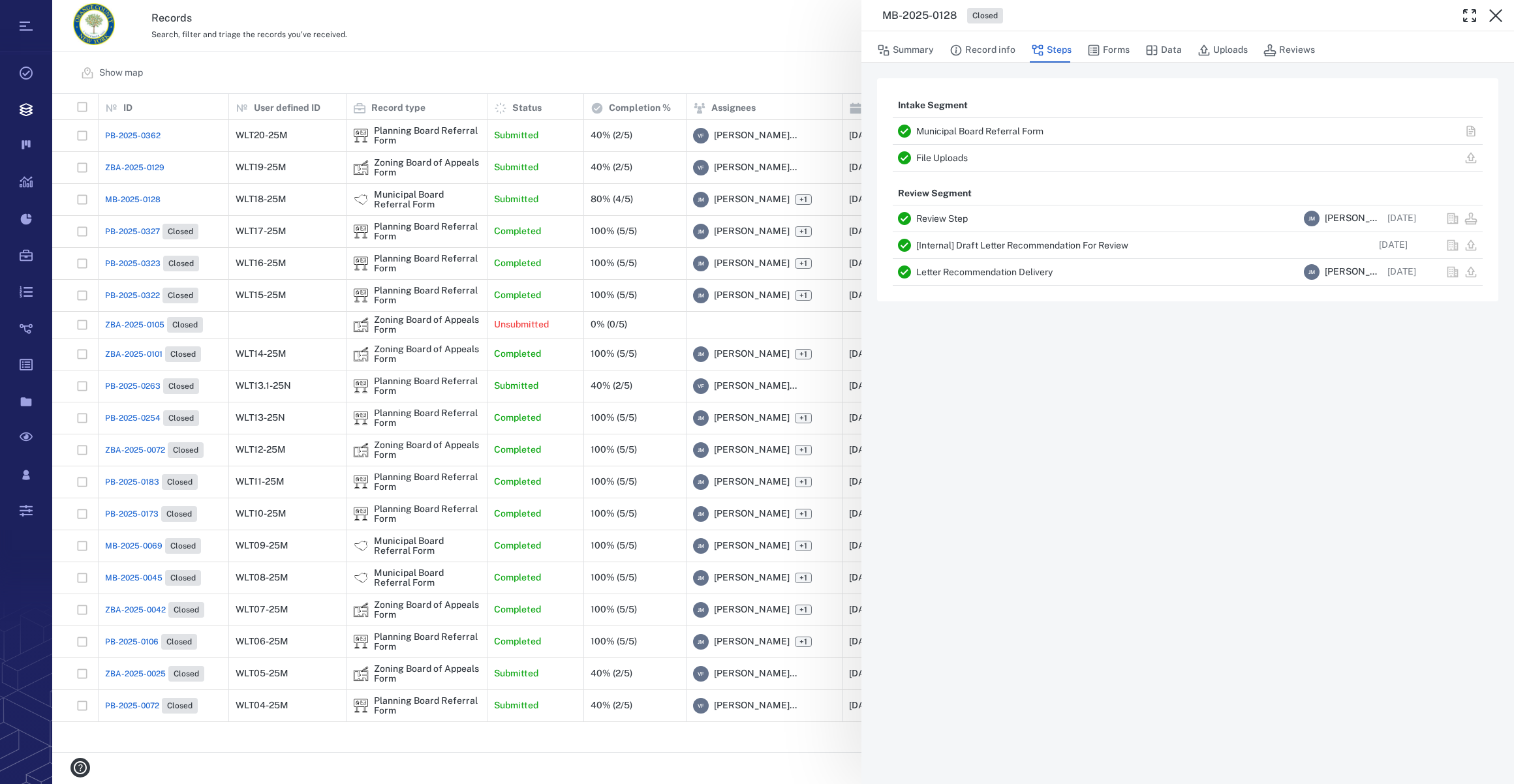
click at [1492, 15] on icon "button" at bounding box center [1496, 15] width 16 height 15
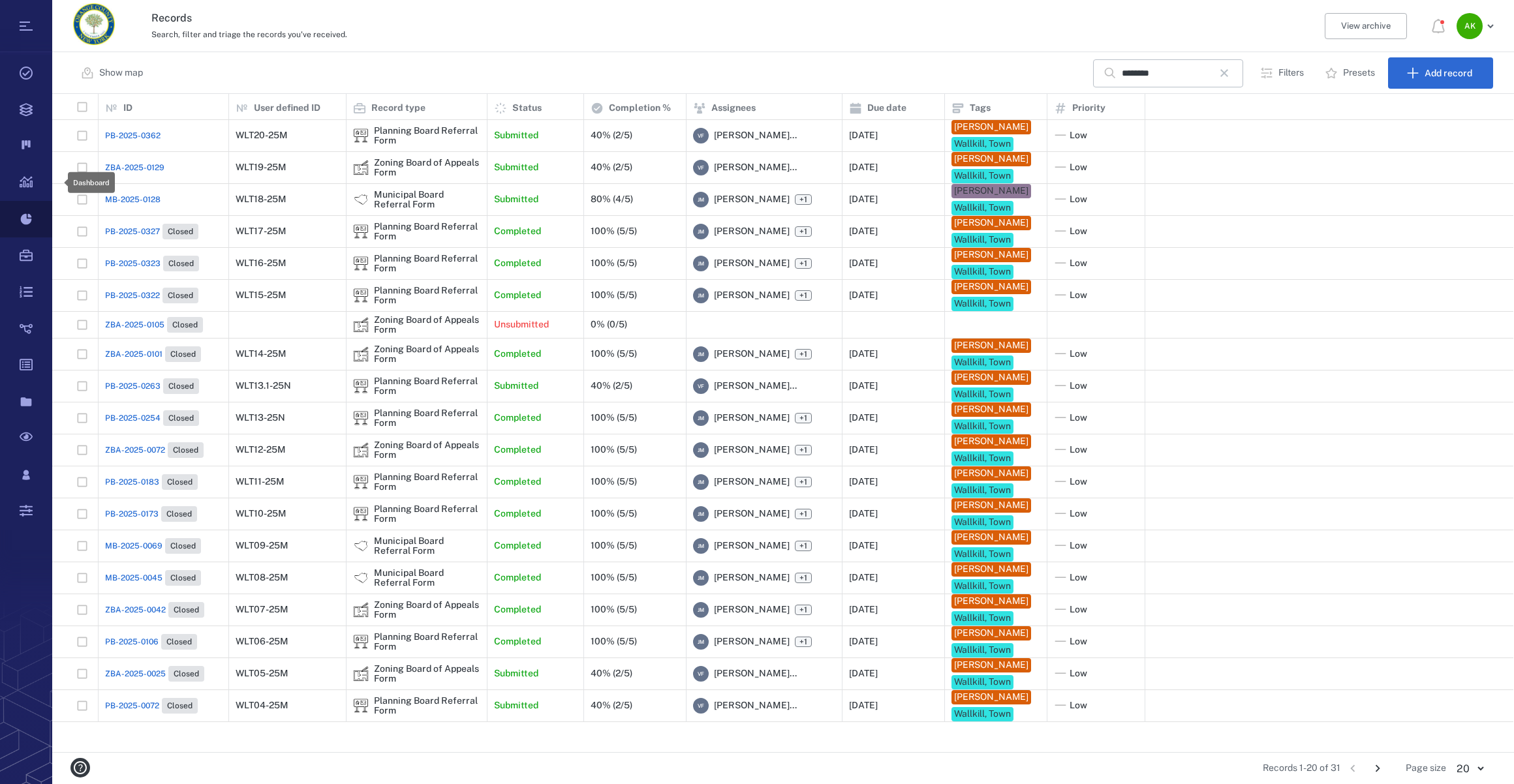
scroll to position [649, 1452]
click at [117, 212] on div "MB-2025-0128" at bounding box center [163, 200] width 117 height 26
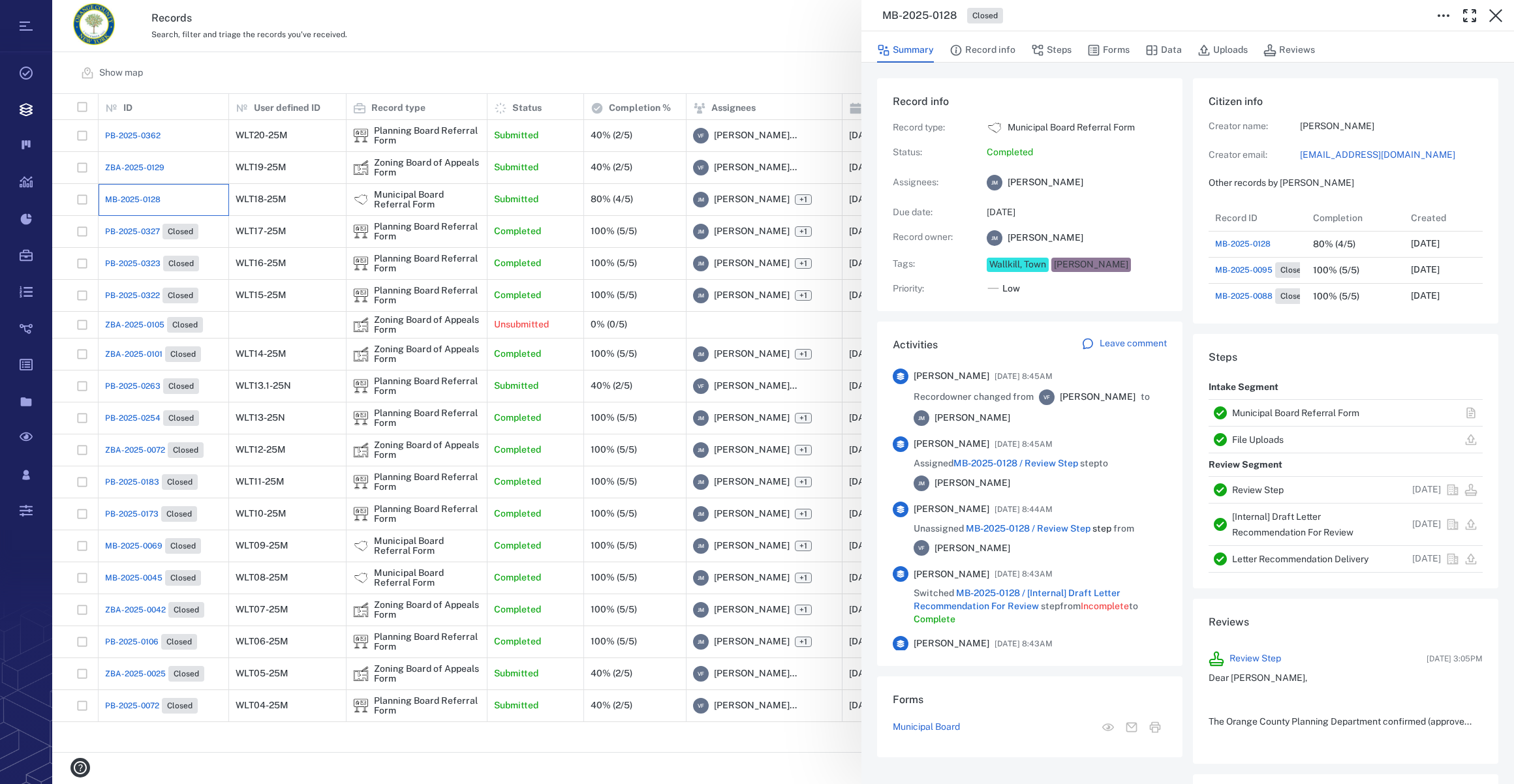
scroll to position [182, 252]
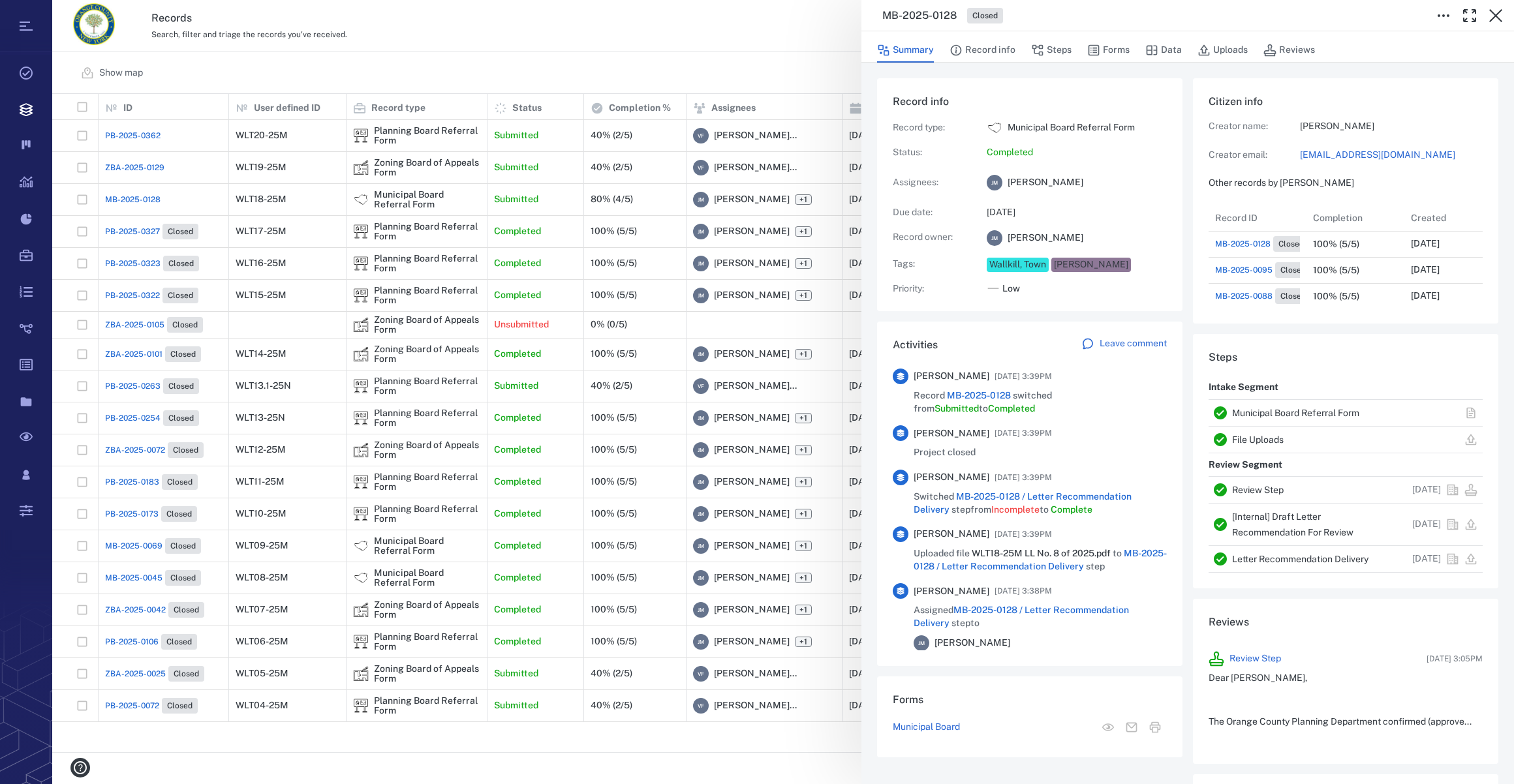
click at [1338, 152] on link "[EMAIL_ADDRESS][DOMAIN_NAME]" at bounding box center [1392, 155] width 182 height 13
drag, startPoint x: 1115, startPoint y: 49, endPoint x: 1149, endPoint y: 57, distance: 34.9
click at [1115, 49] on button "Forms" at bounding box center [1108, 50] width 43 height 25
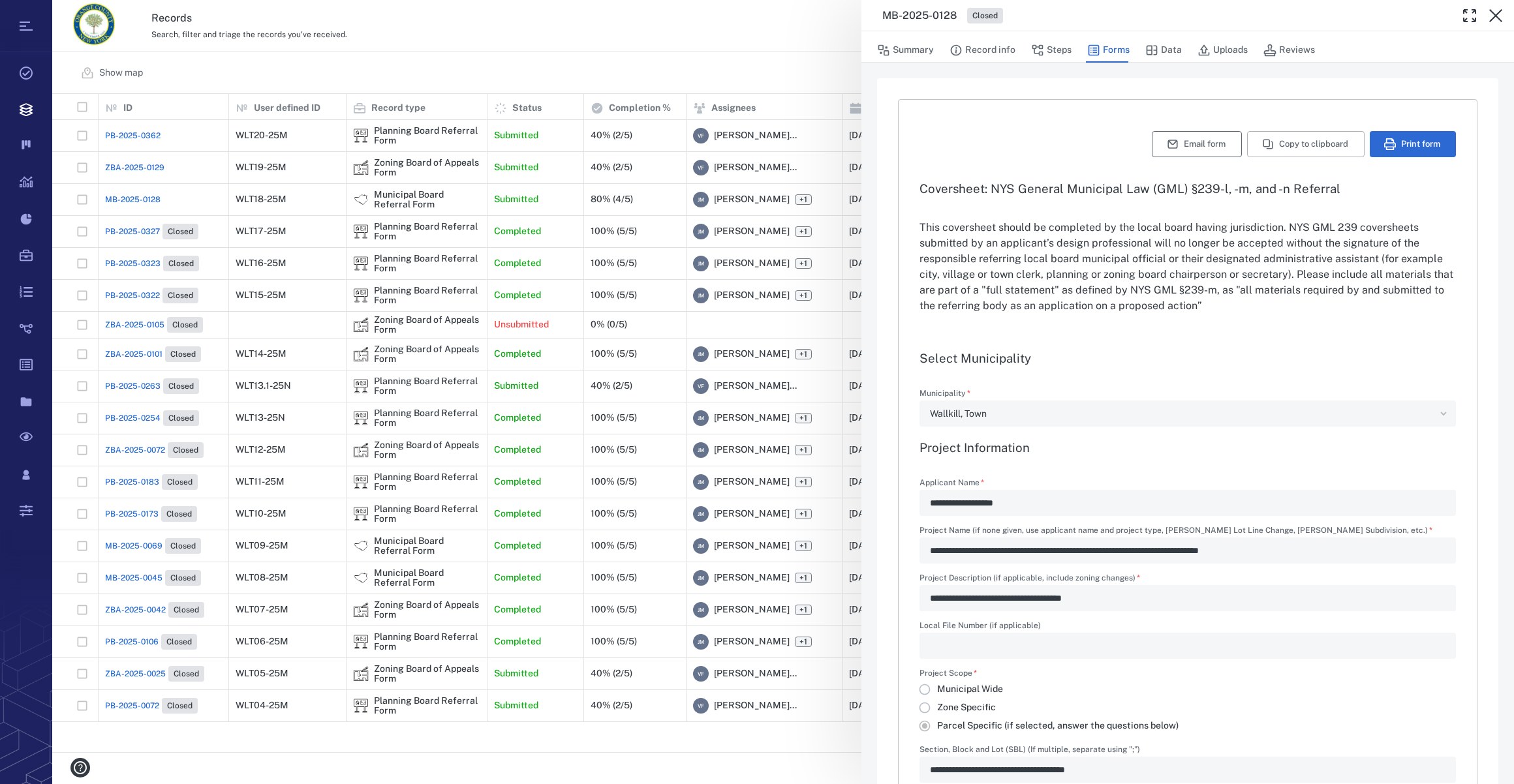
type input "**********"
click at [1497, 10] on icon "button" at bounding box center [1496, 15] width 16 height 15
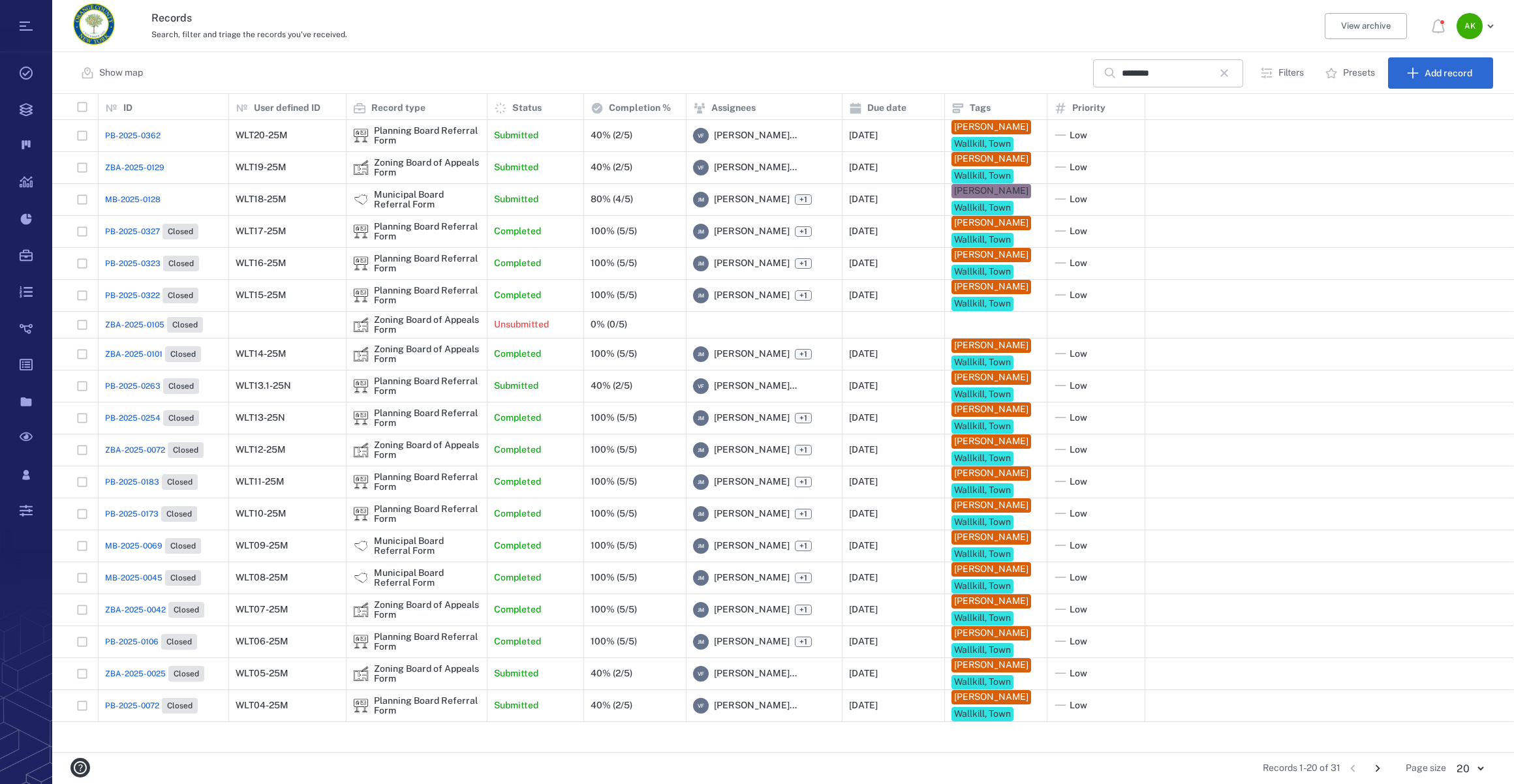
click at [1232, 71] on icon "button" at bounding box center [1224, 73] width 16 height 15
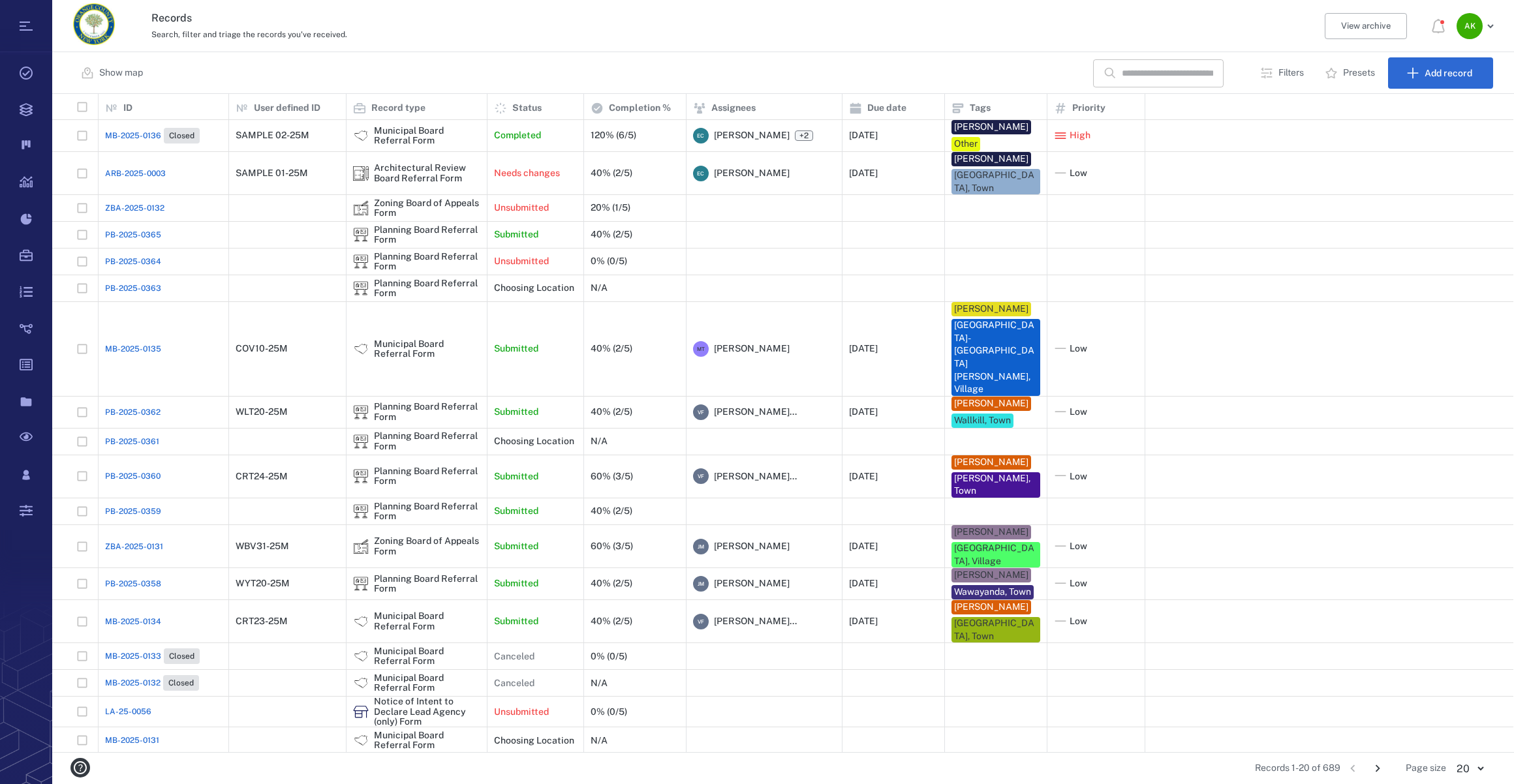
click at [1156, 70] on input "text" at bounding box center [1167, 73] width 91 height 28
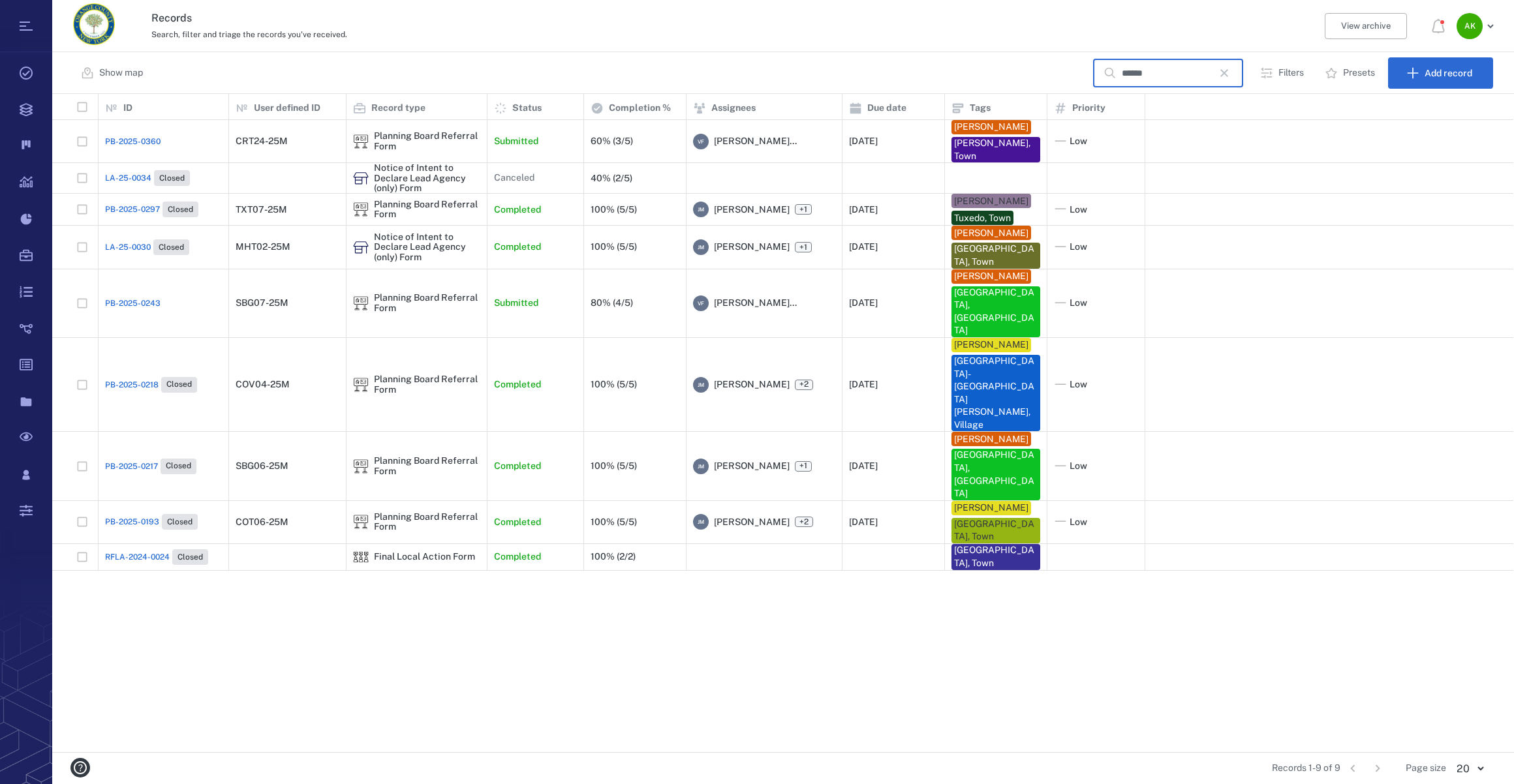
scroll to position [649, 1452]
click at [1158, 71] on input "*****" at bounding box center [1167, 73] width 91 height 28
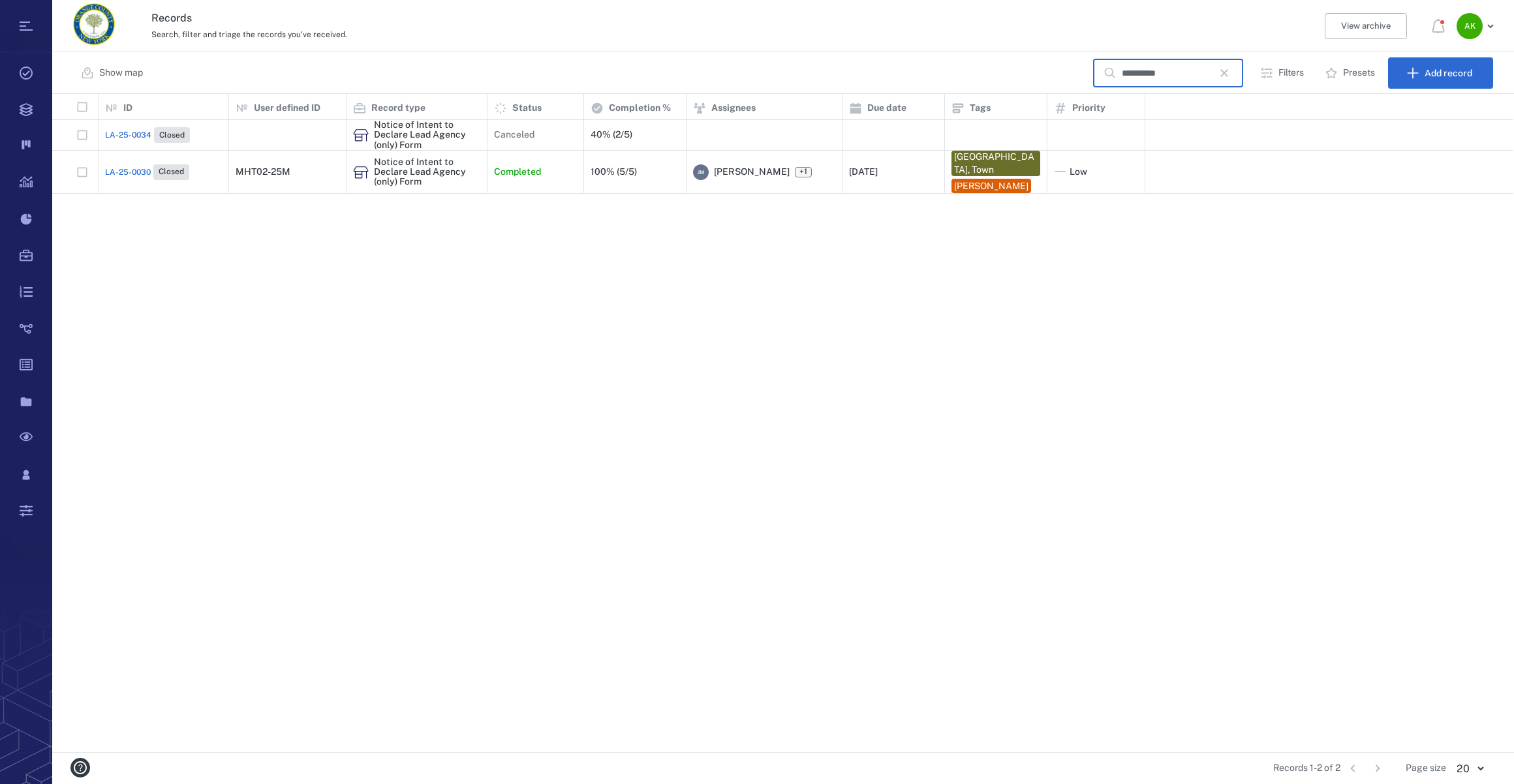
click at [1173, 75] on input "**********" at bounding box center [1167, 73] width 91 height 28
type input "**********"
click at [1223, 73] on icon "button" at bounding box center [1224, 73] width 16 height 15
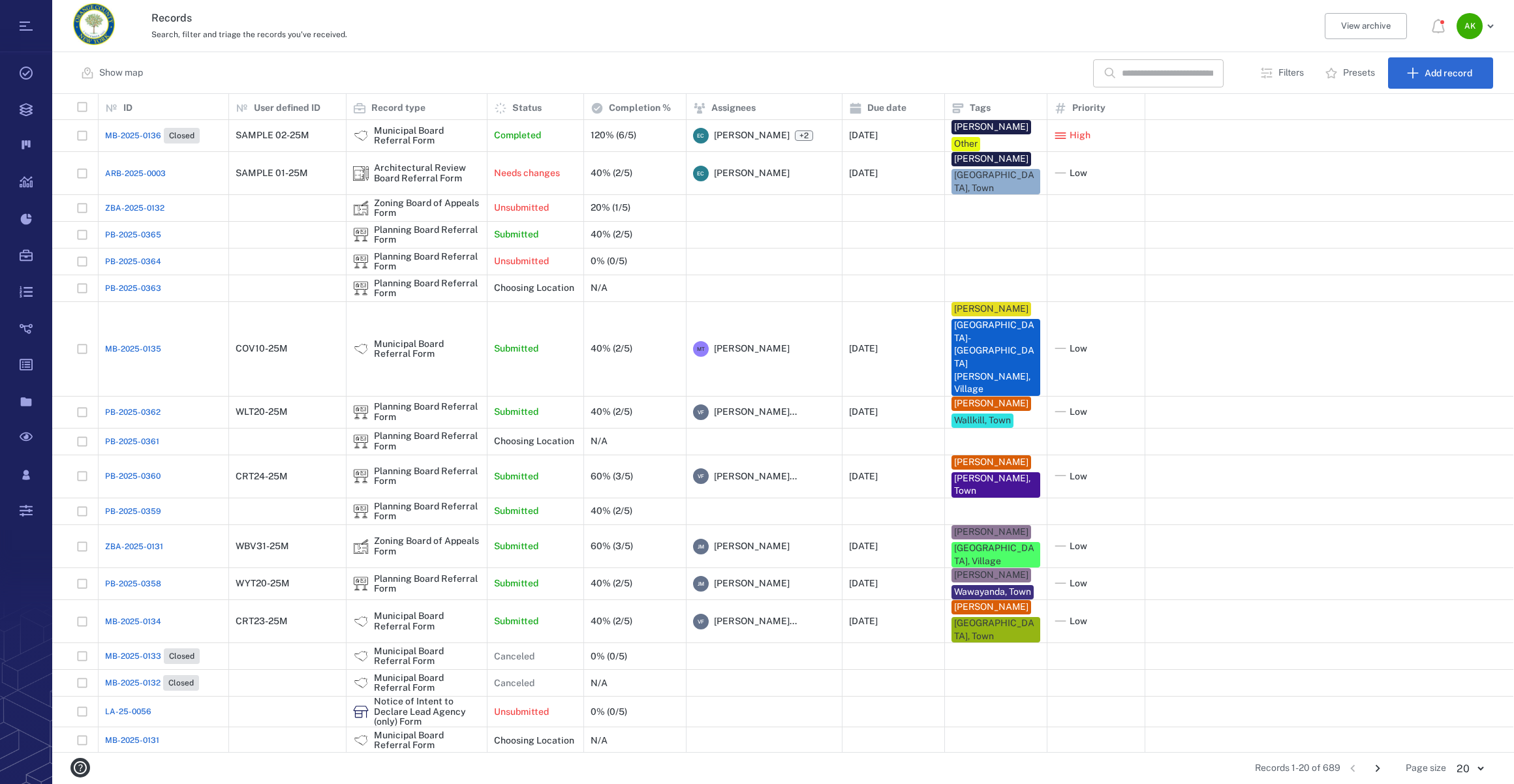
scroll to position [2, 0]
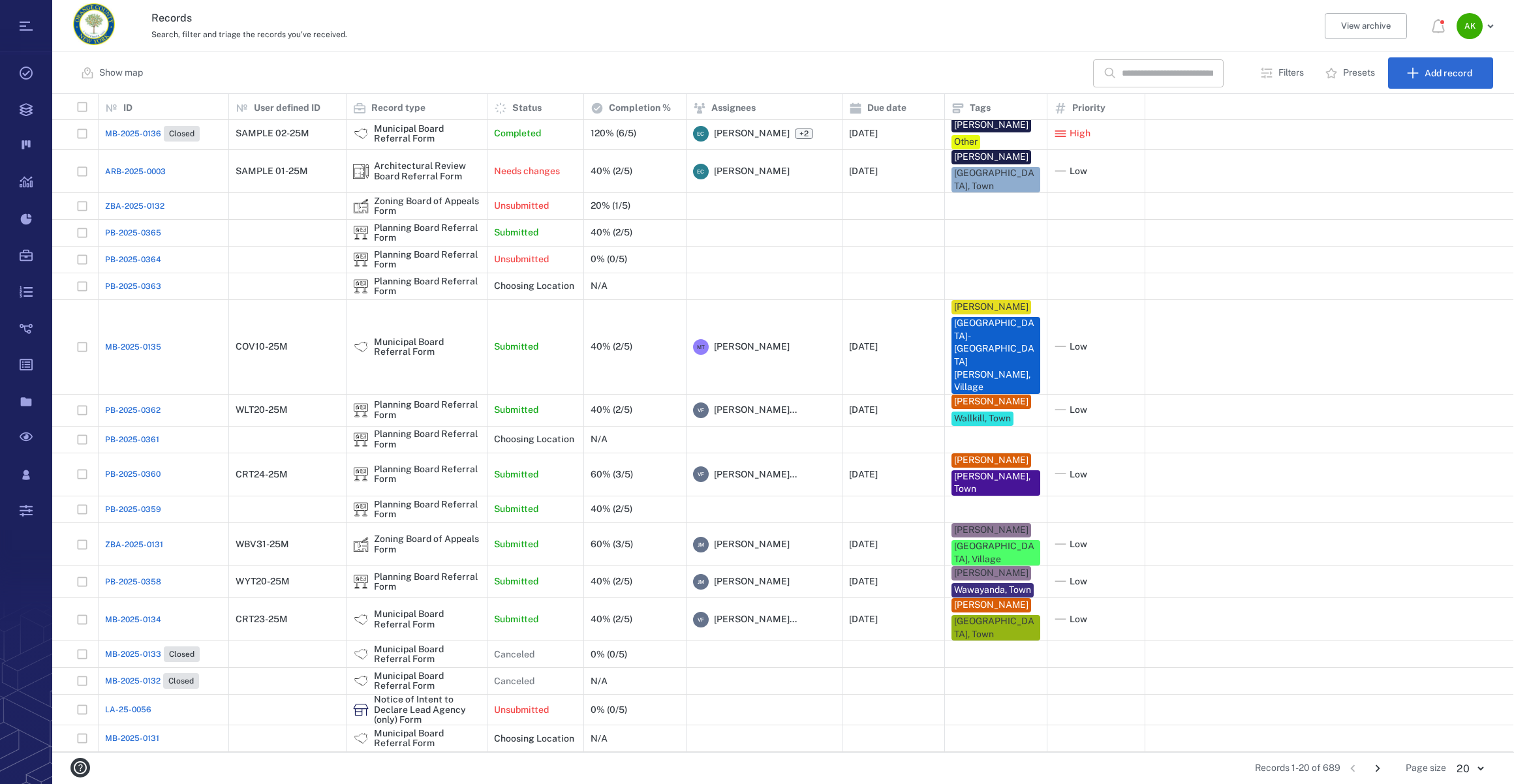
click at [1384, 768] on icon "Go to next page" at bounding box center [1378, 769] width 15 height 15
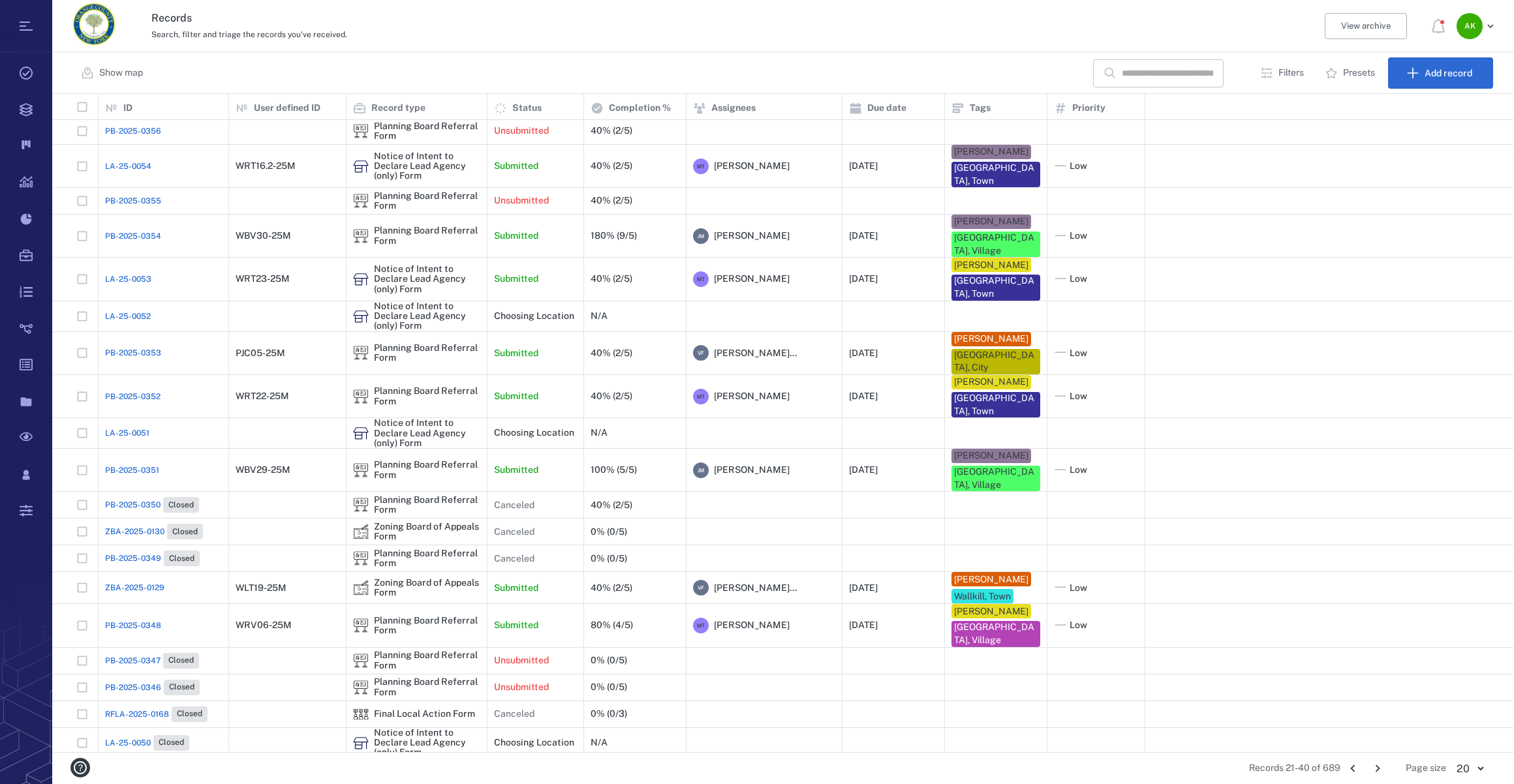
click at [1384, 768] on icon "Go to next page" at bounding box center [1378, 769] width 15 height 15
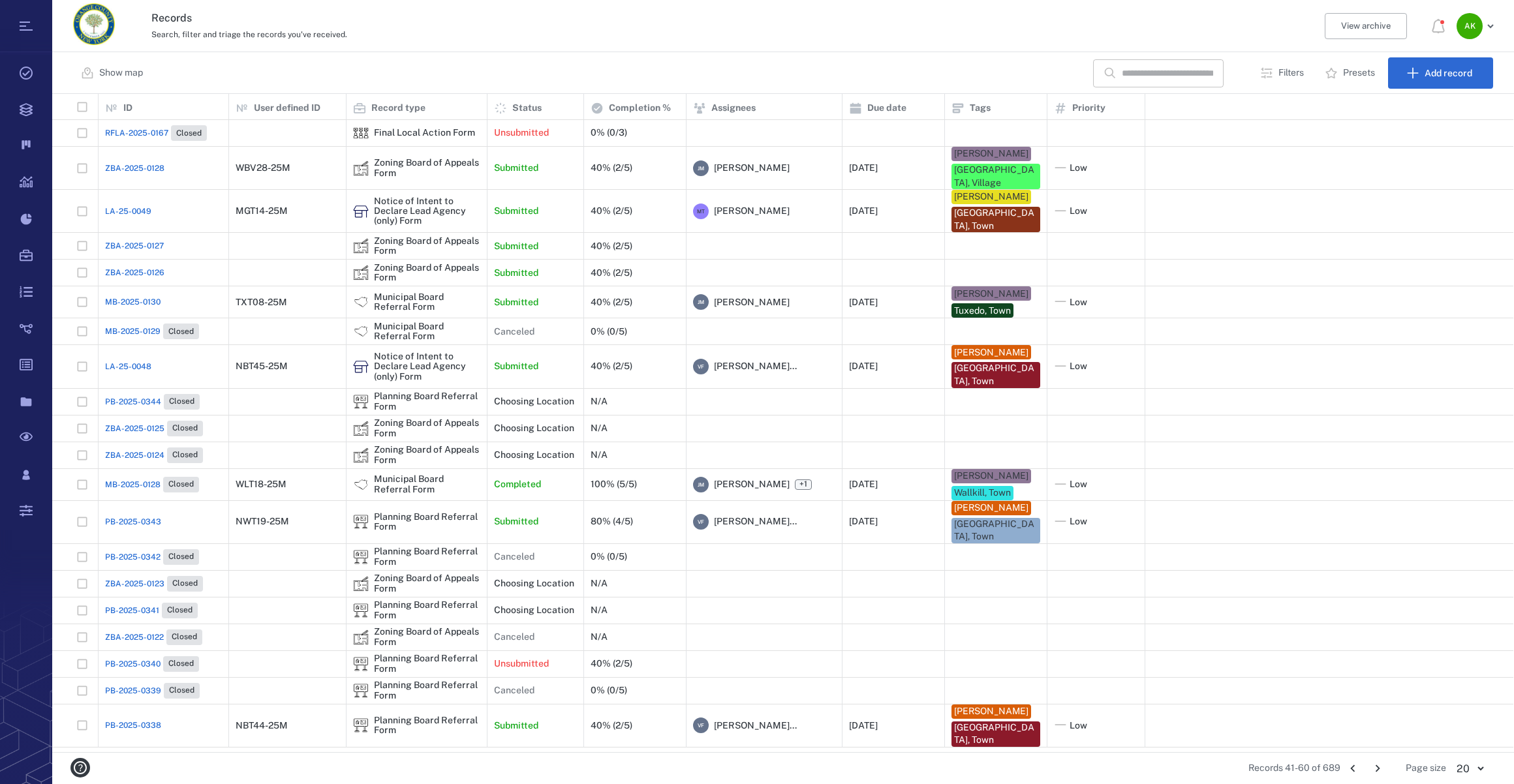
scroll to position [0, 0]
click at [1384, 768] on icon "Go to next page" at bounding box center [1378, 769] width 15 height 15
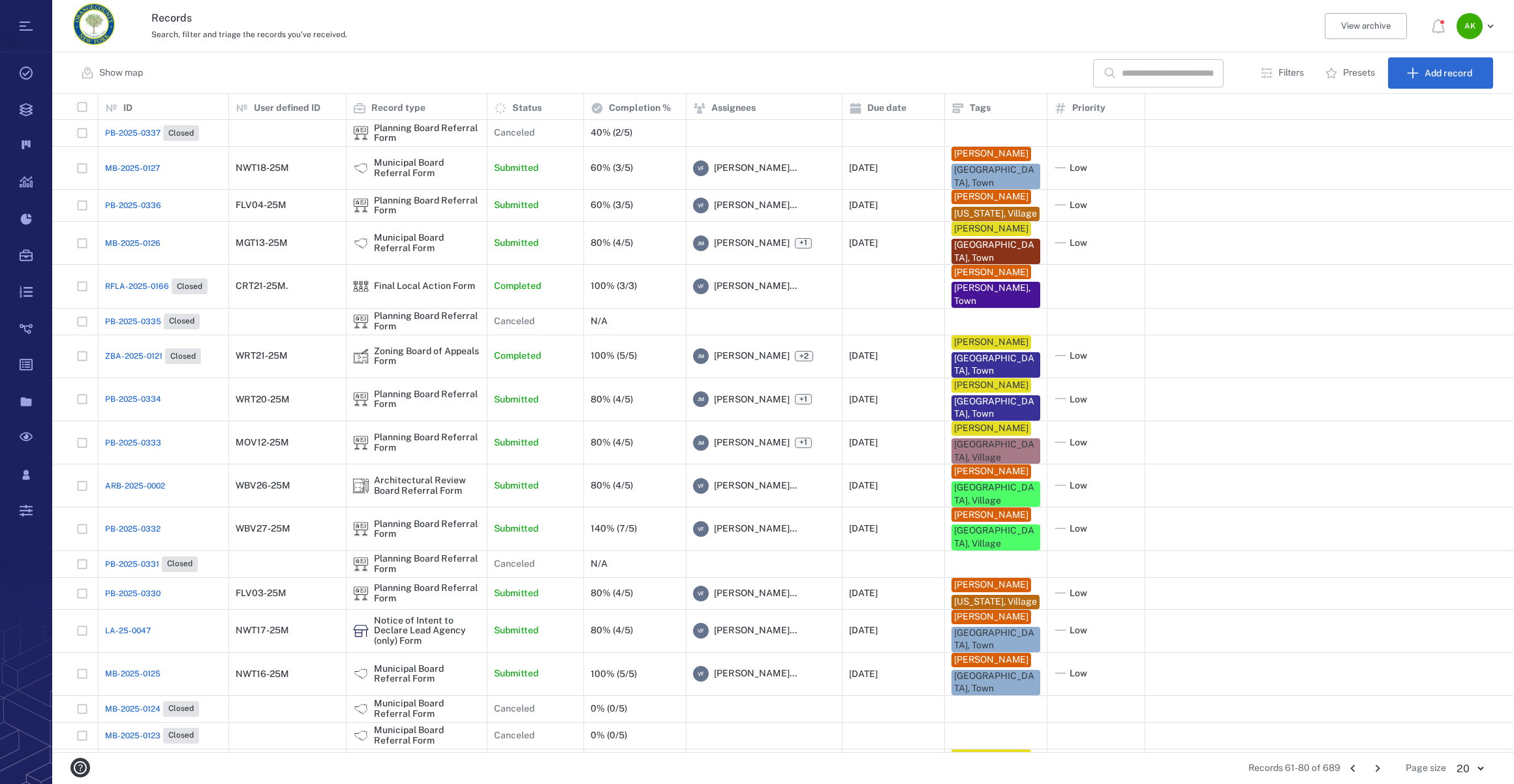
click at [1149, 78] on input "text" at bounding box center [1167, 73] width 91 height 28
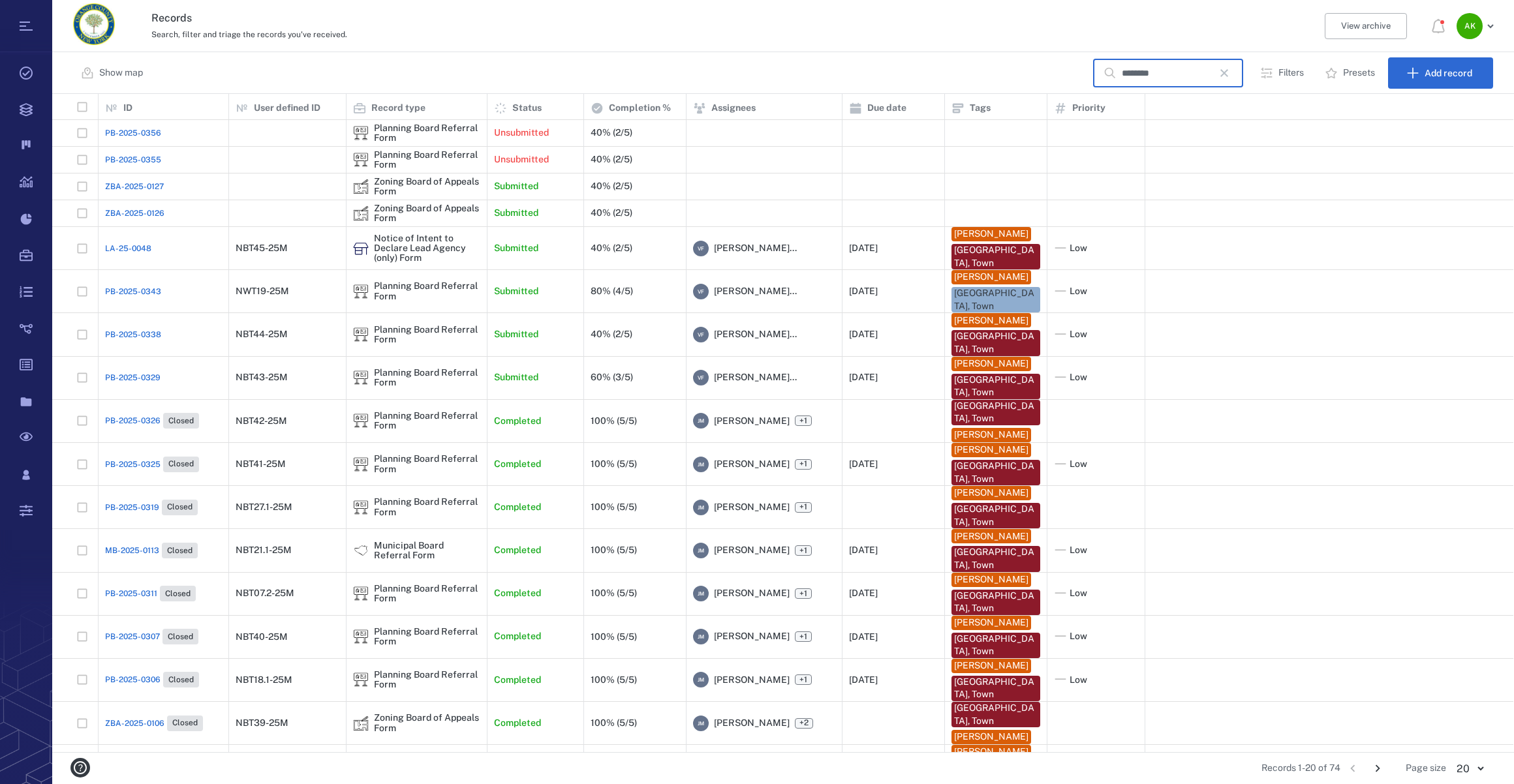
type input "********"
click at [119, 419] on span "PB-2025-0326" at bounding box center [132, 420] width 56 height 12
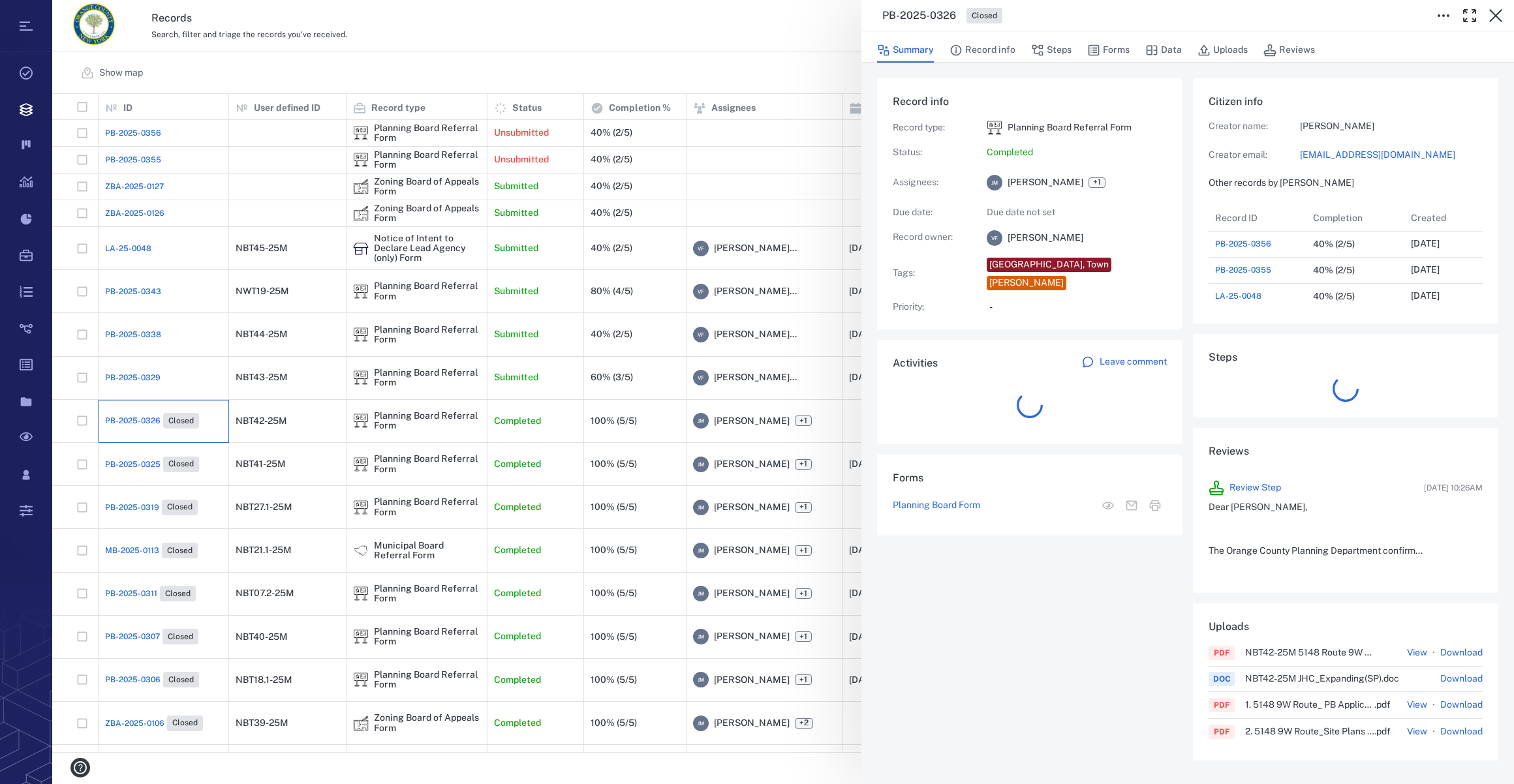
scroll to position [678, 252]
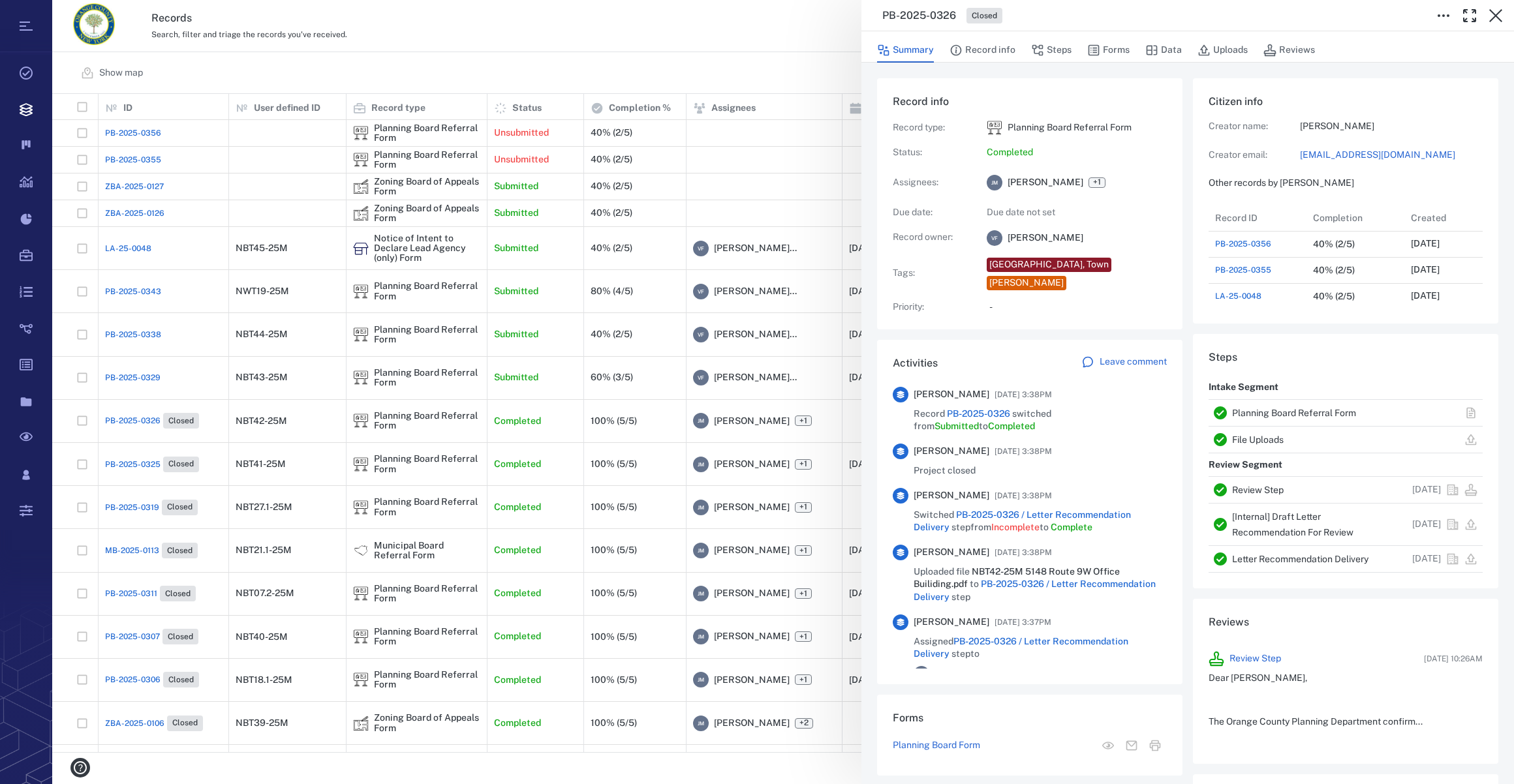
click at [1312, 153] on link "[EMAIL_ADDRESS][DOMAIN_NAME]" at bounding box center [1392, 155] width 182 height 13
drag, startPoint x: 1494, startPoint y: 11, endPoint x: 1299, endPoint y: 46, distance: 198.1
click at [1494, 11] on icon "button" at bounding box center [1496, 15] width 16 height 15
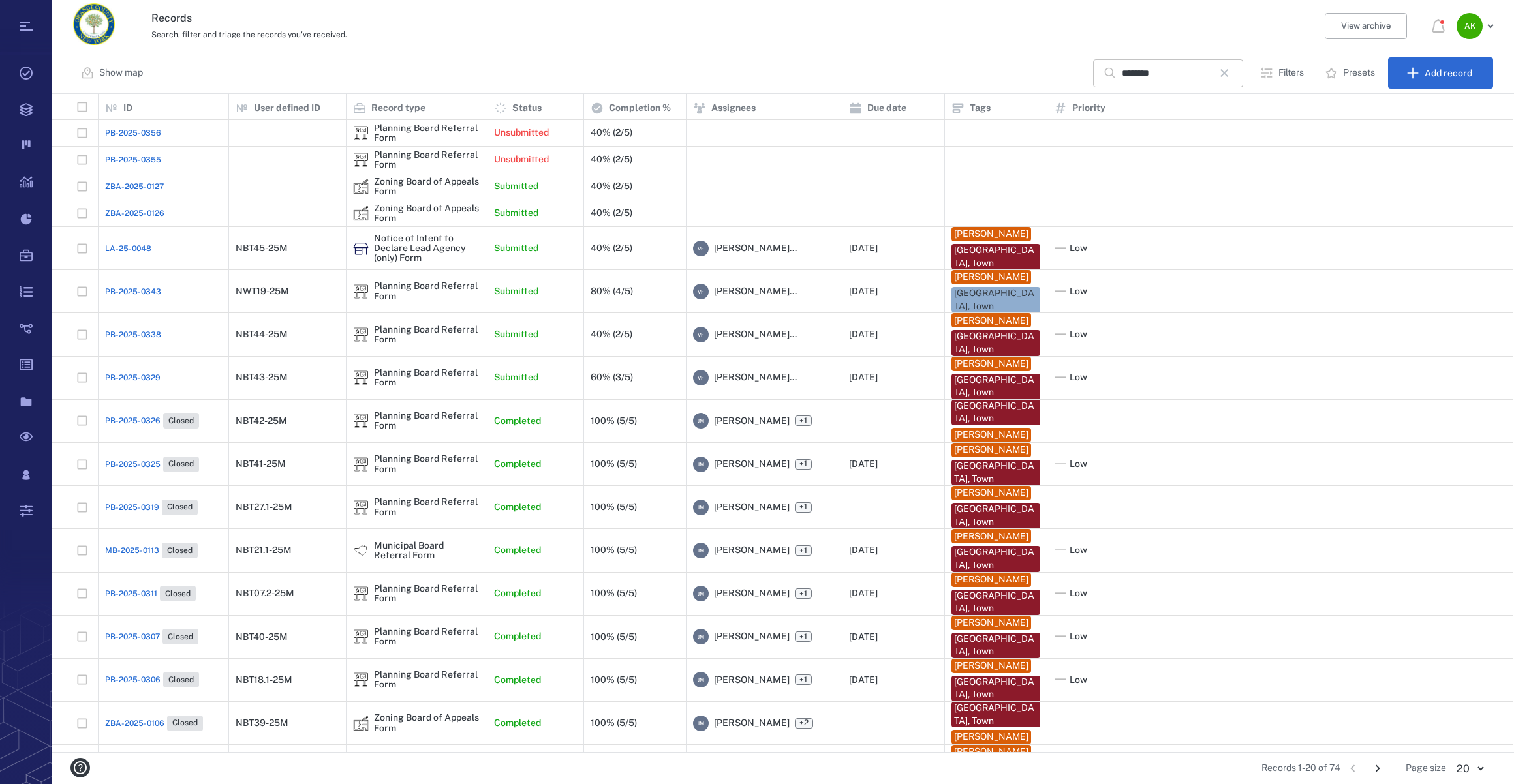
click at [1227, 66] on icon "button" at bounding box center [1224, 73] width 16 height 15
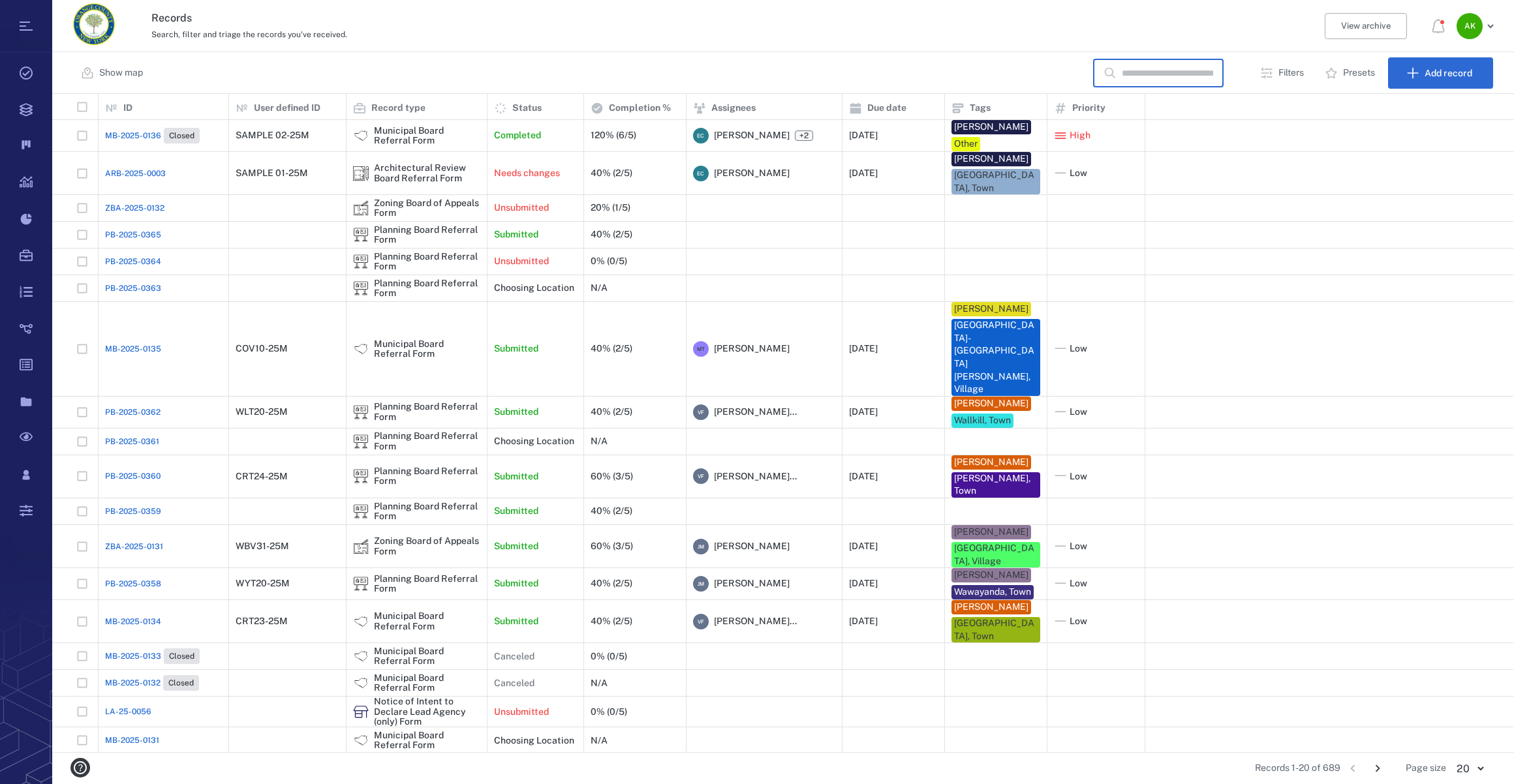
click at [1128, 80] on input "text" at bounding box center [1167, 73] width 91 height 28
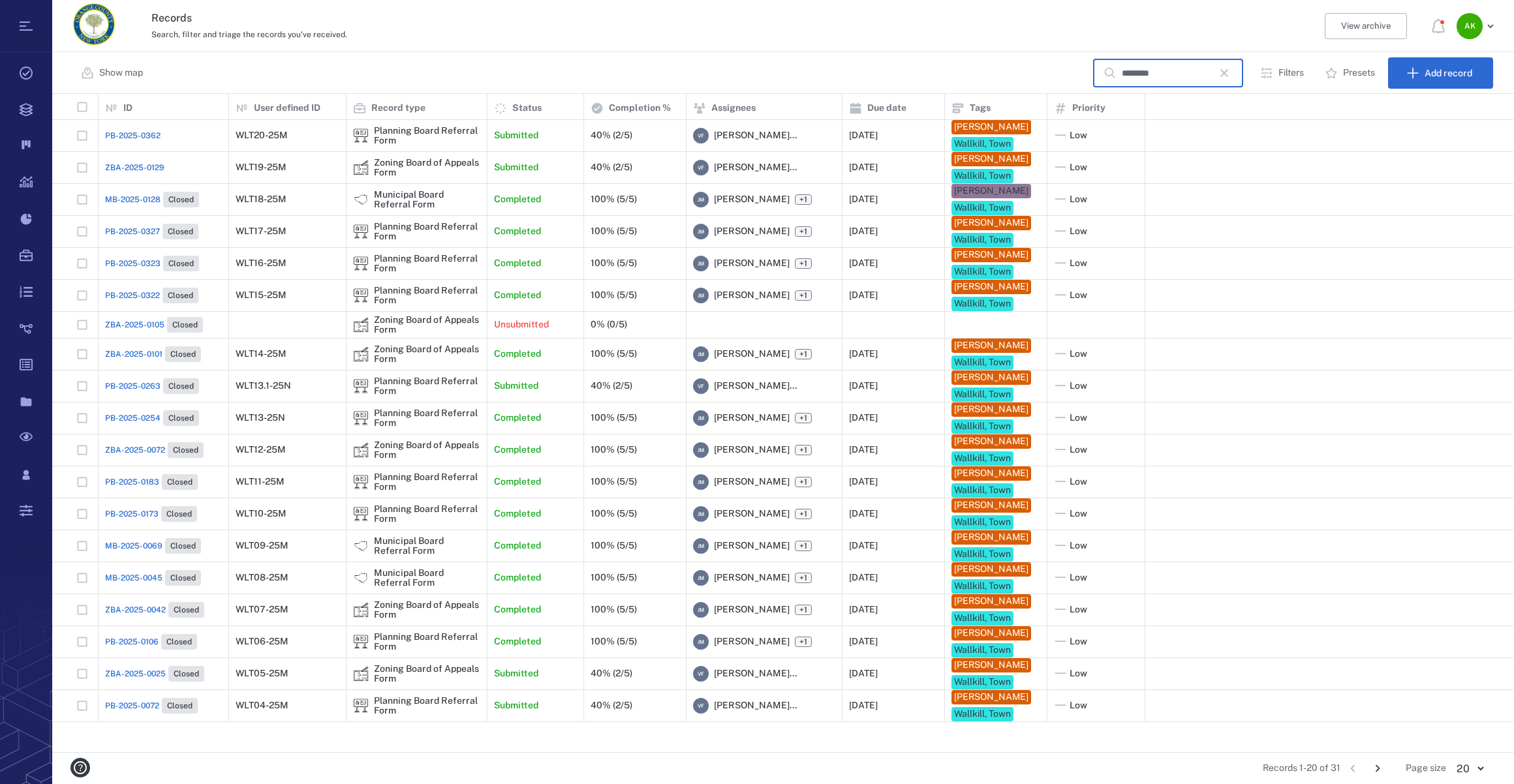
type input "********"
click at [115, 205] on span "MB-2025-0128" at bounding box center [132, 200] width 56 height 12
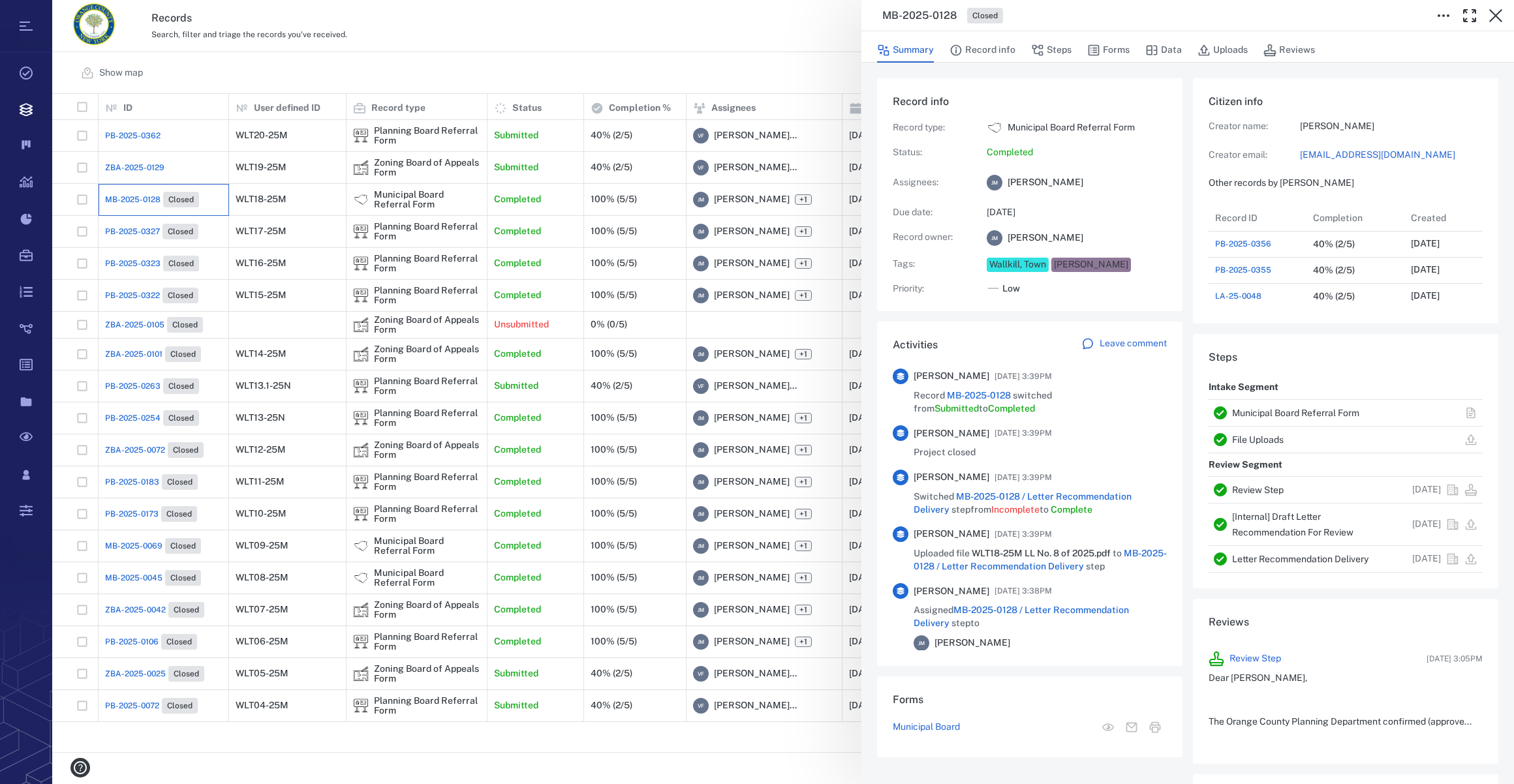
scroll to position [182, 252]
click at [1493, 12] on icon "button" at bounding box center [1496, 15] width 13 height 13
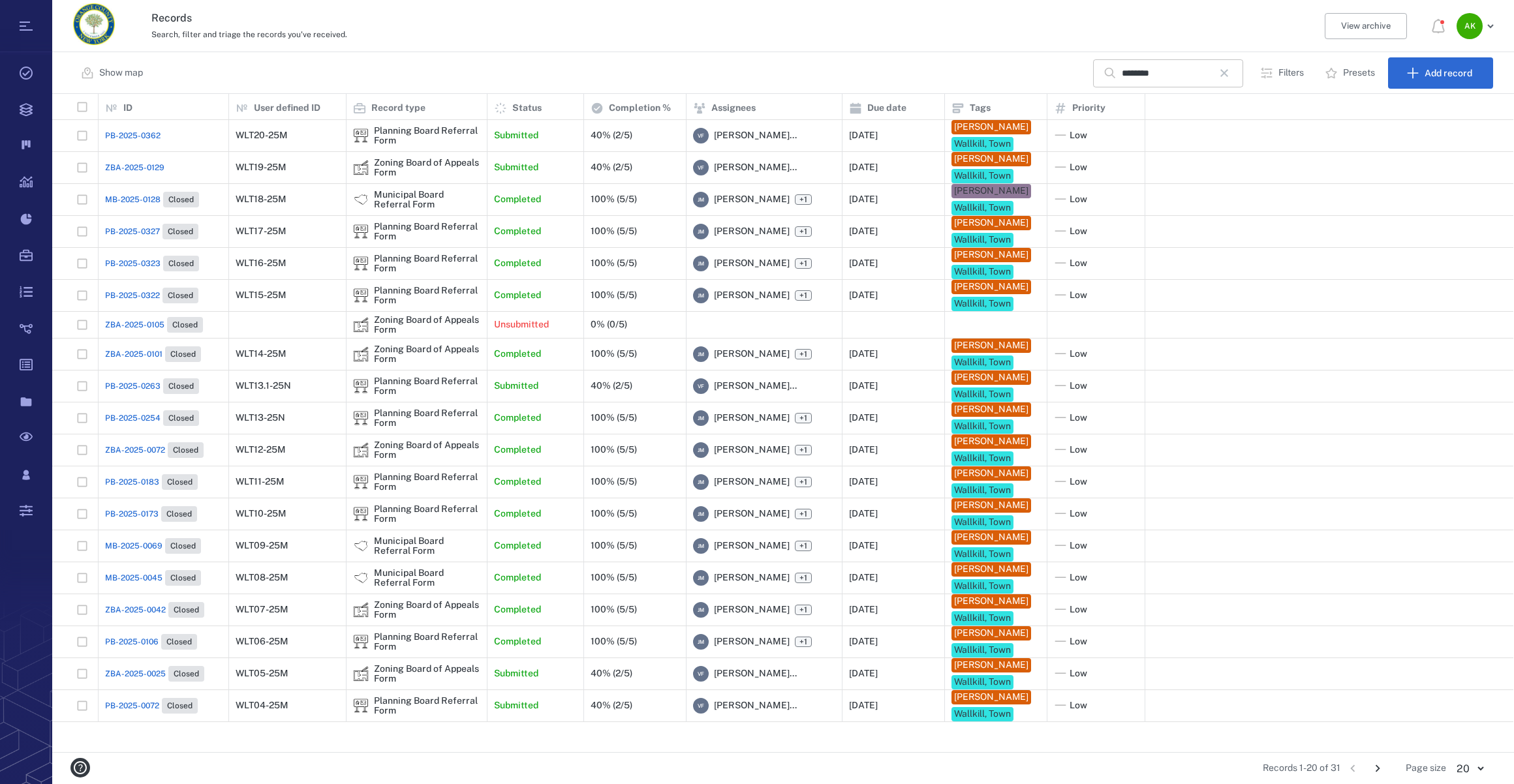
drag, startPoint x: 1234, startPoint y: 71, endPoint x: 1154, endPoint y: 72, distance: 80.0
click at [1232, 71] on icon "button" at bounding box center [1224, 73] width 16 height 15
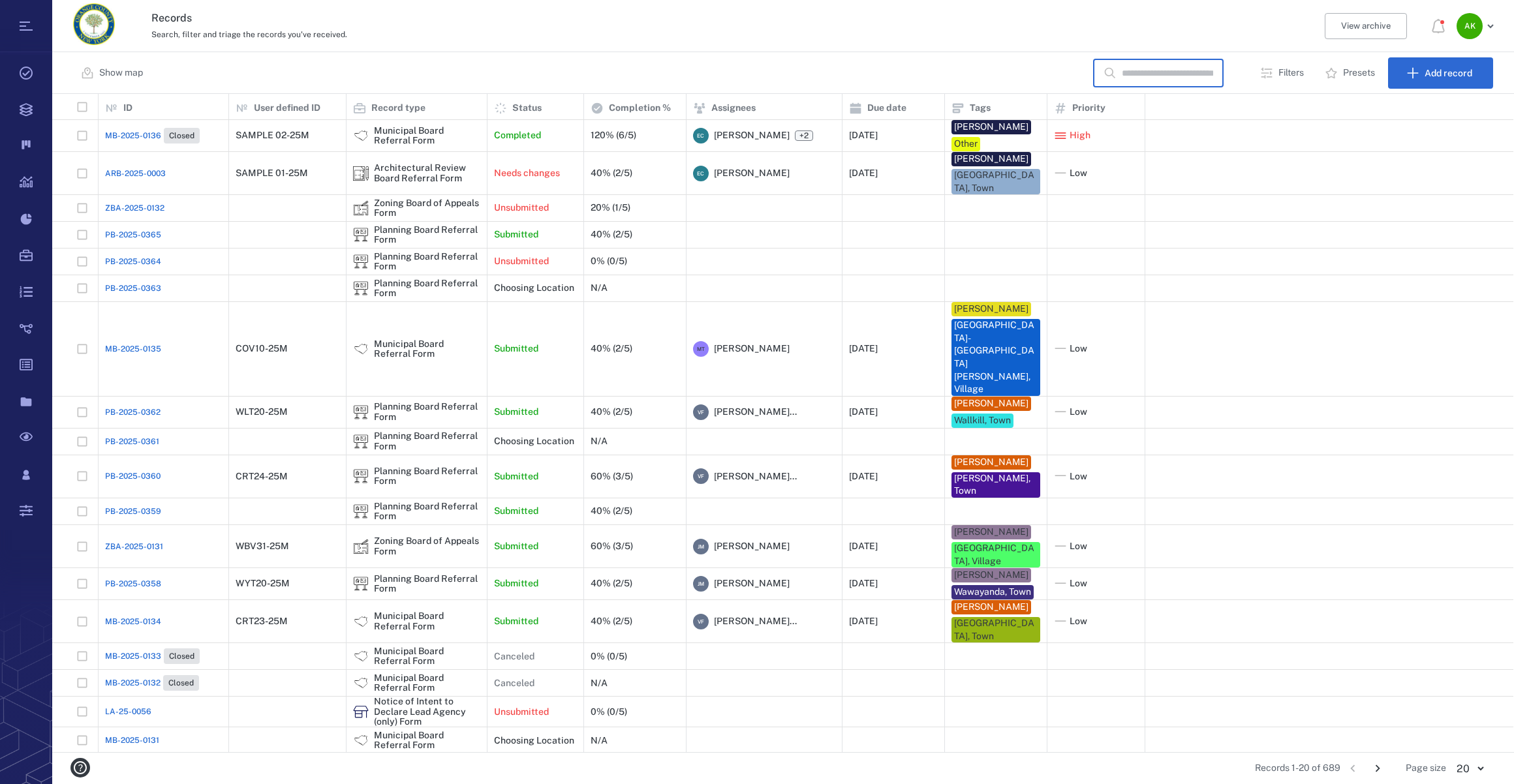
click at [1154, 72] on input "text" at bounding box center [1167, 73] width 91 height 28
click at [1285, 73] on p "Filters" at bounding box center [1291, 73] width 26 height 13
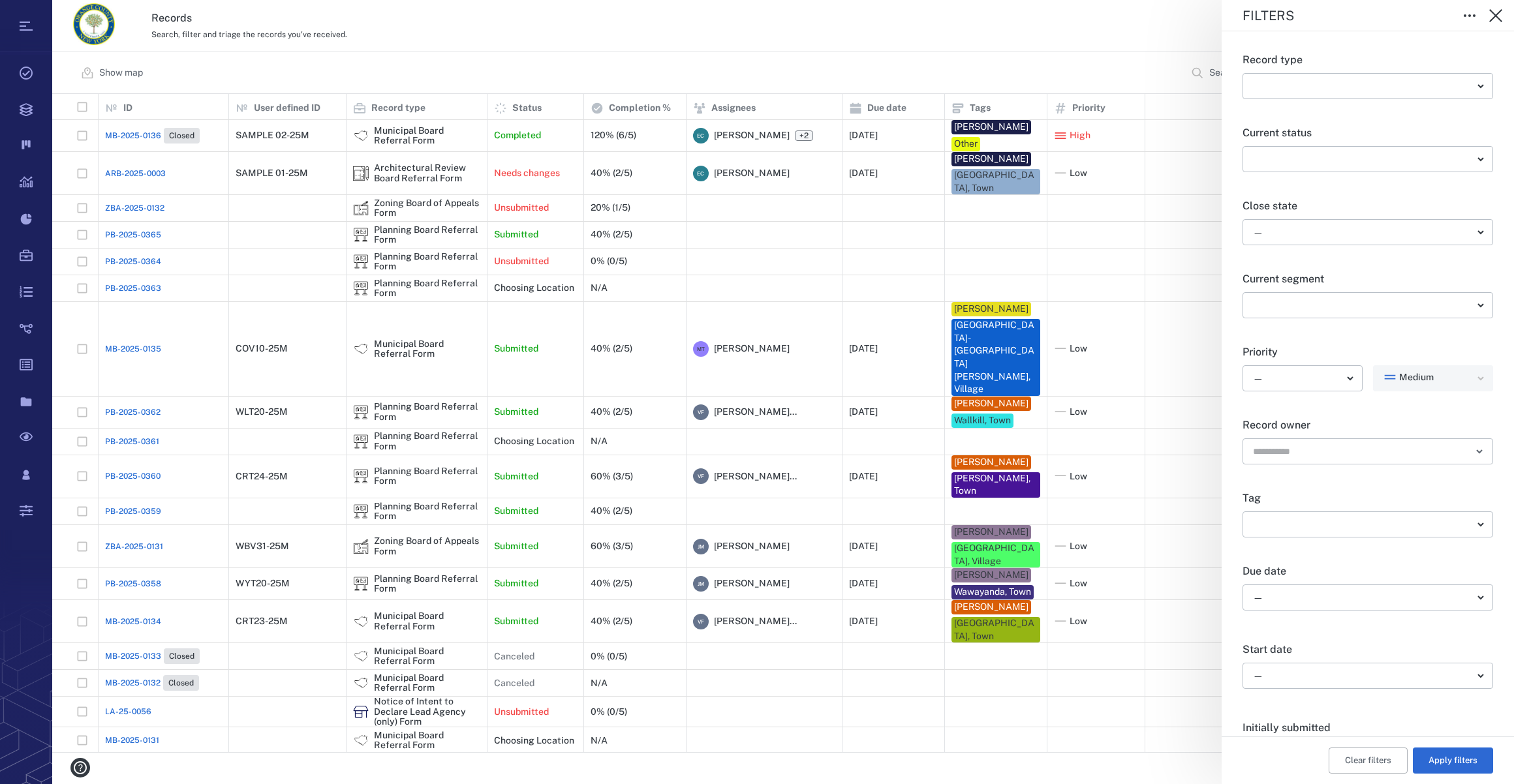
click at [1358, 501] on p "Tag" at bounding box center [1368, 498] width 251 height 15
click at [1342, 515] on body "Tasks Records Boards Dashboard Reports Record types Guide steps Rules Form buil…" at bounding box center [757, 392] width 1514 height 784
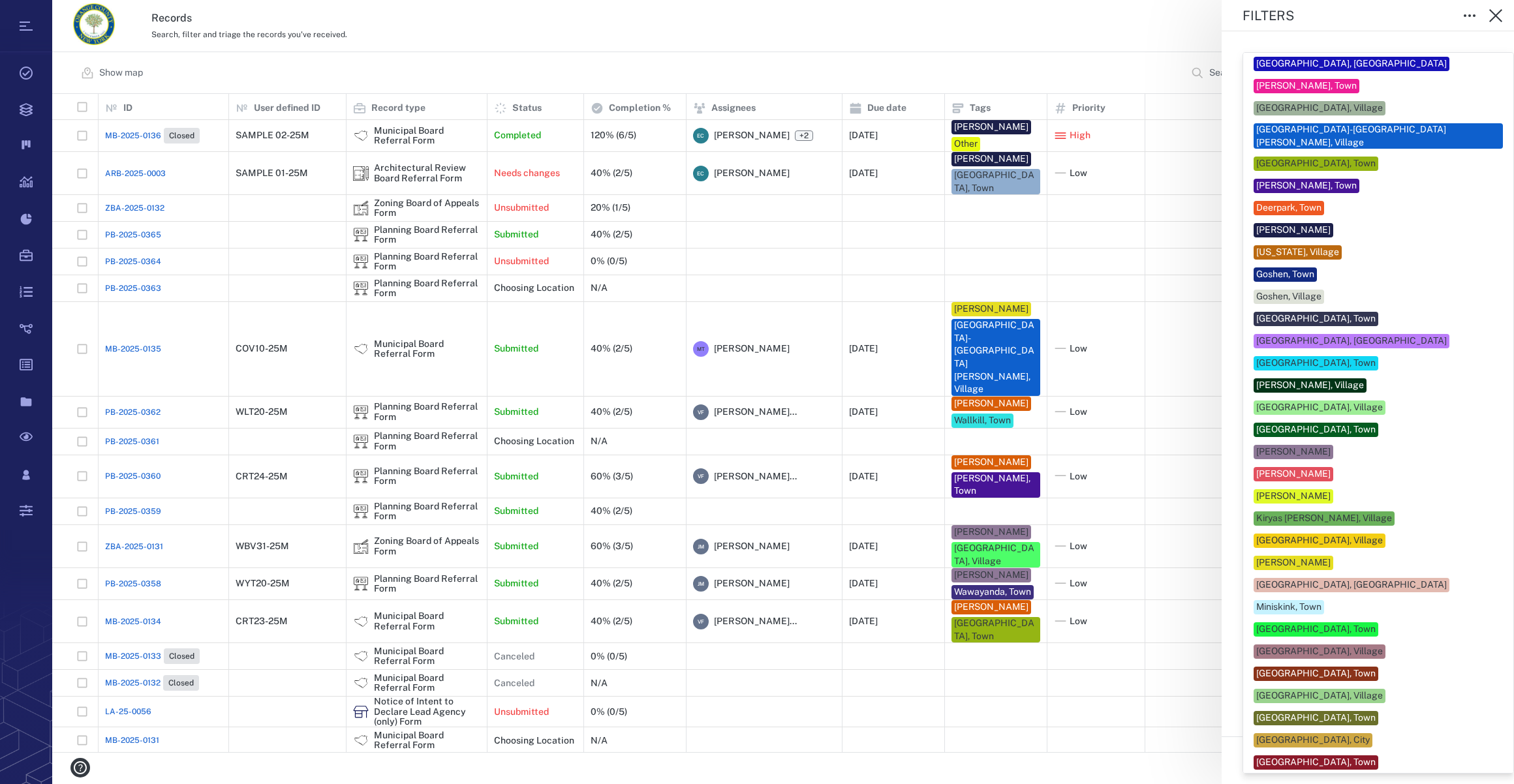
click at [1288, 712] on div "[GEOGRAPHIC_DATA], Town" at bounding box center [1316, 718] width 119 height 13
type input "**"
click at [1189, 766] on div at bounding box center [757, 392] width 1514 height 784
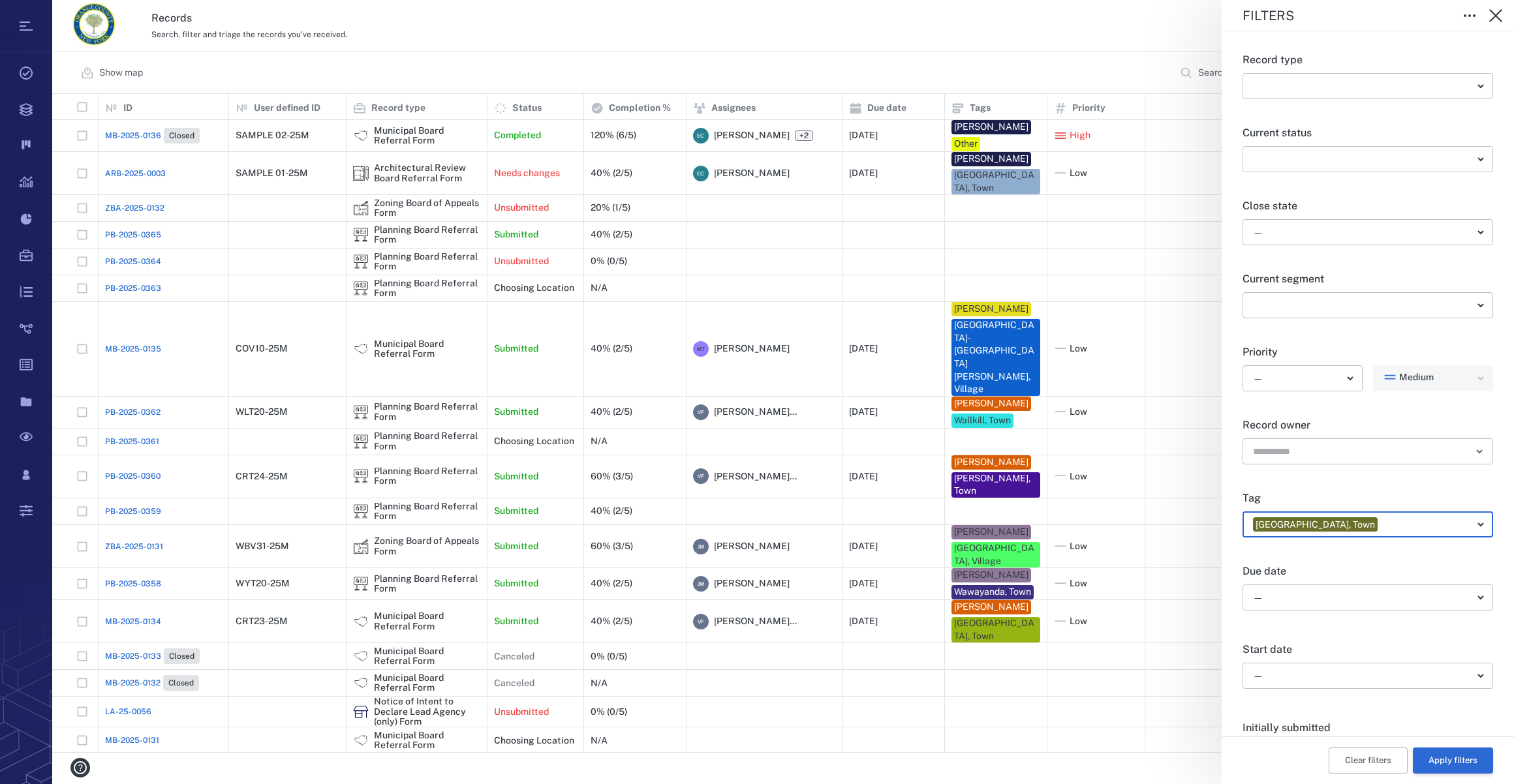
click at [1468, 753] on button "Apply filters" at bounding box center [1454, 760] width 80 height 26
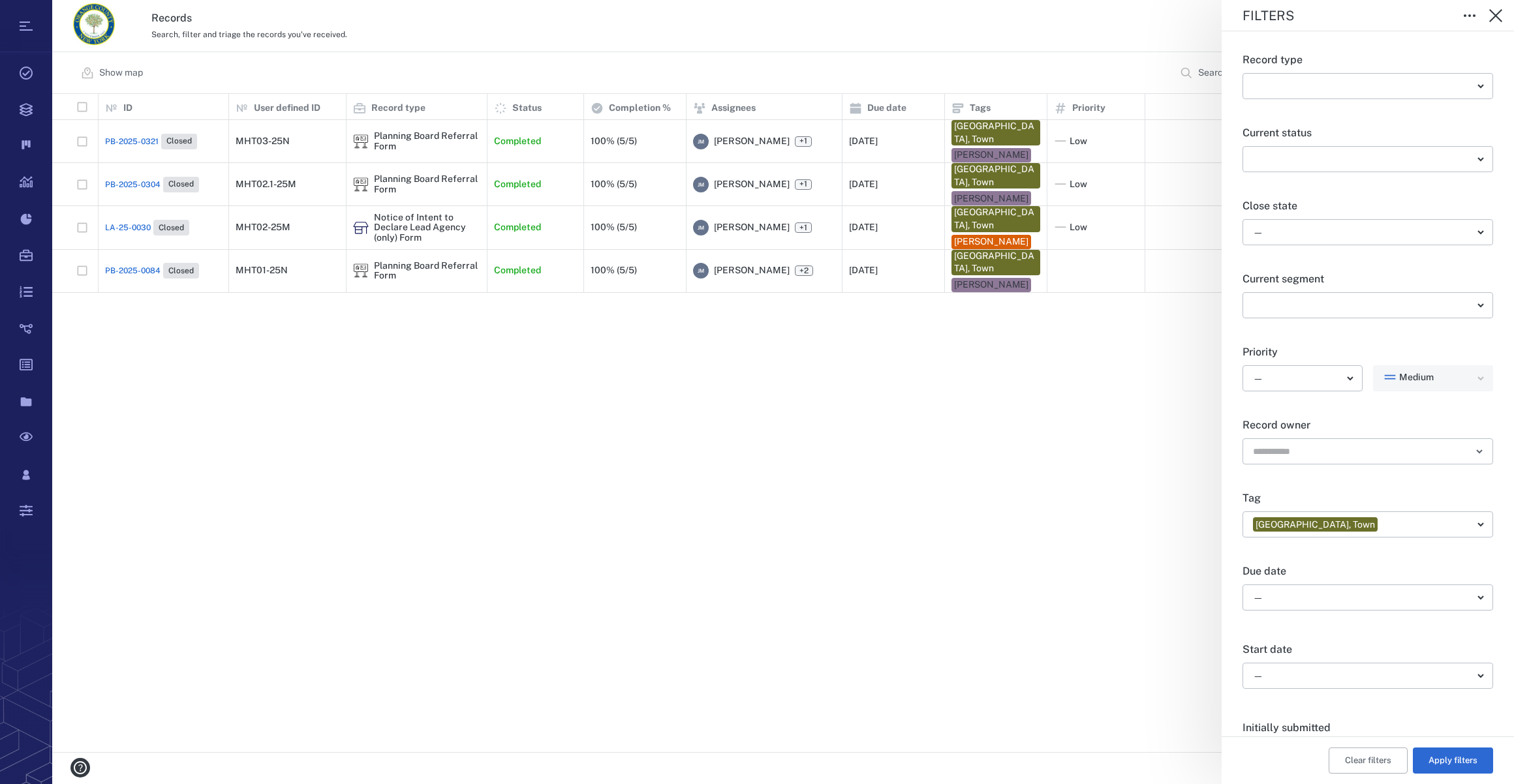
click at [128, 139] on div "Filters Record type ​ ​ Current status ​ ​ Close state — ​ Current segment ​ ​ …" at bounding box center [783, 392] width 1462 height 784
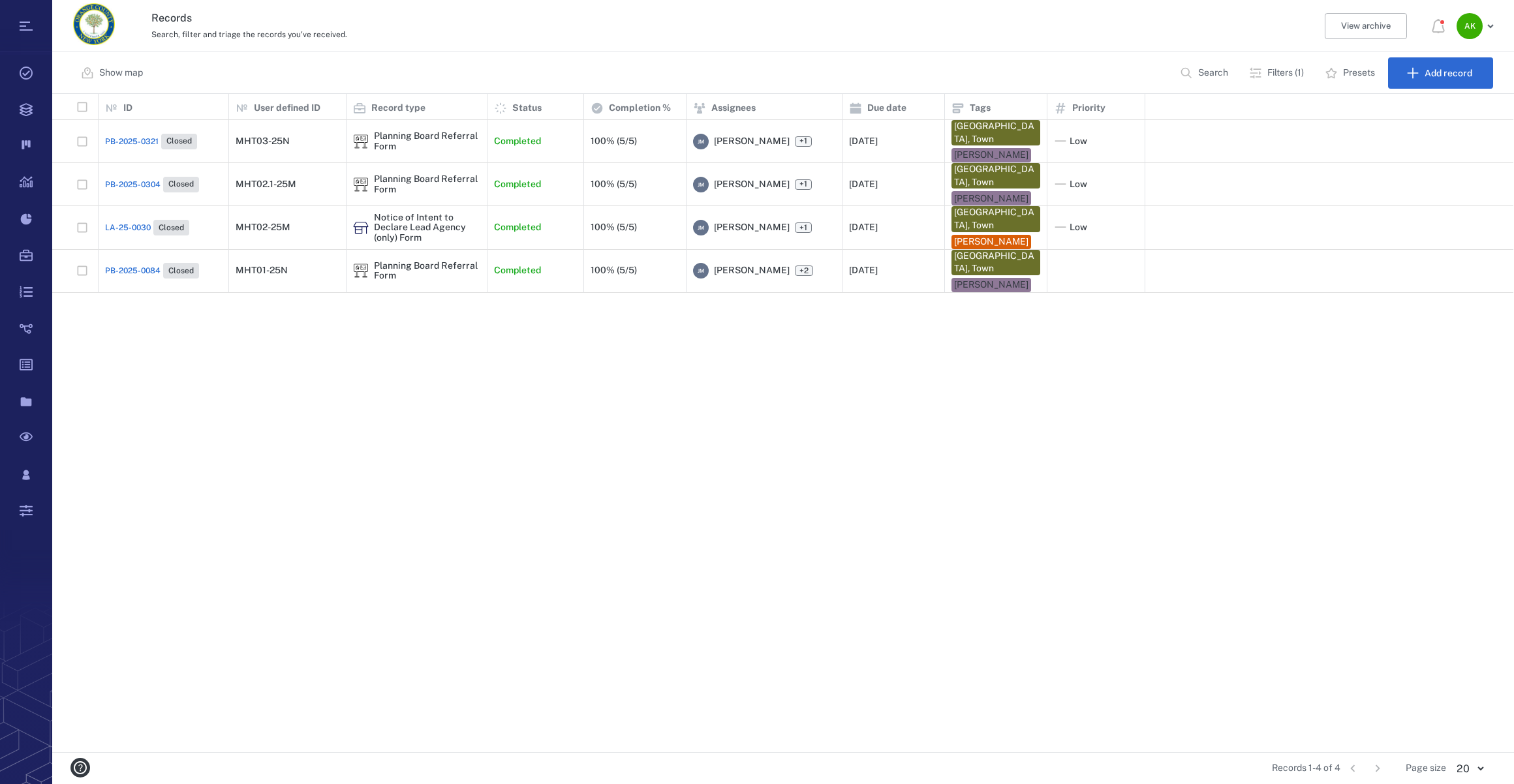
click at [130, 136] on span "PB-2025-0321" at bounding box center [131, 141] width 54 height 12
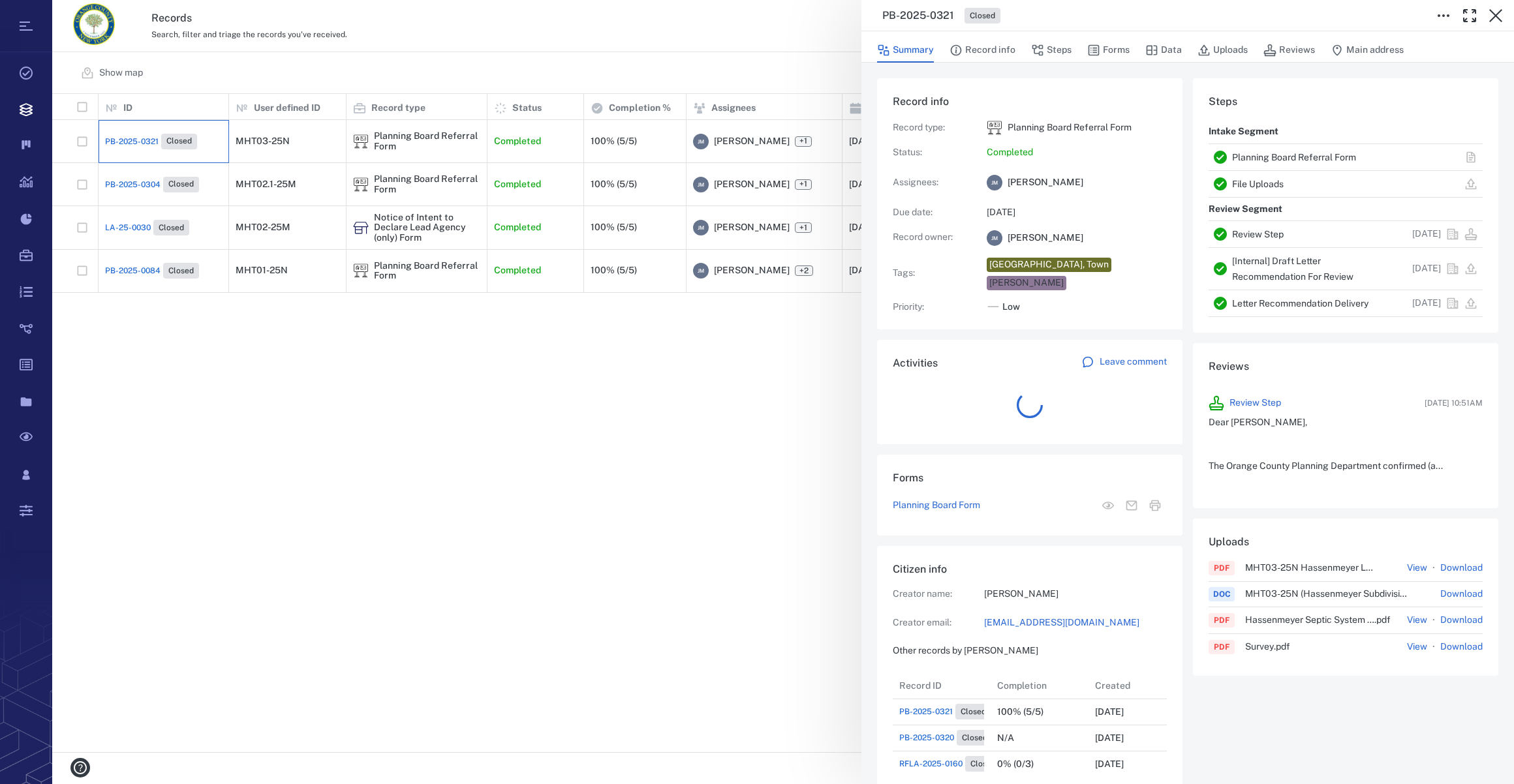
scroll to position [209, 252]
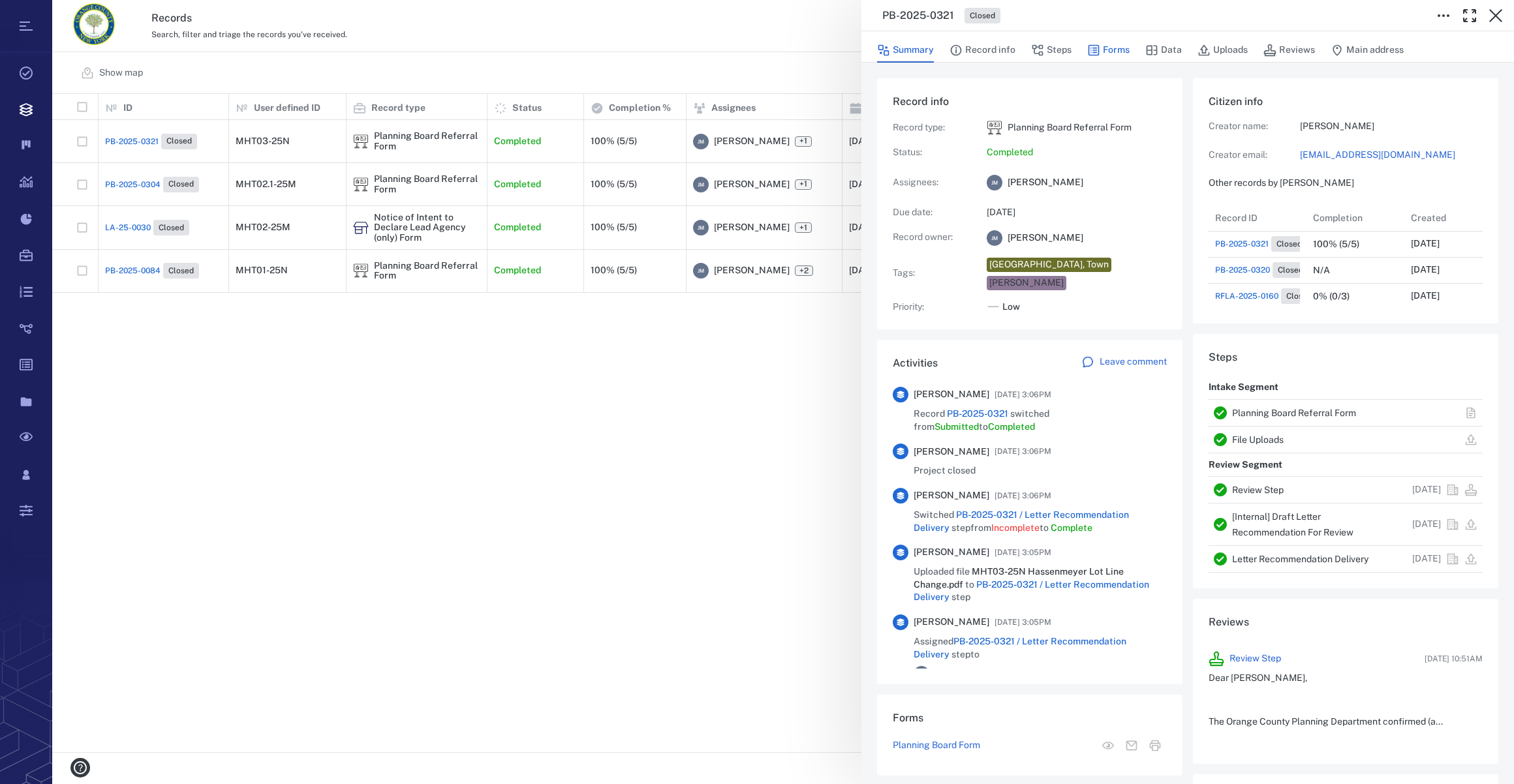
click at [1113, 47] on button "Forms" at bounding box center [1108, 50] width 43 height 25
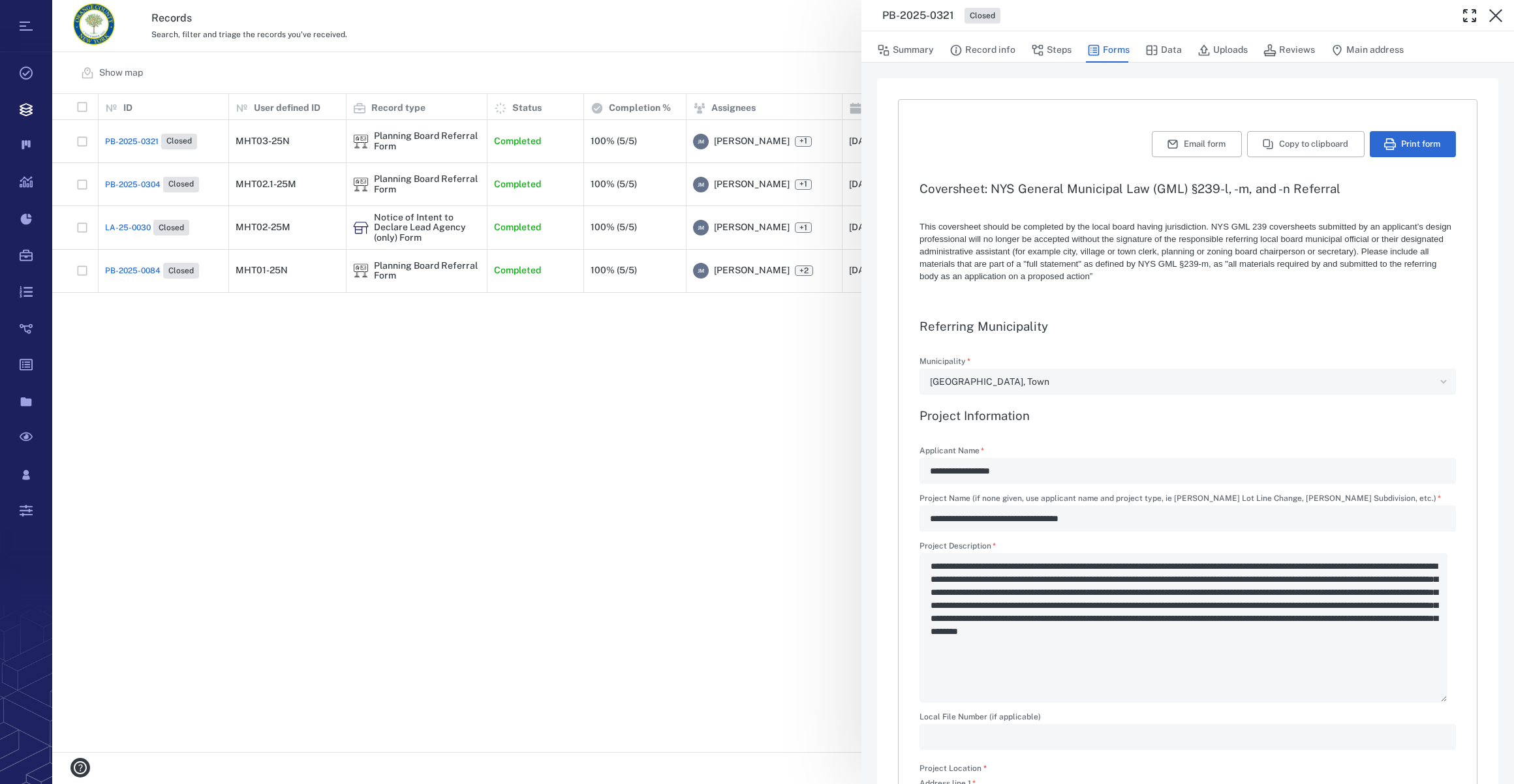
type textarea "*"
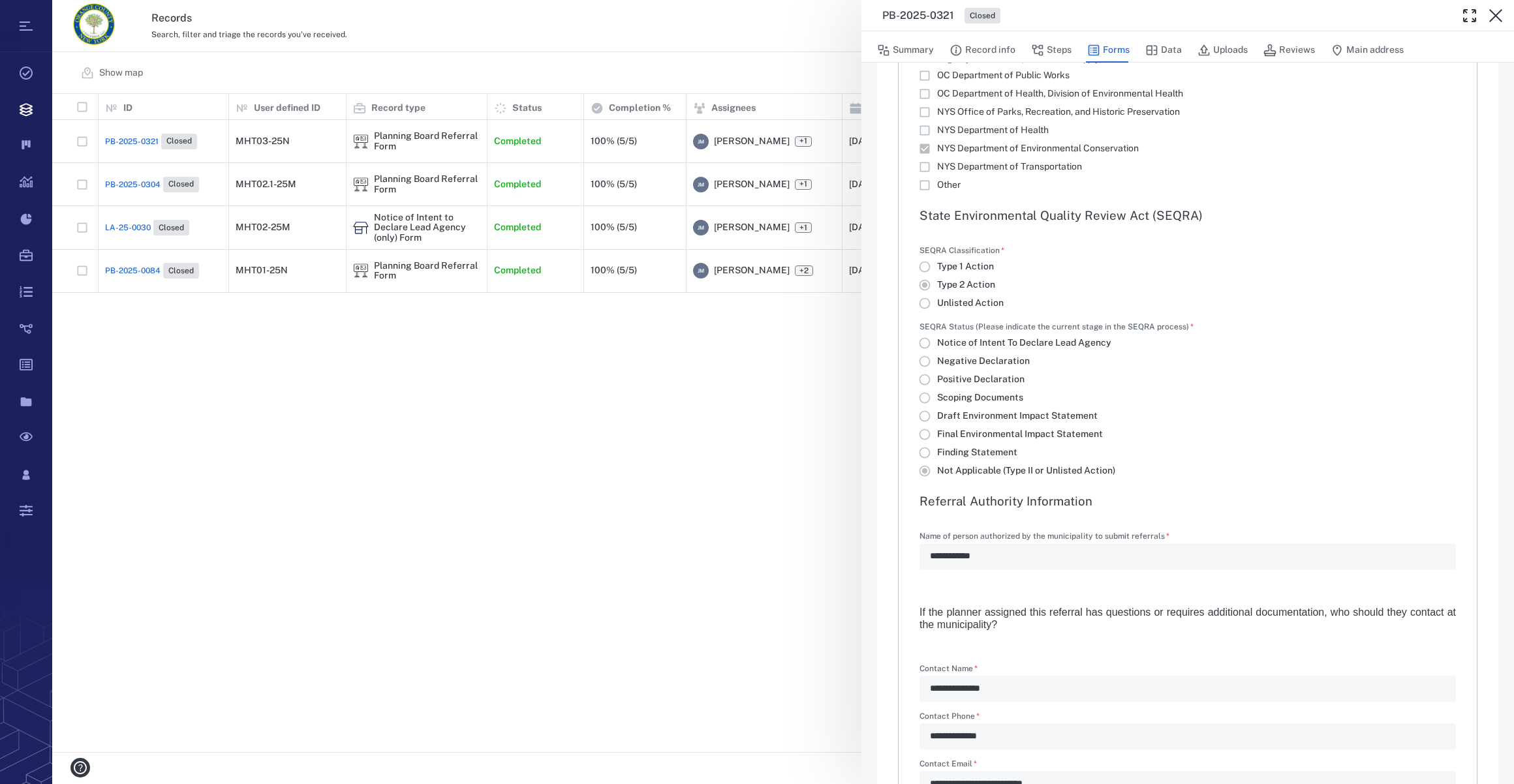
scroll to position [1872, 0]
click at [914, 49] on button "Summary" at bounding box center [906, 50] width 57 height 25
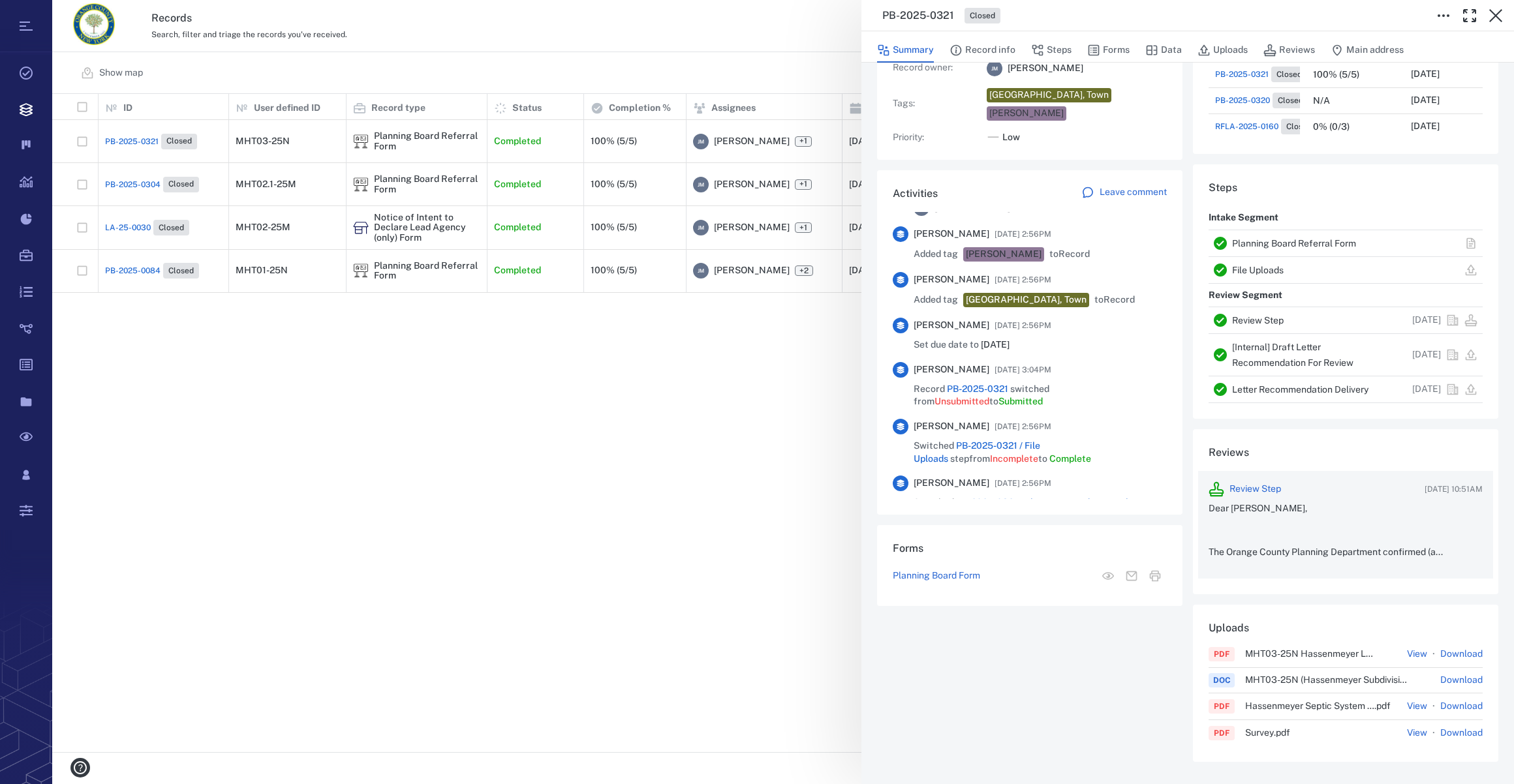
scroll to position [173, 0]
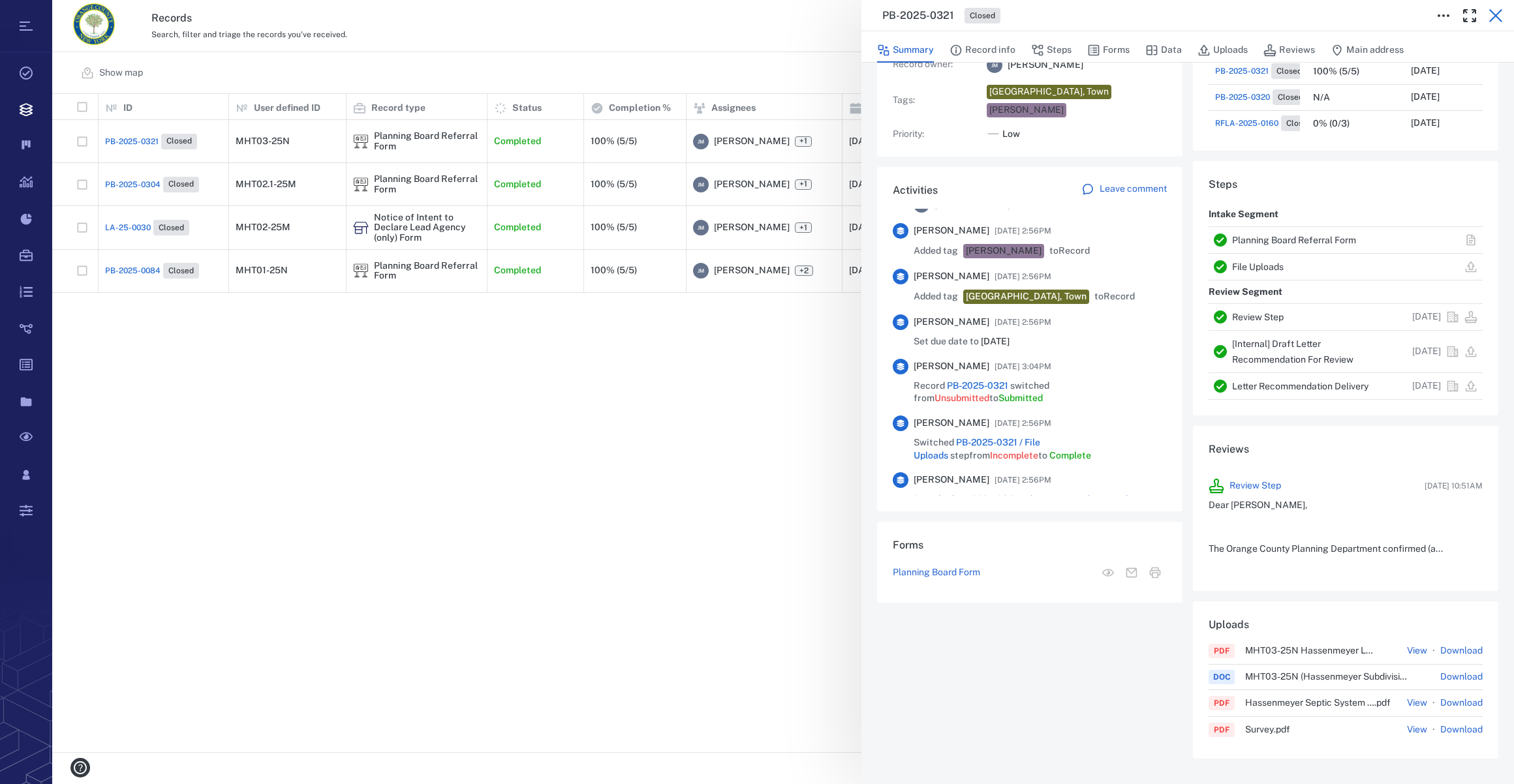
click at [1496, 13] on icon "button" at bounding box center [1496, 15] width 16 height 15
